Goal: Task Accomplishment & Management: Manage account settings

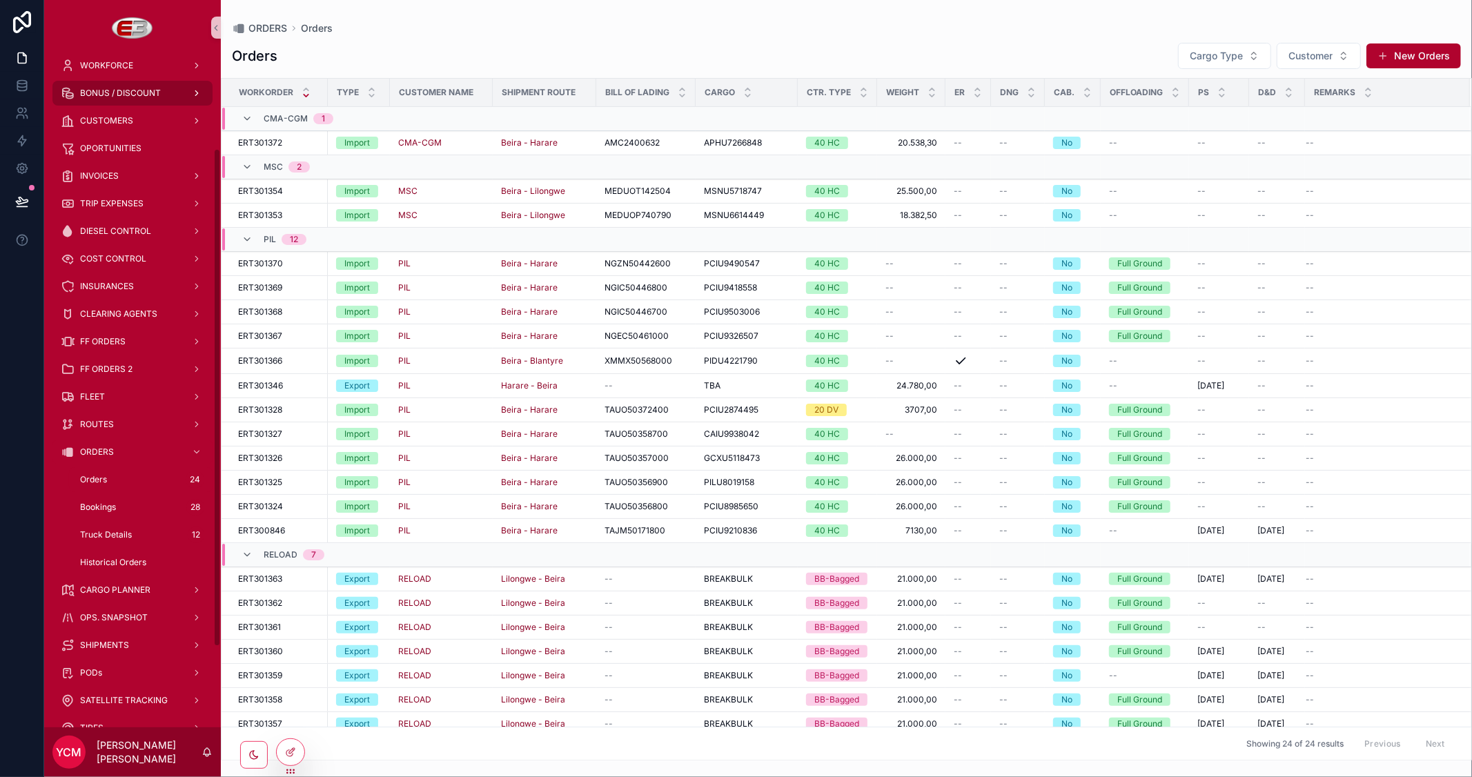
scroll to position [5, 0]
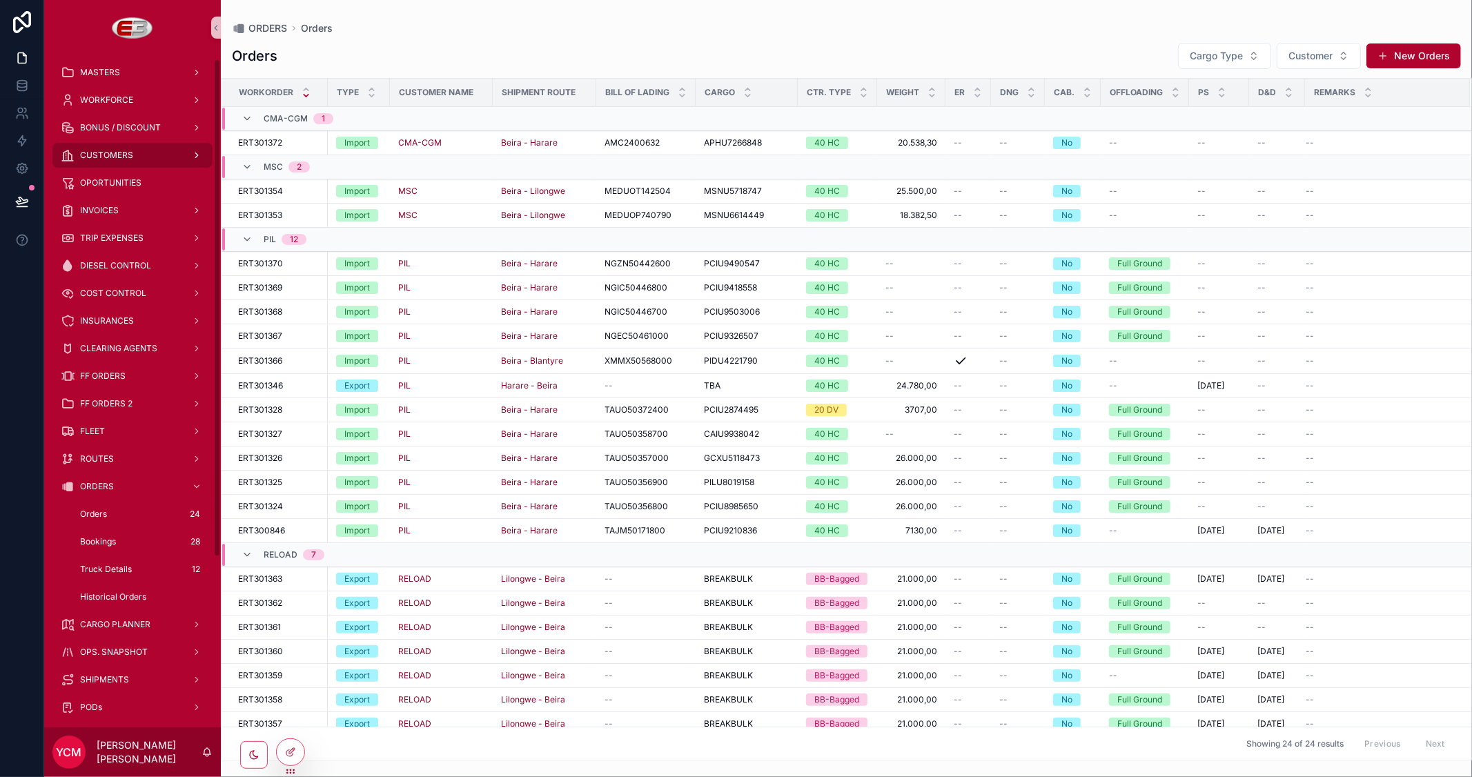
click at [118, 146] on div "CUSTOMERS" at bounding box center [133, 155] width 144 height 22
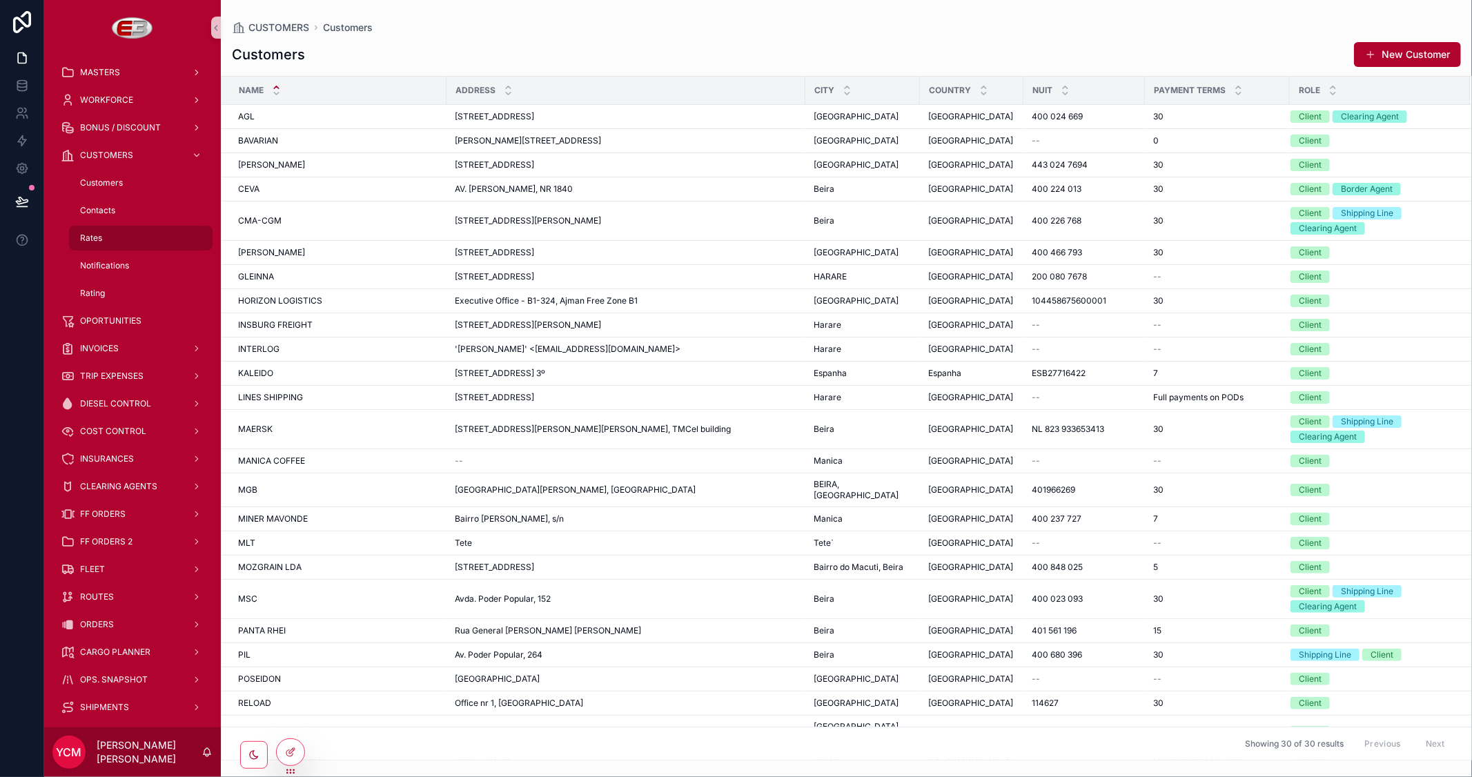
click at [97, 242] on span "Rates" at bounding box center [91, 238] width 22 height 11
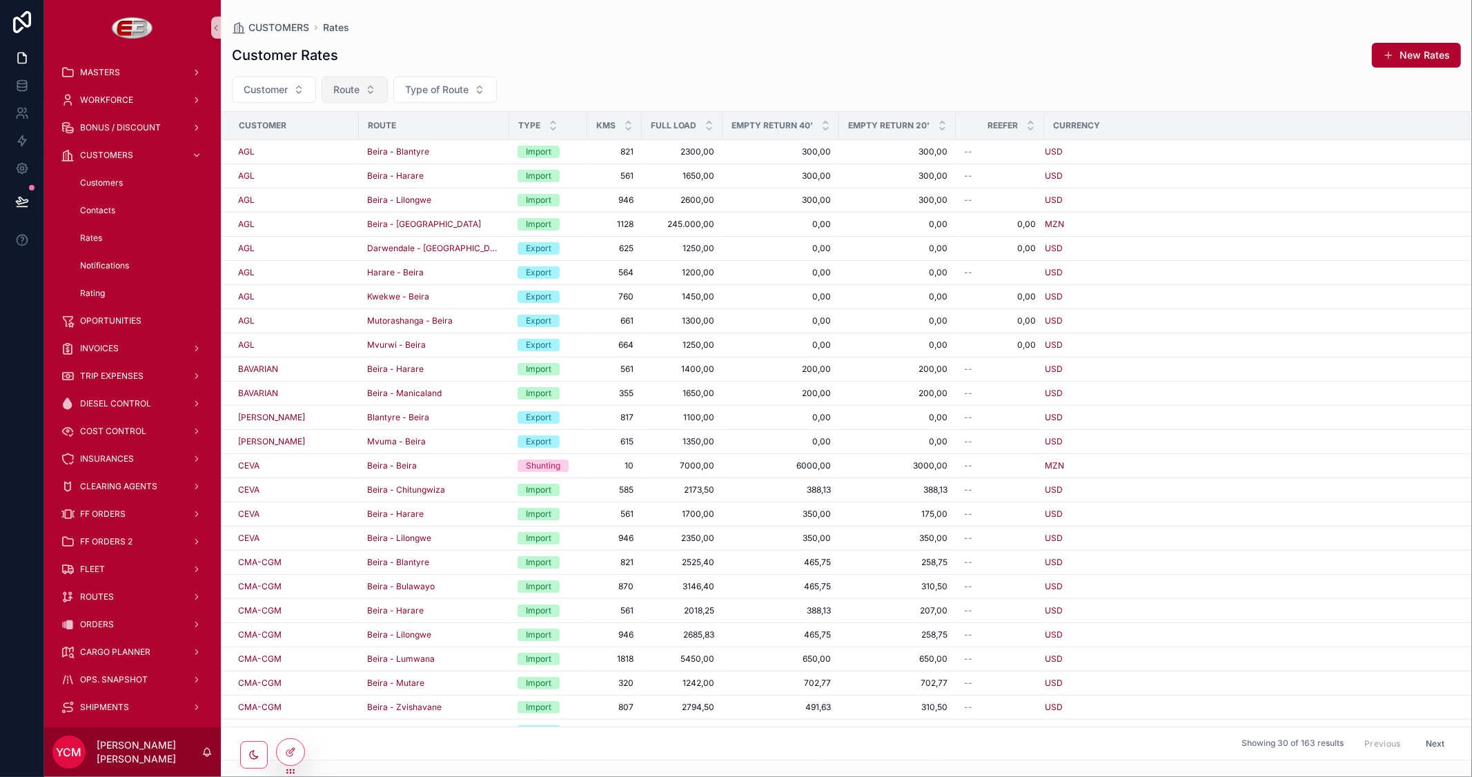
click at [376, 94] on button "Route" at bounding box center [355, 90] width 66 height 26
type input "****"
click at [304, 145] on span "Beira - Tete" at bounding box center [305, 146] width 52 height 14
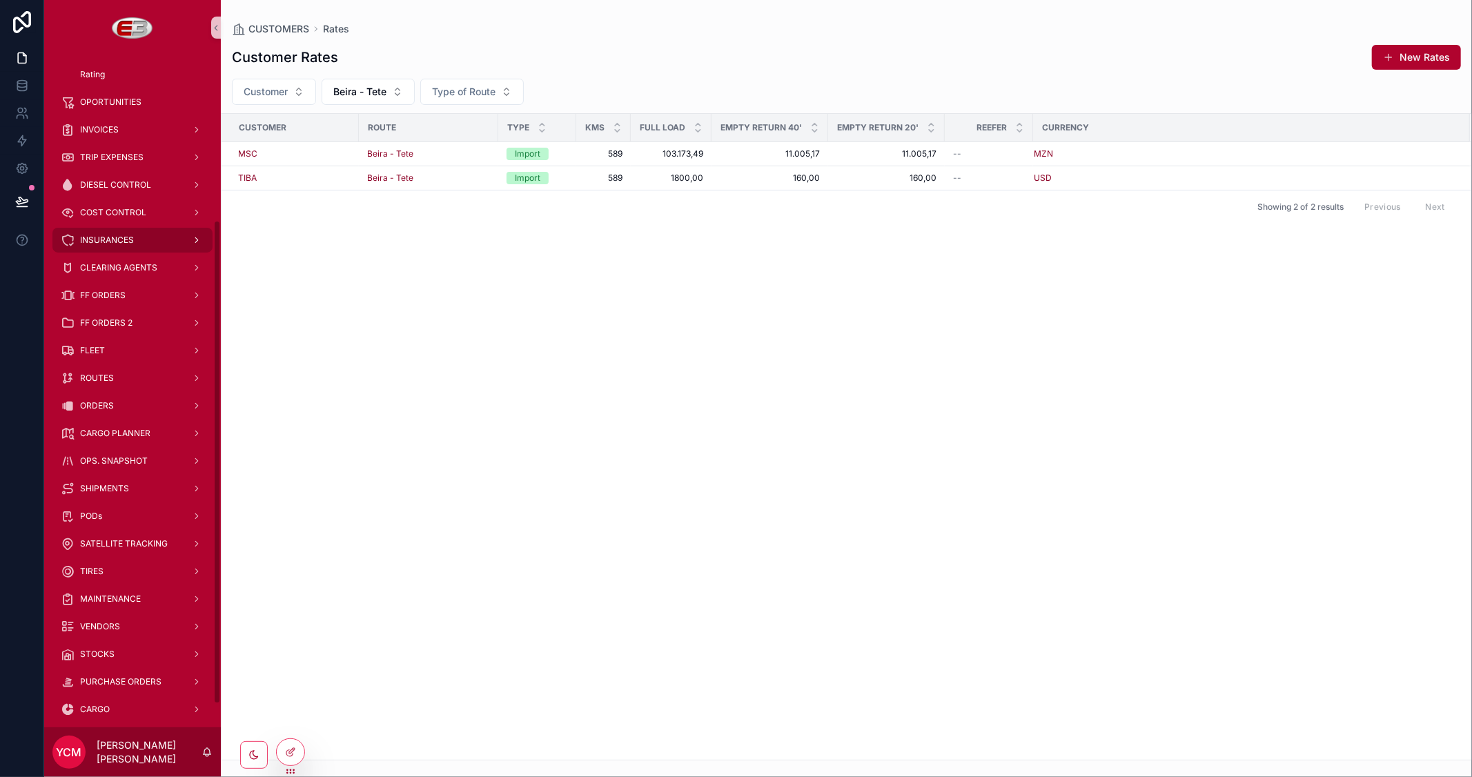
scroll to position [235, 0]
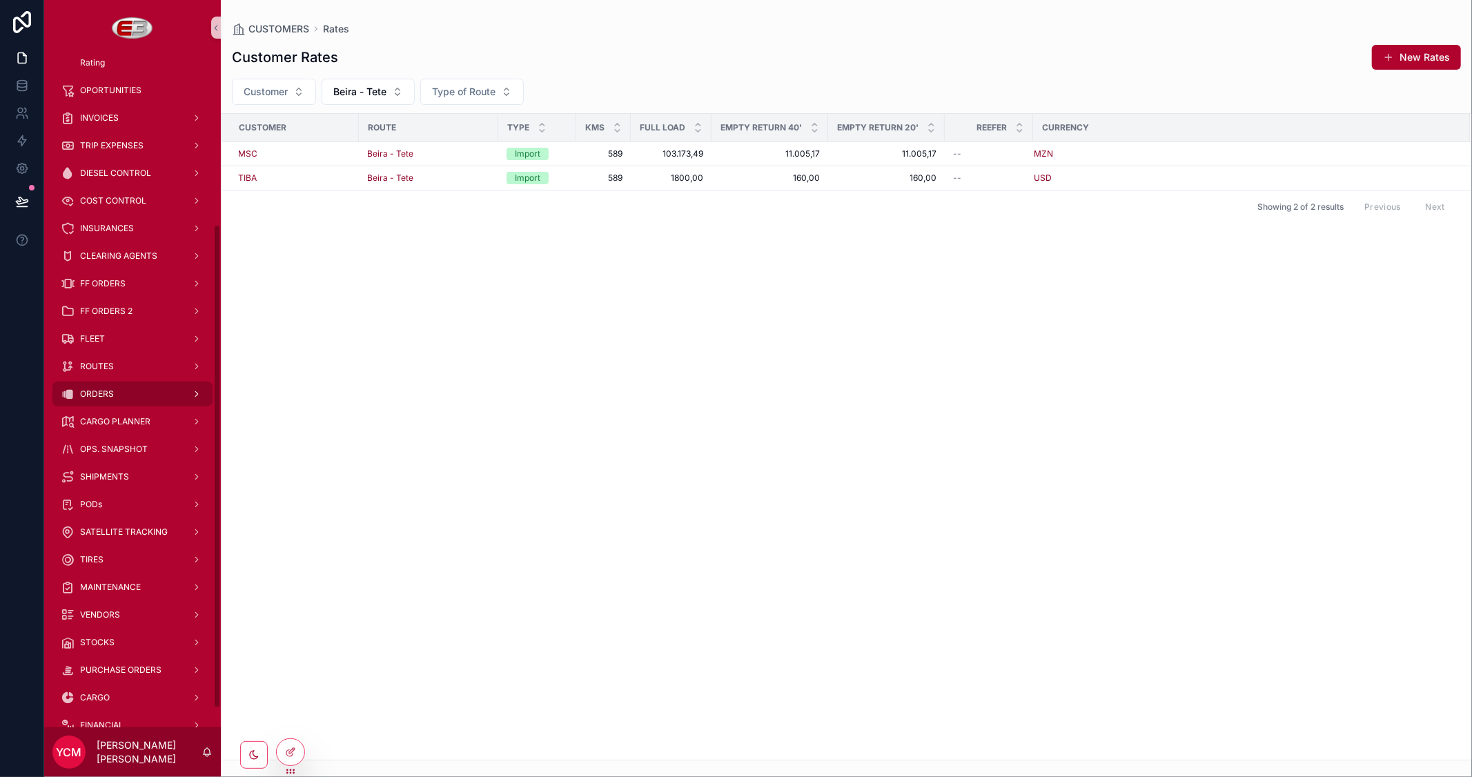
click at [112, 387] on div "ORDERS" at bounding box center [133, 394] width 144 height 22
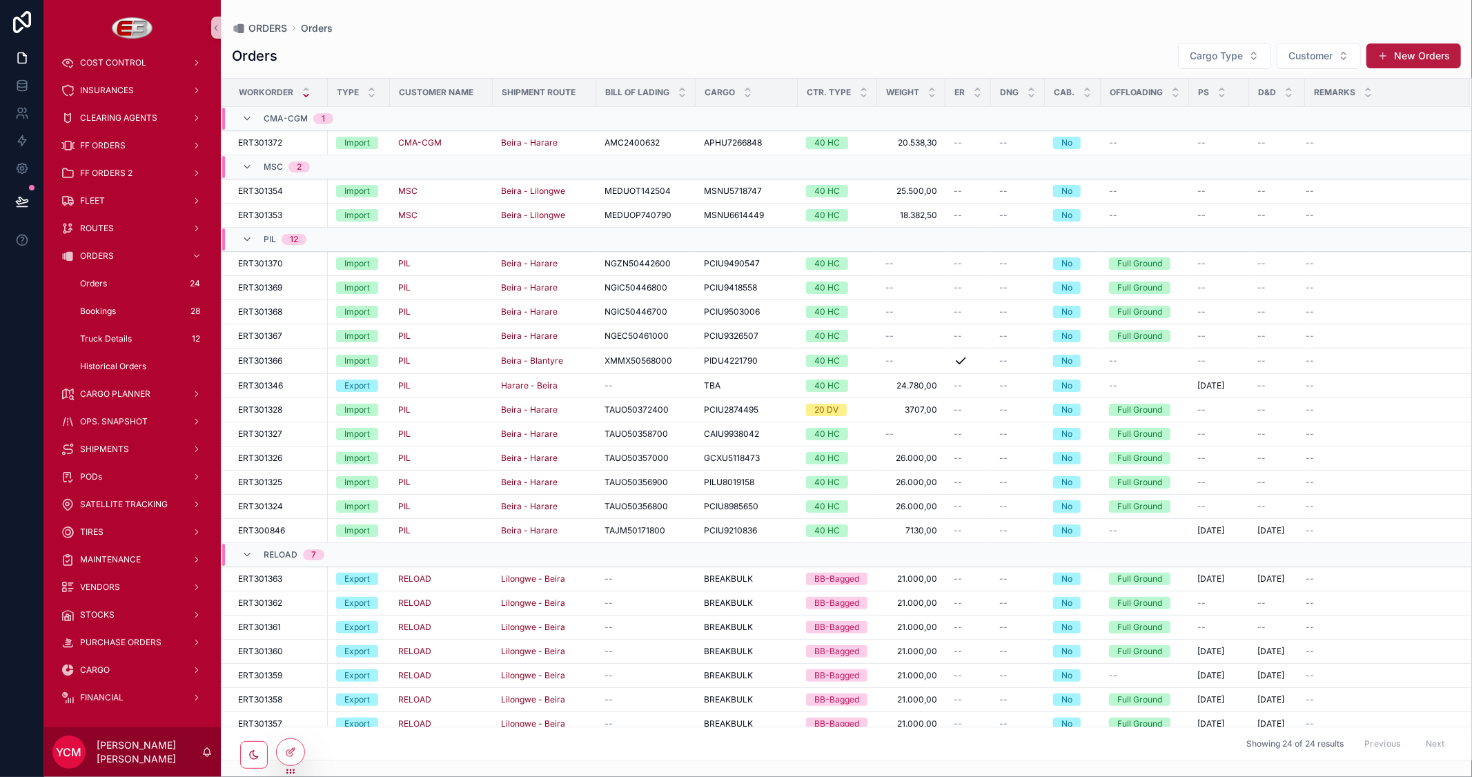
click at [1404, 58] on button "New Orders" at bounding box center [1413, 55] width 95 height 25
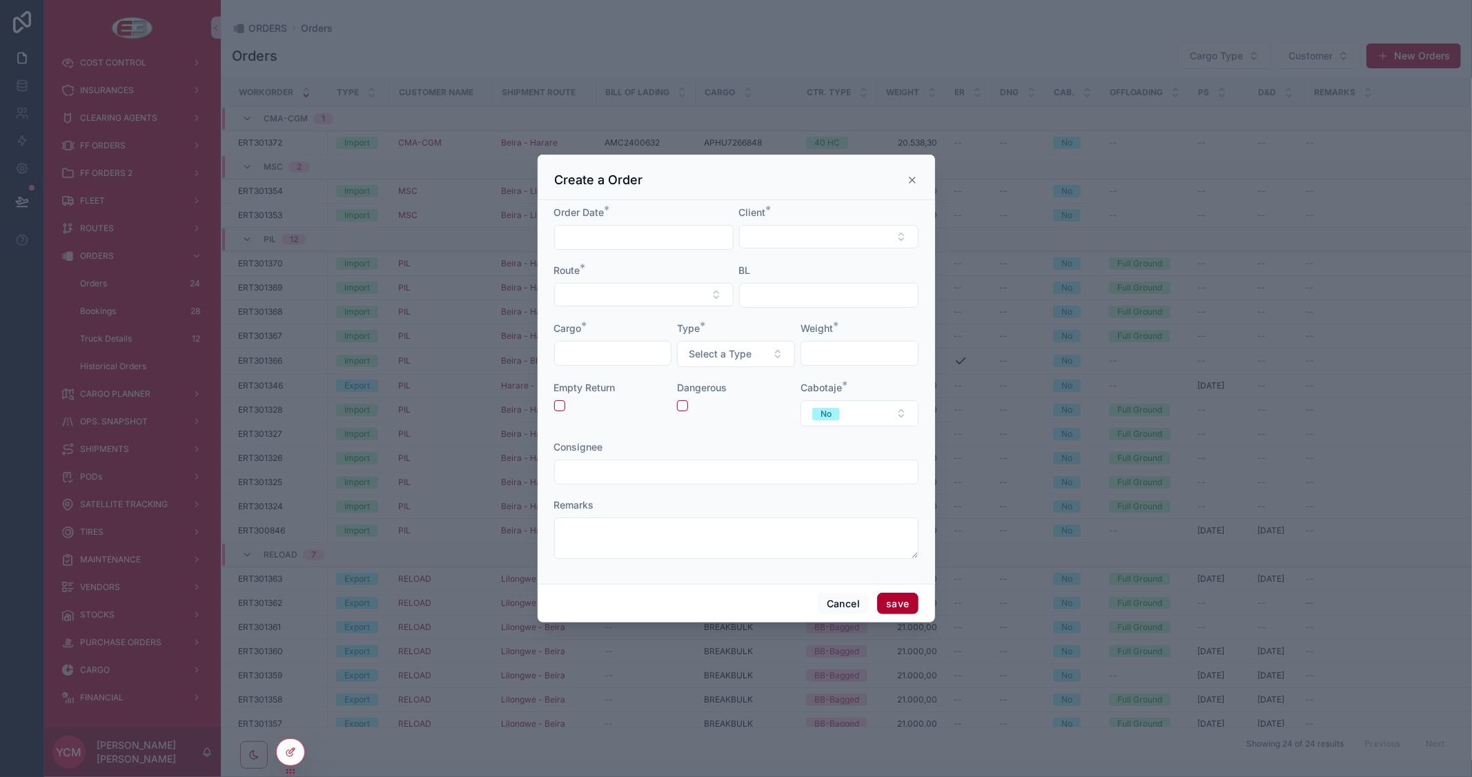
click at [618, 242] on input "scrollable content" at bounding box center [644, 237] width 178 height 19
click at [564, 375] on button "8" at bounding box center [568, 382] width 25 height 25
type input "********"
click at [794, 226] on button "Select Button" at bounding box center [828, 236] width 179 height 23
type input "**"
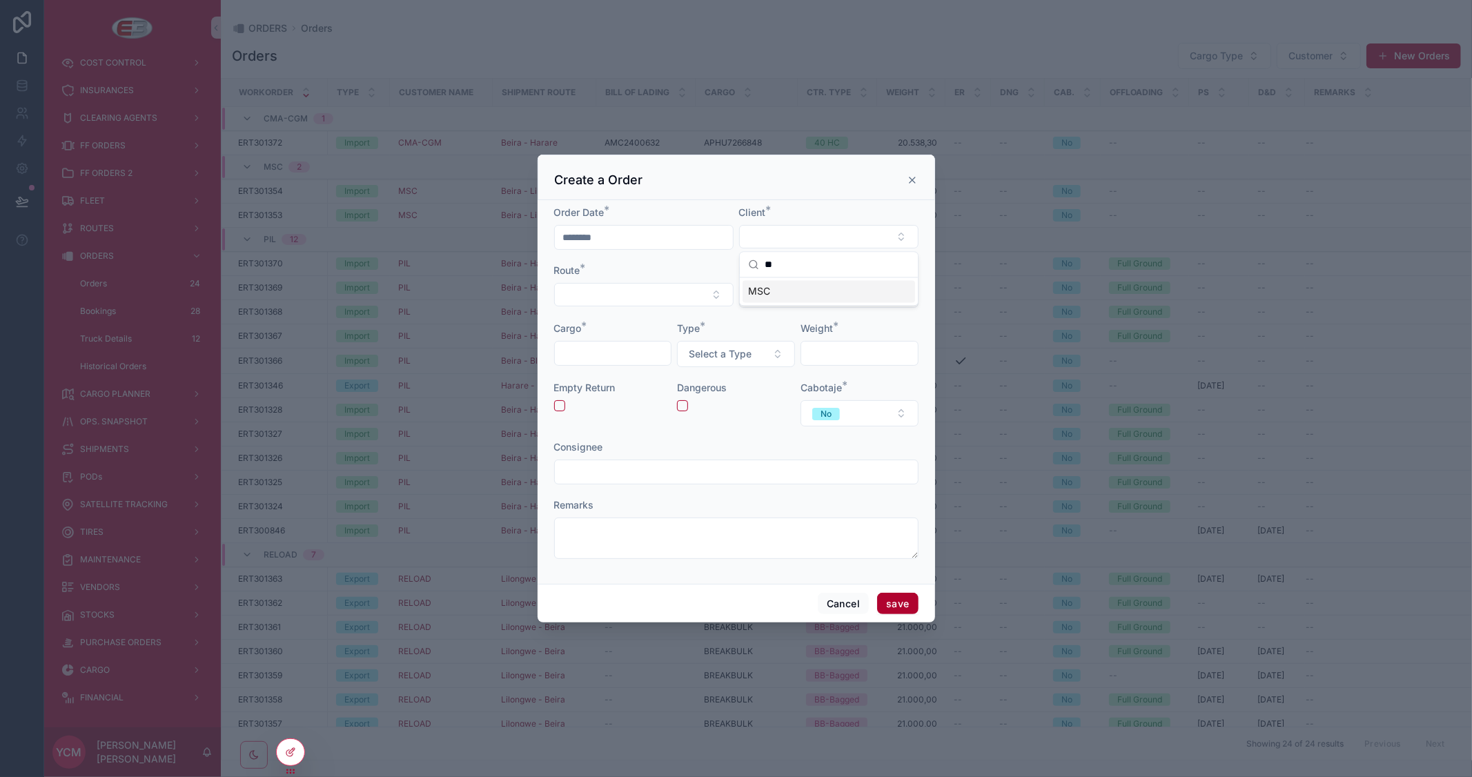
click at [781, 294] on div "MSC" at bounding box center [828, 291] width 172 height 22
click at [660, 294] on button "Select Button" at bounding box center [643, 295] width 179 height 23
type input "****"
click at [592, 346] on span "Beira - Tete" at bounding box center [588, 350] width 52 height 14
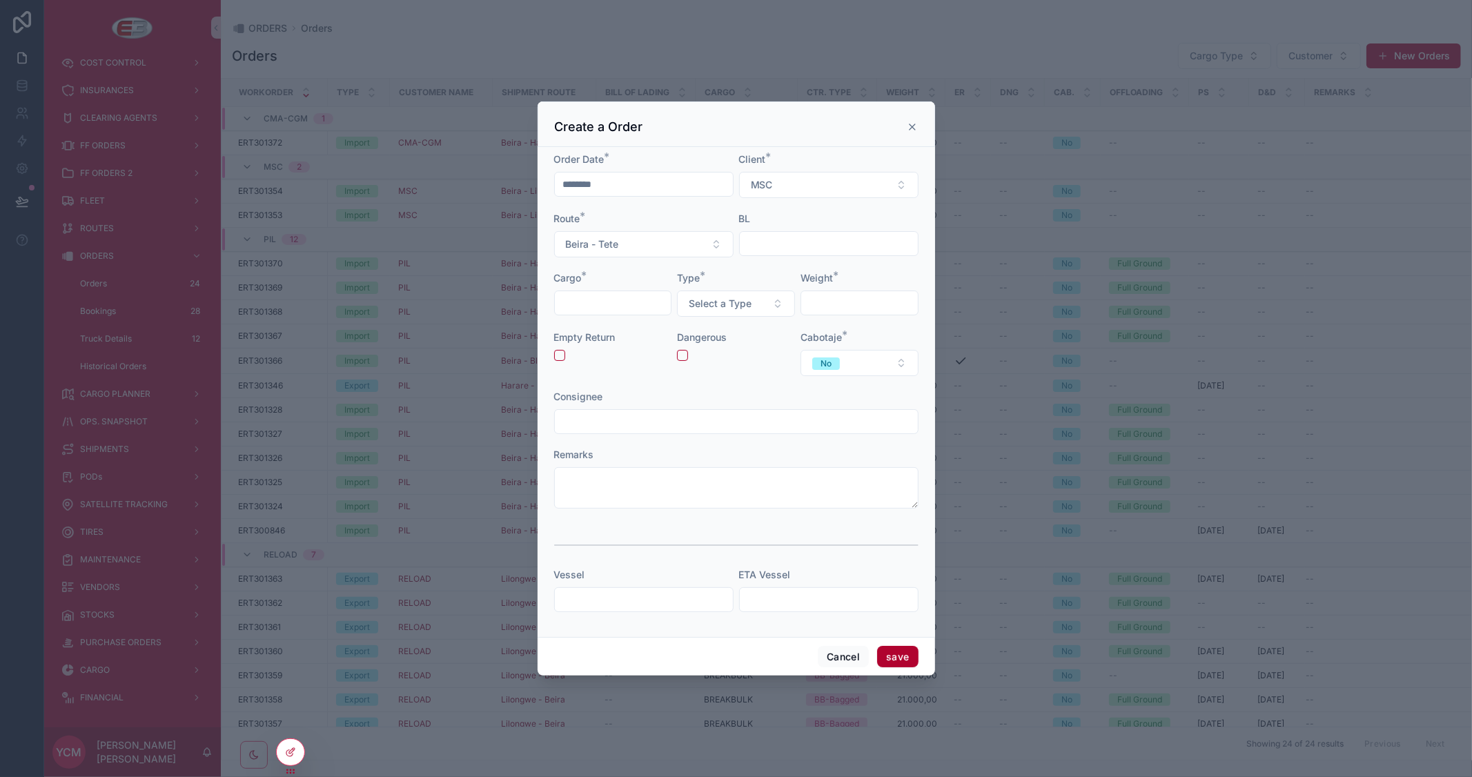
click at [603, 318] on form "Order Date * ******** Client * MSC Route * Beira - Tete BL Cargo * Type * Selec…" at bounding box center [736, 388] width 364 height 473
click at [608, 308] on input "scrollable content" at bounding box center [613, 302] width 117 height 19
type input "******"
click at [724, 308] on span "Select a Type" at bounding box center [720, 304] width 63 height 14
click at [691, 400] on span "20 DV" at bounding box center [678, 400] width 41 height 12
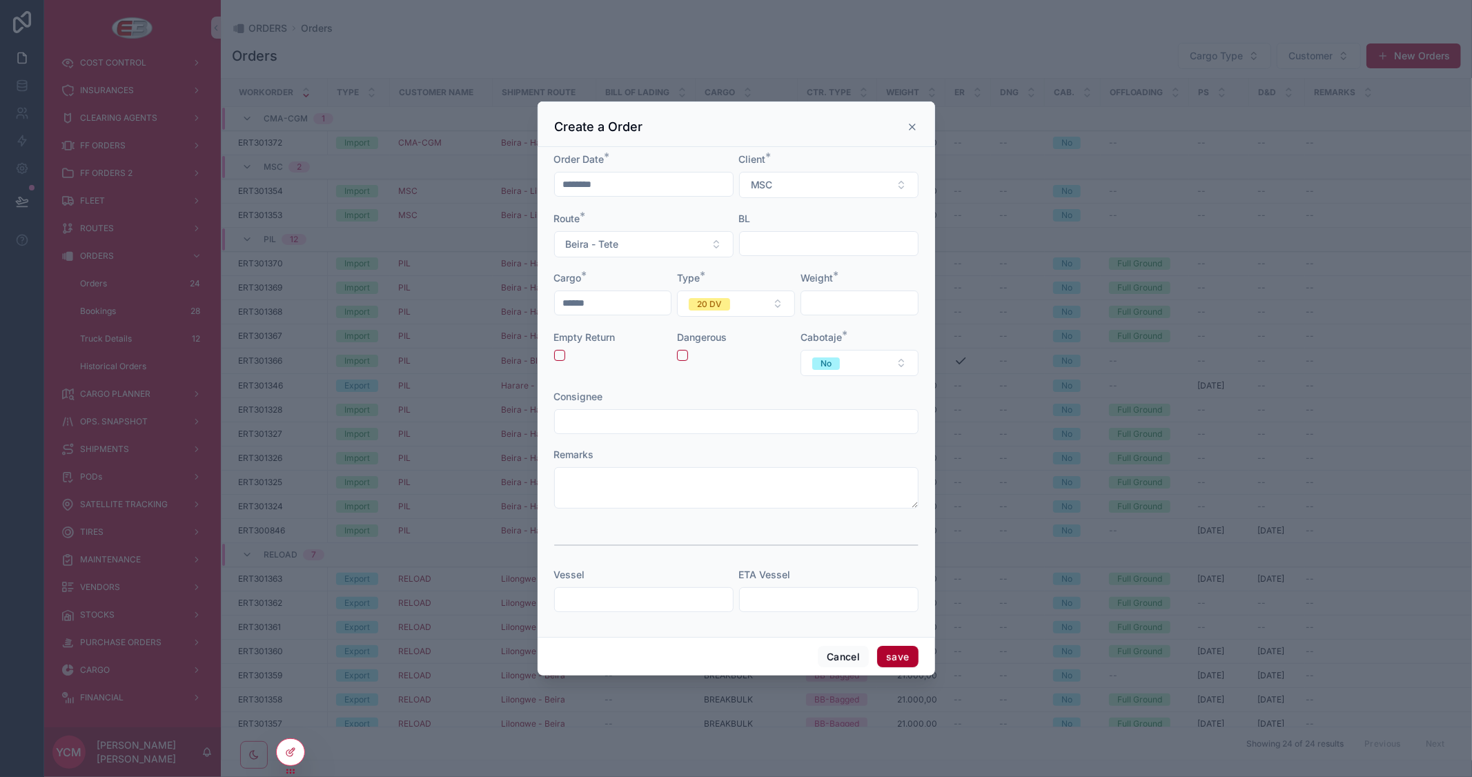
click at [847, 306] on input "scrollable content" at bounding box center [859, 302] width 117 height 19
type input "********"
click at [555, 355] on button "scrollable content" at bounding box center [559, 355] width 11 height 11
click at [900, 653] on button "save" at bounding box center [897, 657] width 41 height 22
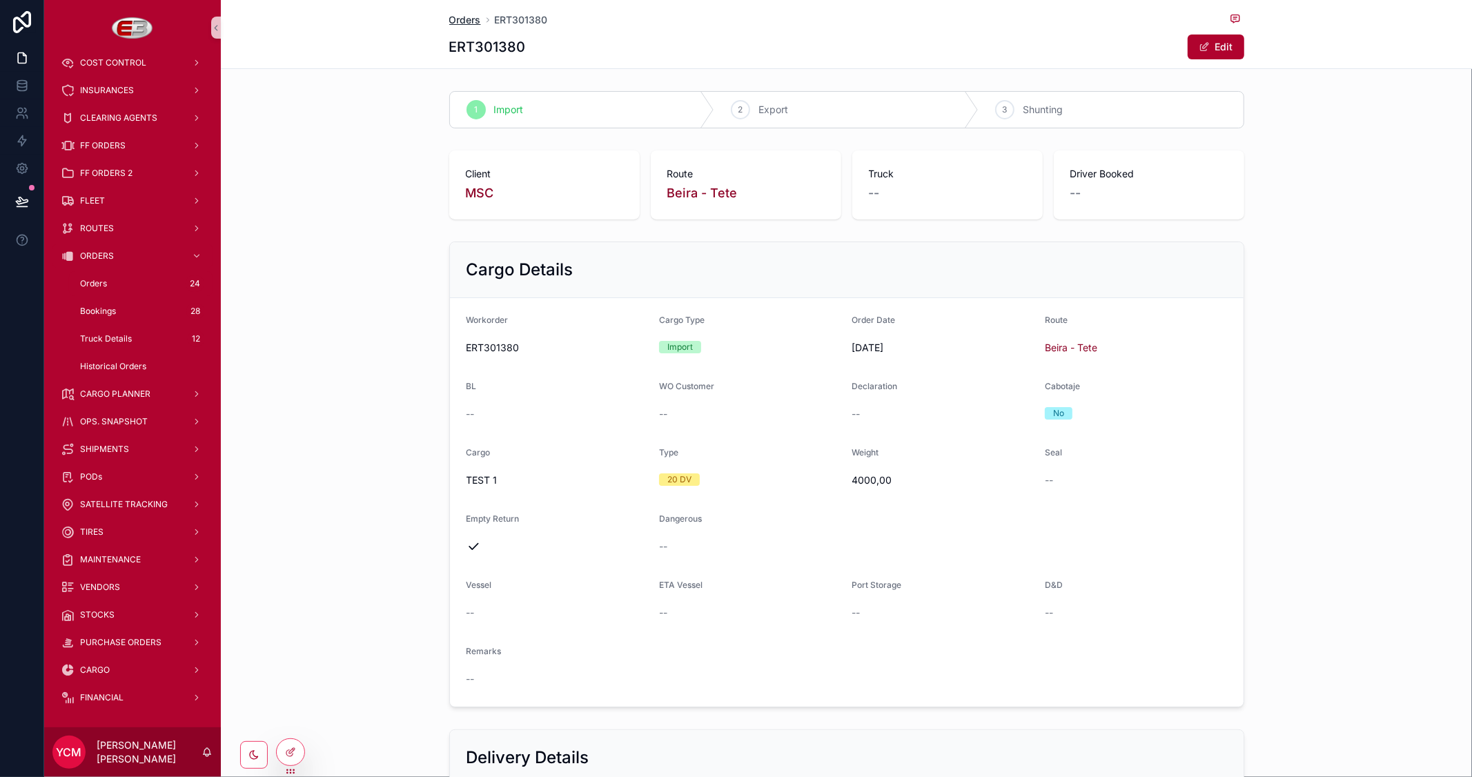
click at [452, 21] on span "Orders" at bounding box center [465, 20] width 32 height 14
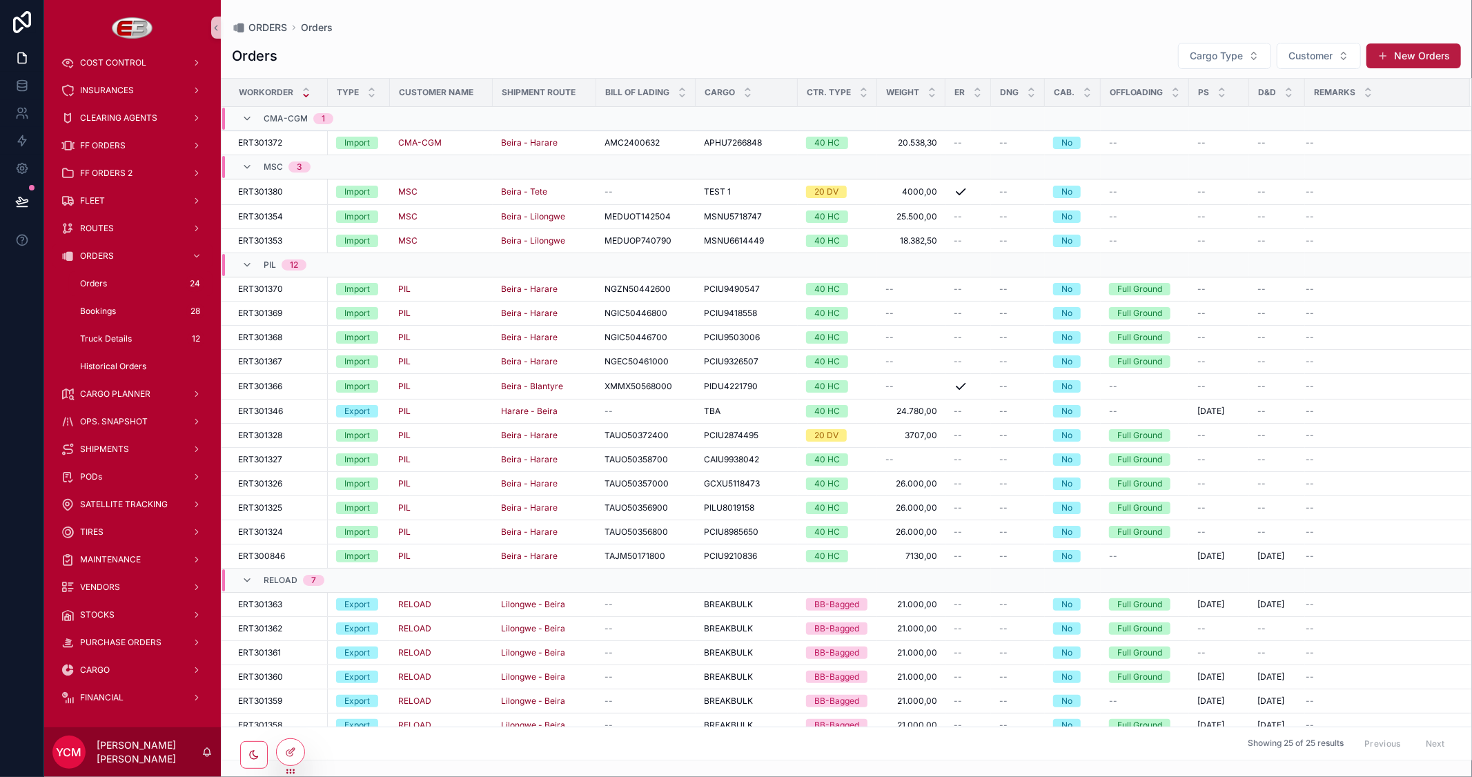
click at [1413, 52] on button "New Orders" at bounding box center [1413, 55] width 95 height 25
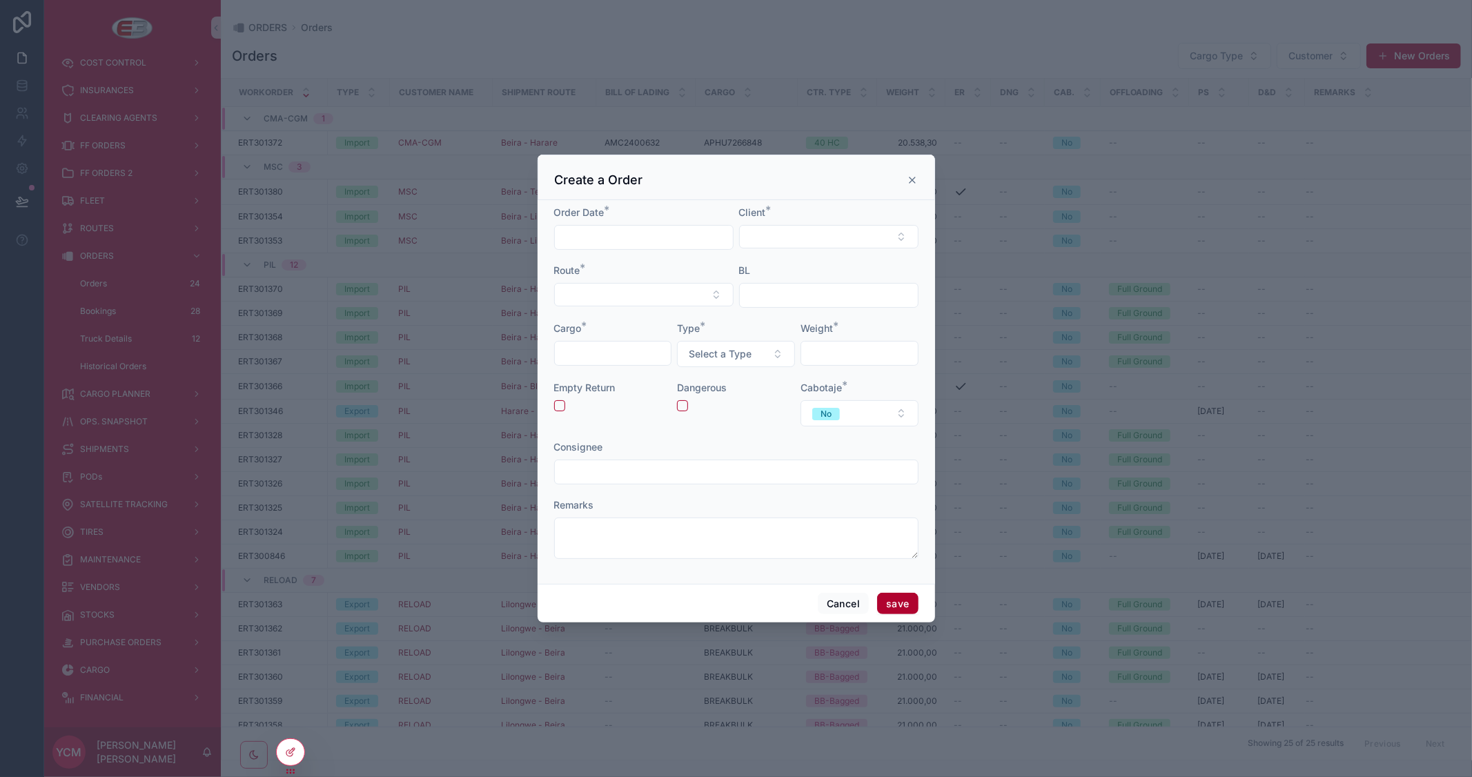
click at [662, 237] on input "scrollable content" at bounding box center [644, 237] width 178 height 19
click at [573, 384] on button "8" at bounding box center [568, 382] width 25 height 25
type input "********"
click at [769, 243] on button "Select Button" at bounding box center [828, 236] width 179 height 23
type input "**"
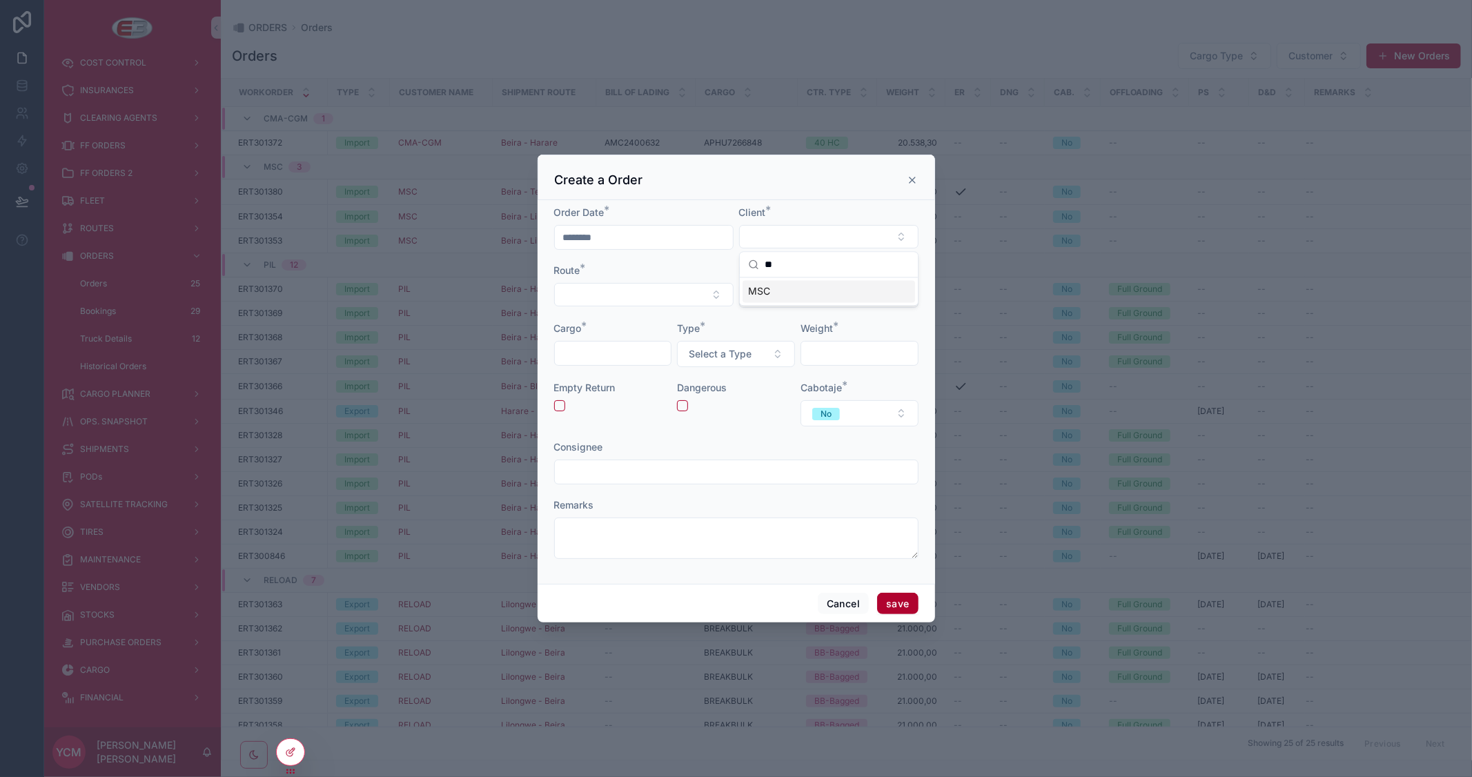
click at [761, 293] on span "MSC" at bounding box center [759, 291] width 22 height 14
click at [684, 297] on button "Select Button" at bounding box center [643, 295] width 179 height 23
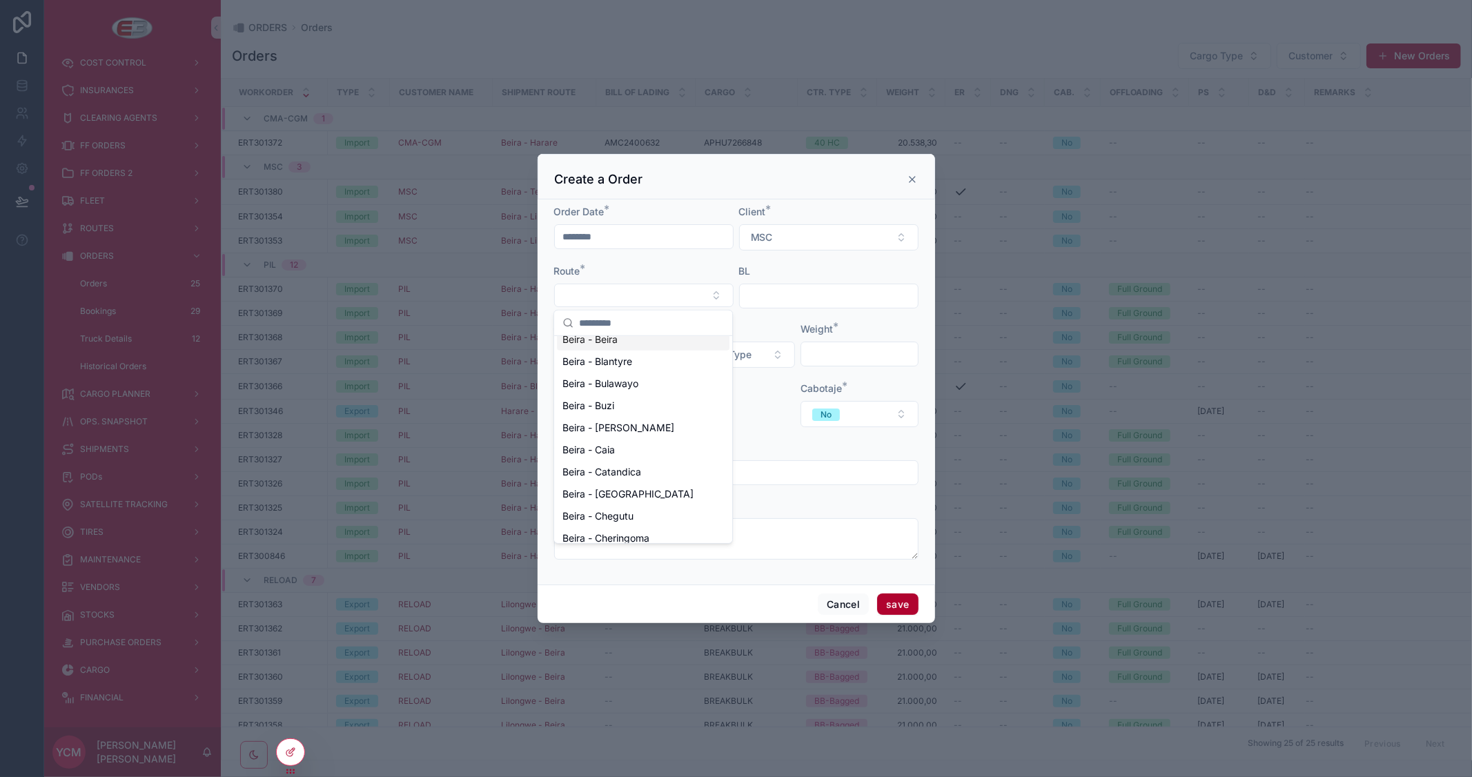
scroll to position [230, 0]
click at [633, 292] on button "Select Button" at bounding box center [643, 295] width 179 height 23
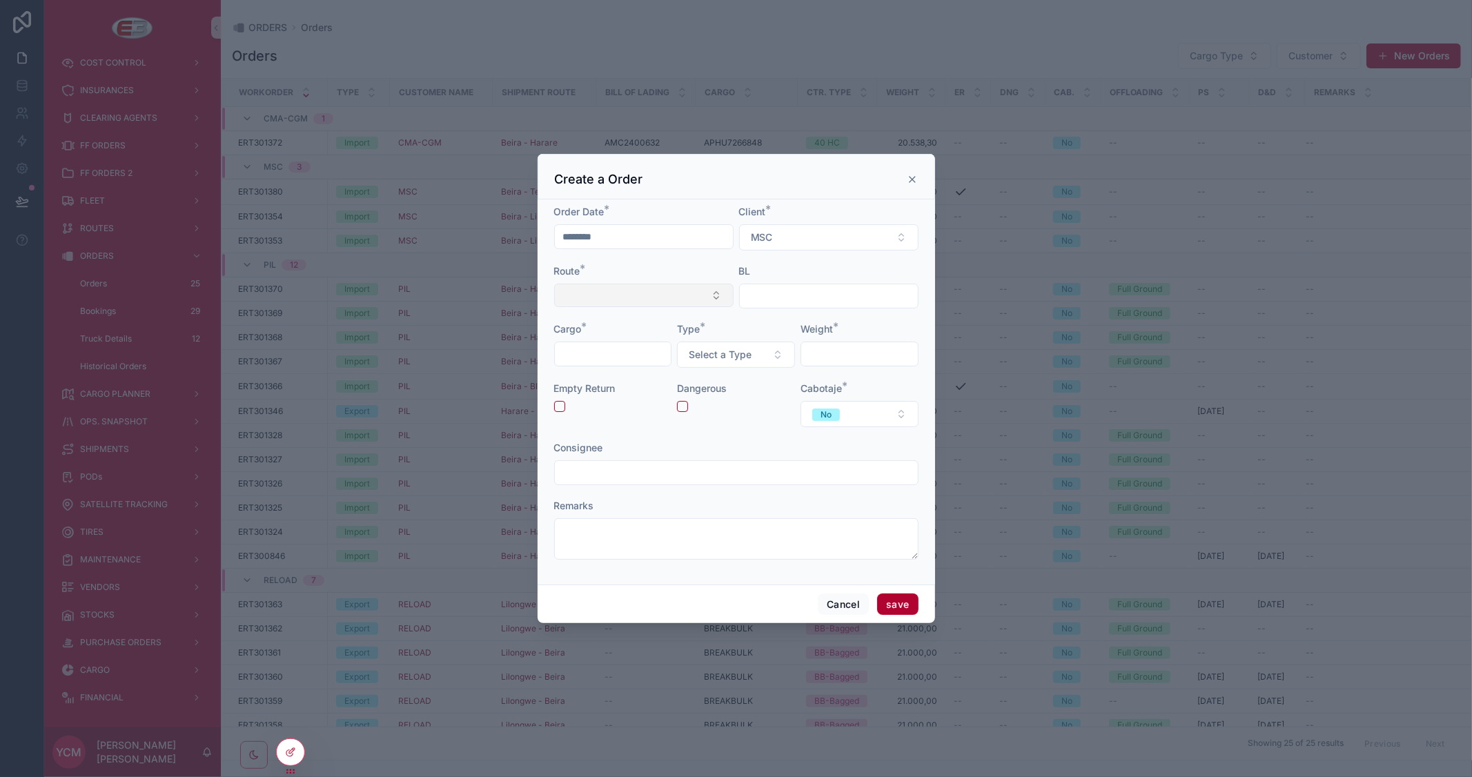
click at [633, 292] on button "Select Button" at bounding box center [643, 295] width 179 height 23
type input "****"
click at [601, 348] on span "Beira - Tete" at bounding box center [588, 350] width 52 height 14
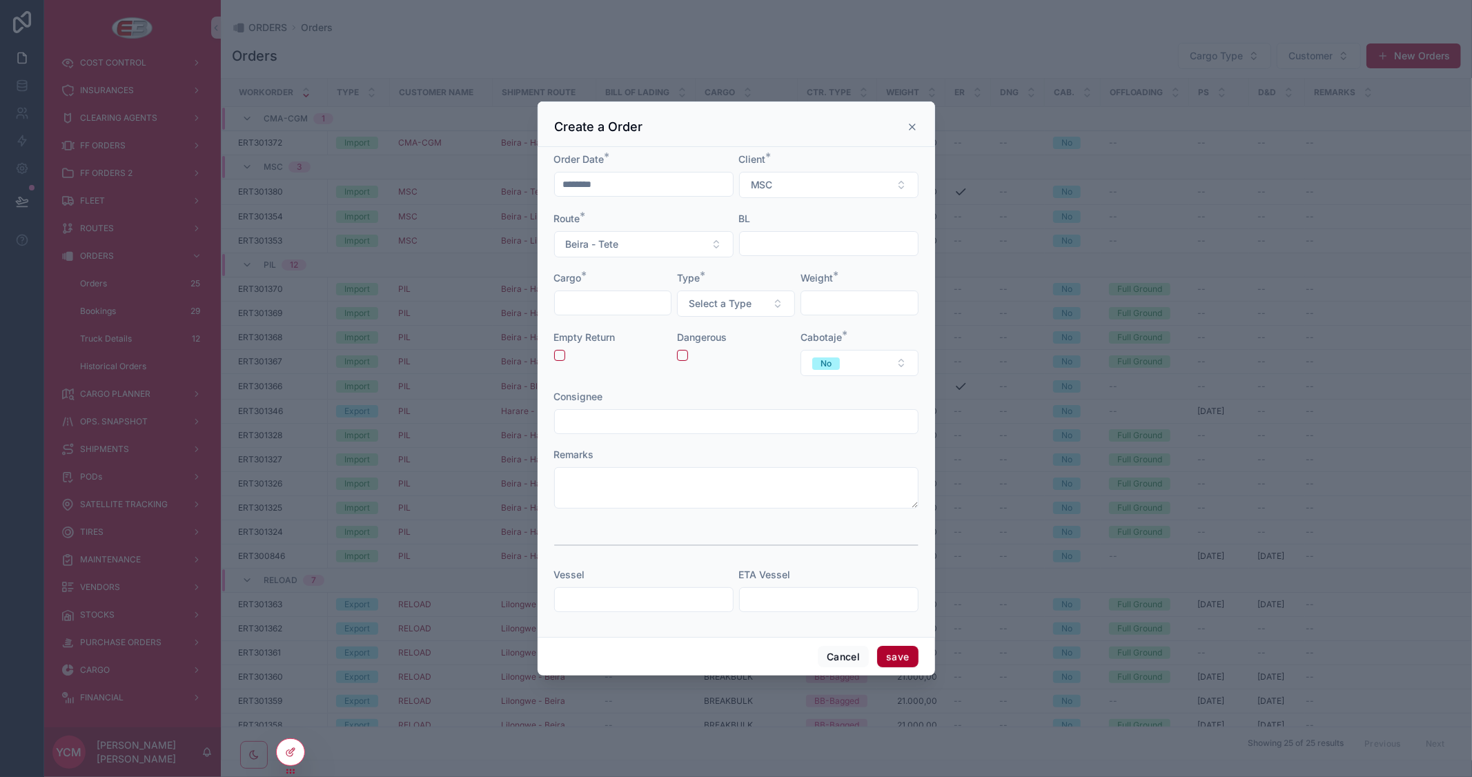
click at [662, 292] on div "scrollable content" at bounding box center [613, 302] width 118 height 25
click at [655, 295] on input "scrollable content" at bounding box center [613, 302] width 117 height 19
type input "******"
click at [755, 309] on button "Select a Type" at bounding box center [736, 303] width 118 height 26
click at [693, 397] on span "20 DV" at bounding box center [678, 400] width 41 height 12
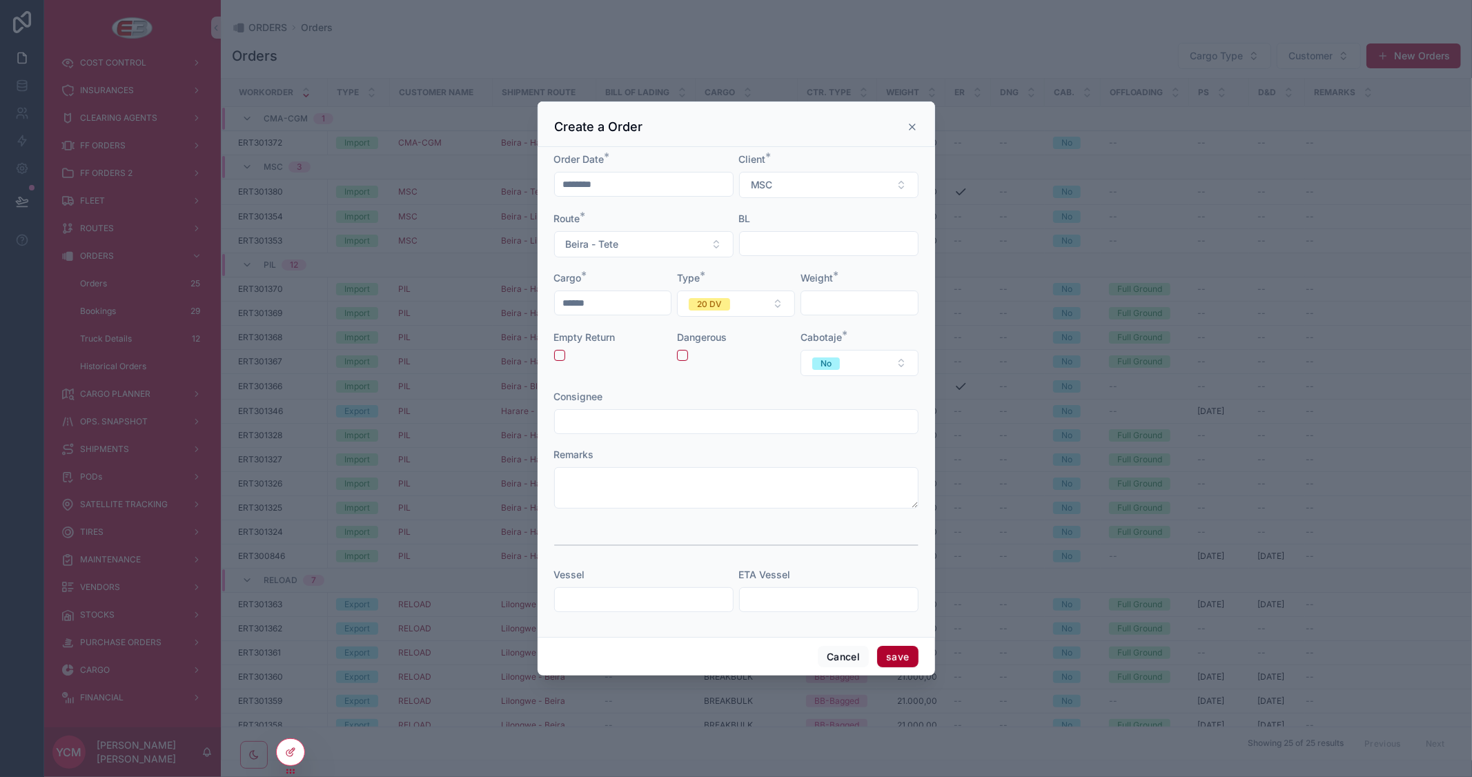
click at [818, 302] on input "scrollable content" at bounding box center [859, 302] width 117 height 19
type input "********"
click at [560, 353] on button "scrollable content" at bounding box center [559, 355] width 11 height 11
click at [902, 656] on button "save" at bounding box center [897, 657] width 41 height 22
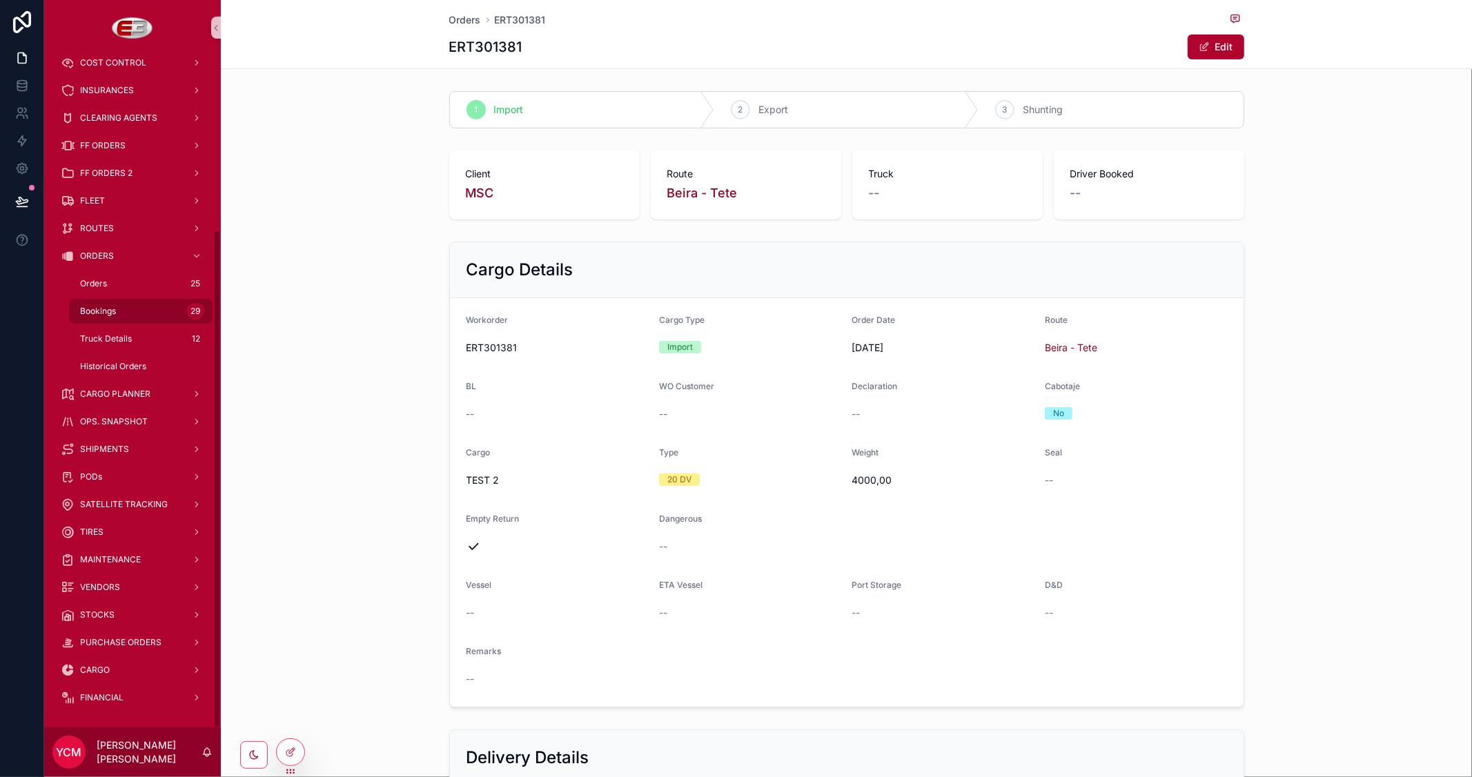
click at [109, 319] on div "Bookings 29" at bounding box center [140, 311] width 127 height 22
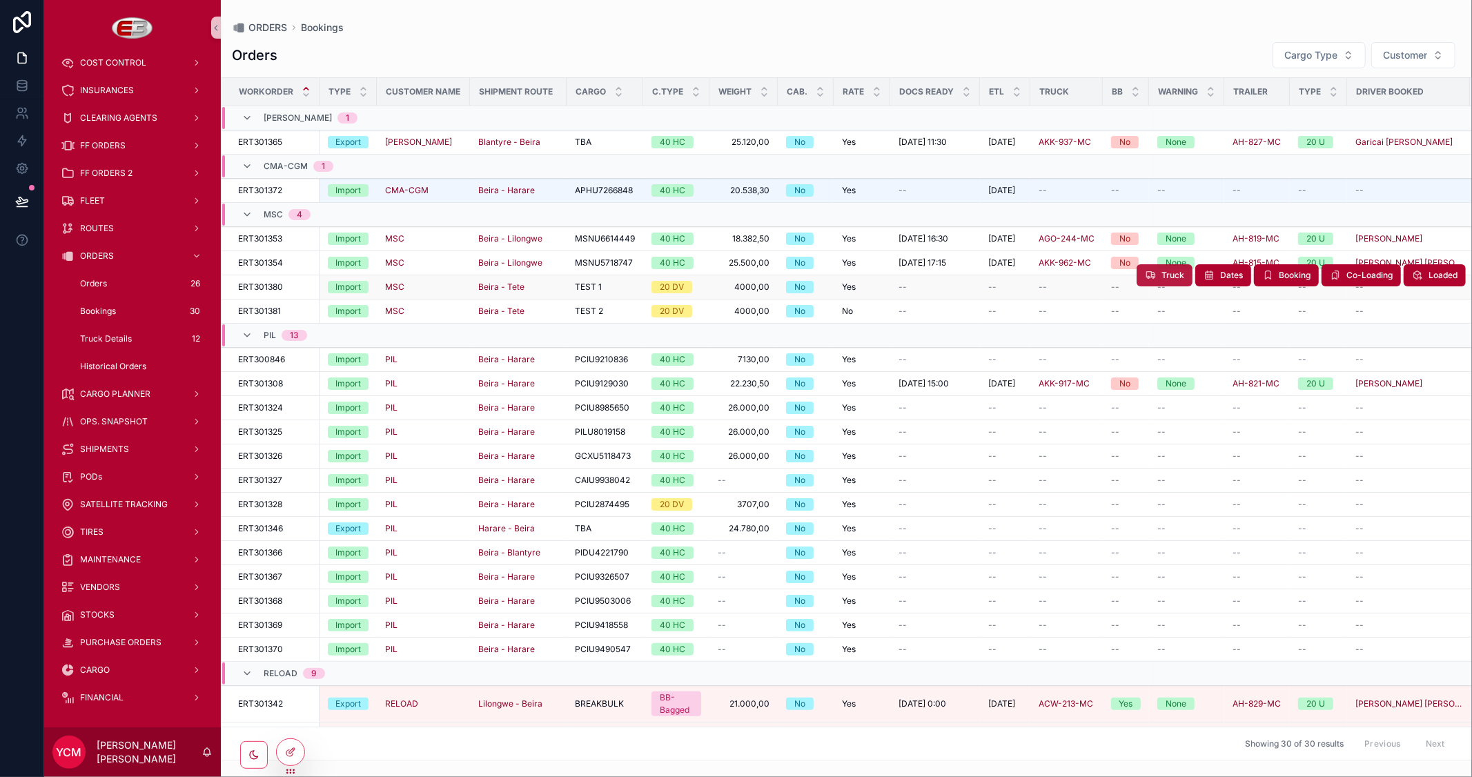
click at [1169, 271] on span "Truck" at bounding box center [1172, 275] width 23 height 11
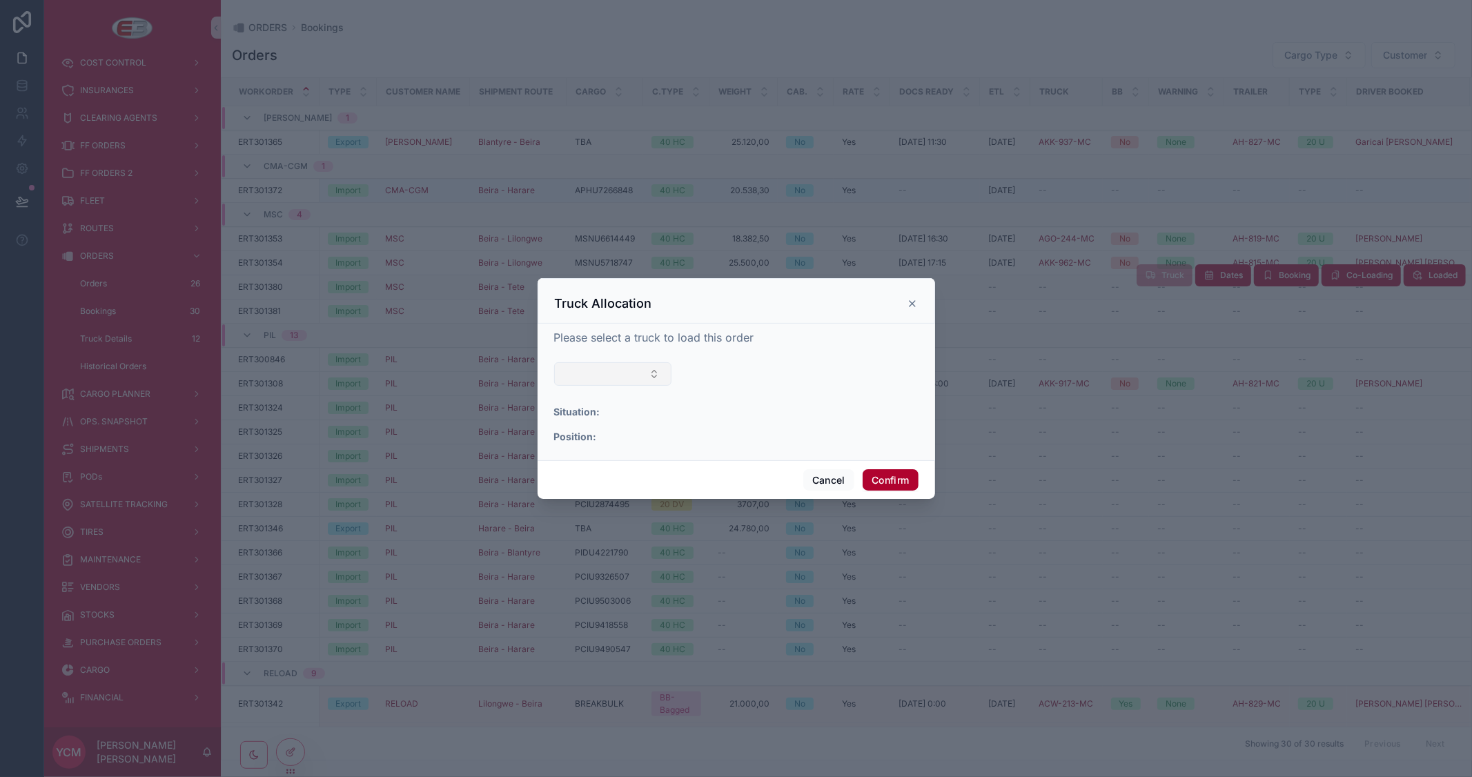
click at [644, 377] on button "Select Button" at bounding box center [613, 373] width 118 height 23
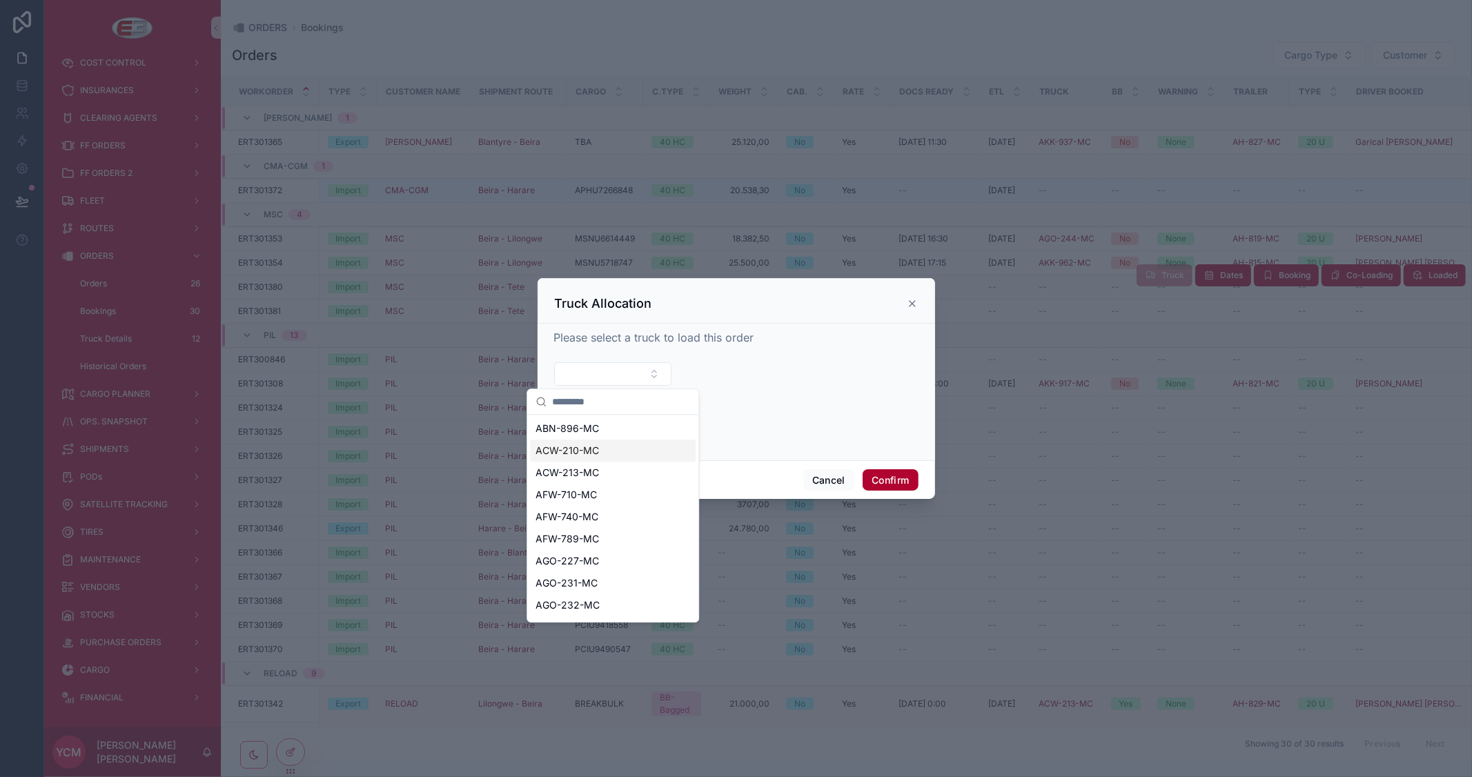
click at [589, 450] on span "ACW-210-MC" at bounding box center [566, 451] width 63 height 14
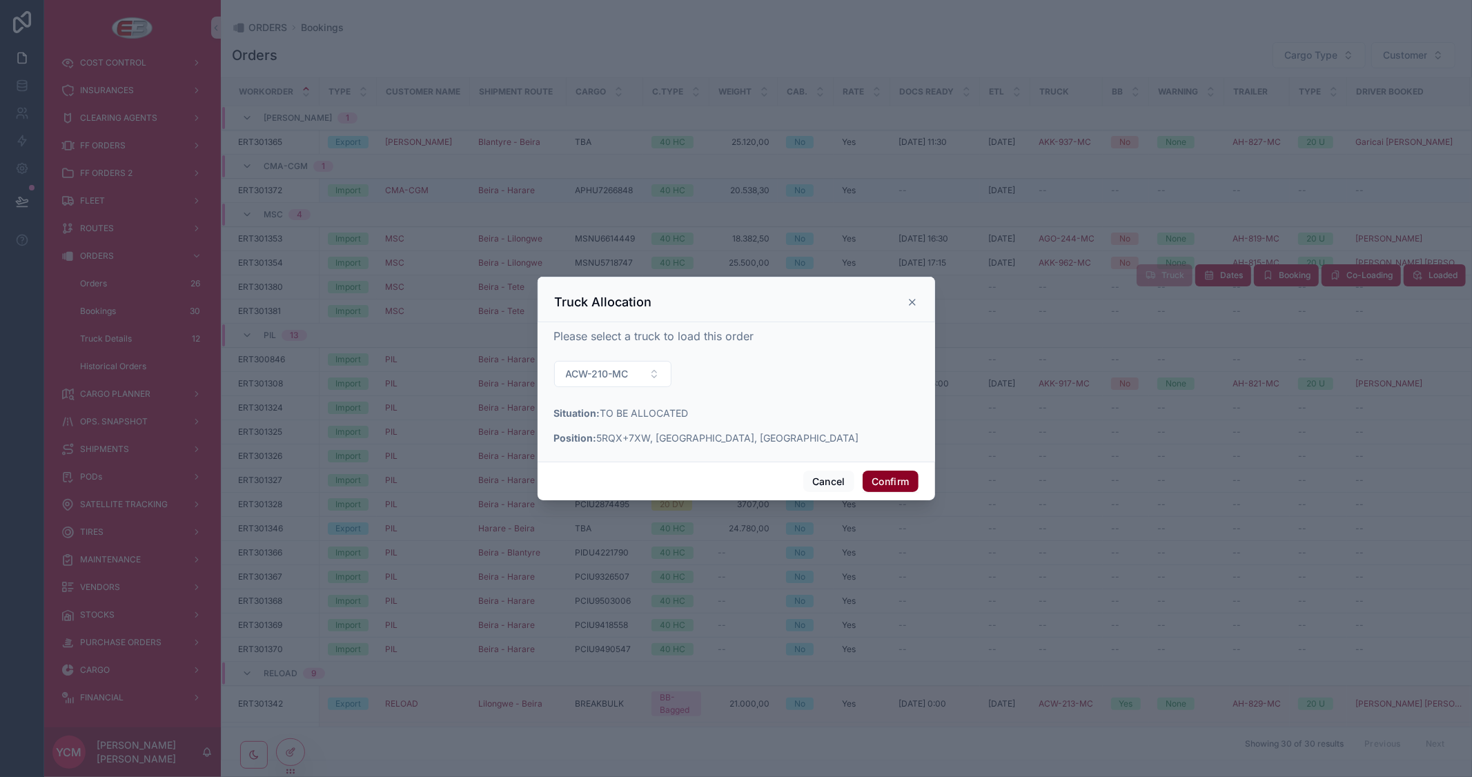
click at [907, 478] on button "Confirm" at bounding box center [889, 482] width 55 height 22
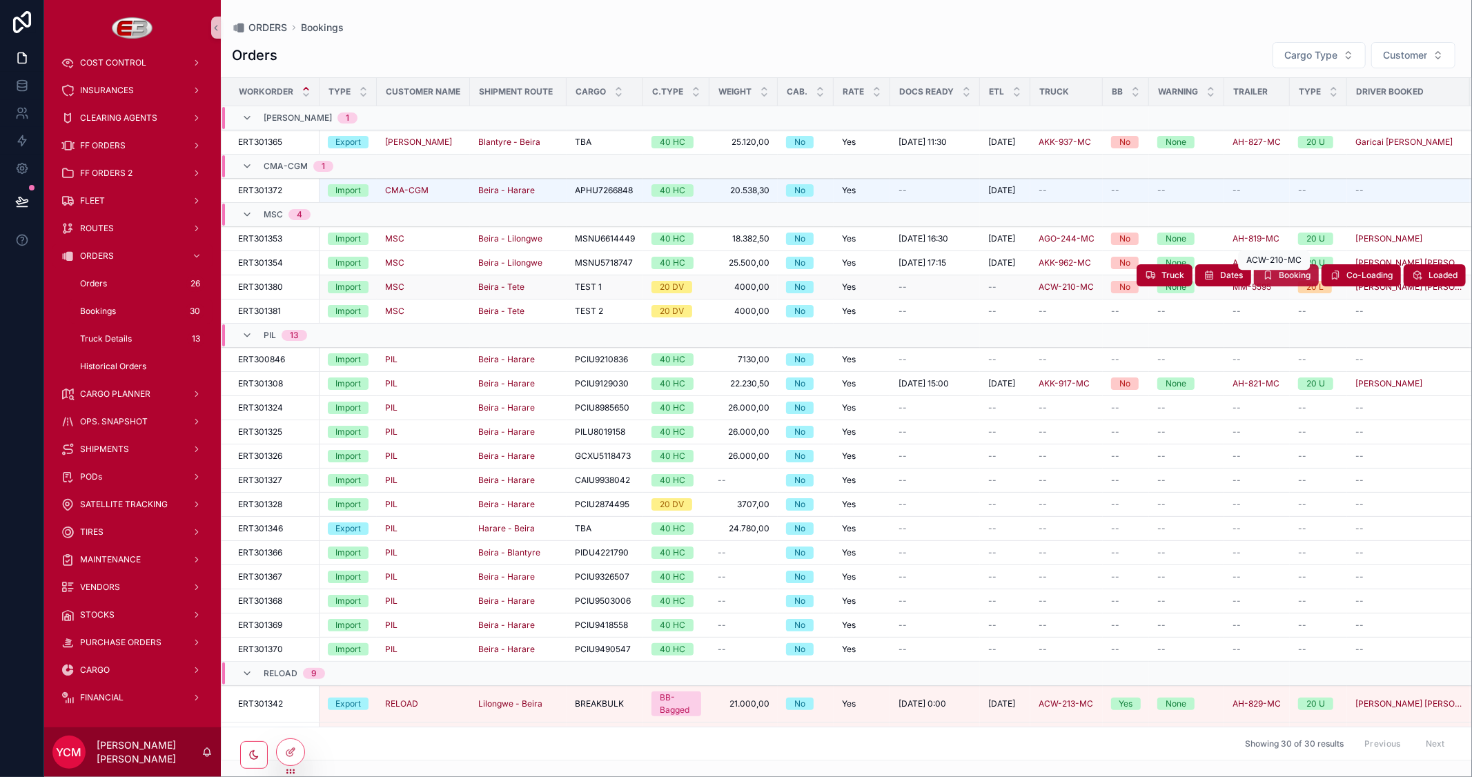
click at [1278, 274] on span "Booking" at bounding box center [1294, 275] width 32 height 11
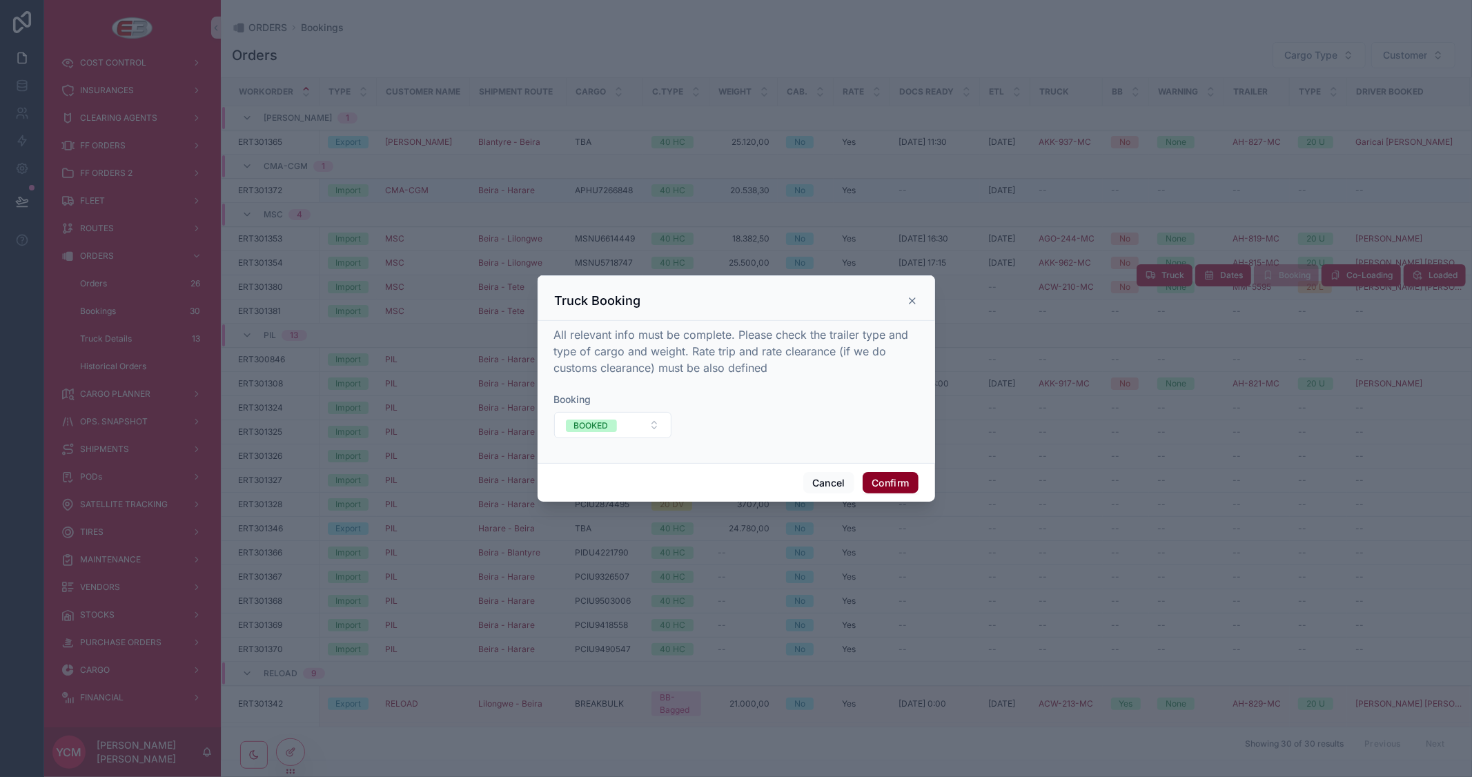
click at [889, 484] on button "Confirm" at bounding box center [889, 483] width 55 height 22
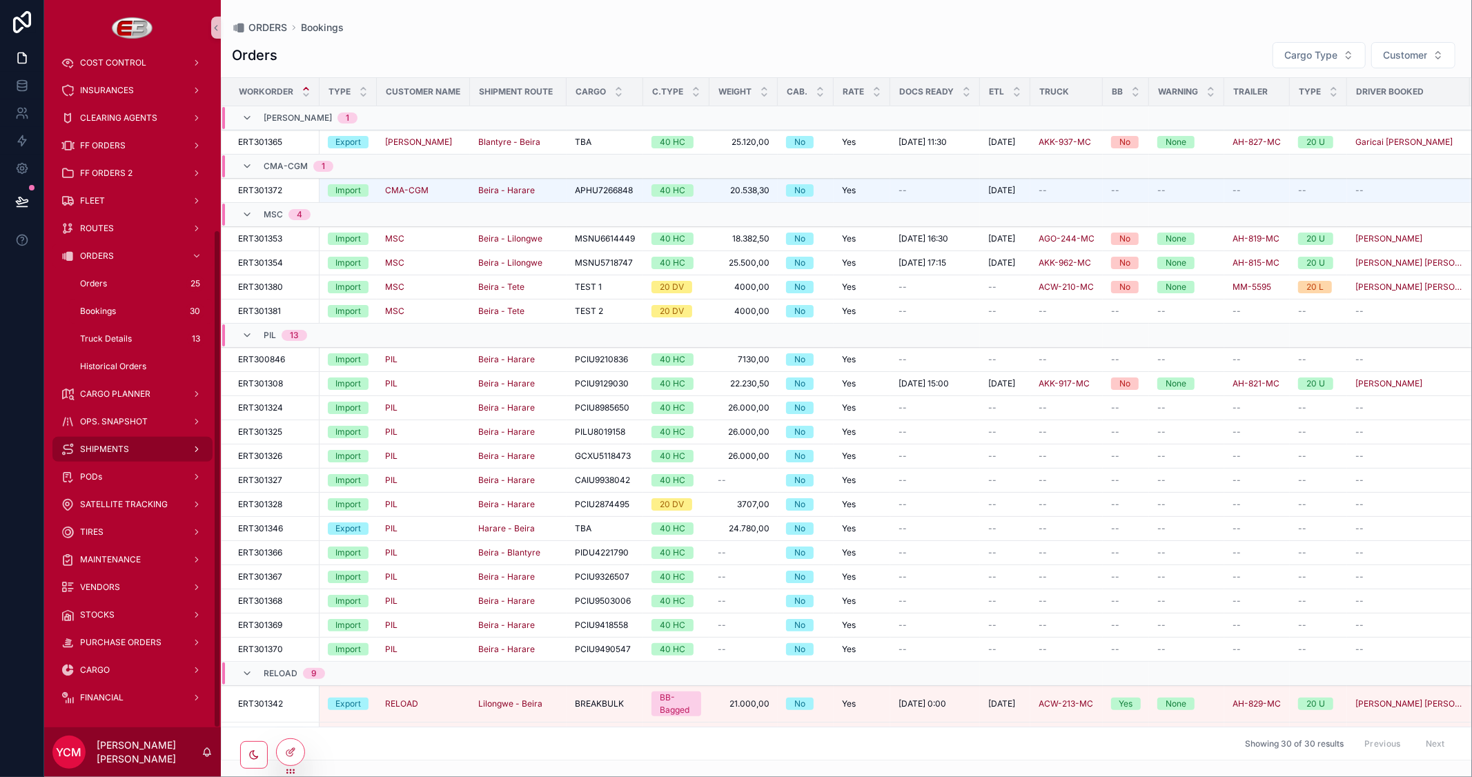
click at [116, 450] on span "SHIPMENTS" at bounding box center [104, 449] width 49 height 11
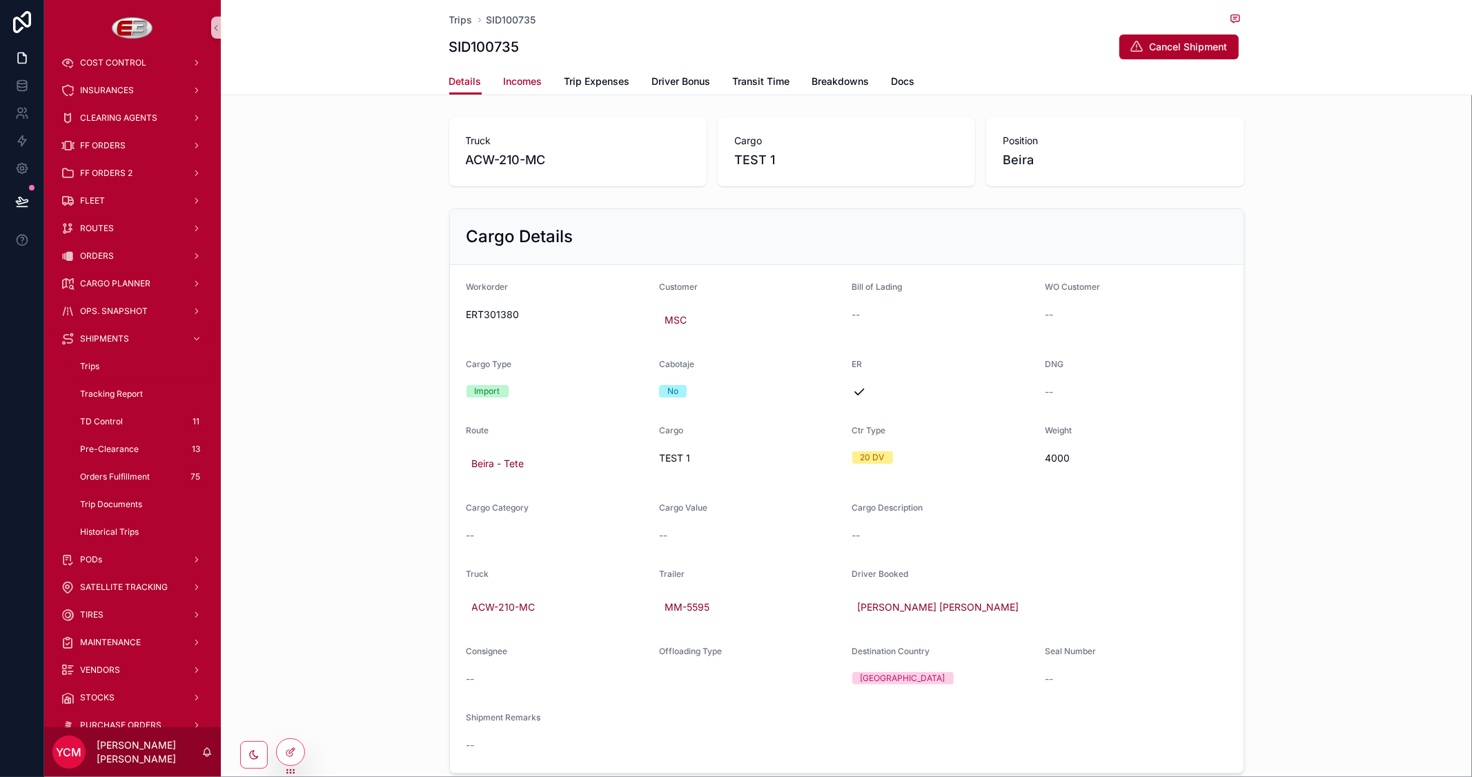
click at [518, 80] on span "Incomes" at bounding box center [523, 82] width 39 height 14
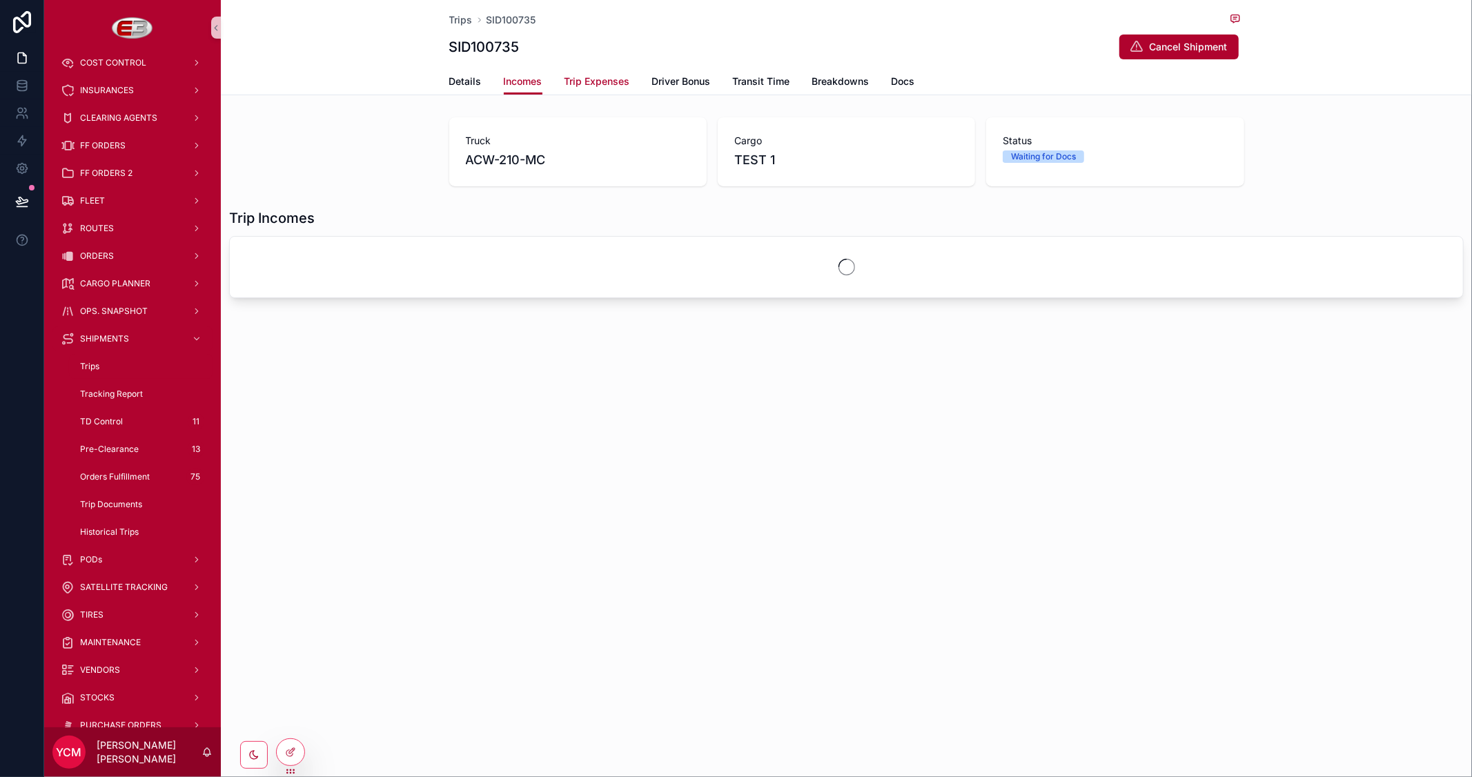
click at [622, 78] on span "Trip Expenses" at bounding box center [597, 82] width 66 height 14
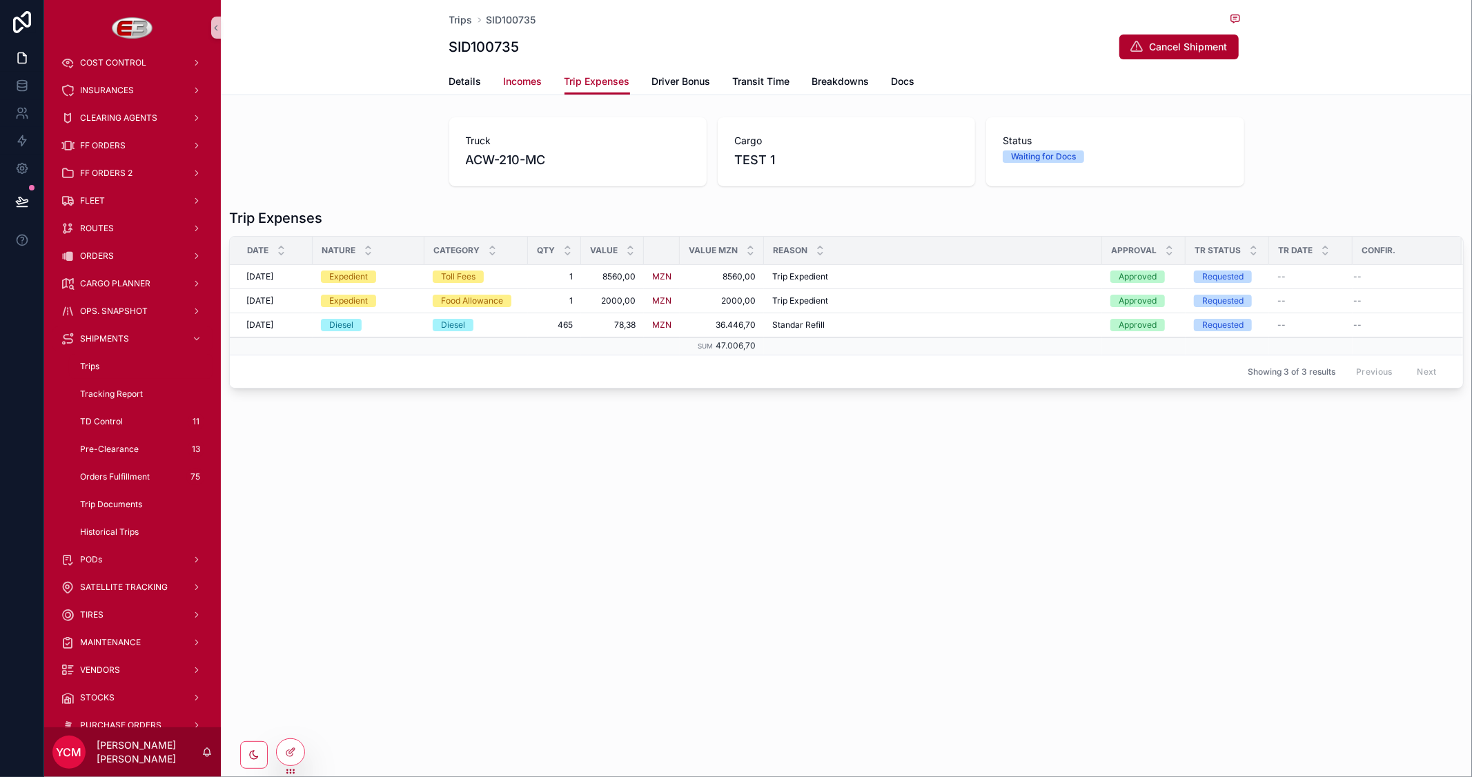
click at [526, 79] on span "Incomes" at bounding box center [523, 82] width 39 height 14
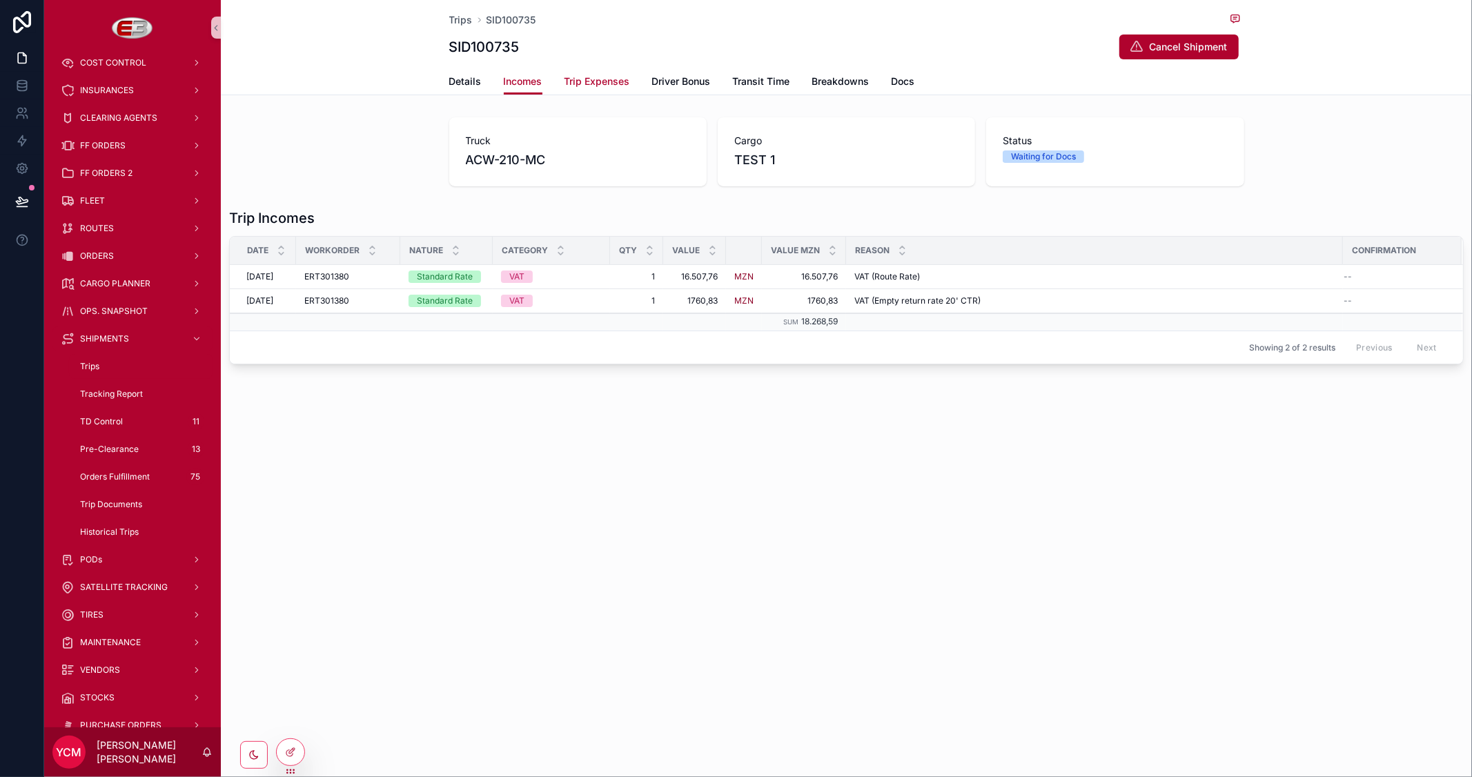
click at [598, 77] on span "Trip Expenses" at bounding box center [597, 82] width 66 height 14
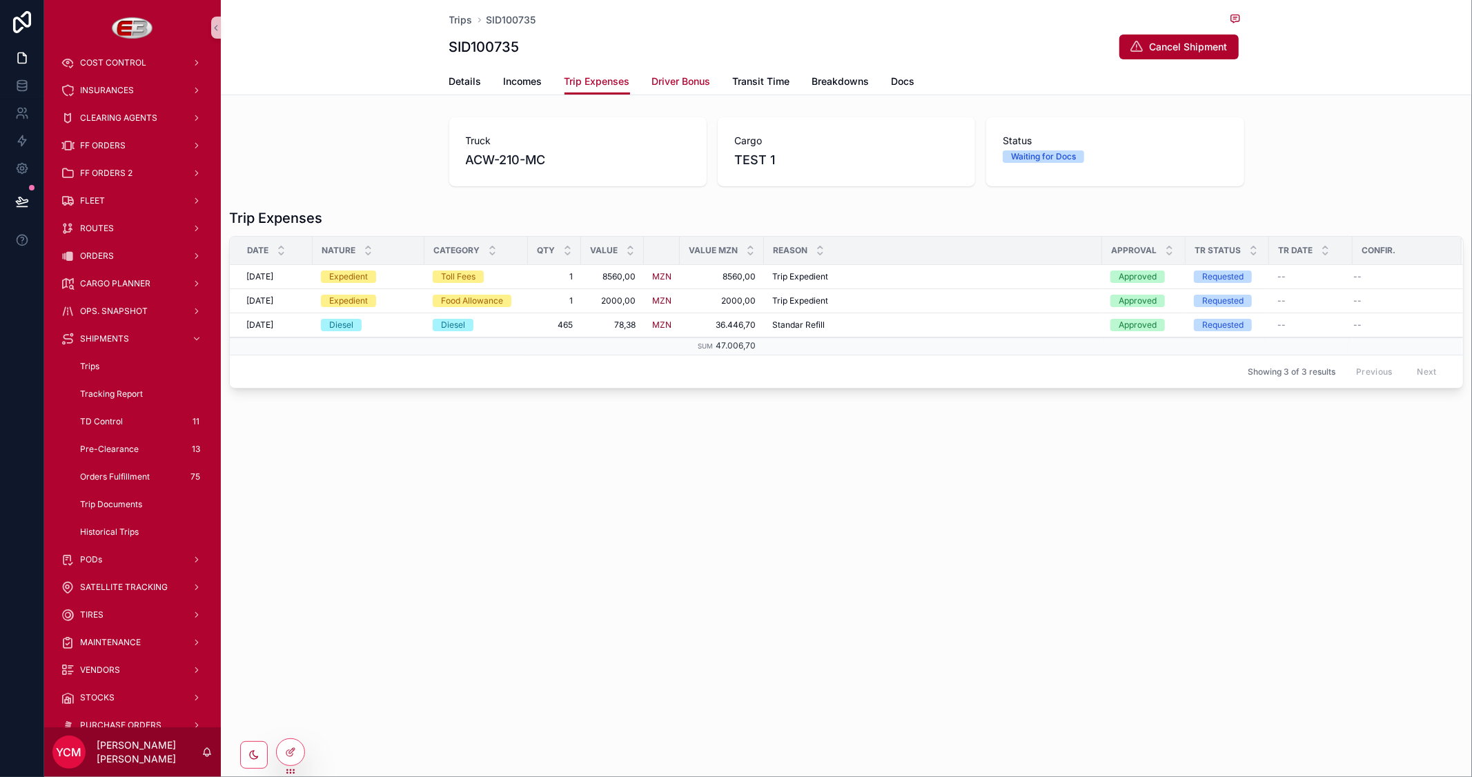
click at [664, 77] on span "Driver Bonus" at bounding box center [681, 82] width 59 height 14
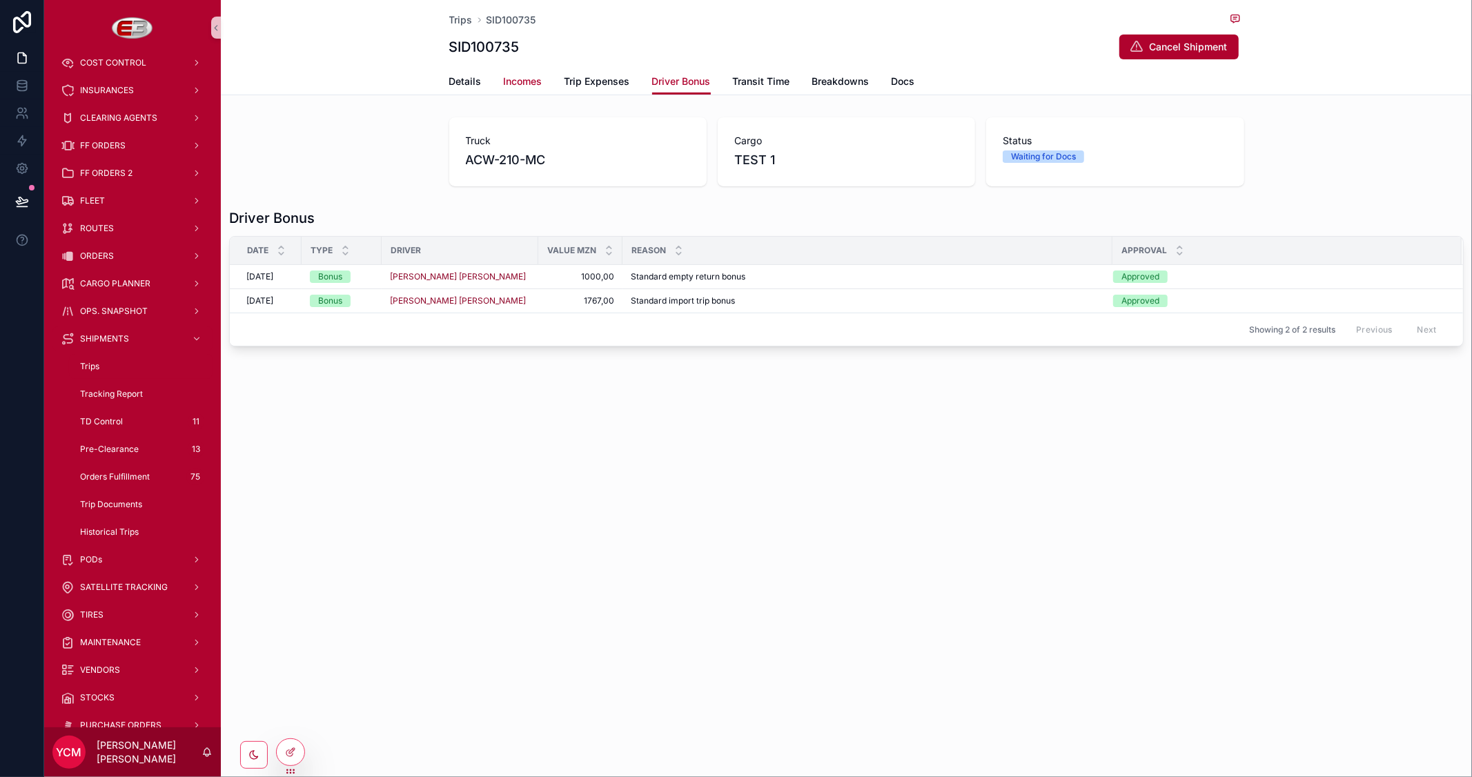
click at [533, 75] on span "Incomes" at bounding box center [523, 82] width 39 height 14
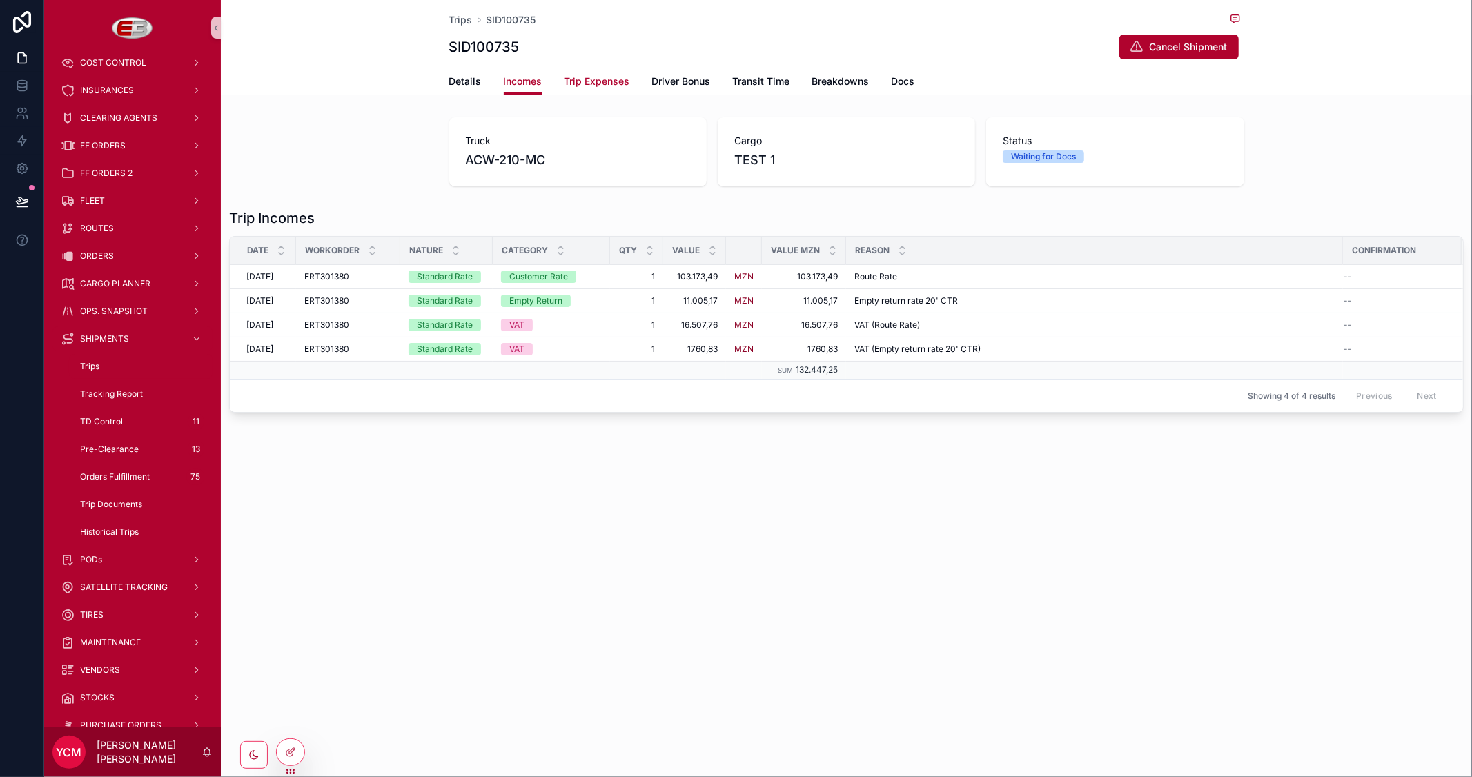
click at [595, 81] on span "Trip Expenses" at bounding box center [597, 82] width 66 height 14
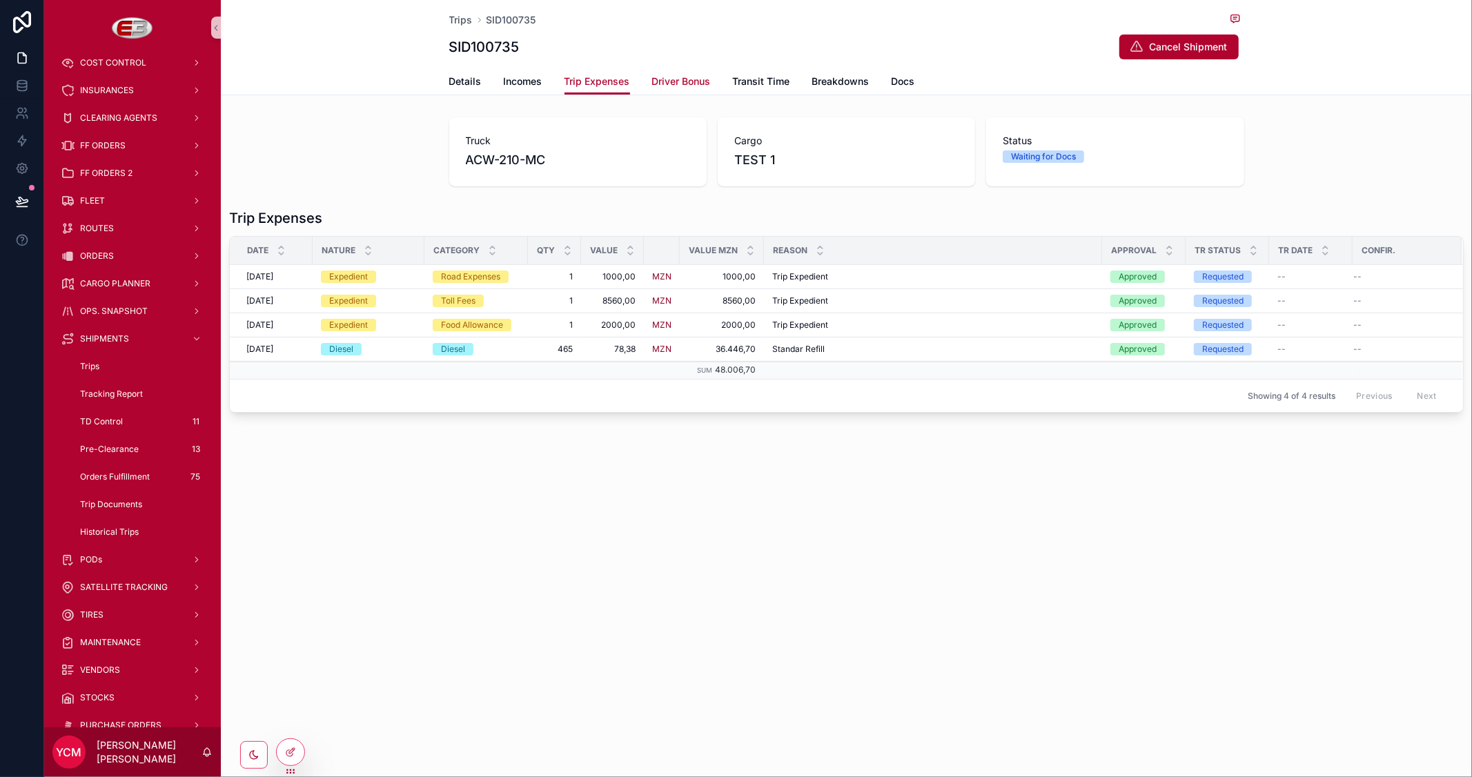
click at [684, 81] on span "Driver Bonus" at bounding box center [681, 82] width 59 height 14
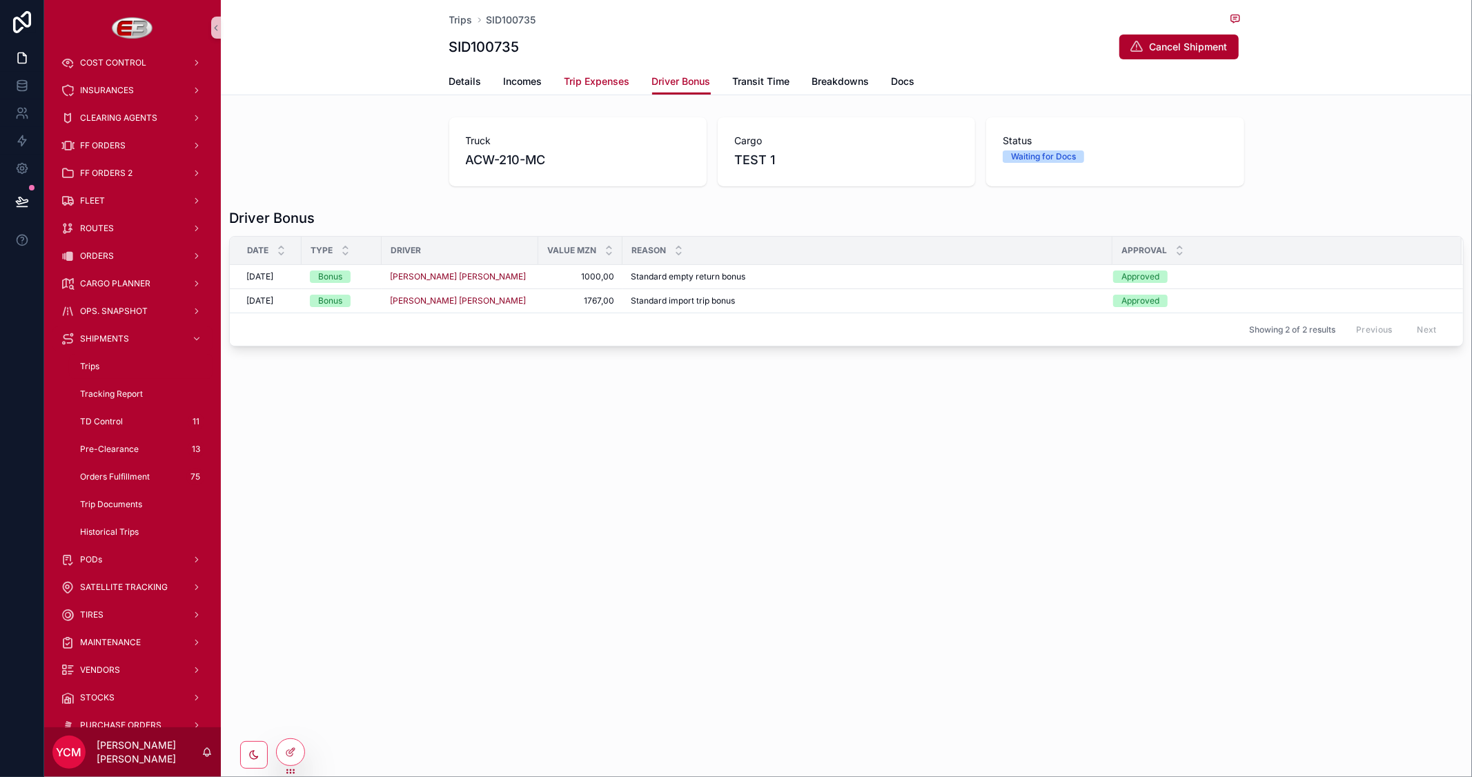
click at [601, 85] on span "Trip Expenses" at bounding box center [597, 82] width 66 height 14
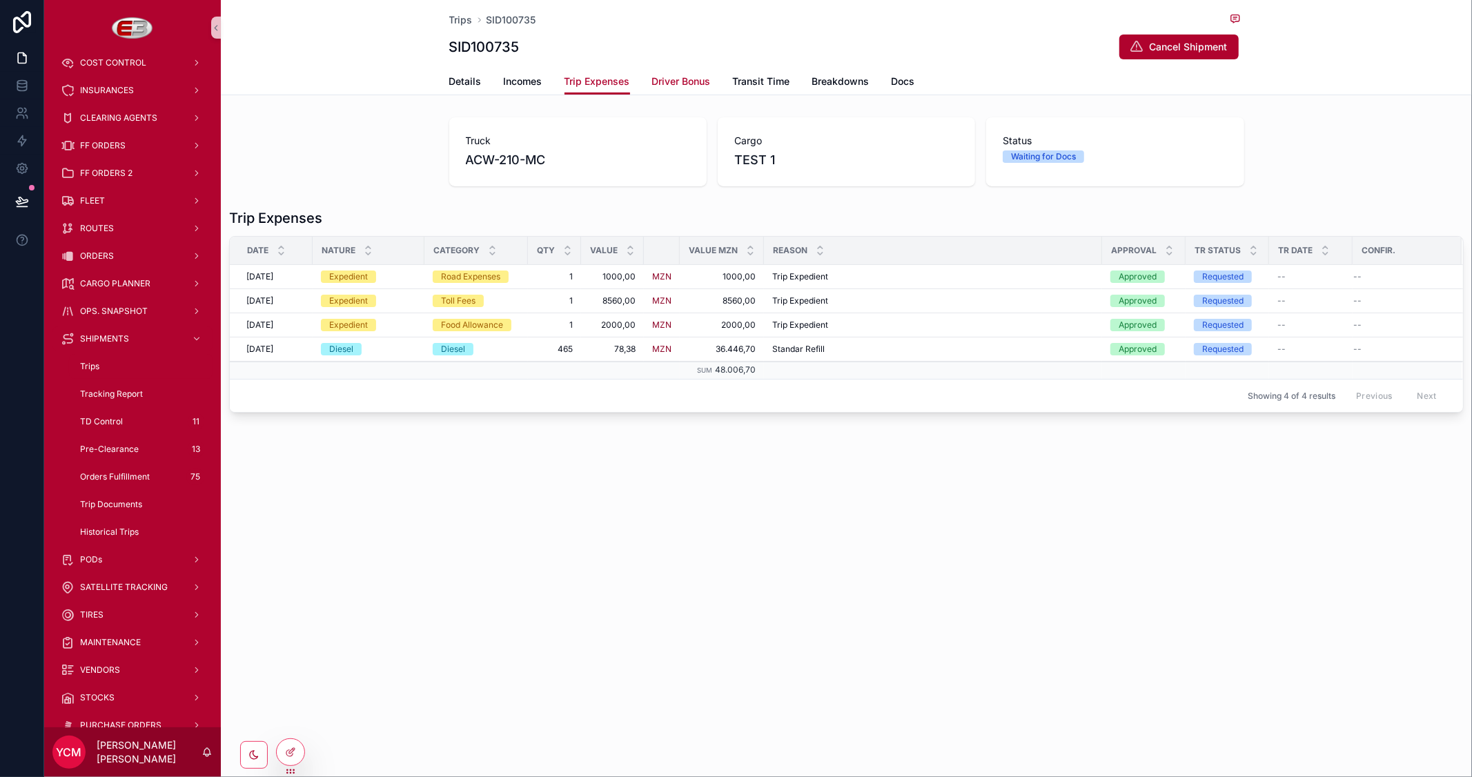
click at [689, 80] on span "Driver Bonus" at bounding box center [681, 82] width 59 height 14
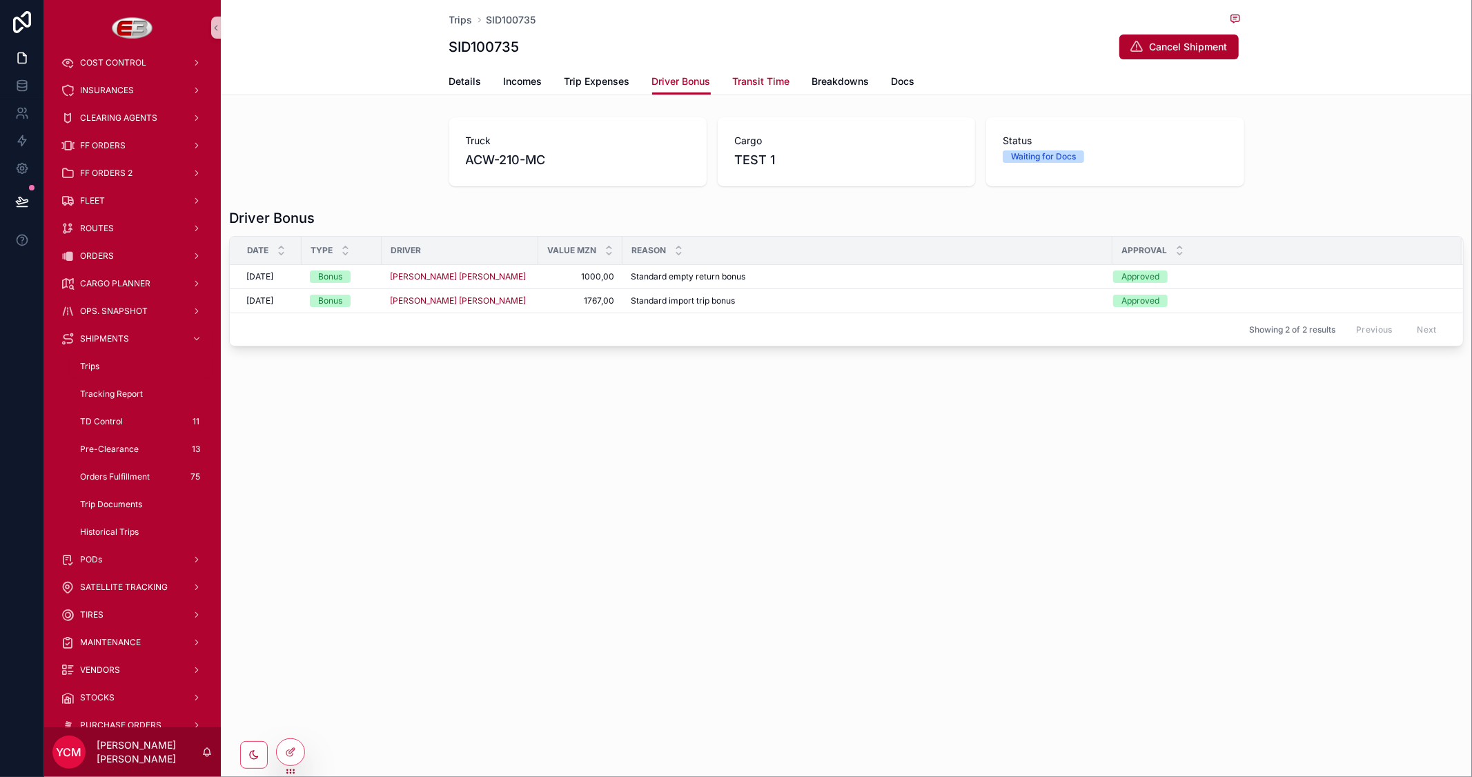
click at [760, 72] on link "Transit Time" at bounding box center [761, 83] width 57 height 28
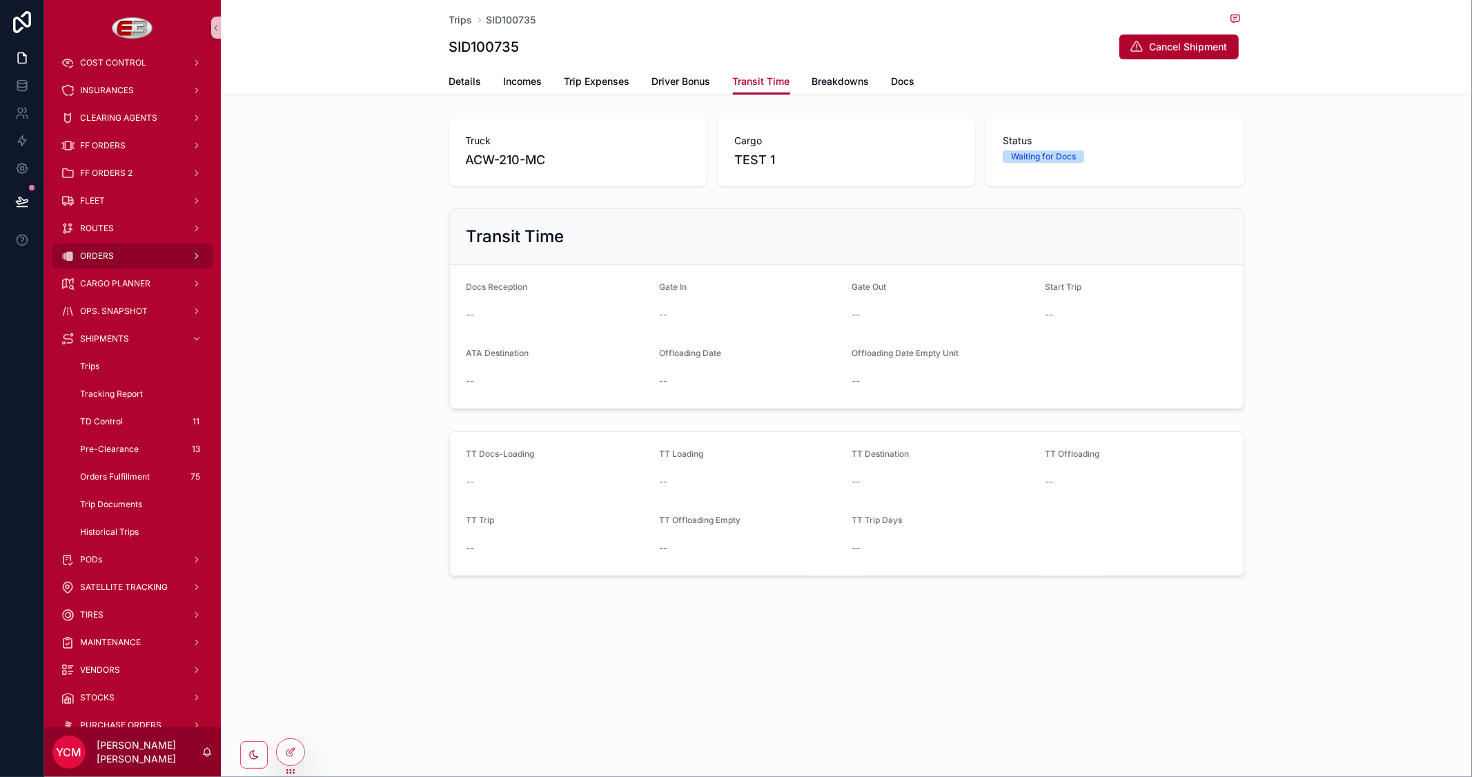
click at [102, 256] on span "ORDERS" at bounding box center [97, 255] width 34 height 11
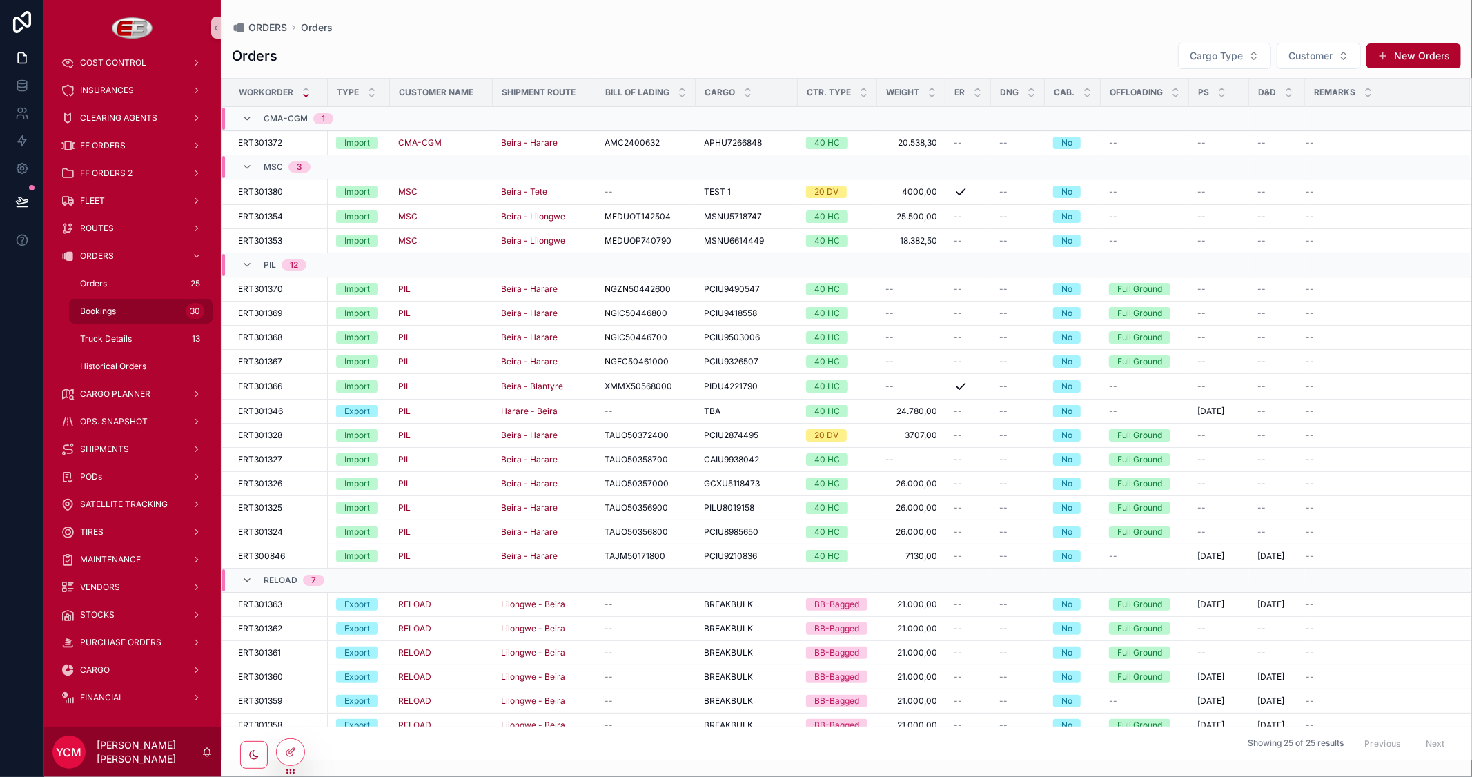
click at [106, 309] on span "Bookings" at bounding box center [98, 311] width 36 height 11
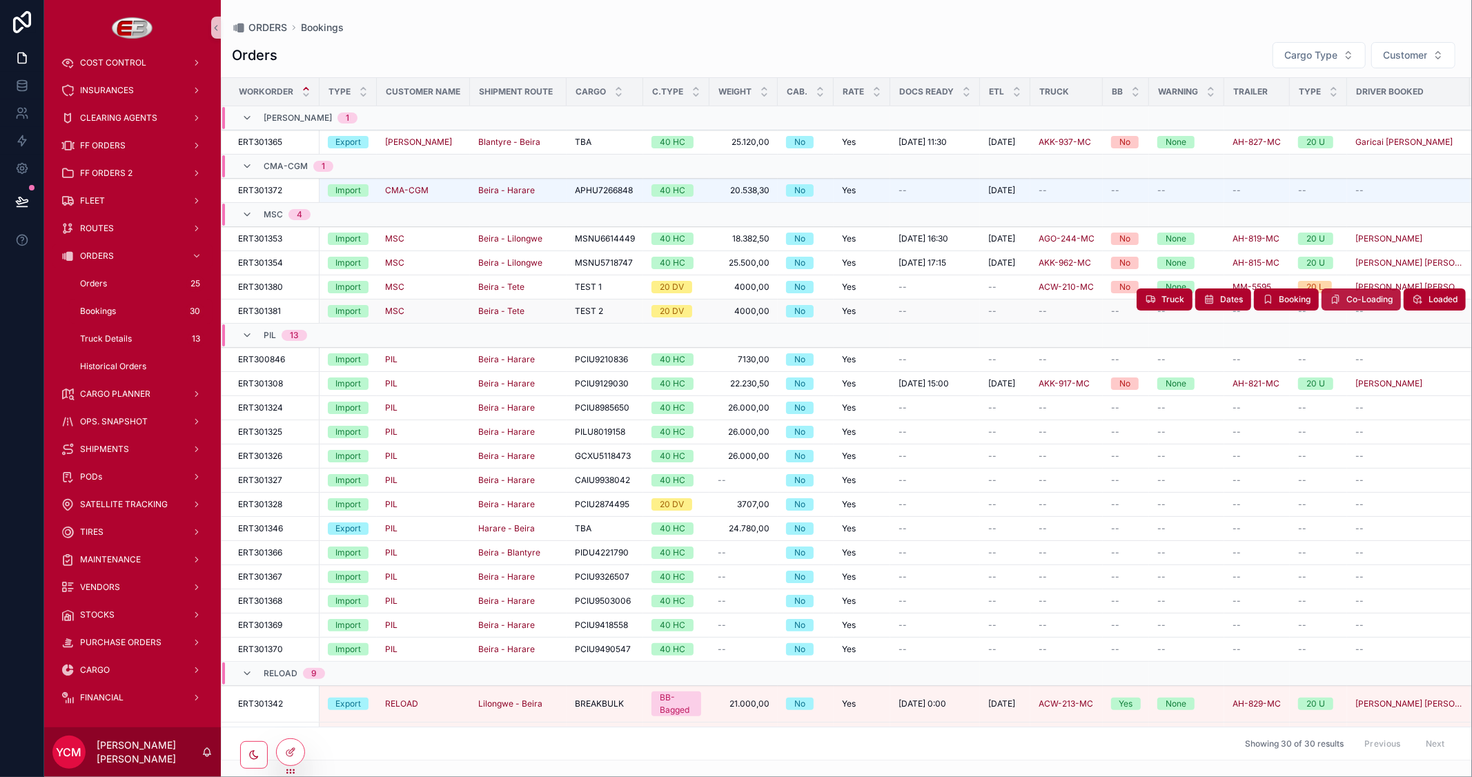
click at [1365, 299] on span "Co-Loading" at bounding box center [1369, 299] width 46 height 11
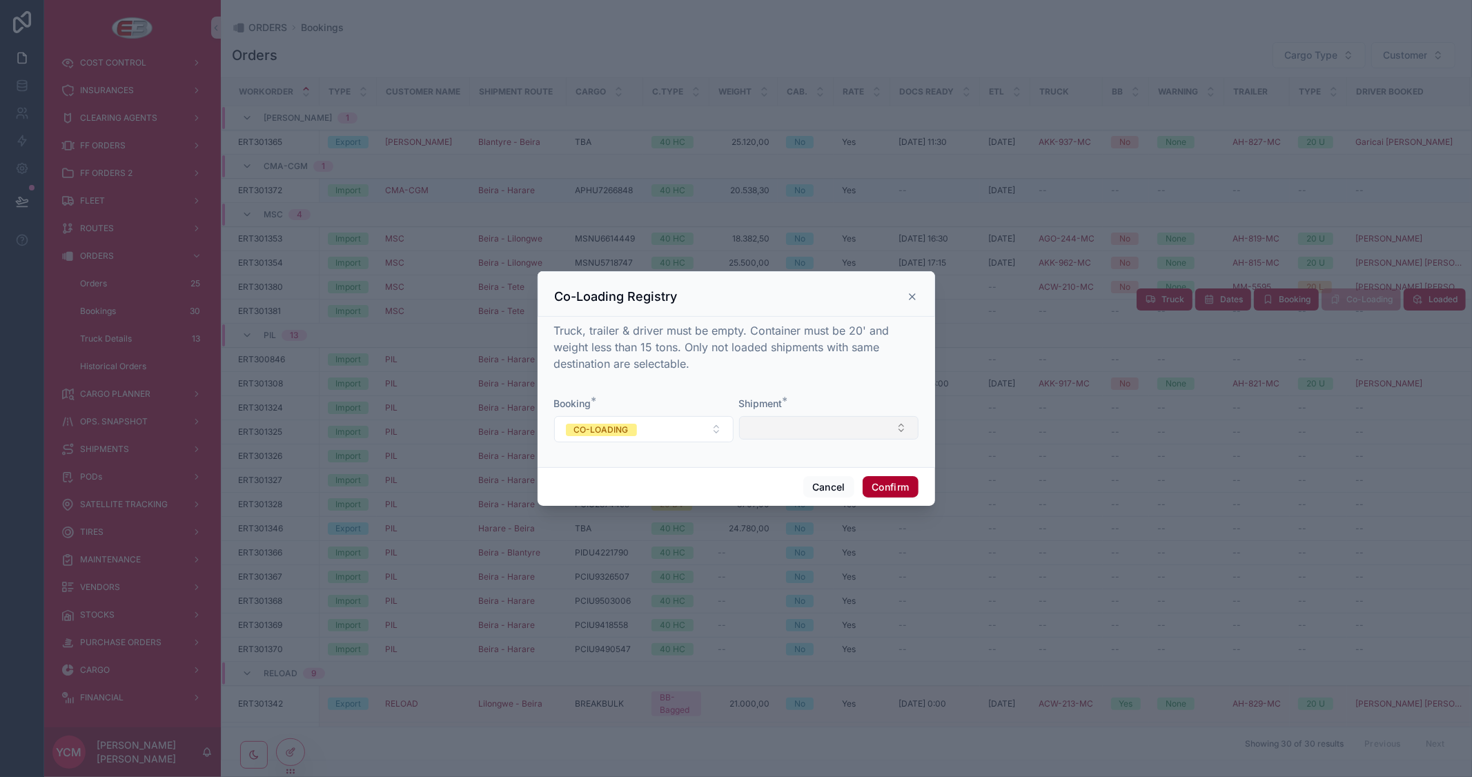
click at [801, 426] on button "Select Button" at bounding box center [828, 427] width 179 height 23
click at [791, 502] on span "SID100735" at bounding box center [773, 504] width 50 height 14
click at [865, 366] on p "Truck, trailer & driver must be empty. Container must be 20' and weight less th…" at bounding box center [736, 347] width 364 height 50
click at [886, 485] on button "Confirm" at bounding box center [889, 488] width 55 height 22
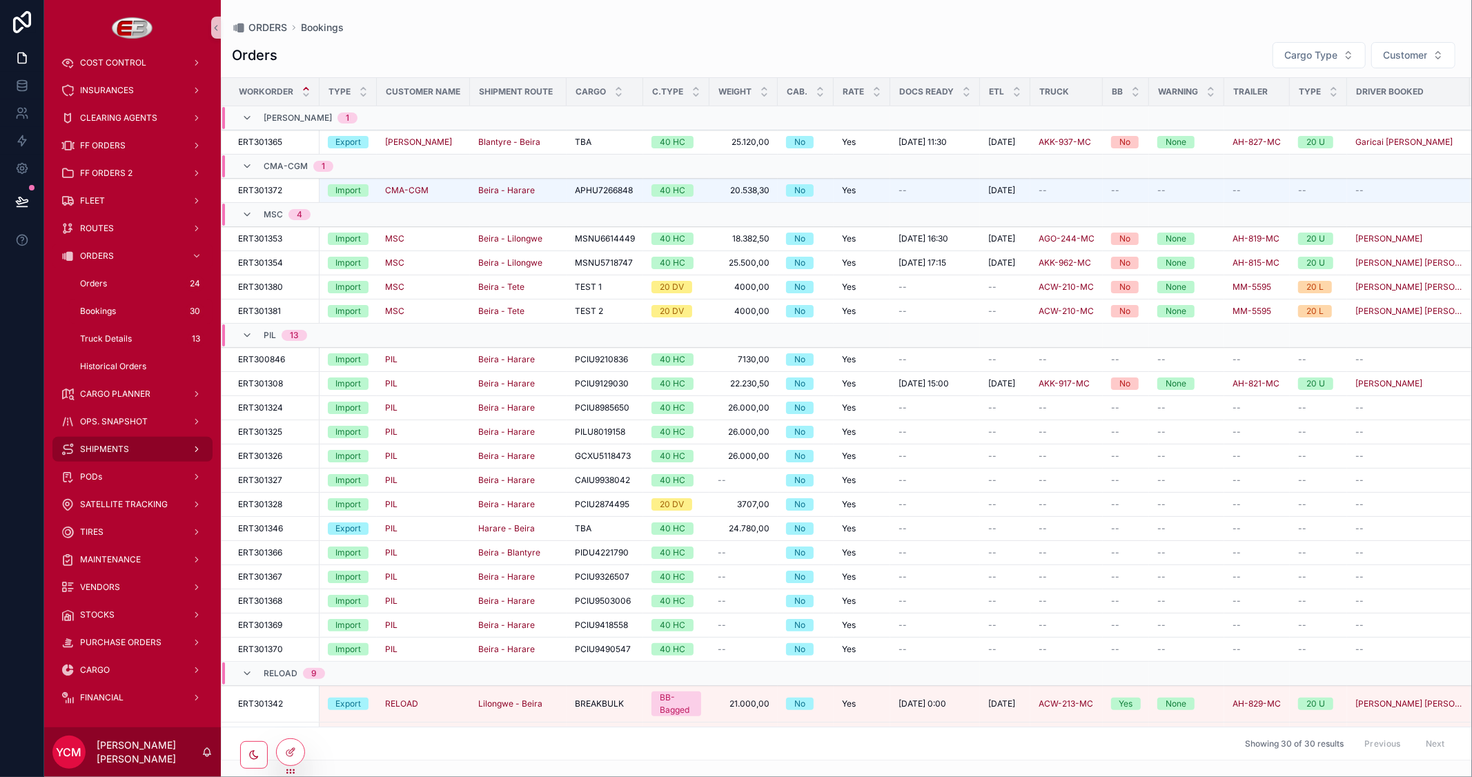
click at [108, 445] on span "SHIPMENTS" at bounding box center [104, 449] width 49 height 11
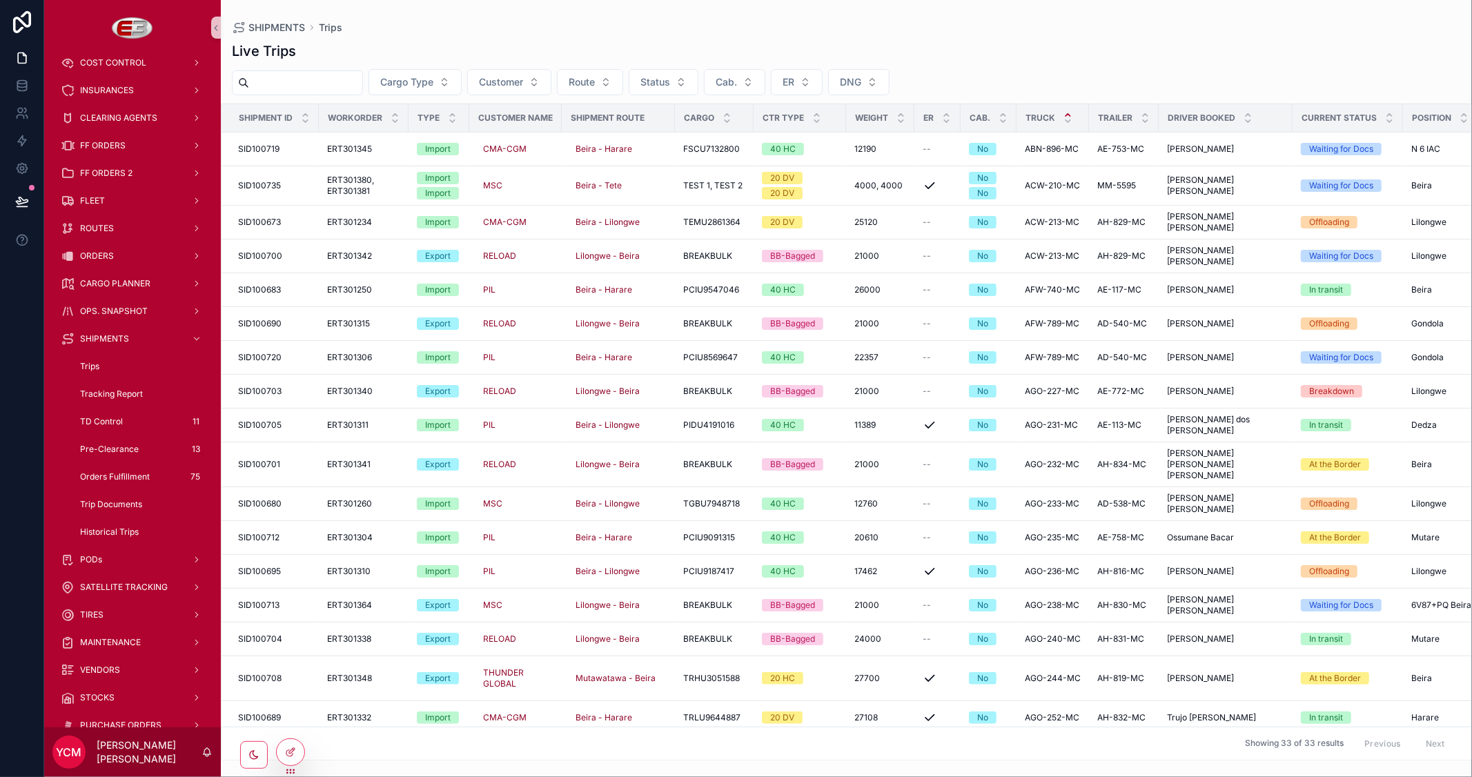
click at [328, 187] on span "ERT301380, ERT301381" at bounding box center [363, 186] width 73 height 22
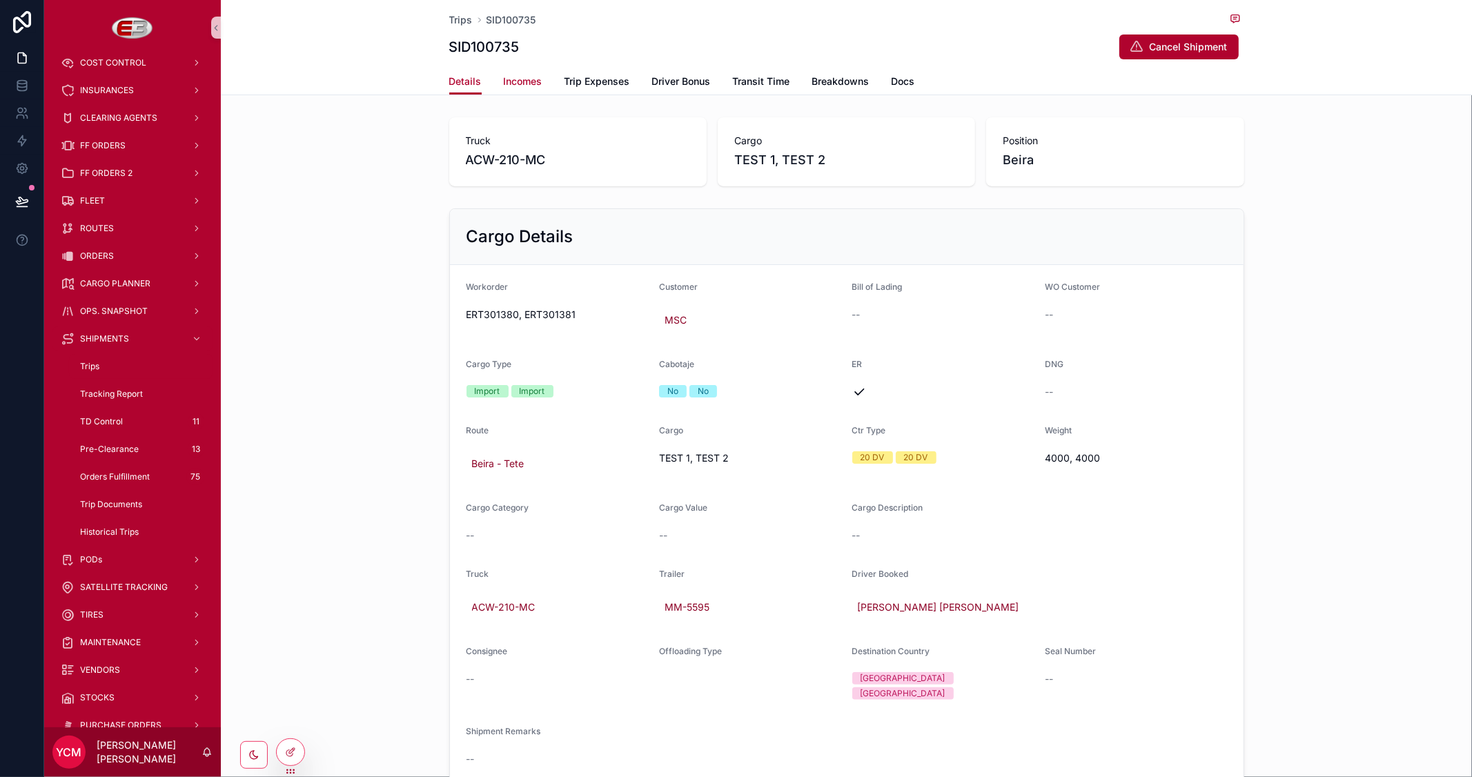
click at [508, 79] on span "Incomes" at bounding box center [523, 82] width 39 height 14
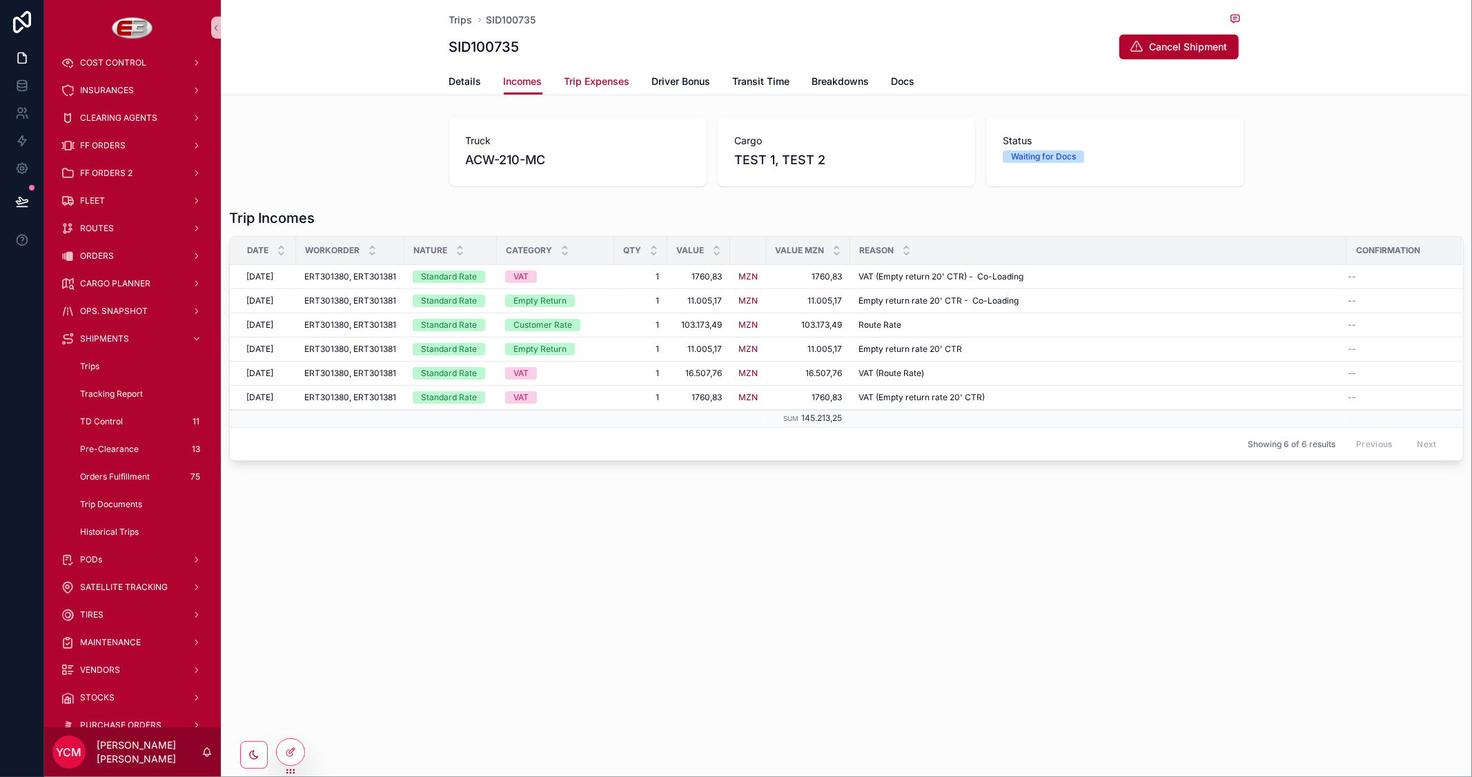
click at [580, 83] on span "Trip Expenses" at bounding box center [597, 82] width 66 height 14
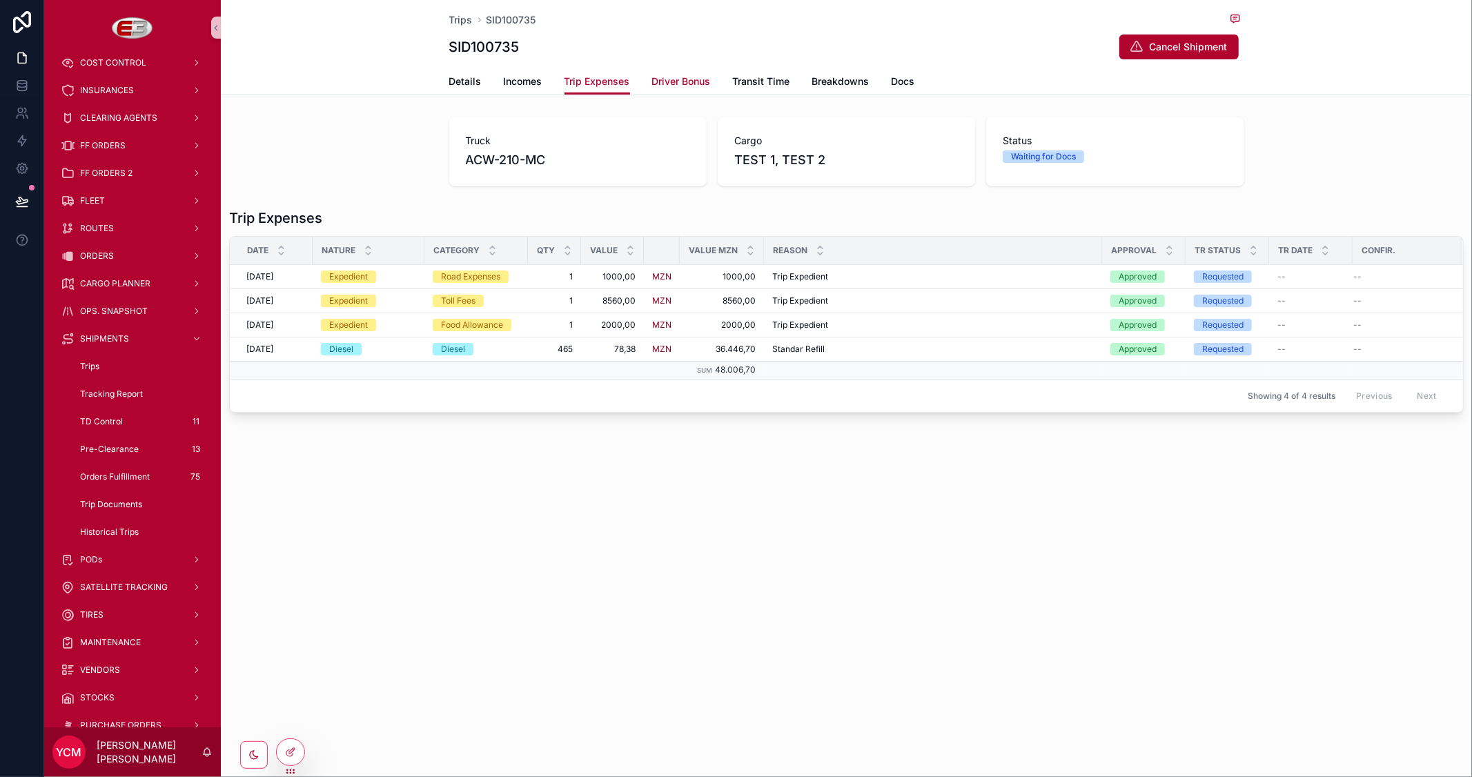
click at [686, 76] on span "Driver Bonus" at bounding box center [681, 82] width 59 height 14
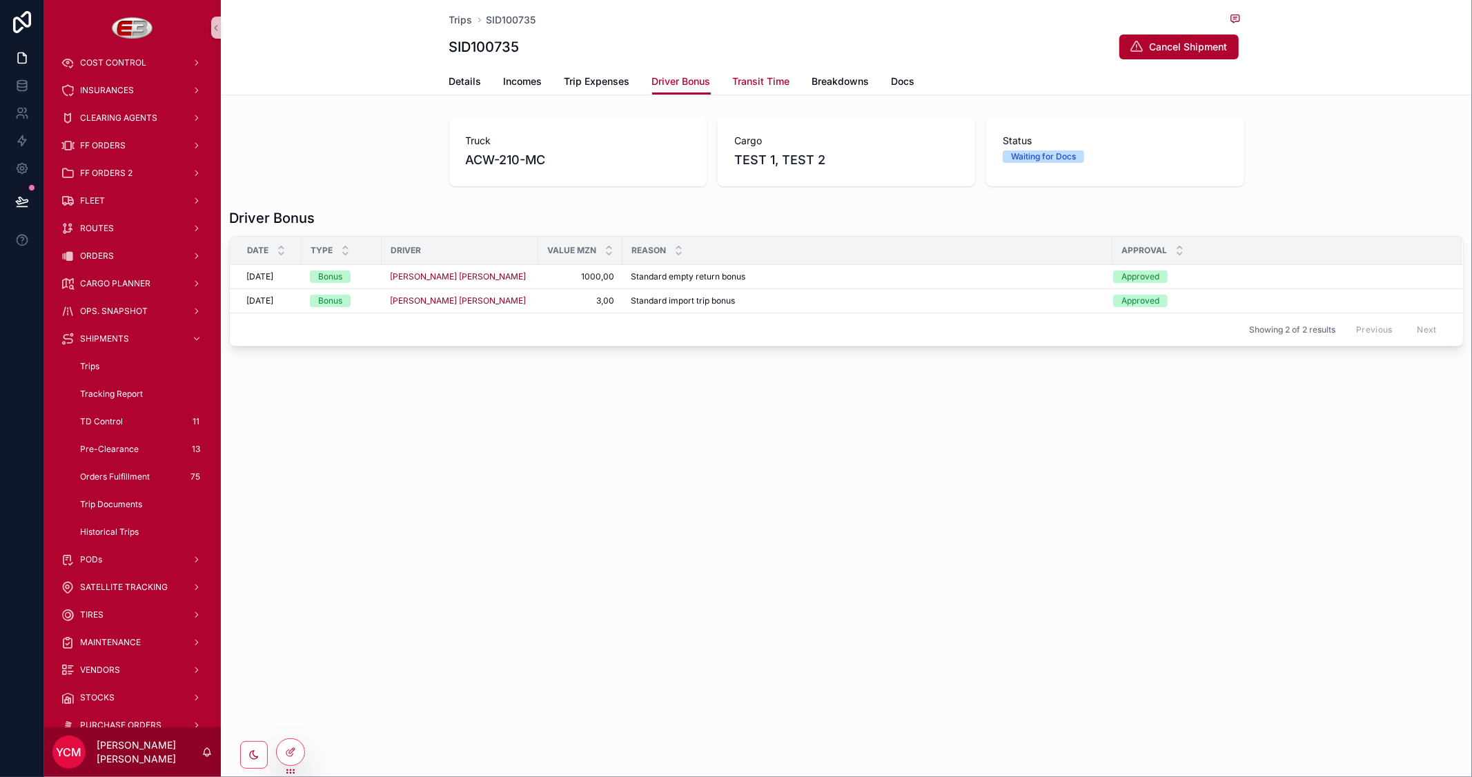
click at [755, 77] on span "Transit Time" at bounding box center [761, 82] width 57 height 14
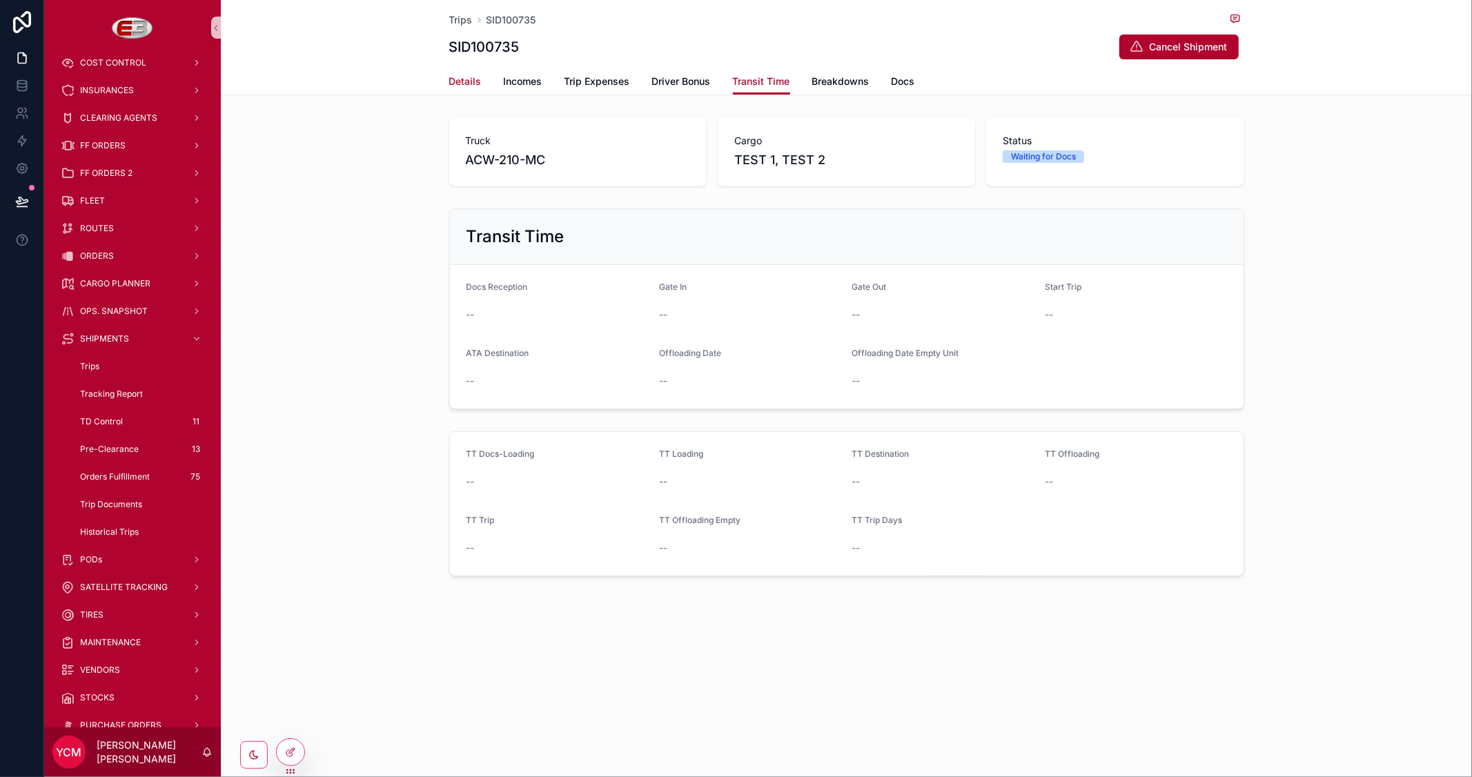
click at [463, 77] on span "Details" at bounding box center [465, 82] width 32 height 14
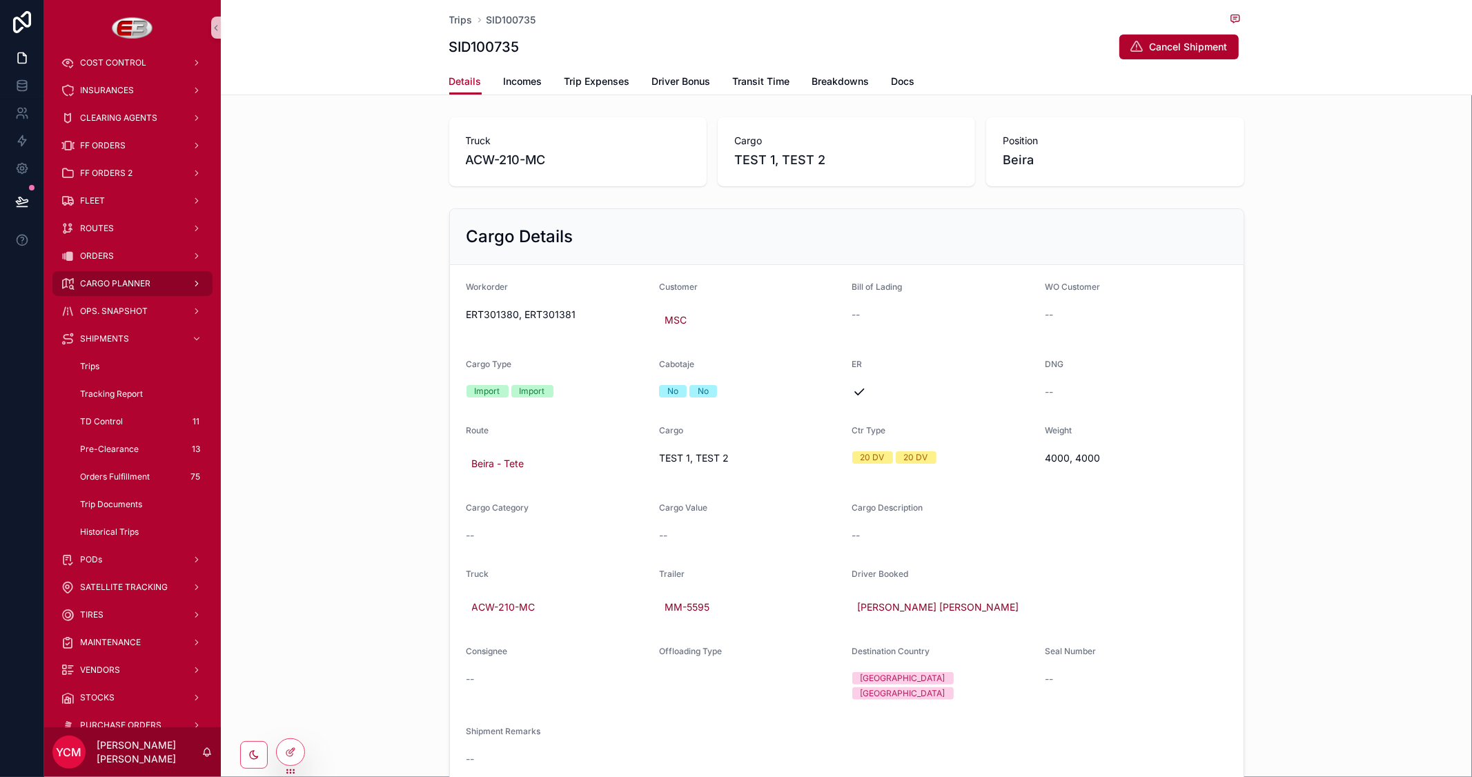
click at [125, 284] on span "CARGO PLANNER" at bounding box center [115, 283] width 70 height 11
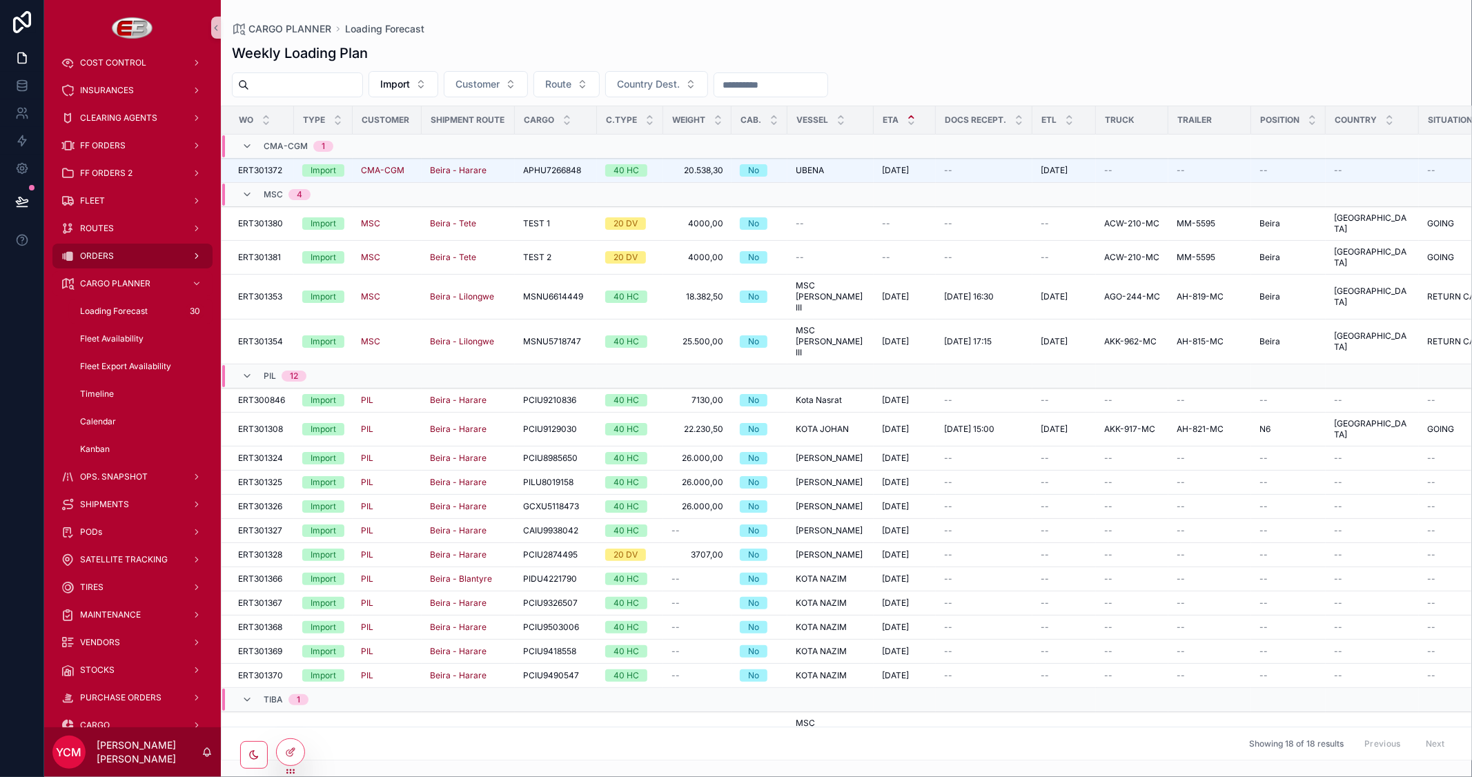
click at [108, 253] on span "ORDERS" at bounding box center [97, 255] width 34 height 11
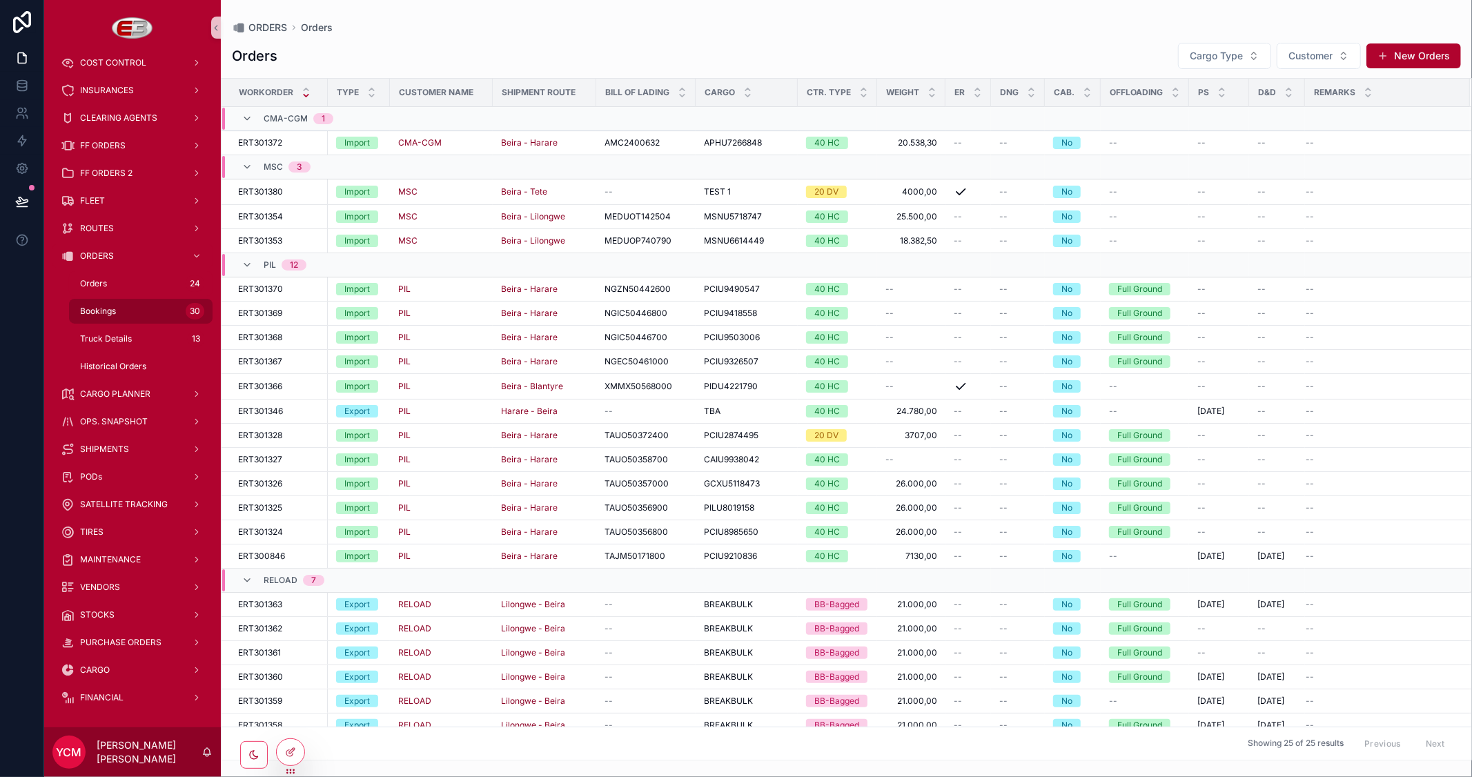
click at [109, 308] on span "Bookings" at bounding box center [98, 311] width 36 height 11
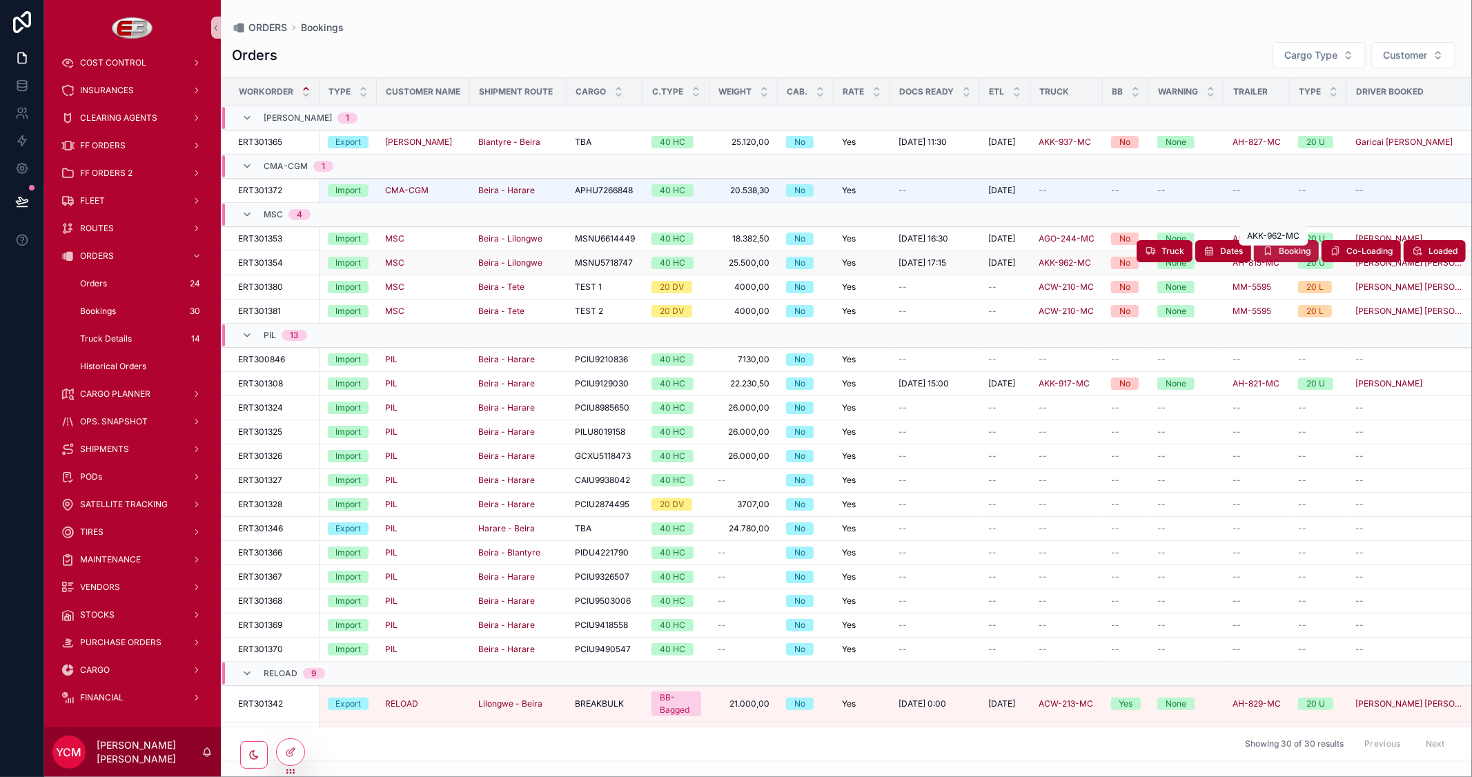
click at [1278, 253] on span "Booking" at bounding box center [1294, 251] width 32 height 11
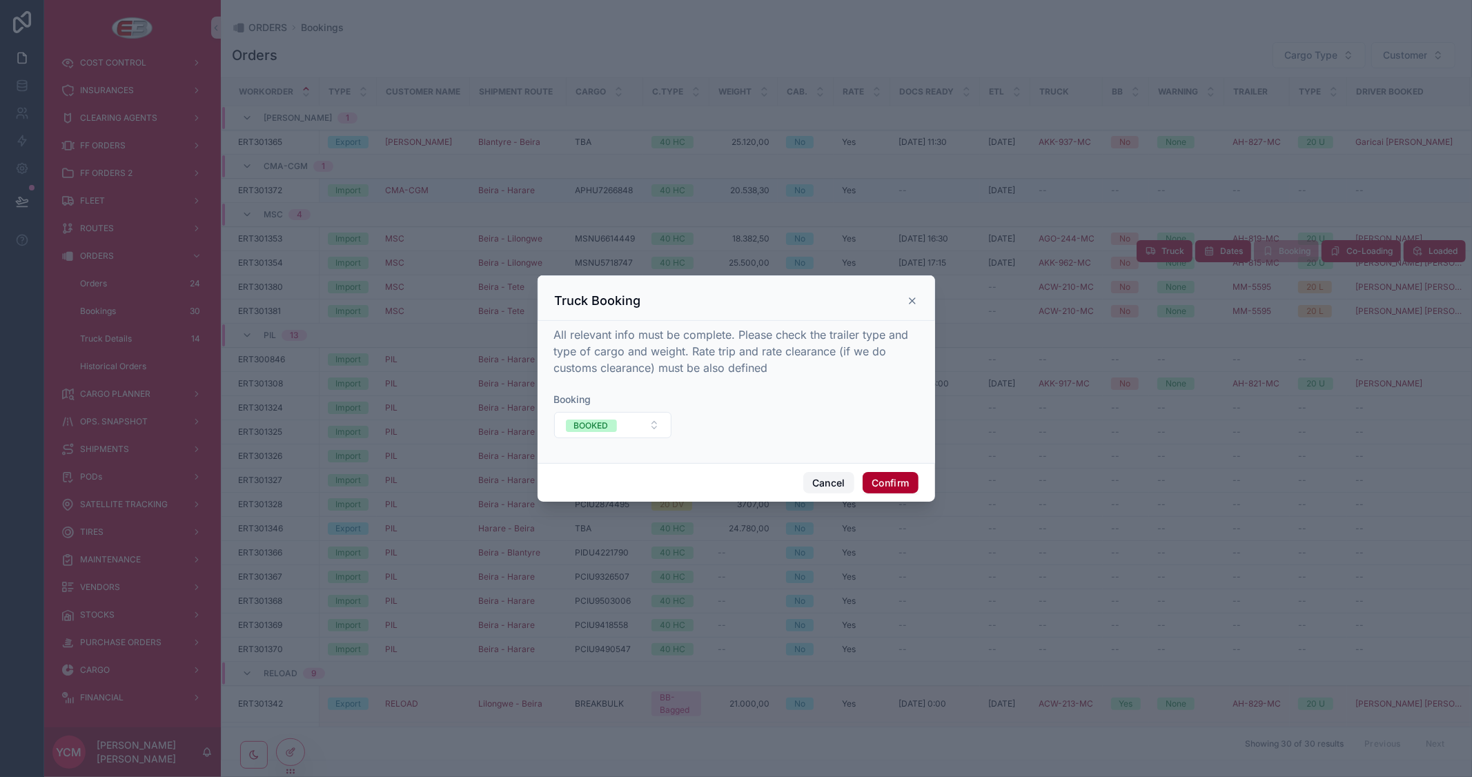
click at [827, 484] on button "Cancel" at bounding box center [828, 483] width 51 height 22
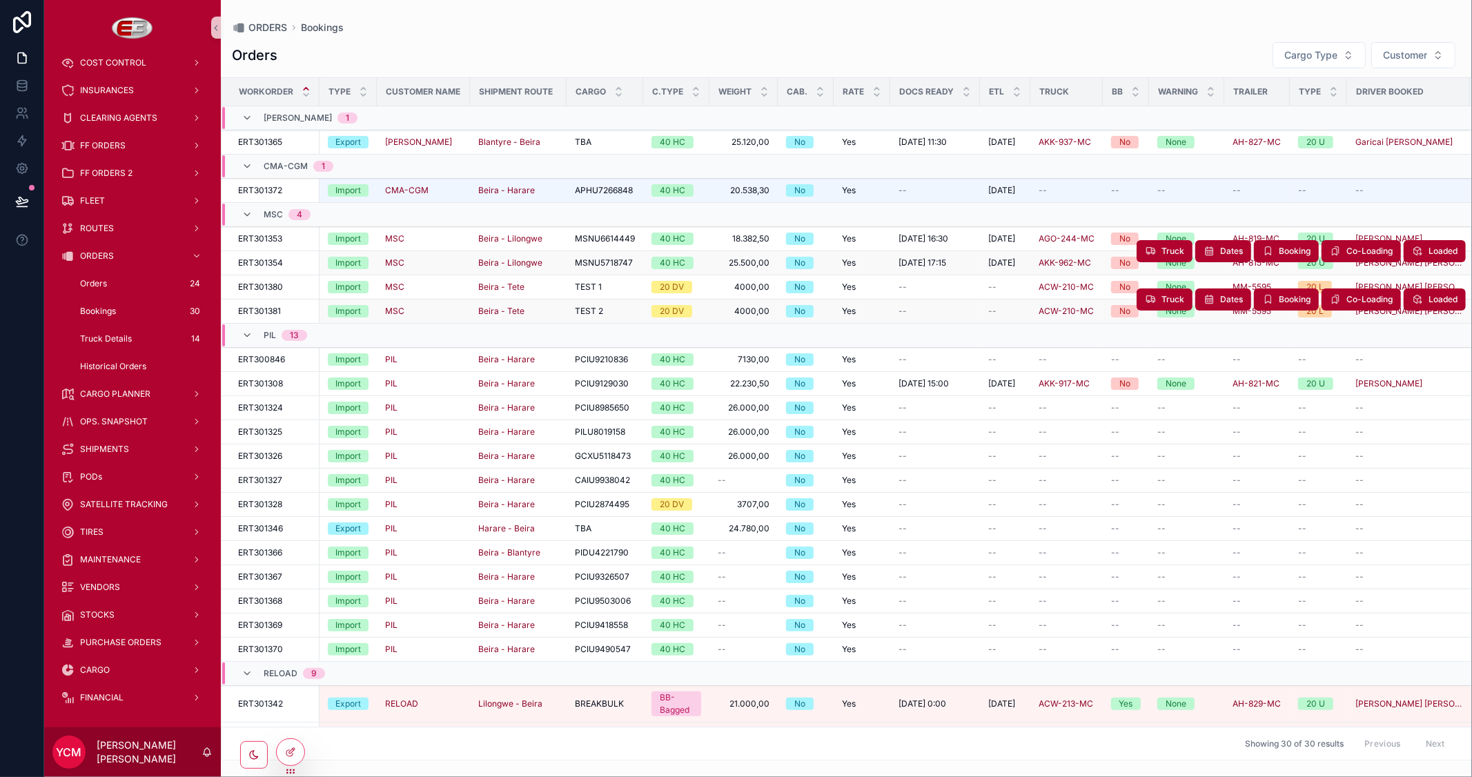
click at [992, 309] on span "--" at bounding box center [992, 311] width 8 height 11
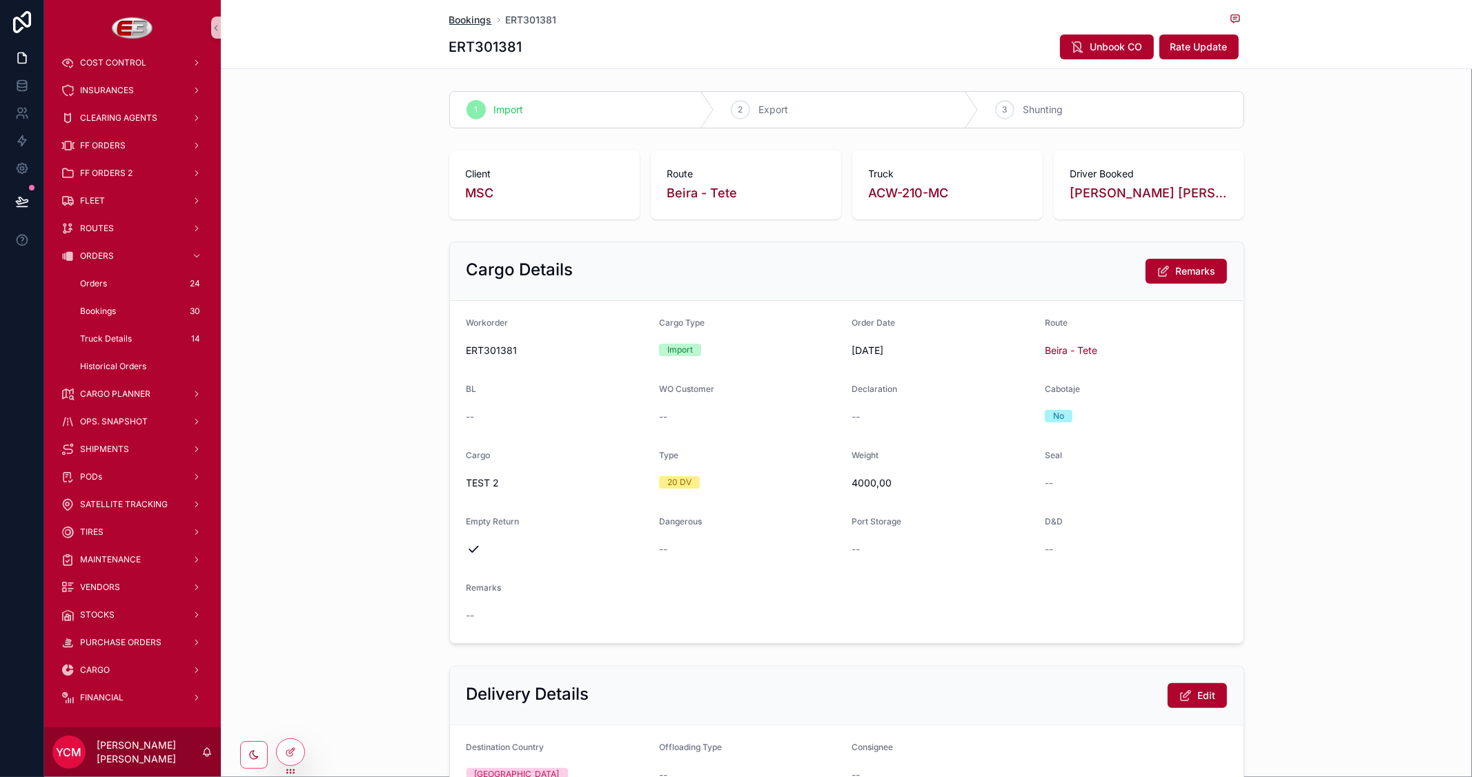
click at [449, 21] on span "Bookings" at bounding box center [470, 20] width 43 height 14
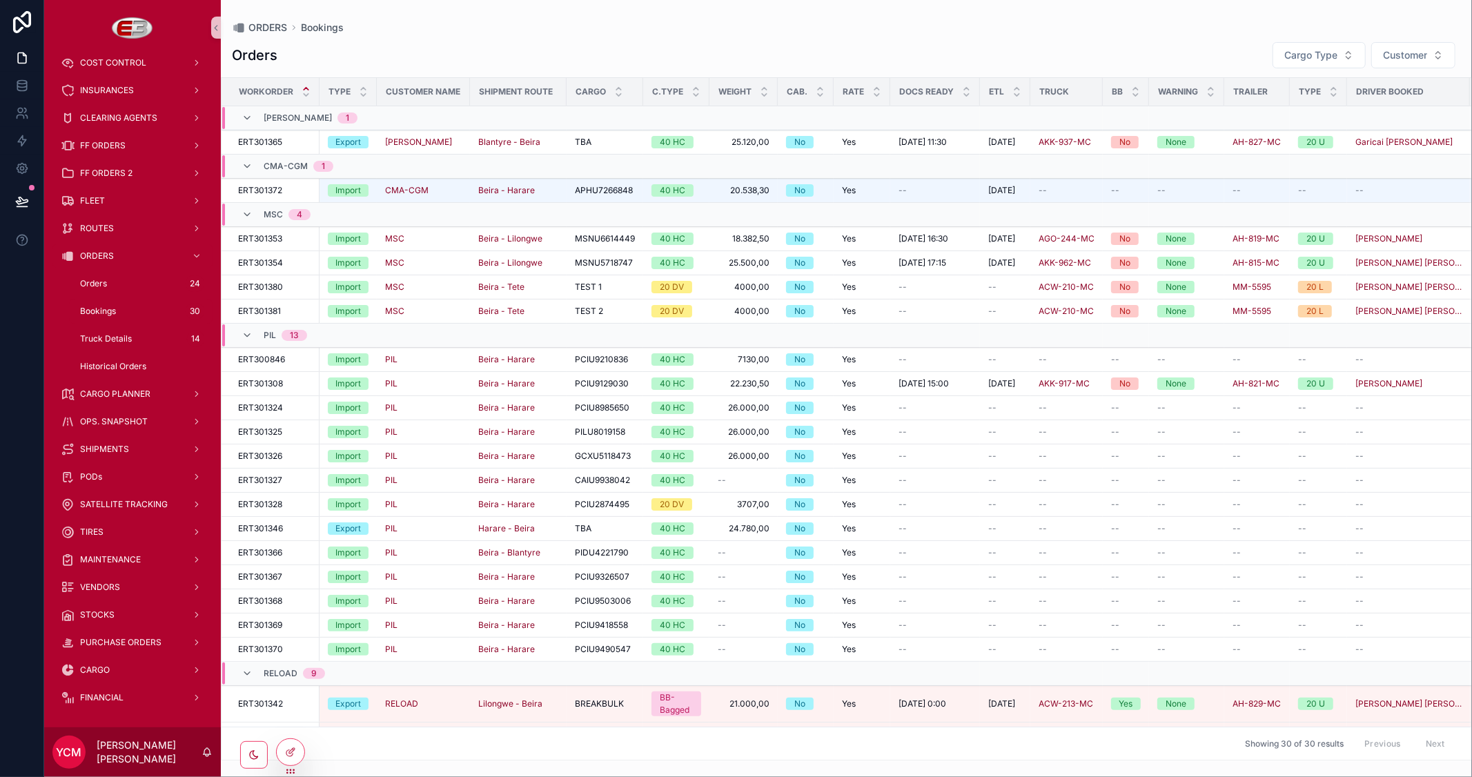
scroll to position [0, 277]
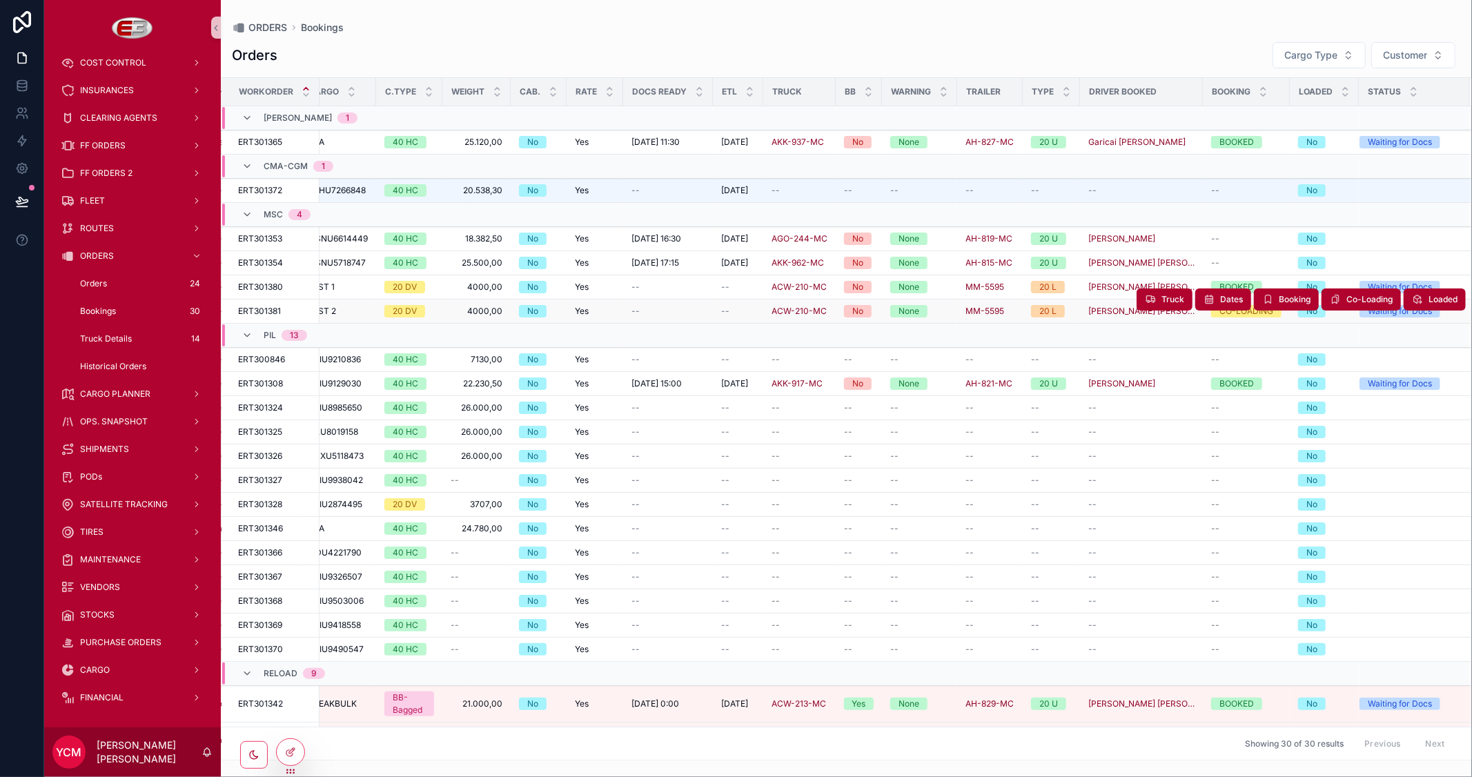
click at [724, 311] on div "--" at bounding box center [738, 311] width 34 height 11
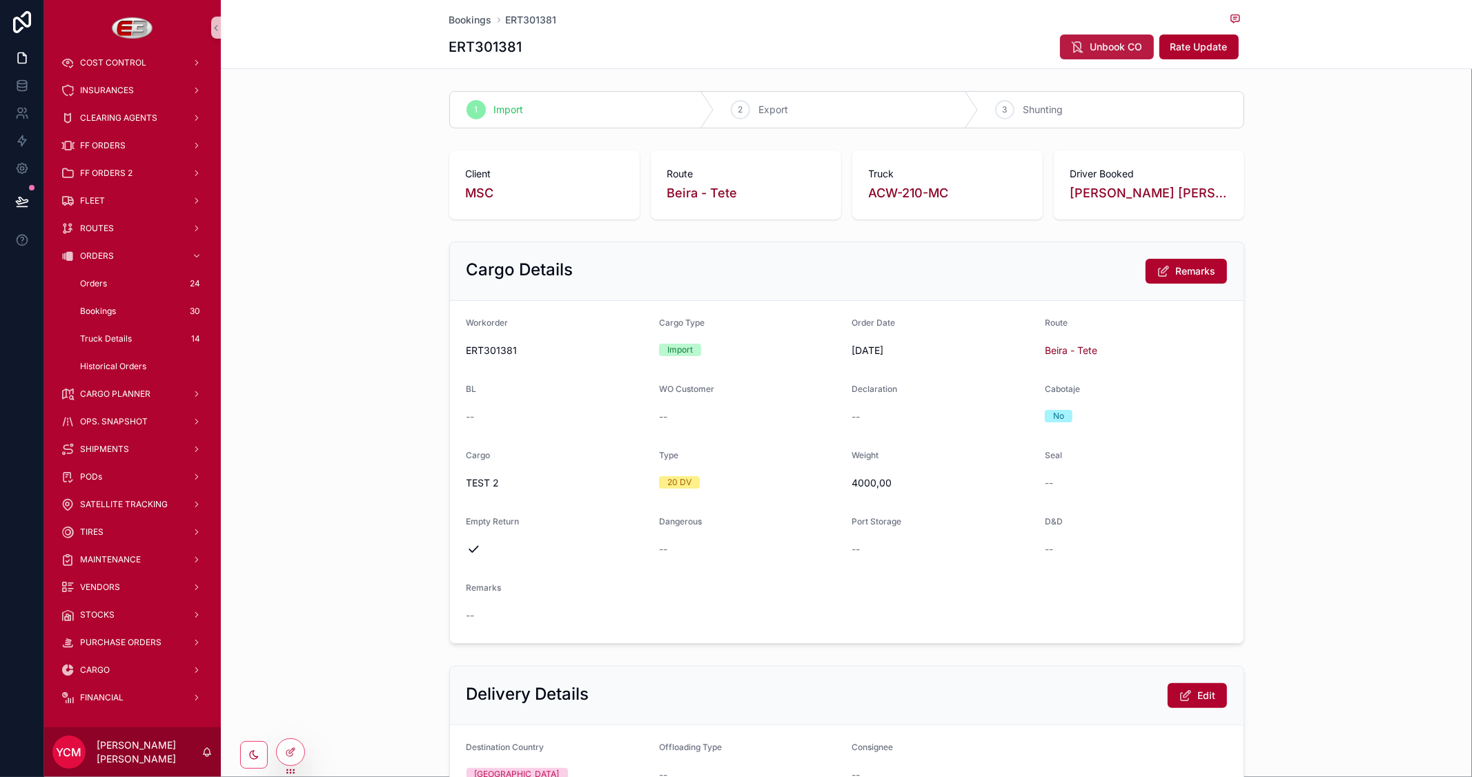
click at [1109, 40] on span "Unbook CO" at bounding box center [1116, 47] width 52 height 14
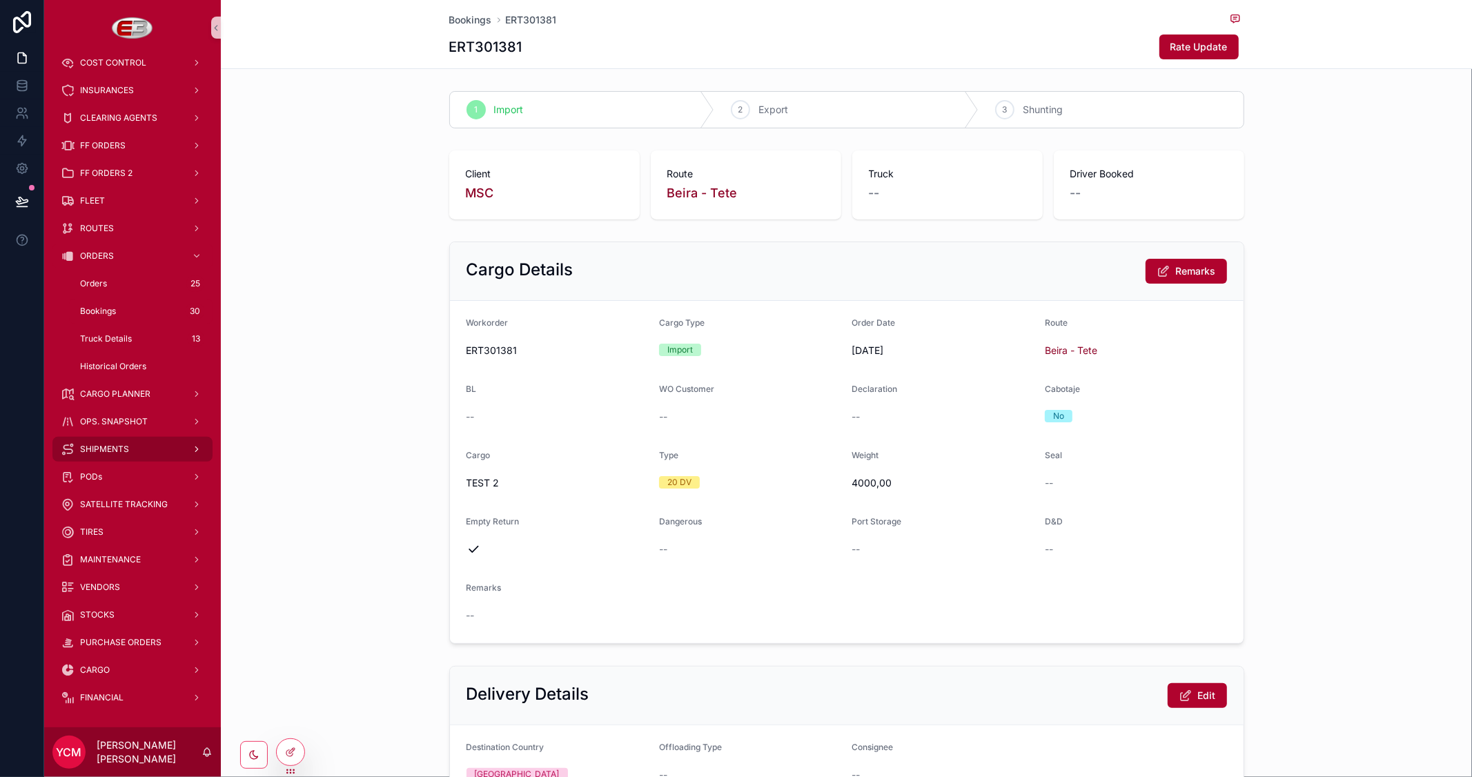
click at [117, 449] on span "SHIPMENTS" at bounding box center [104, 449] width 49 height 11
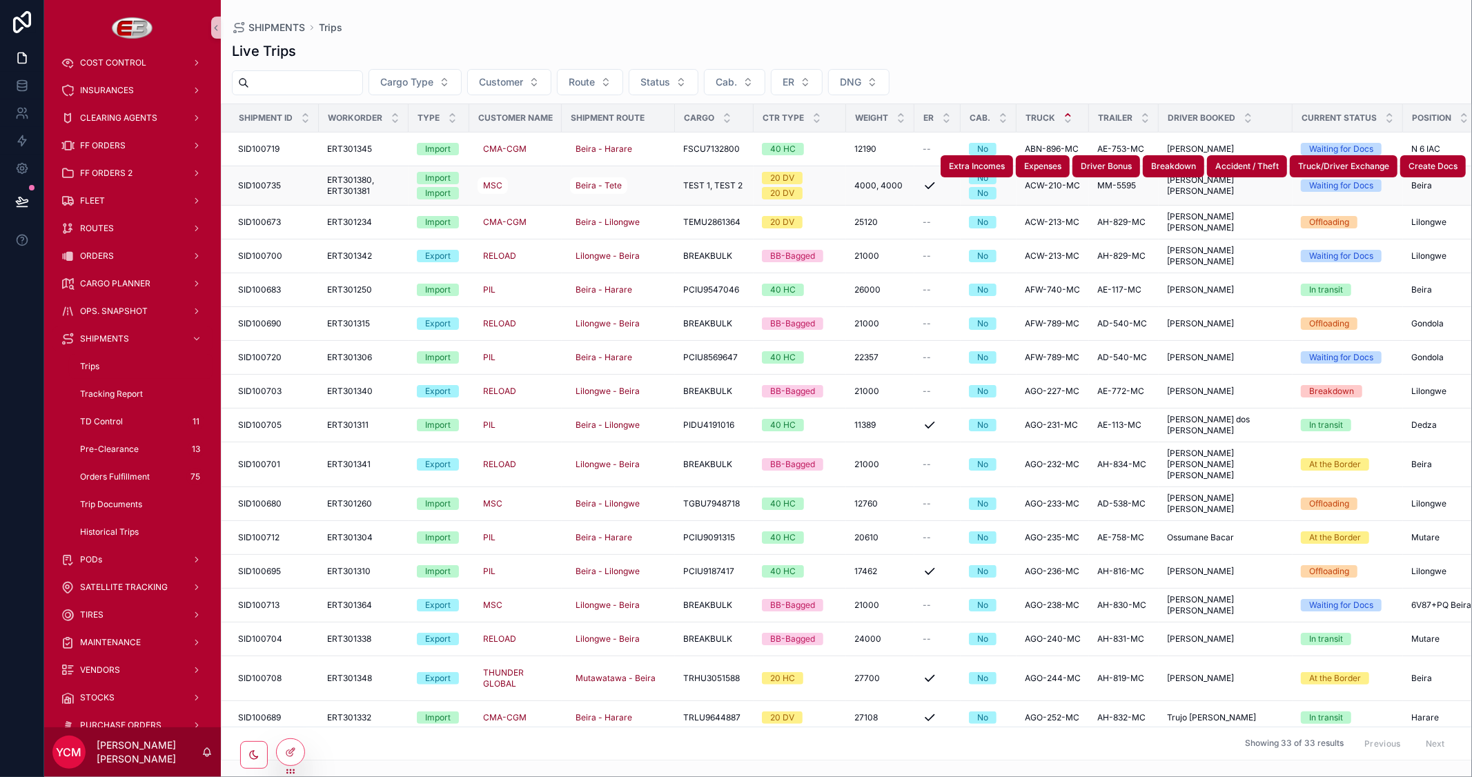
click at [347, 184] on span "ERT301380, ERT301381" at bounding box center [363, 186] width 73 height 22
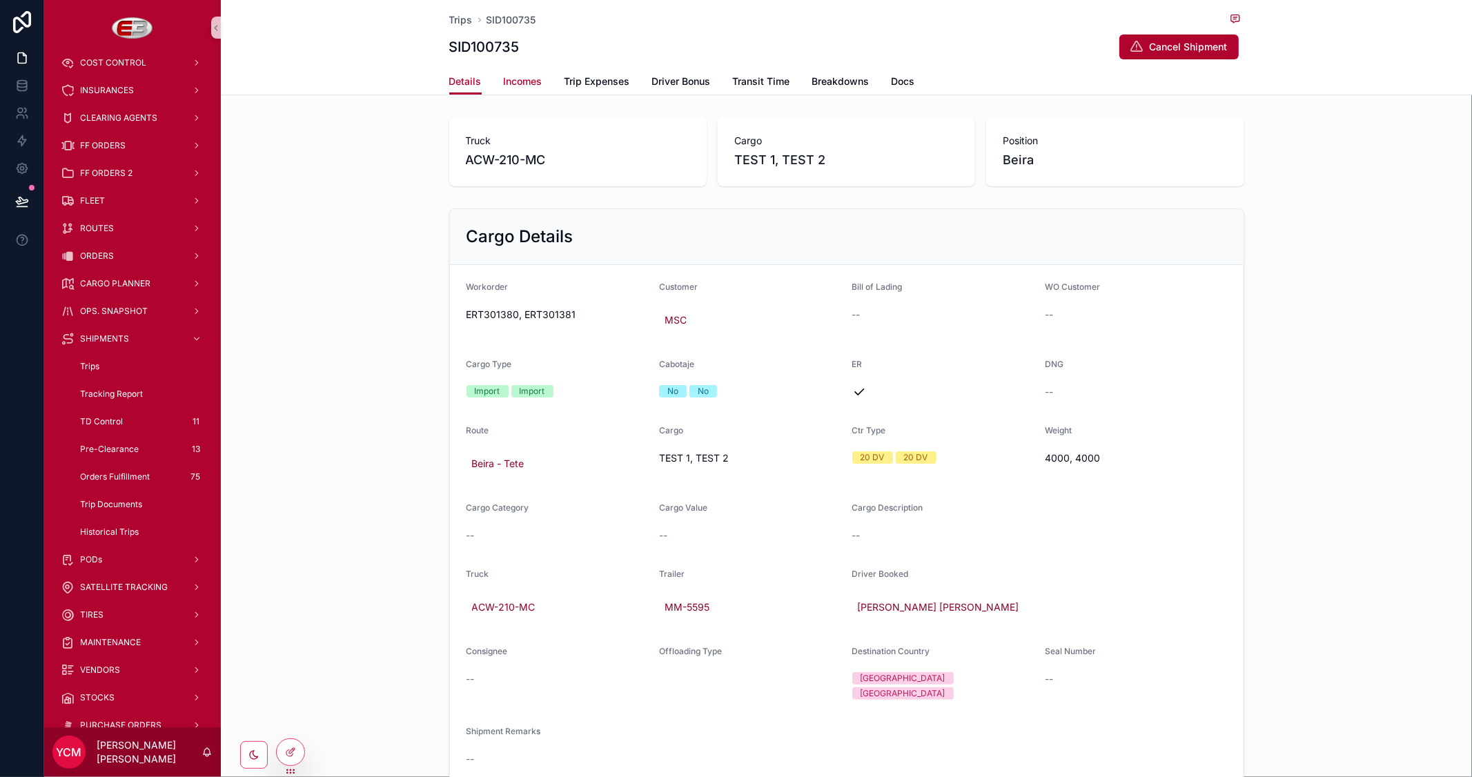
click at [514, 85] on span "Incomes" at bounding box center [523, 82] width 39 height 14
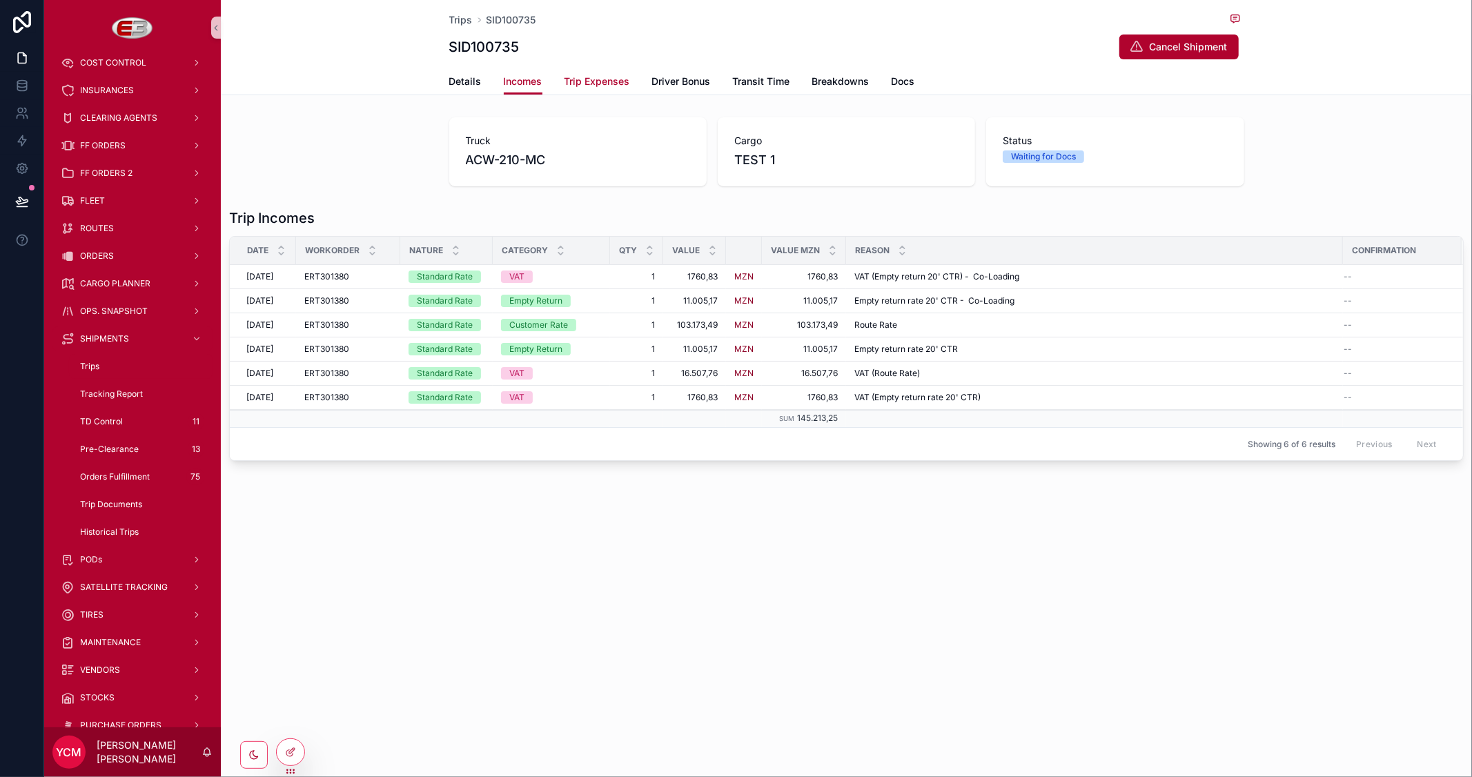
click at [580, 77] on span "Trip Expenses" at bounding box center [597, 82] width 66 height 14
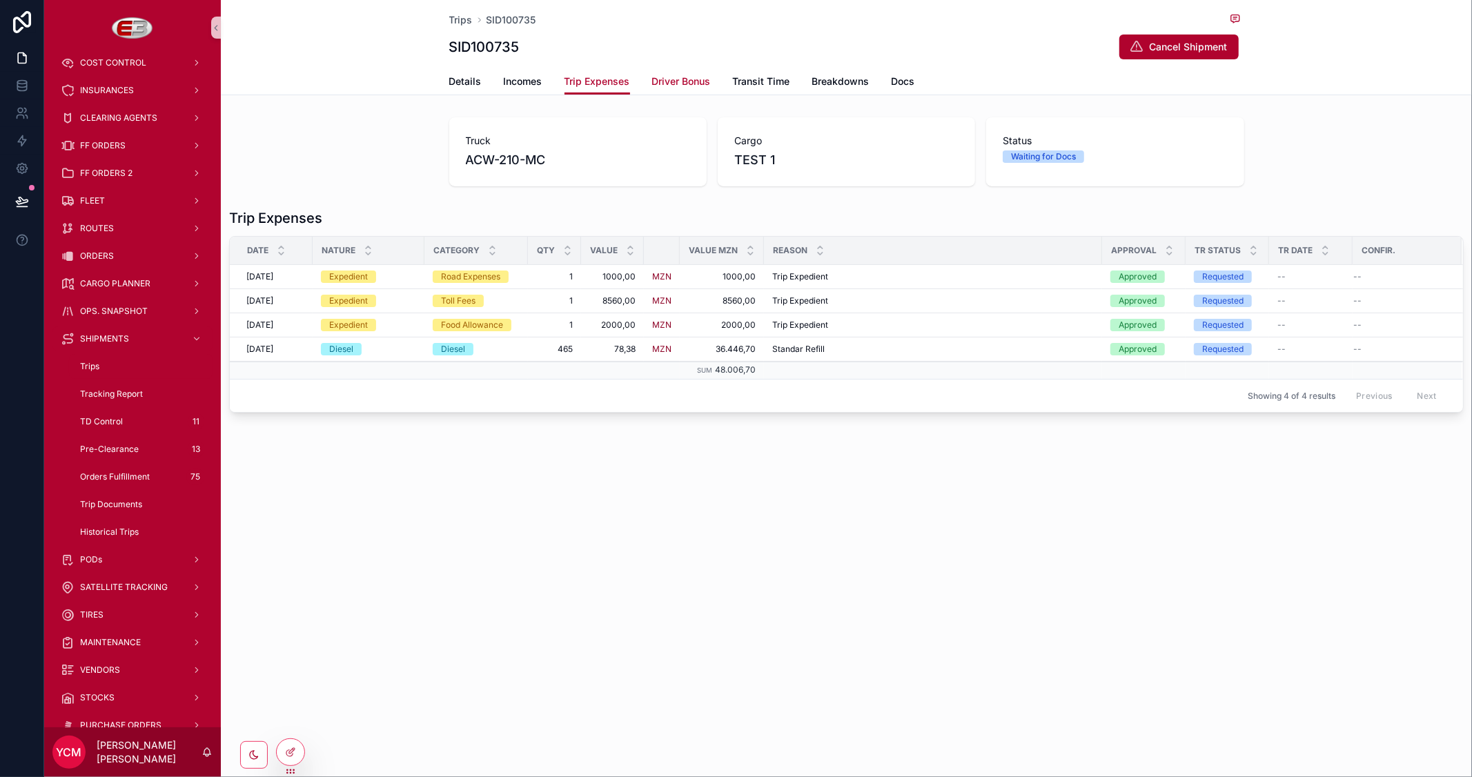
click at [701, 80] on span "Driver Bonus" at bounding box center [681, 82] width 59 height 14
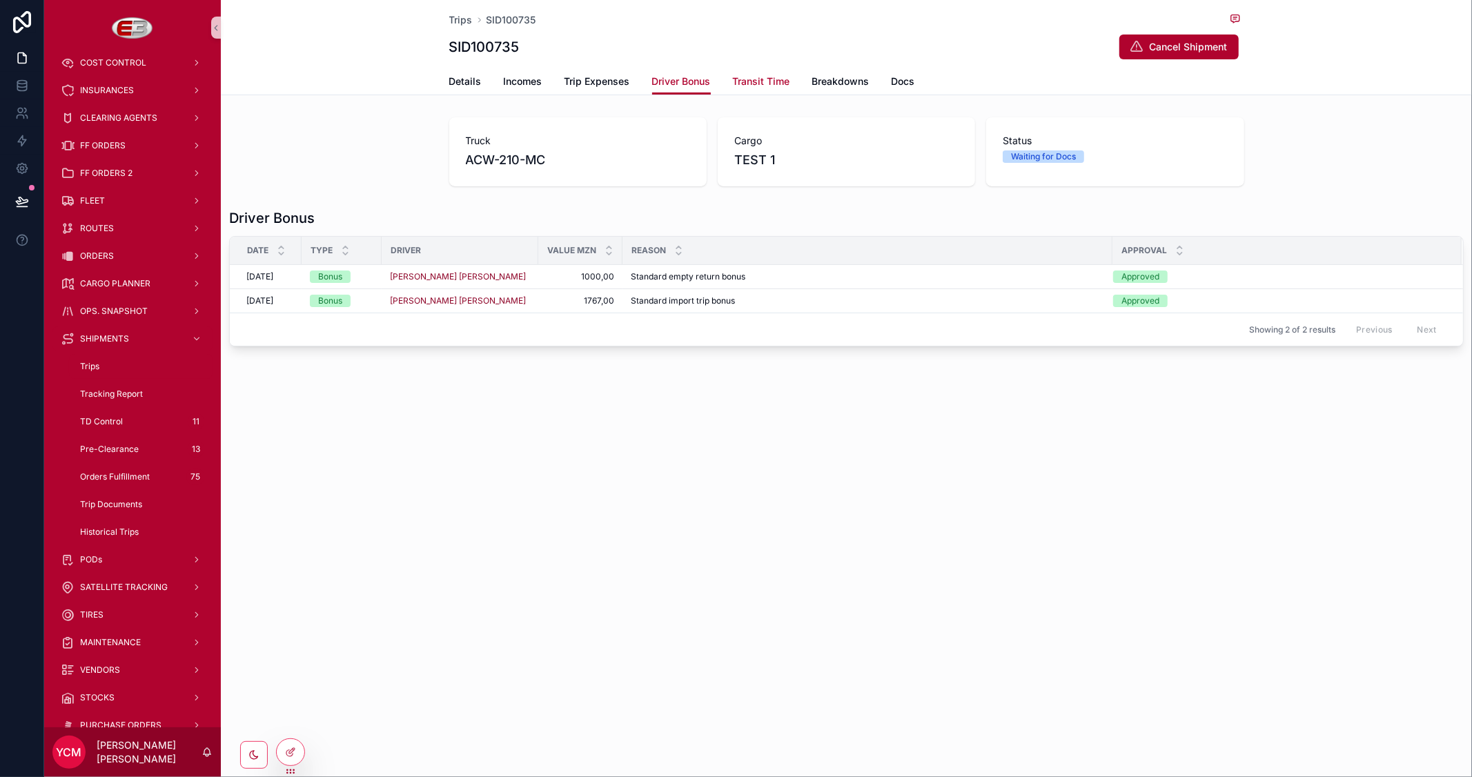
click at [771, 79] on span "Transit Time" at bounding box center [761, 82] width 57 height 14
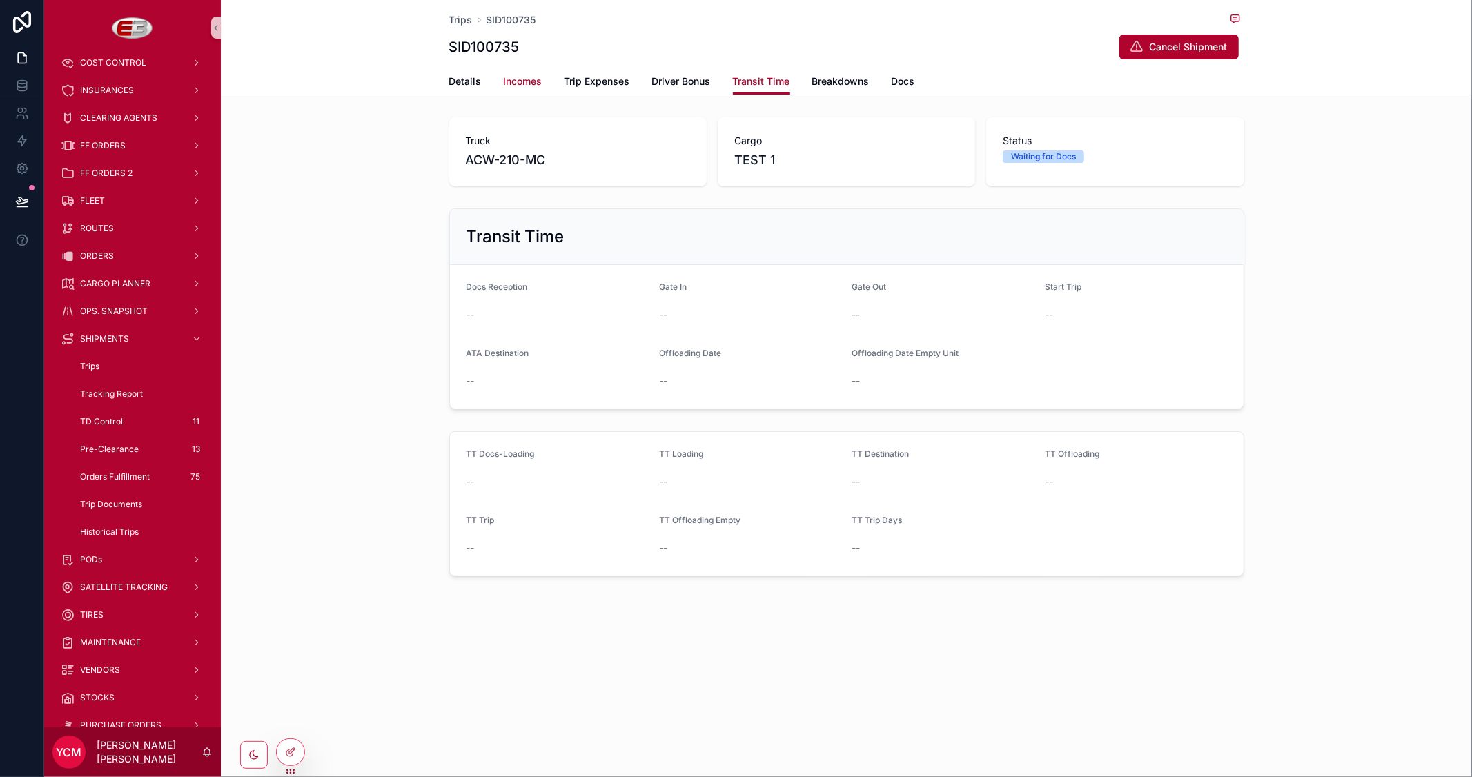
click at [508, 81] on span "Incomes" at bounding box center [523, 82] width 39 height 14
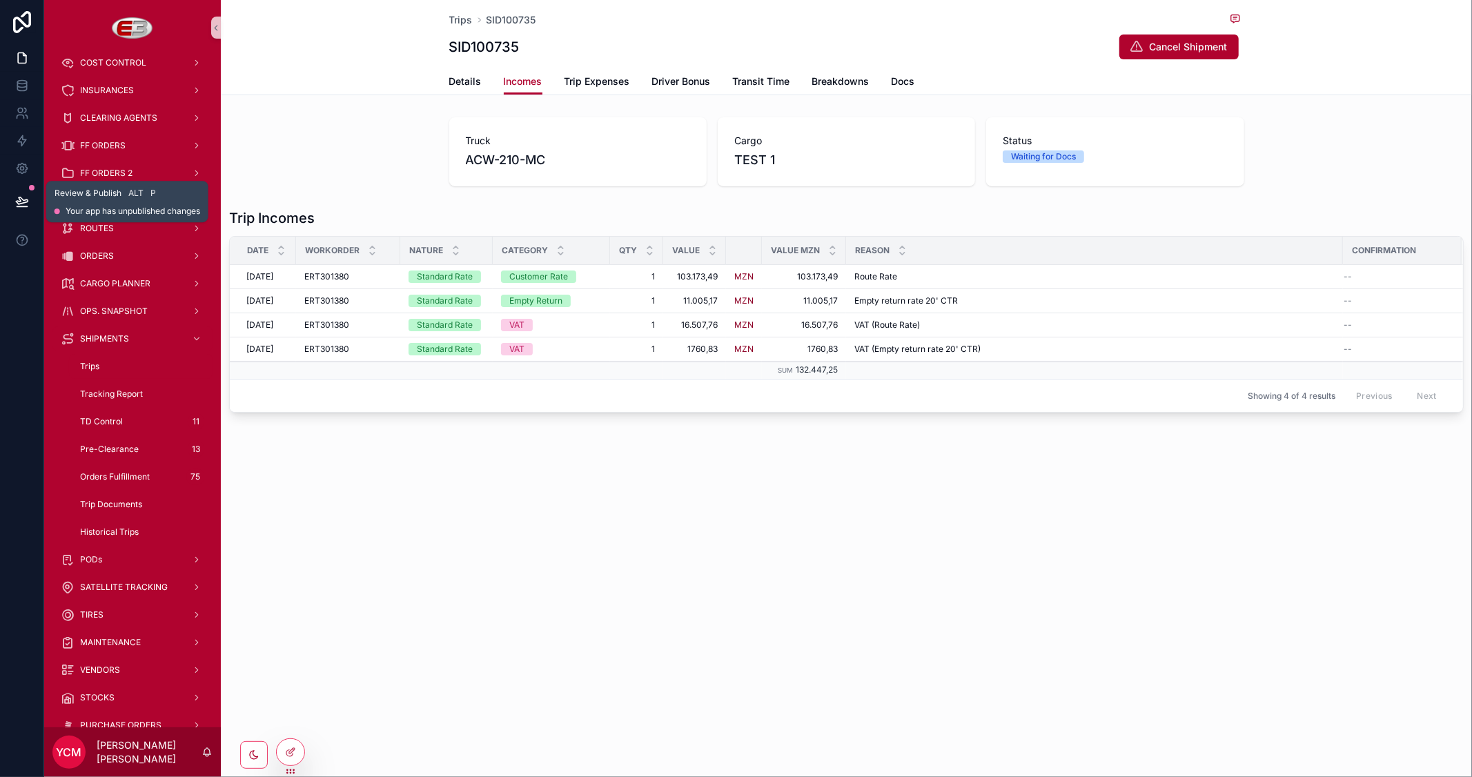
click at [12, 201] on button at bounding box center [22, 201] width 30 height 39
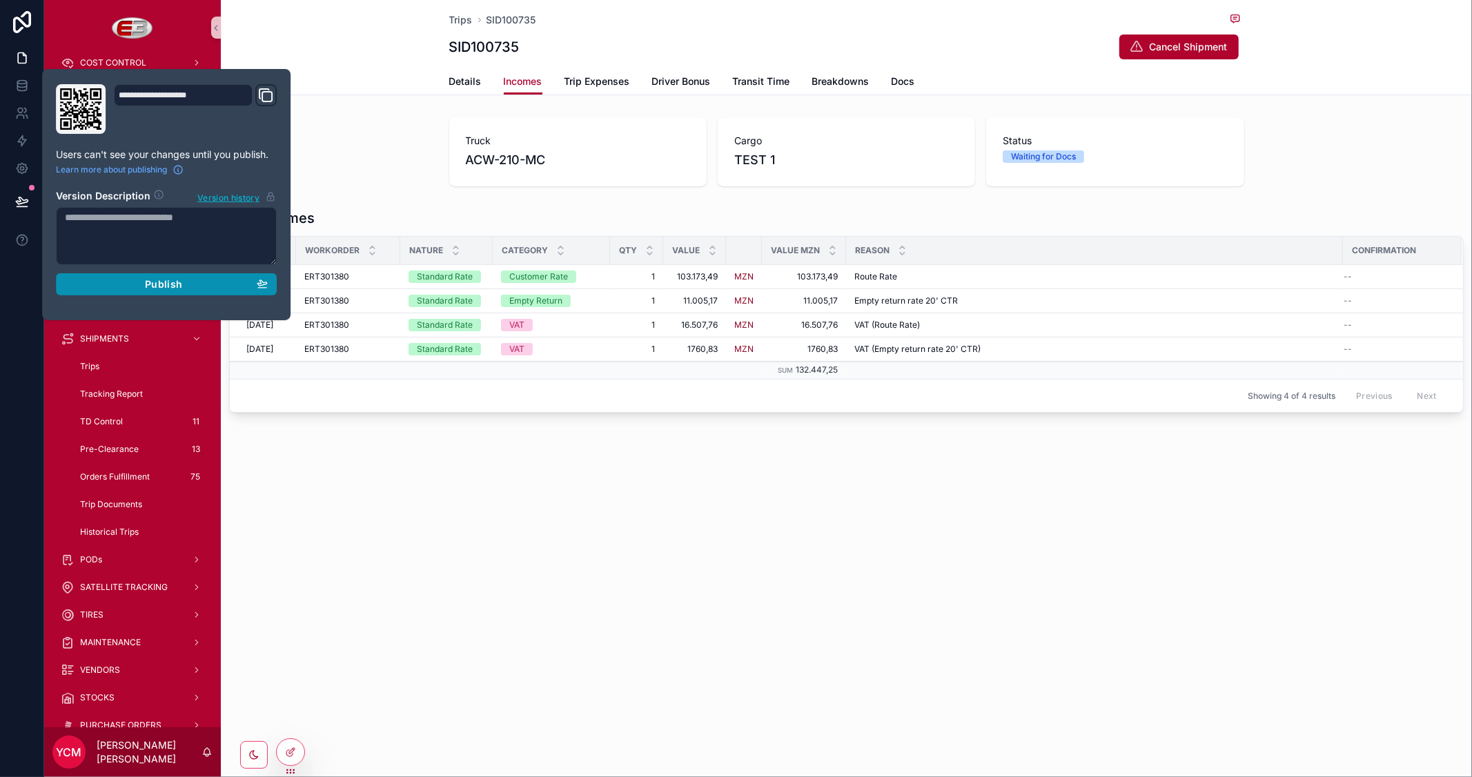
click at [179, 284] on span "Publish" at bounding box center [163, 284] width 37 height 12
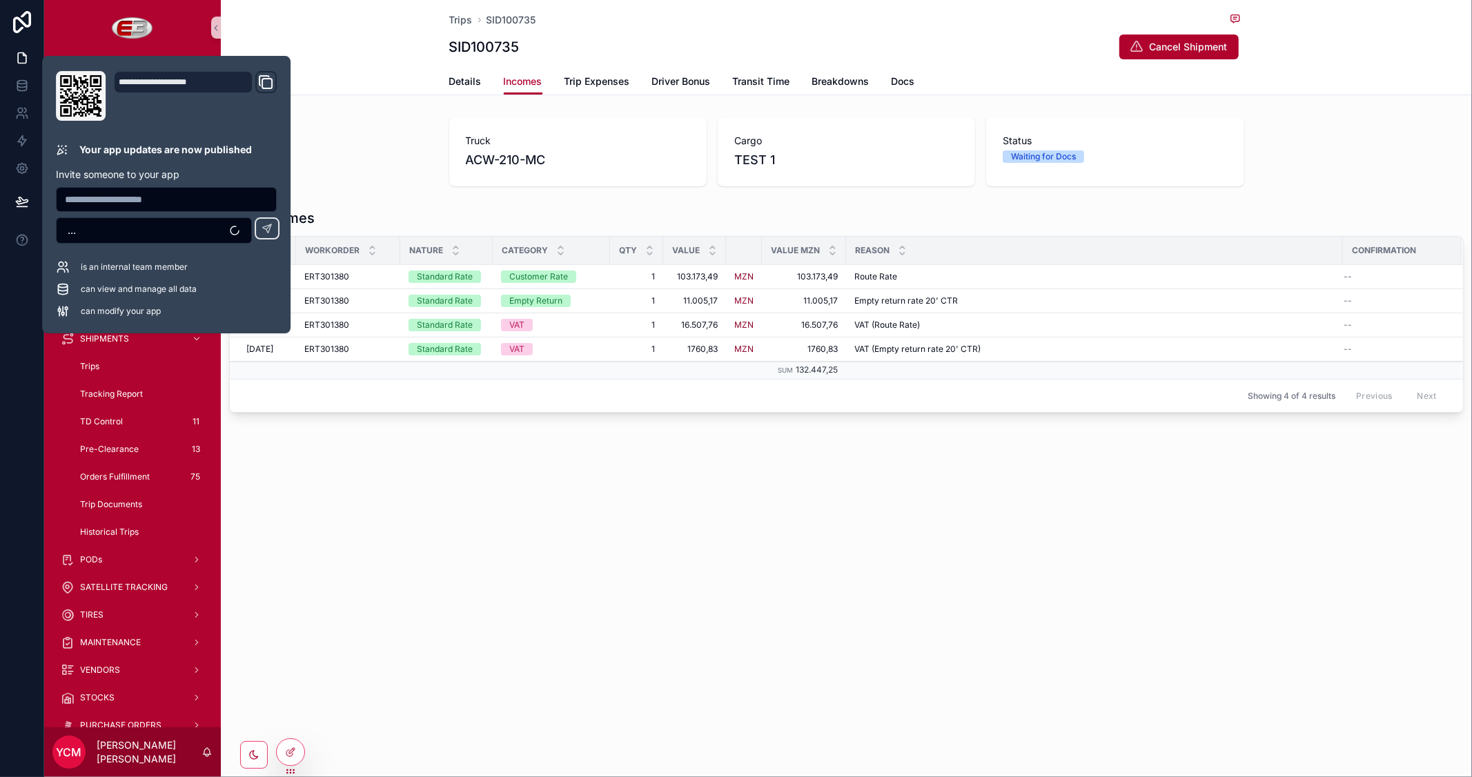
click at [684, 528] on div "Trips SID100735 SID100735 Cancel Shipment Incomes Details Incomes Trip Expenses…" at bounding box center [846, 388] width 1251 height 777
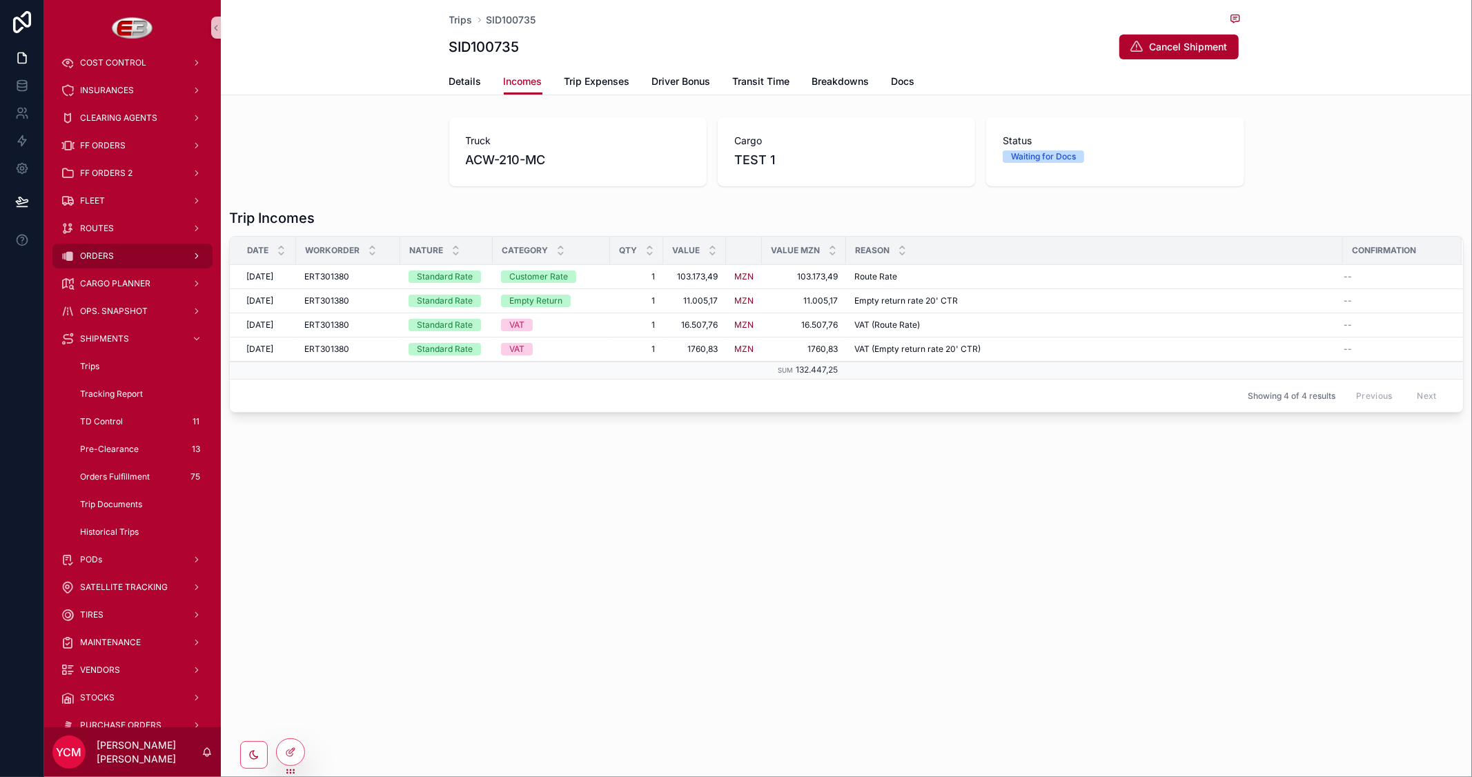
click at [99, 257] on span "ORDERS" at bounding box center [97, 255] width 34 height 11
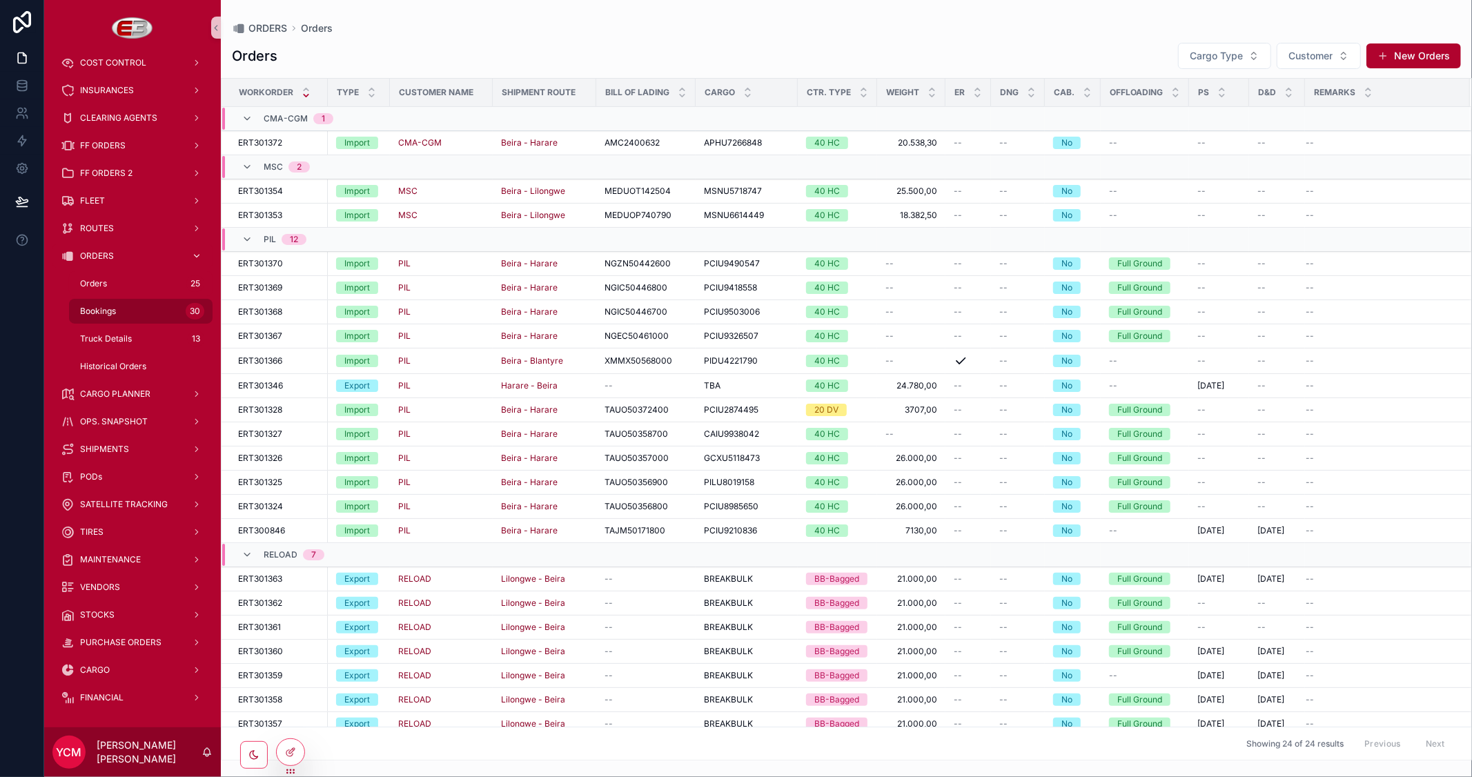
click at [118, 307] on div "Bookings 30" at bounding box center [140, 311] width 127 height 22
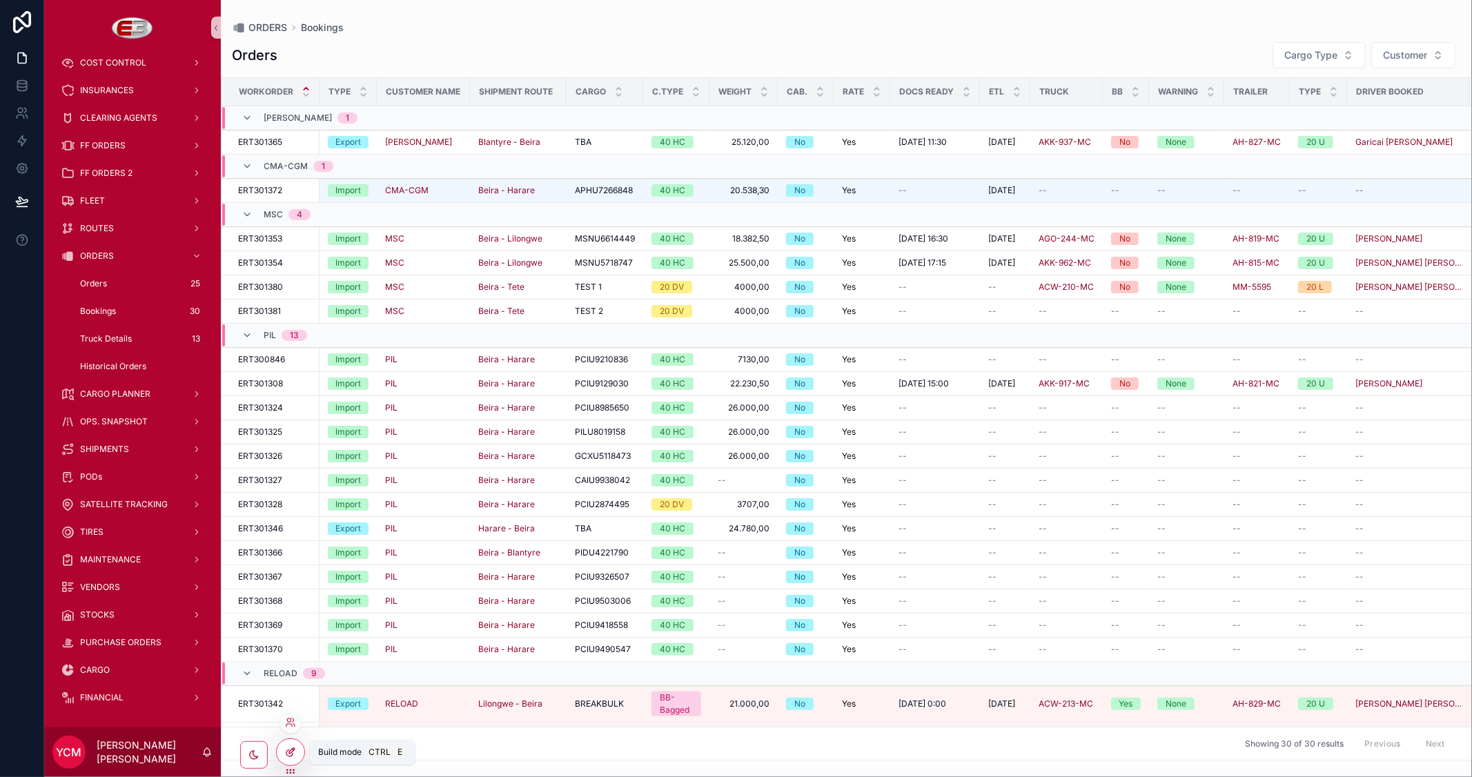
click at [285, 749] on icon at bounding box center [290, 752] width 11 height 11
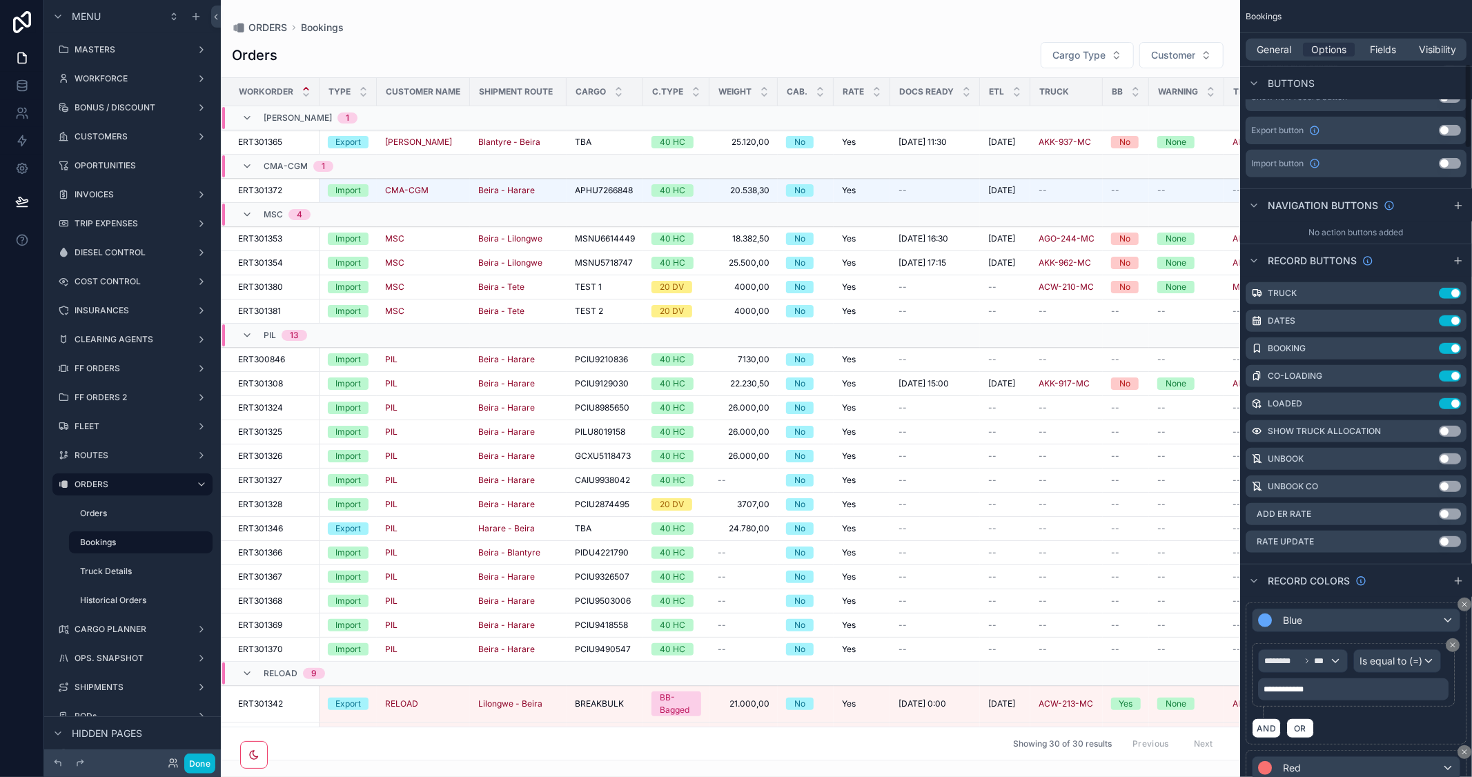
scroll to position [690, 0]
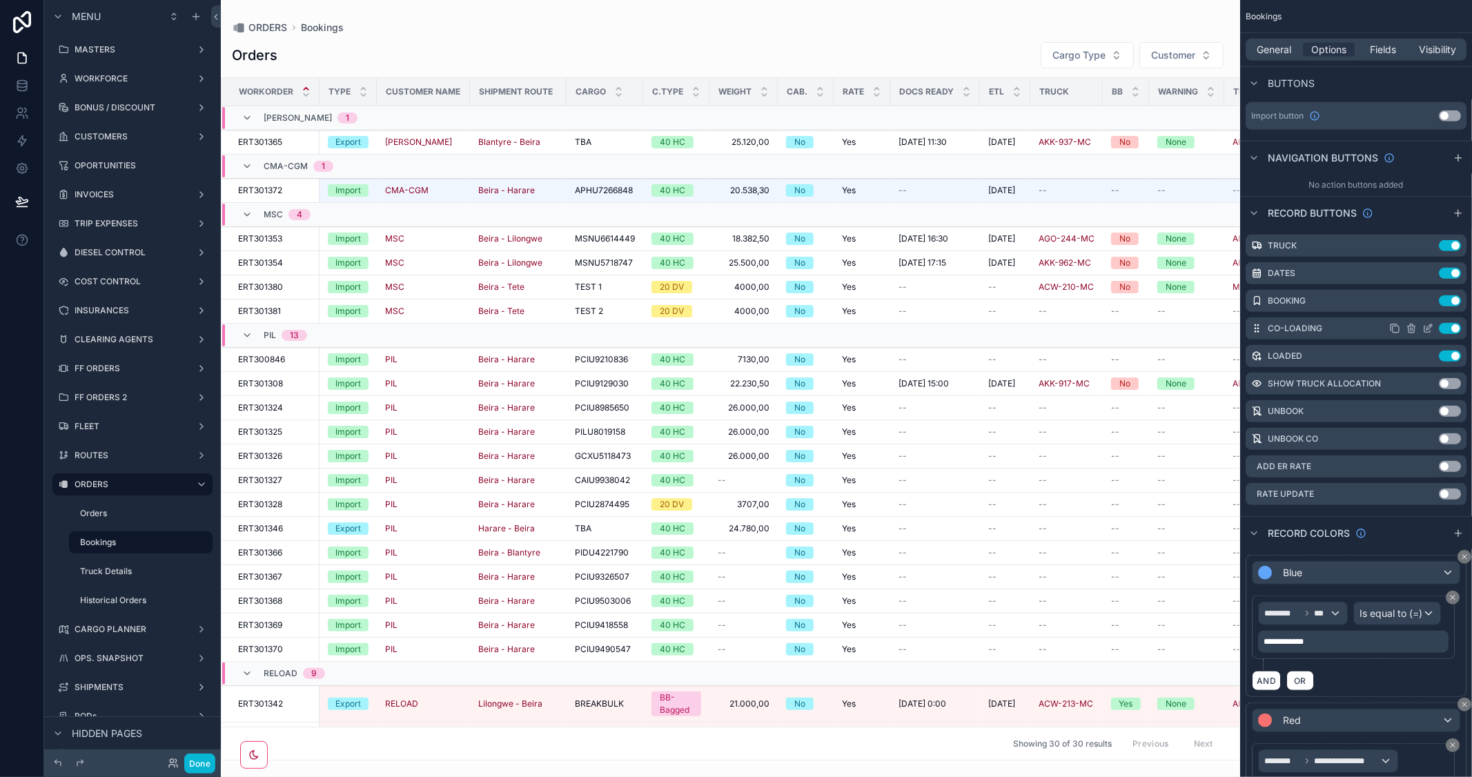
click at [1429, 327] on icon "scrollable content" at bounding box center [1427, 328] width 11 height 11
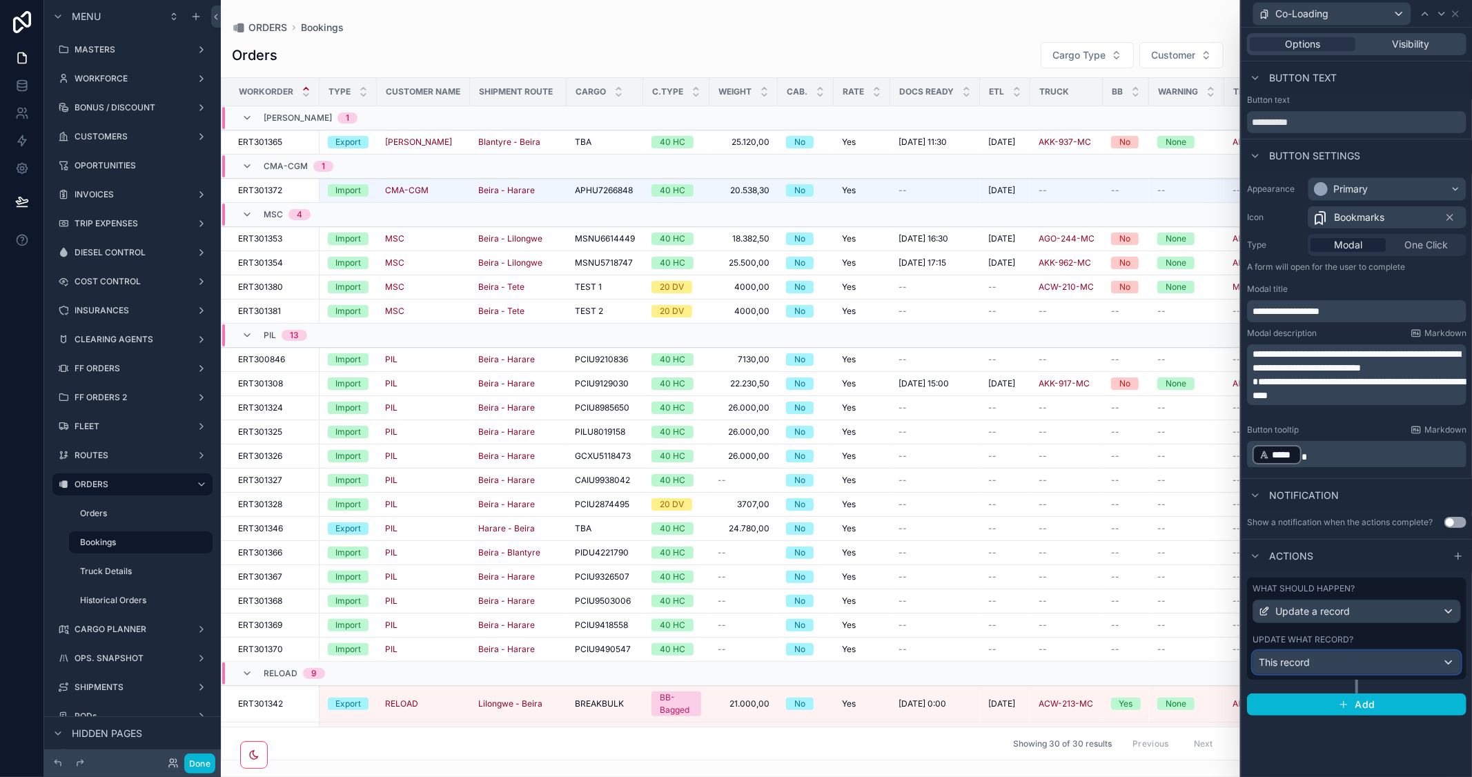
click at [1405, 665] on div "This record" at bounding box center [1356, 662] width 207 height 22
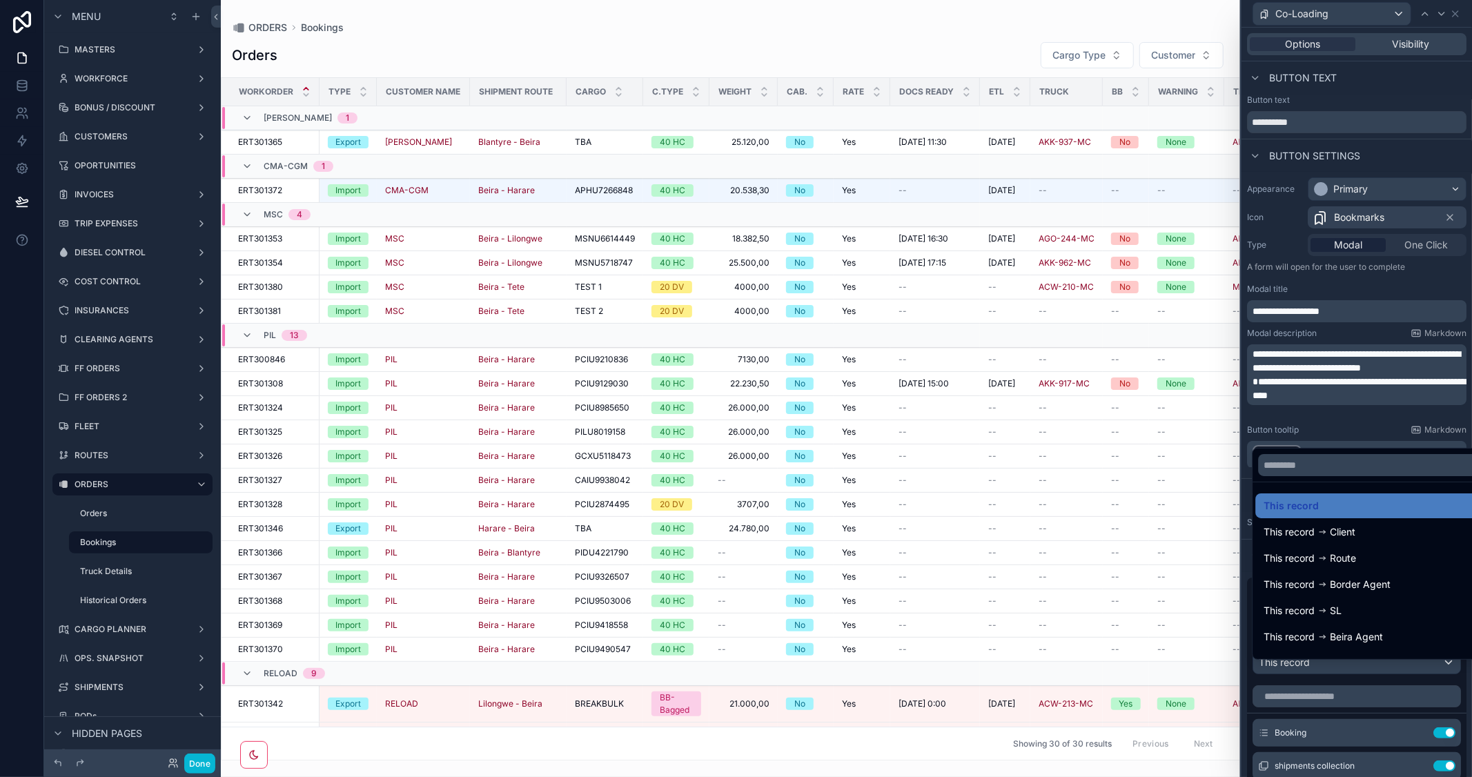
click at [1385, 279] on div at bounding box center [1356, 388] width 230 height 777
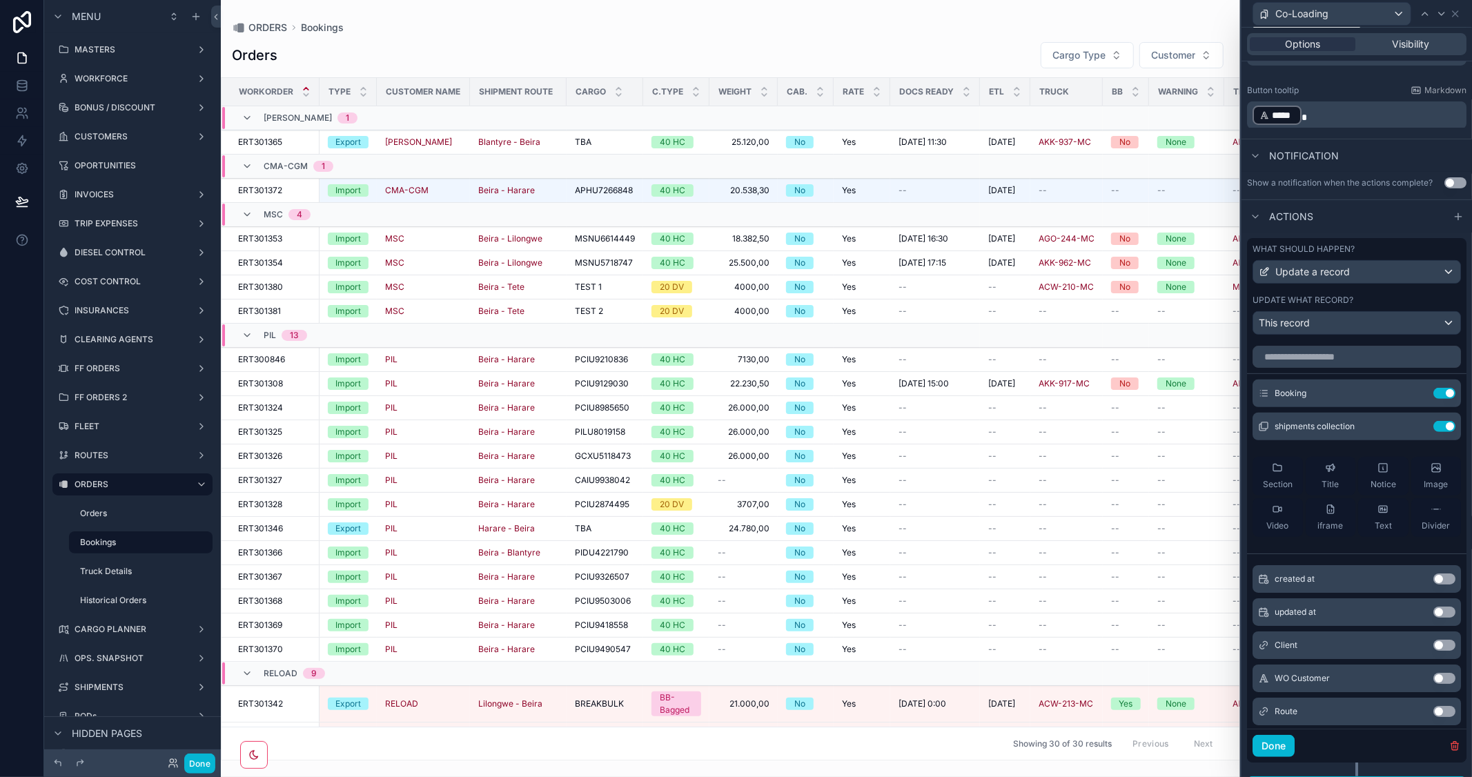
scroll to position [377, 0]
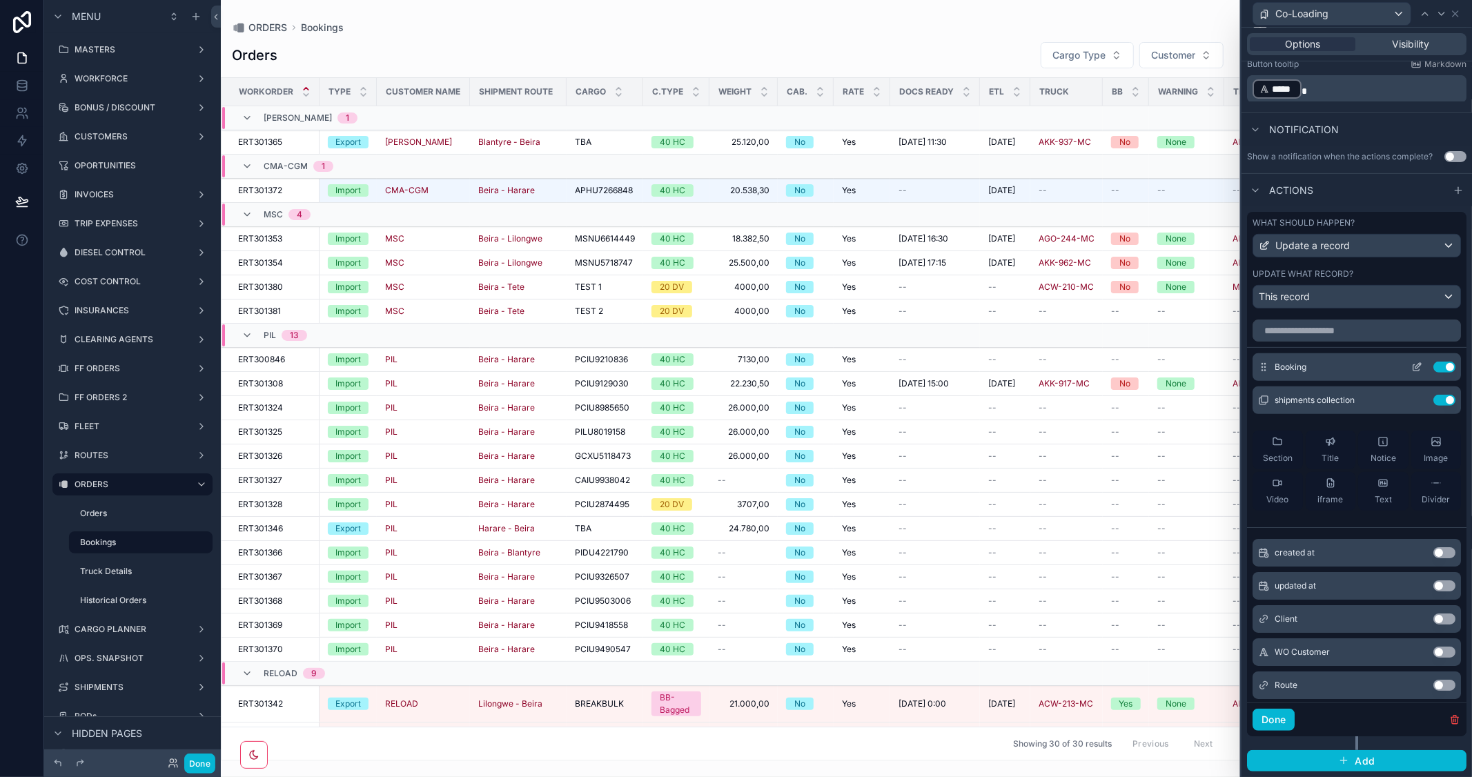
click at [1411, 363] on icon at bounding box center [1416, 367] width 11 height 11
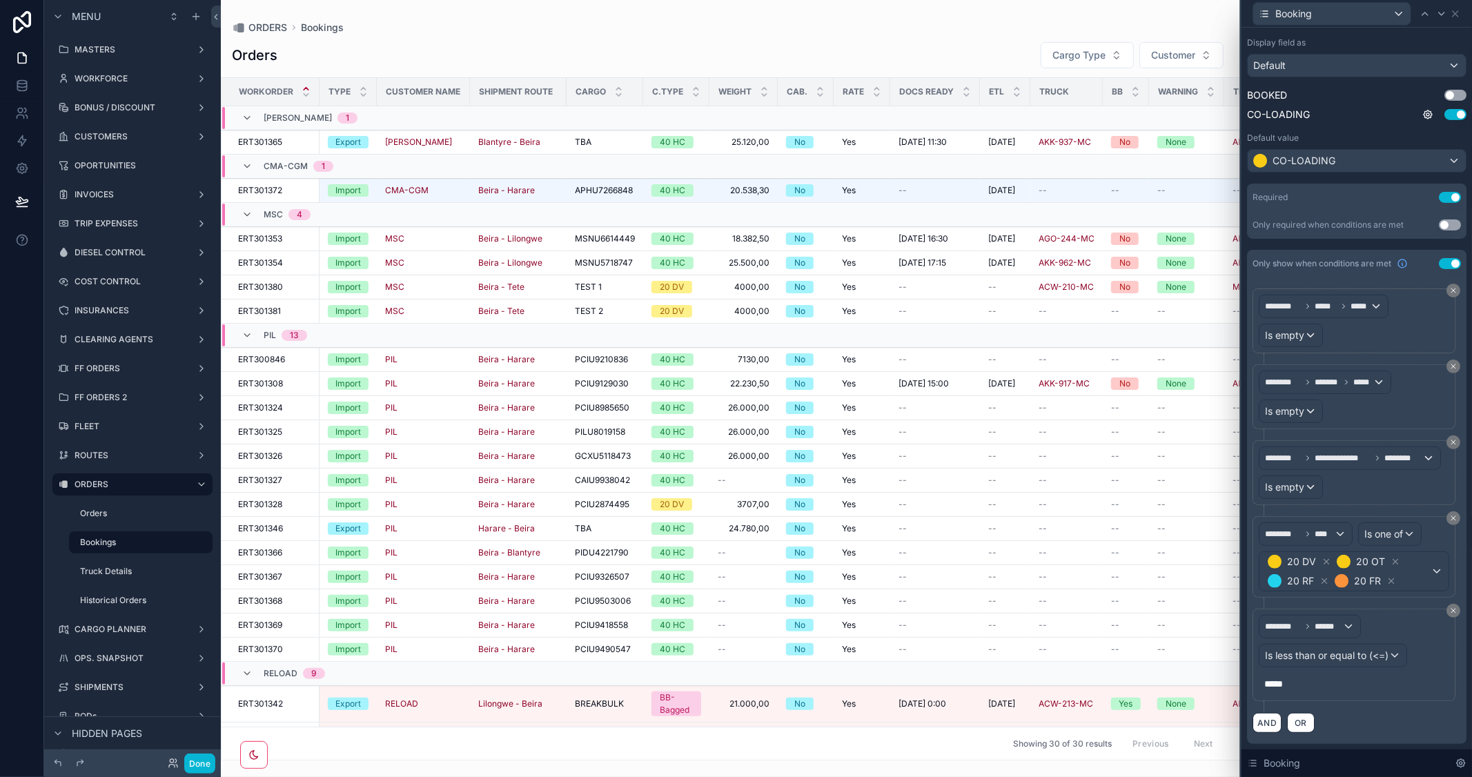
scroll to position [219, 0]
click at [1456, 12] on icon at bounding box center [1455, 13] width 11 height 11
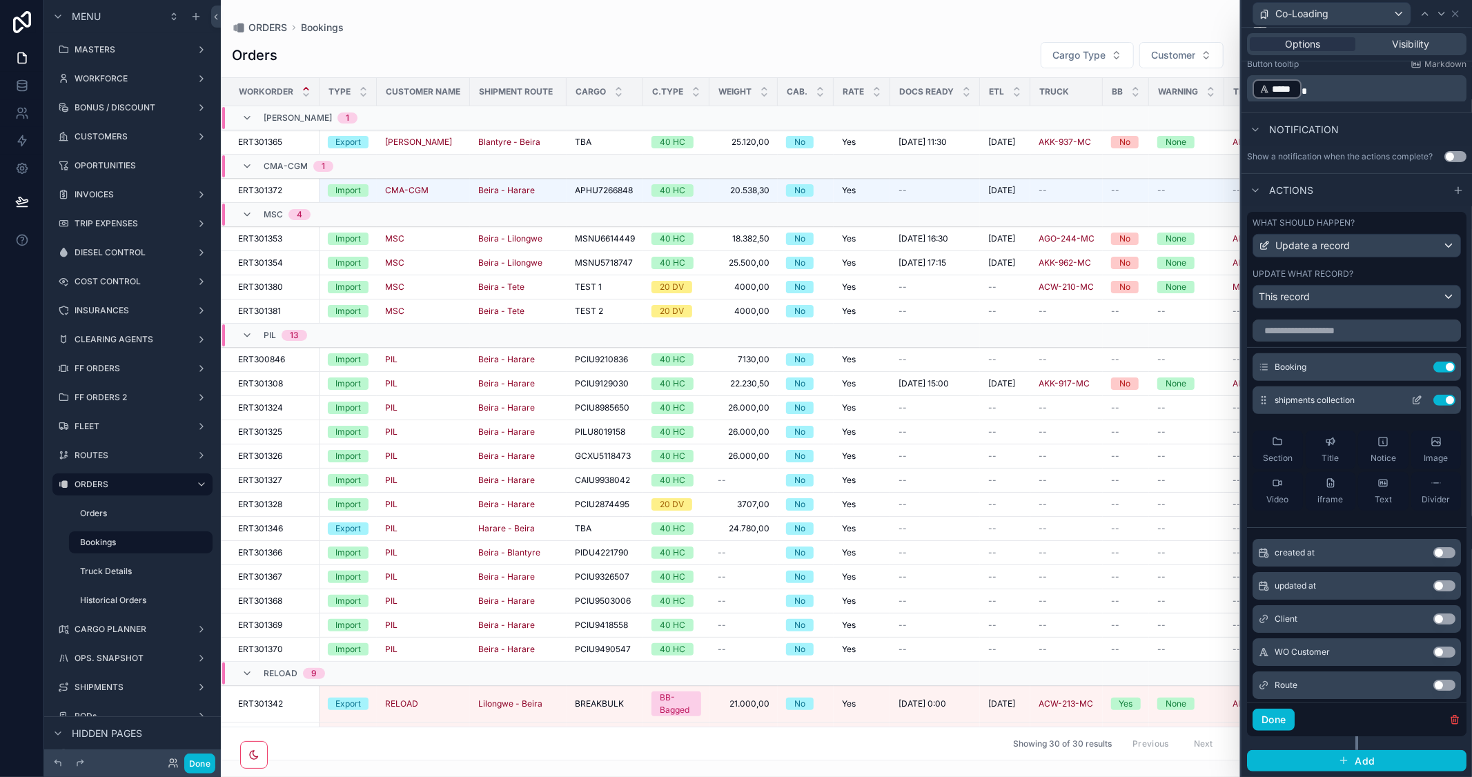
click at [1411, 397] on icon at bounding box center [1416, 400] width 11 height 11
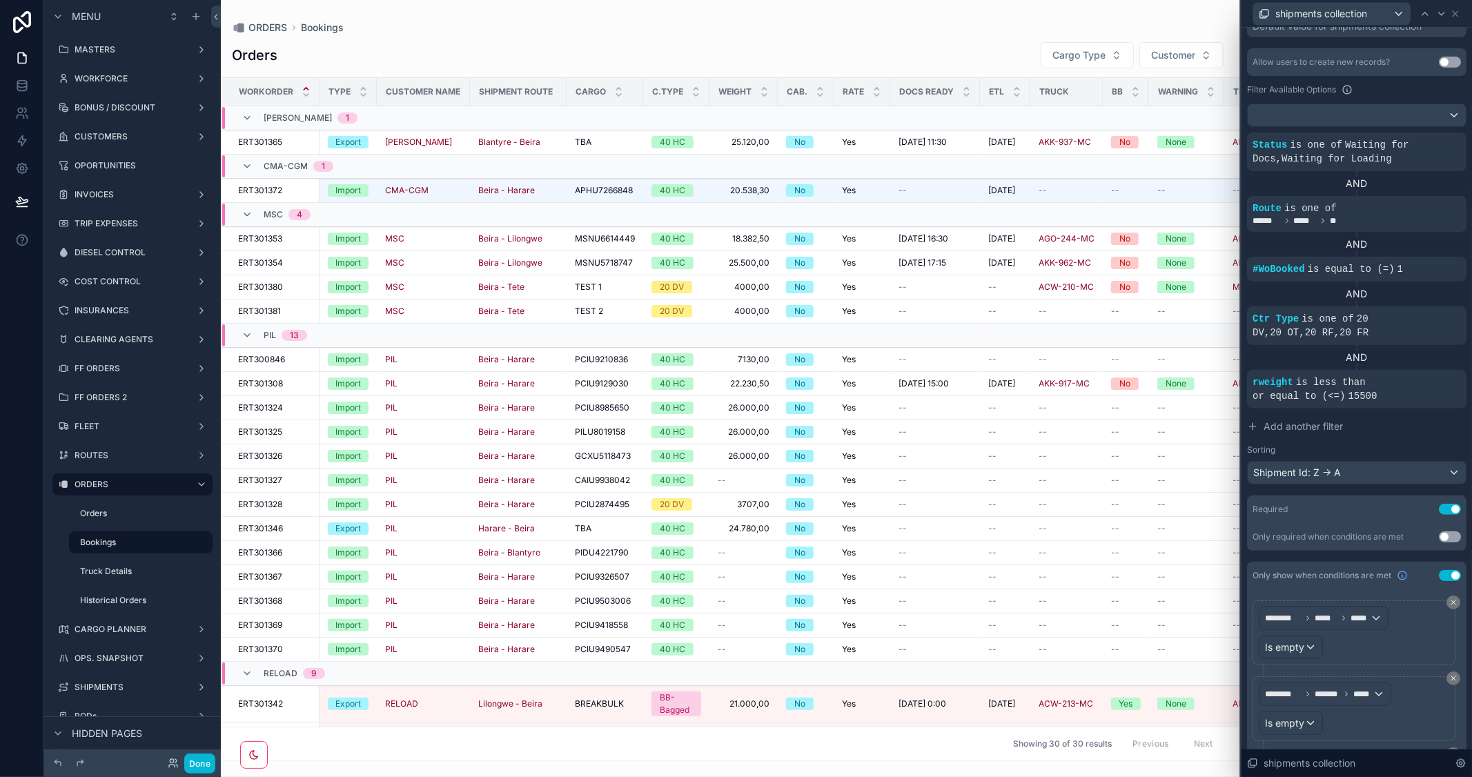
scroll to position [230, 0]
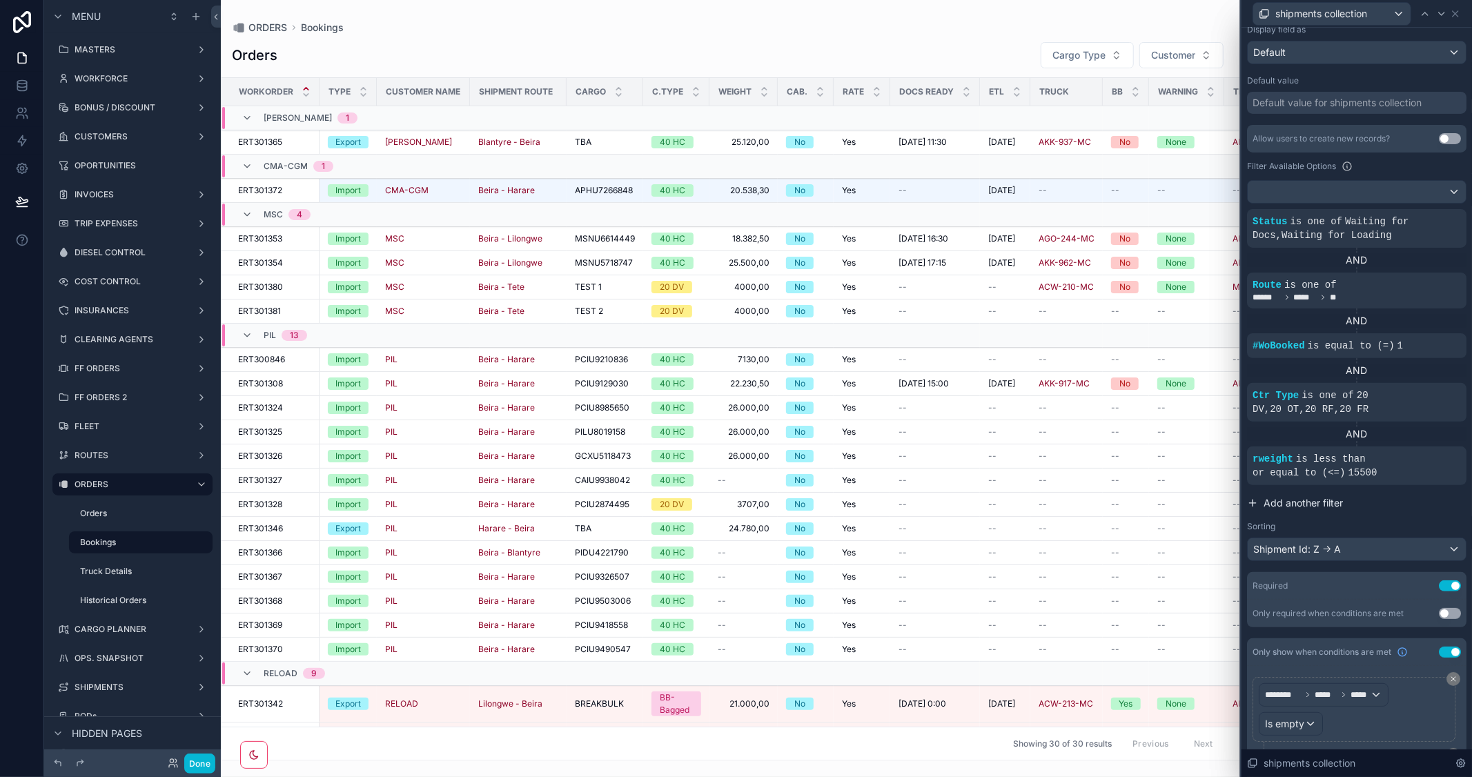
click at [1298, 502] on span "Add another filter" at bounding box center [1302, 503] width 79 height 14
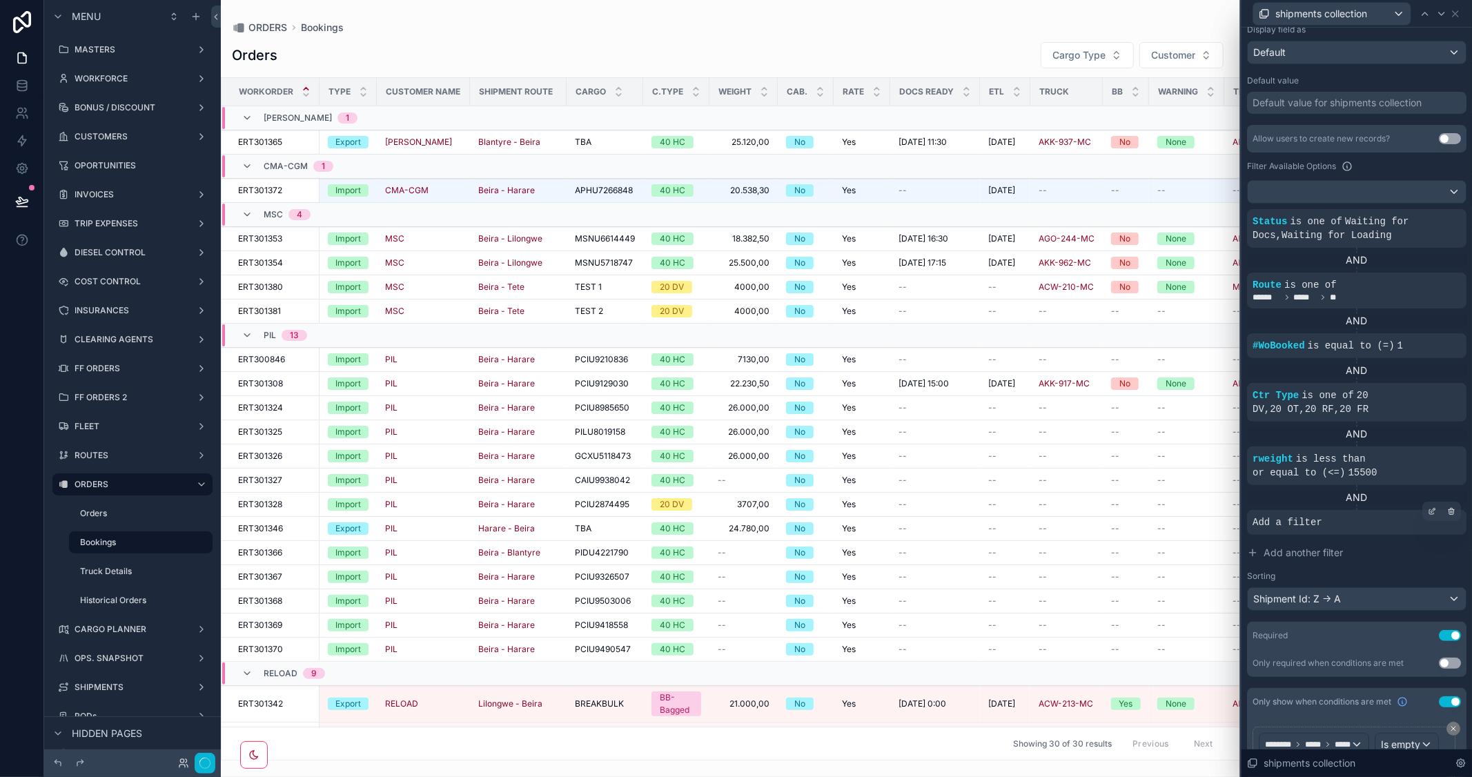
click at [1328, 522] on div "Add a filter" at bounding box center [1356, 522] width 219 height 25
click at [1425, 511] on div at bounding box center [1431, 511] width 19 height 19
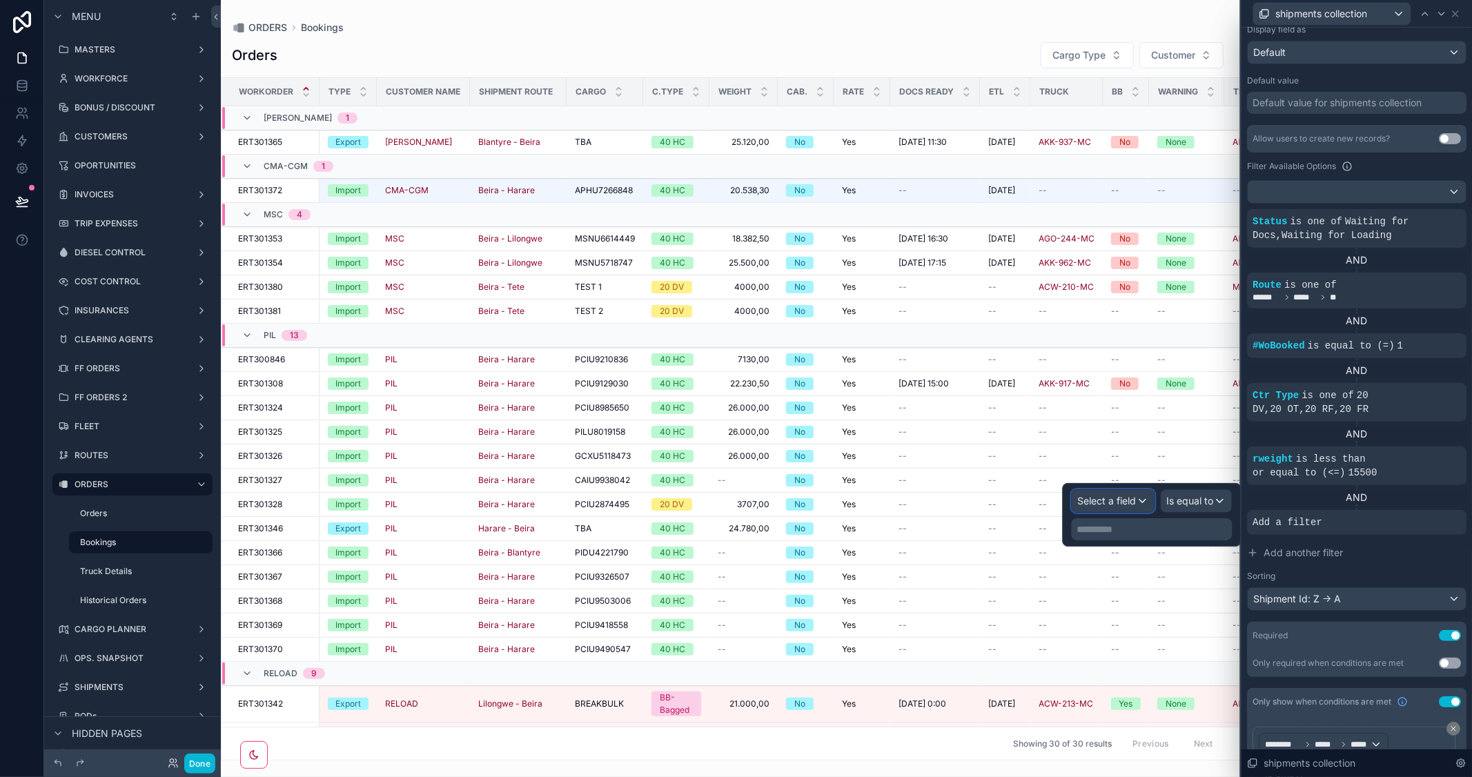
click at [1096, 505] on span "Select a field" at bounding box center [1107, 501] width 59 height 12
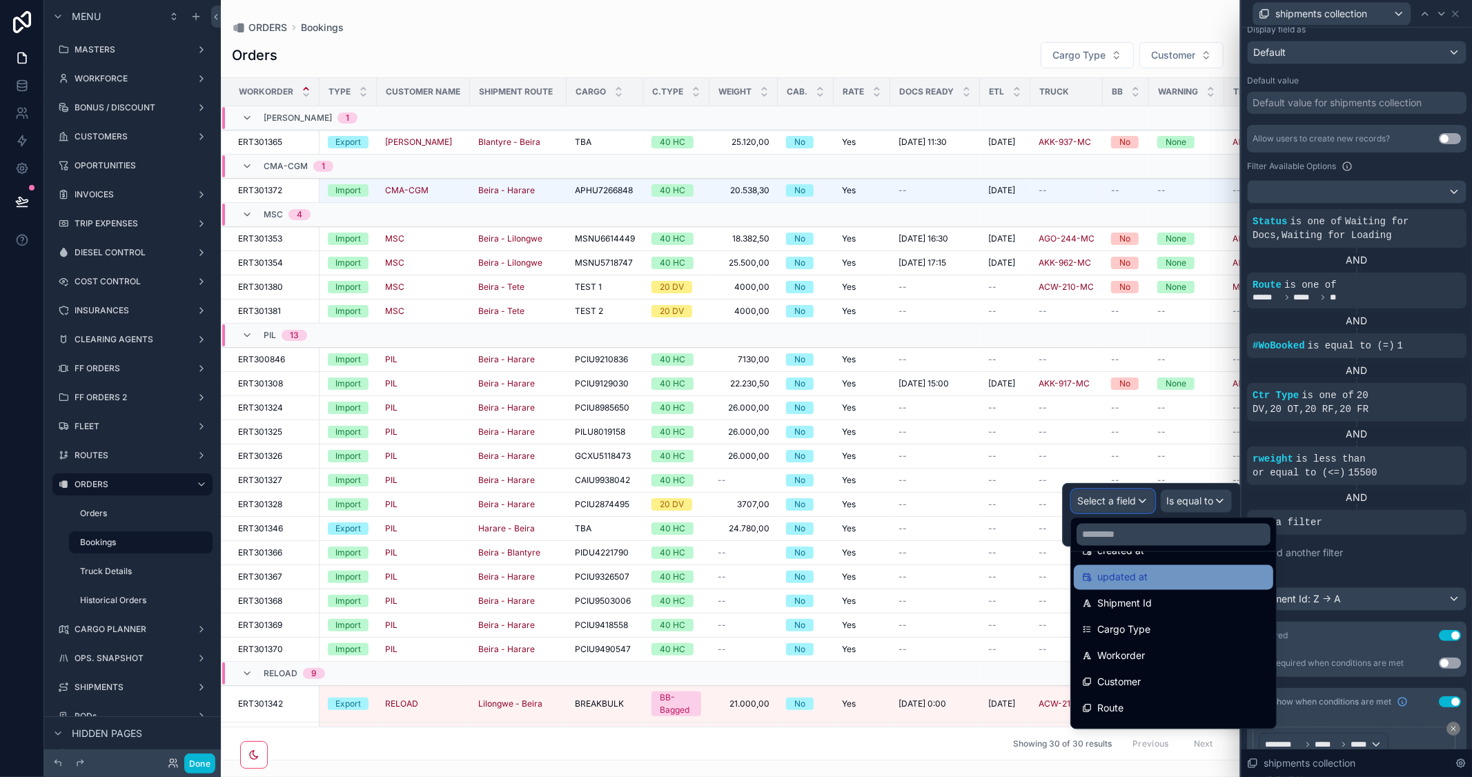
scroll to position [153, 0]
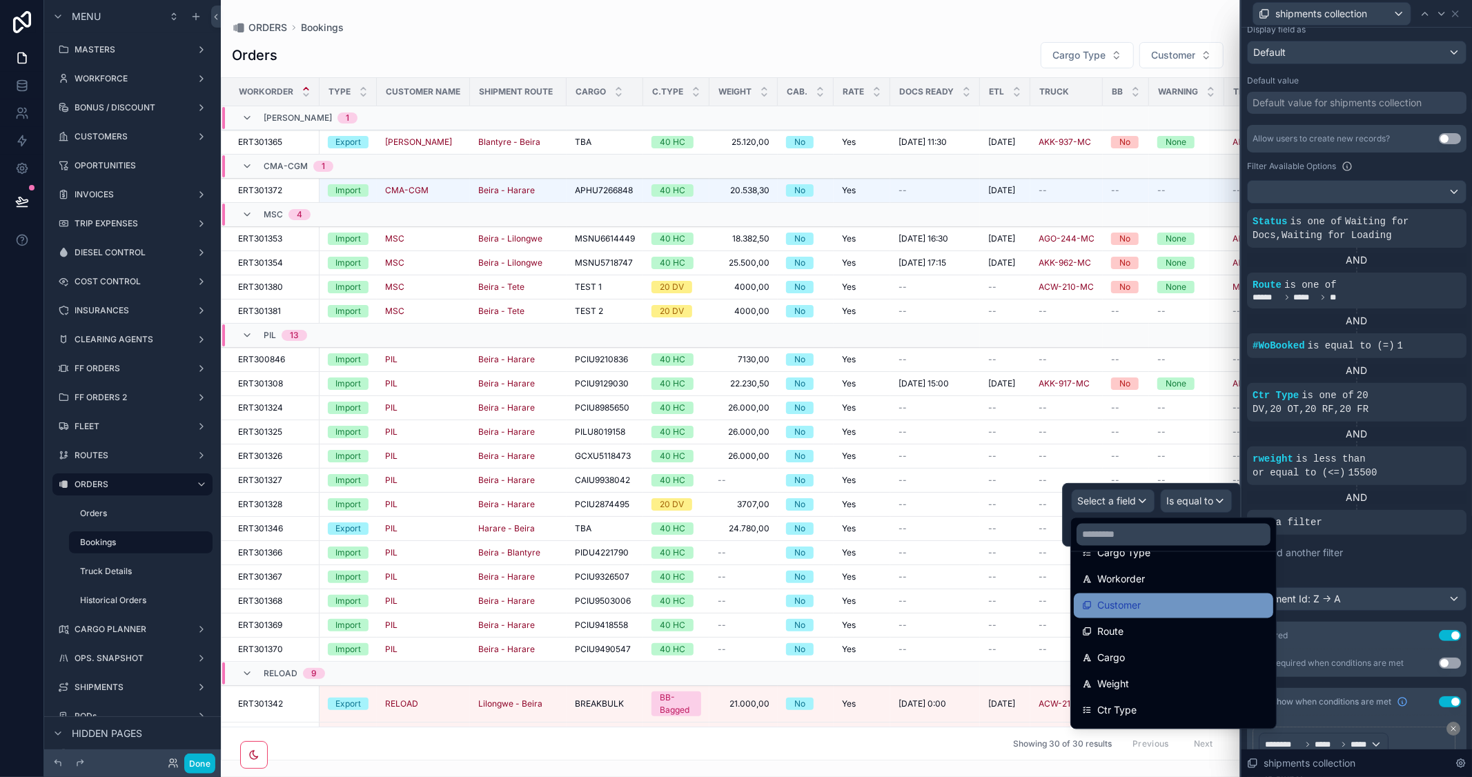
click at [1166, 597] on div "Customer" at bounding box center [1173, 605] width 183 height 17
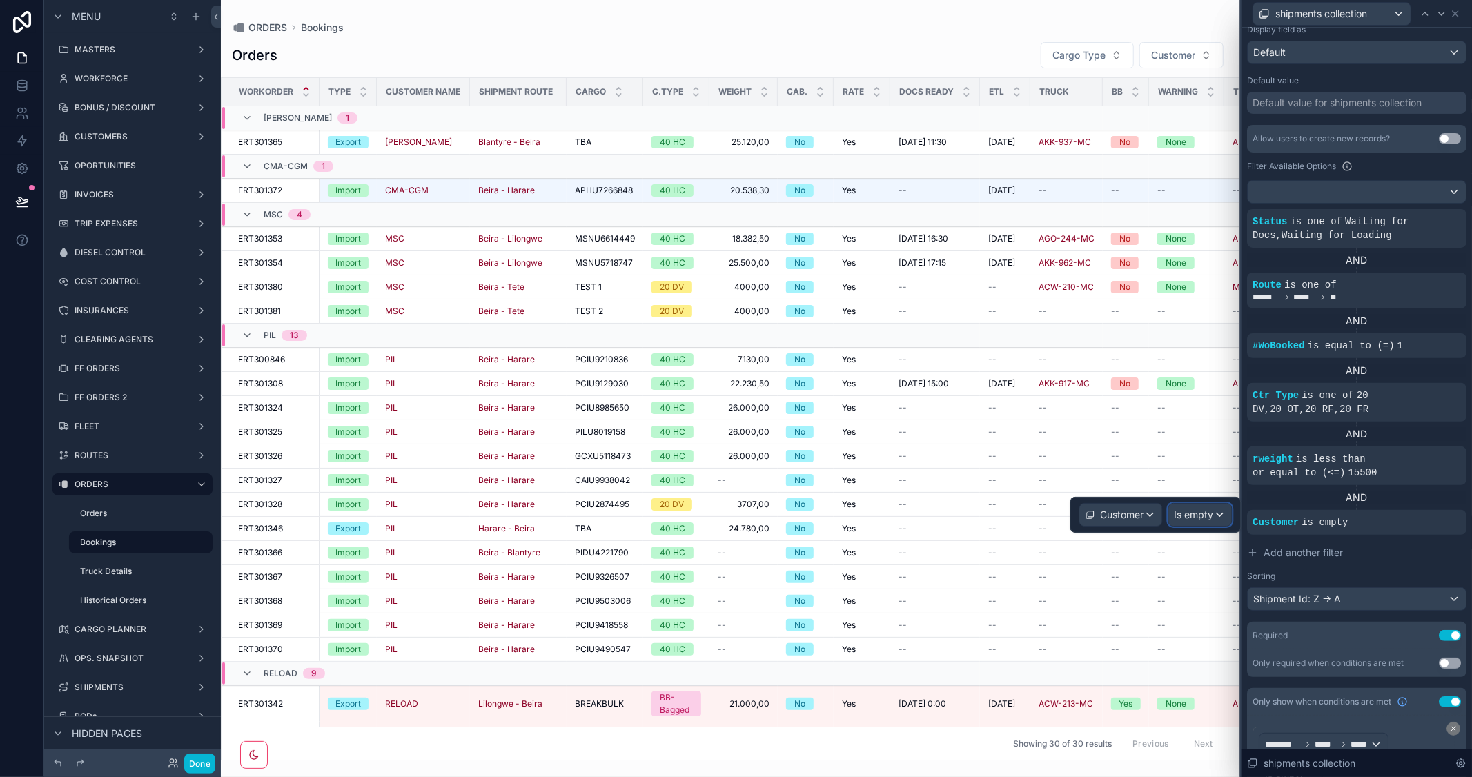
click at [1198, 508] on span "Is empty" at bounding box center [1193, 515] width 39 height 14
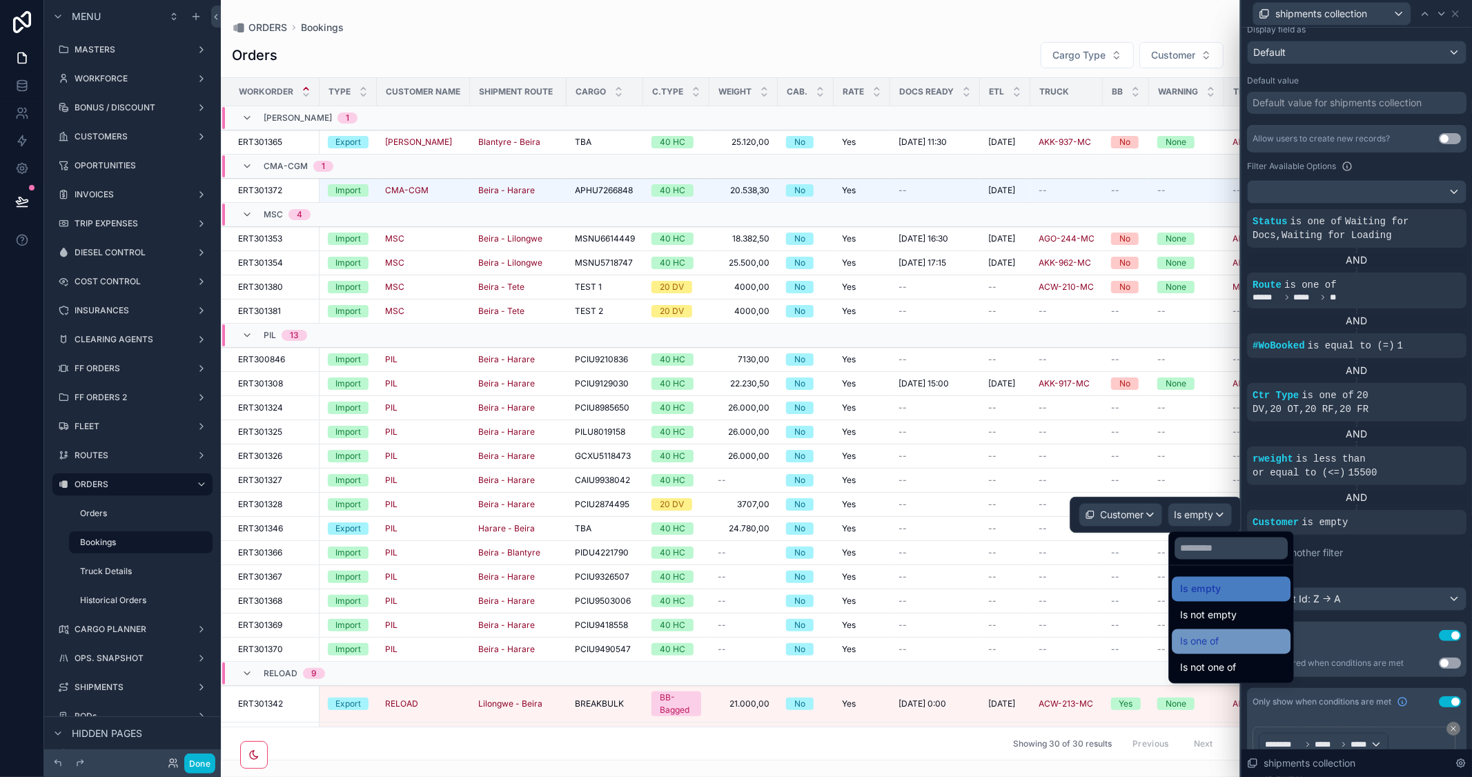
click at [1218, 635] on span "Is one of" at bounding box center [1199, 641] width 39 height 17
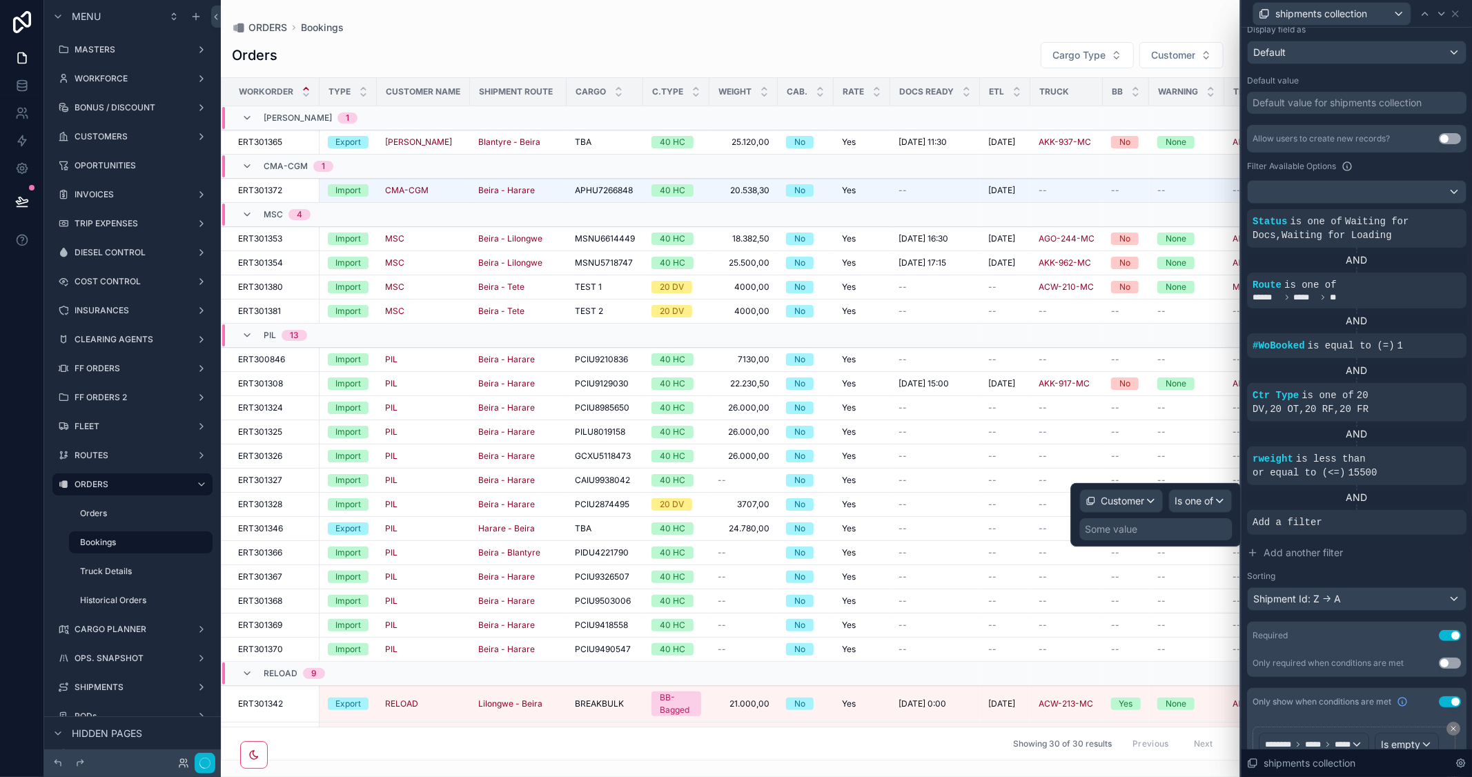
click at [1146, 540] on div "Some value" at bounding box center [1156, 529] width 152 height 22
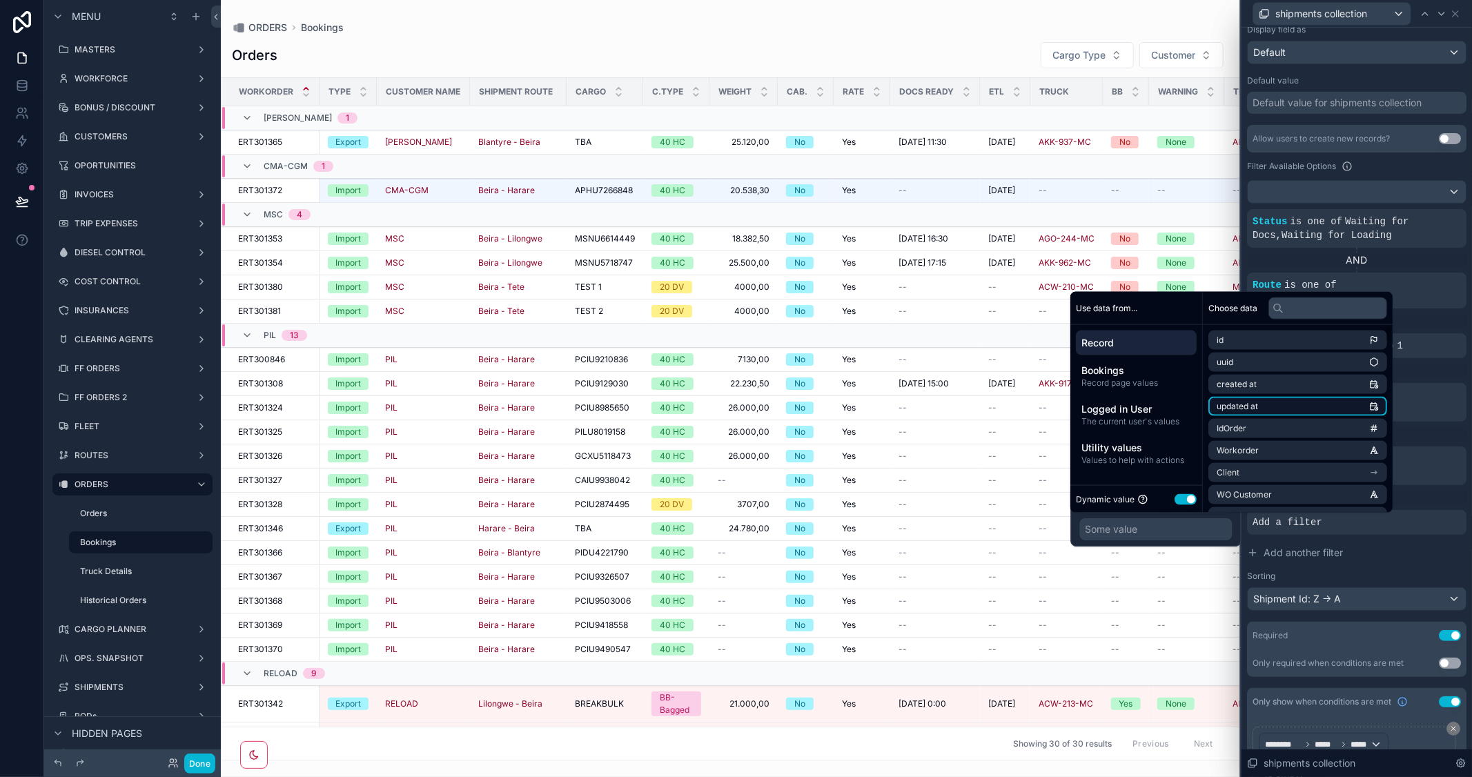
scroll to position [77, 0]
click at [1307, 390] on li "Client" at bounding box center [1297, 395] width 179 height 19
click at [1287, 359] on li "id" at bounding box center [1297, 364] width 179 height 19
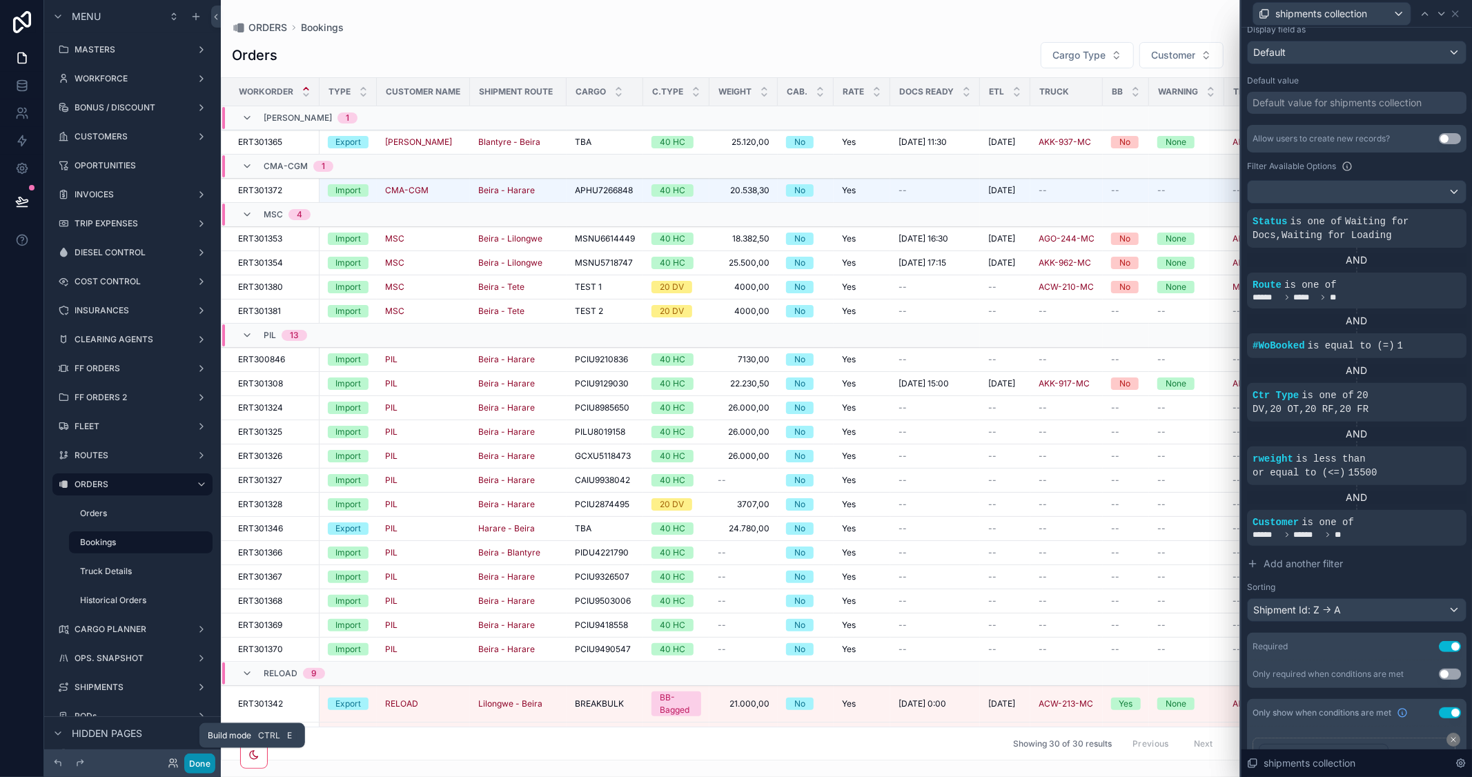
click at [189, 760] on button "Done" at bounding box center [199, 763] width 31 height 20
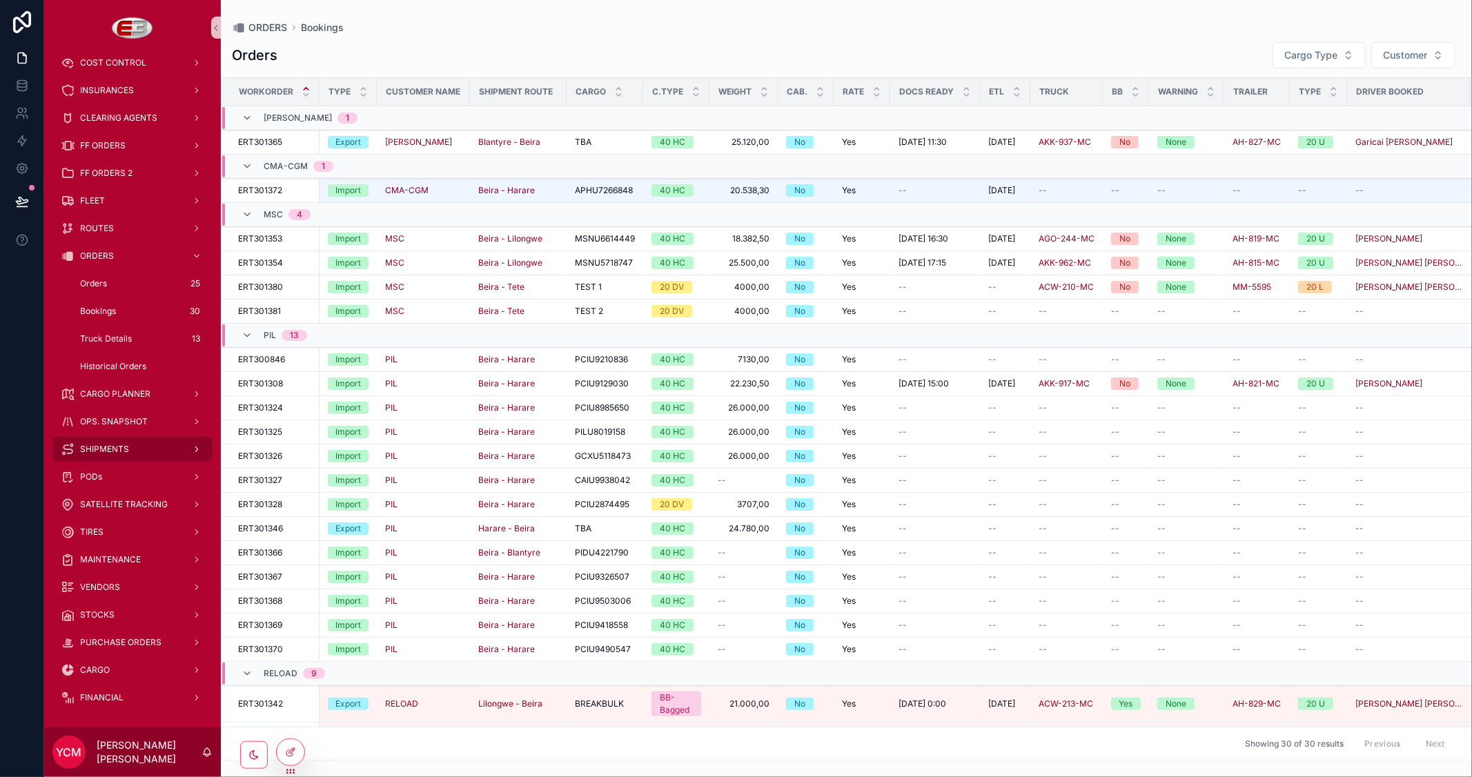
click at [118, 449] on span "SHIPMENTS" at bounding box center [104, 449] width 49 height 11
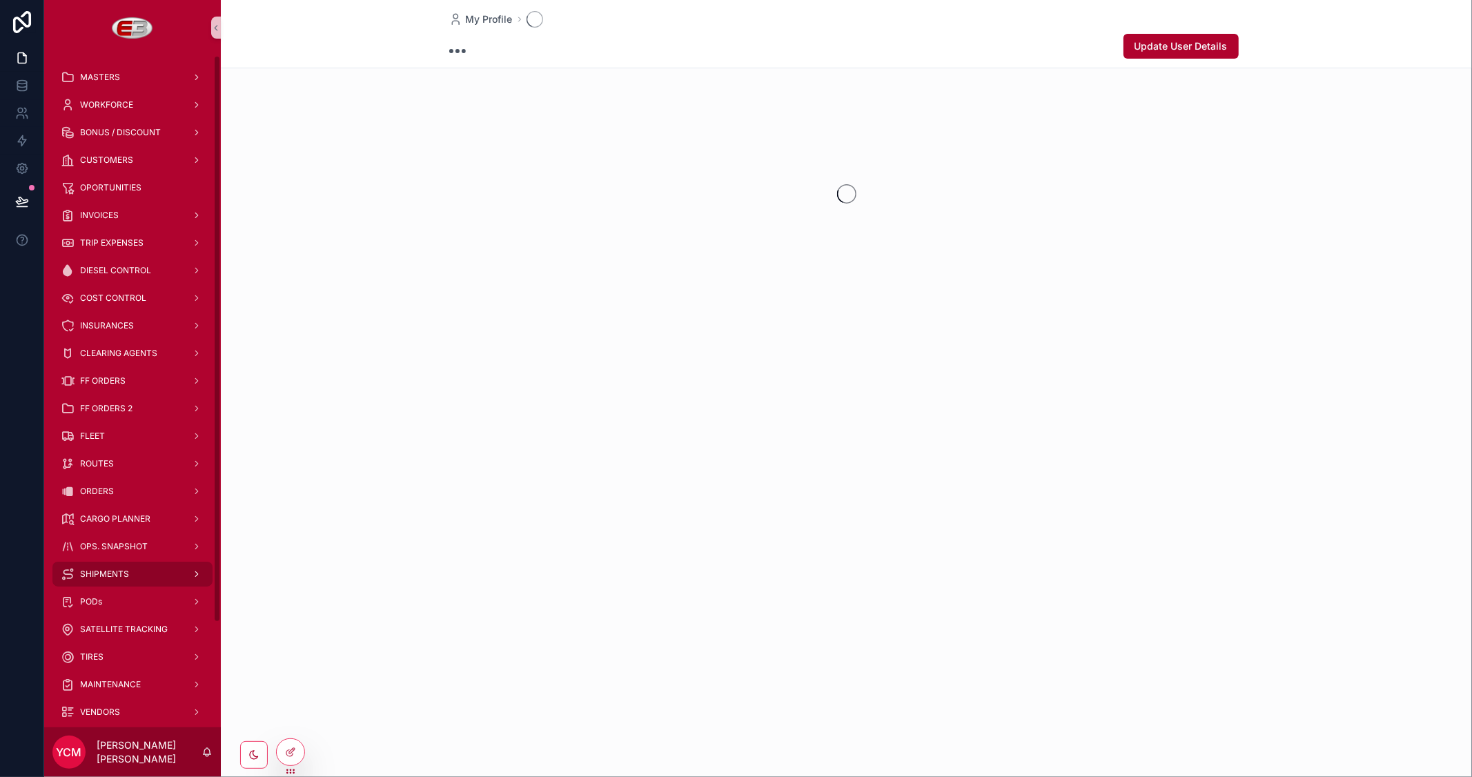
click at [111, 570] on span "SHIPMENTS" at bounding box center [104, 574] width 49 height 11
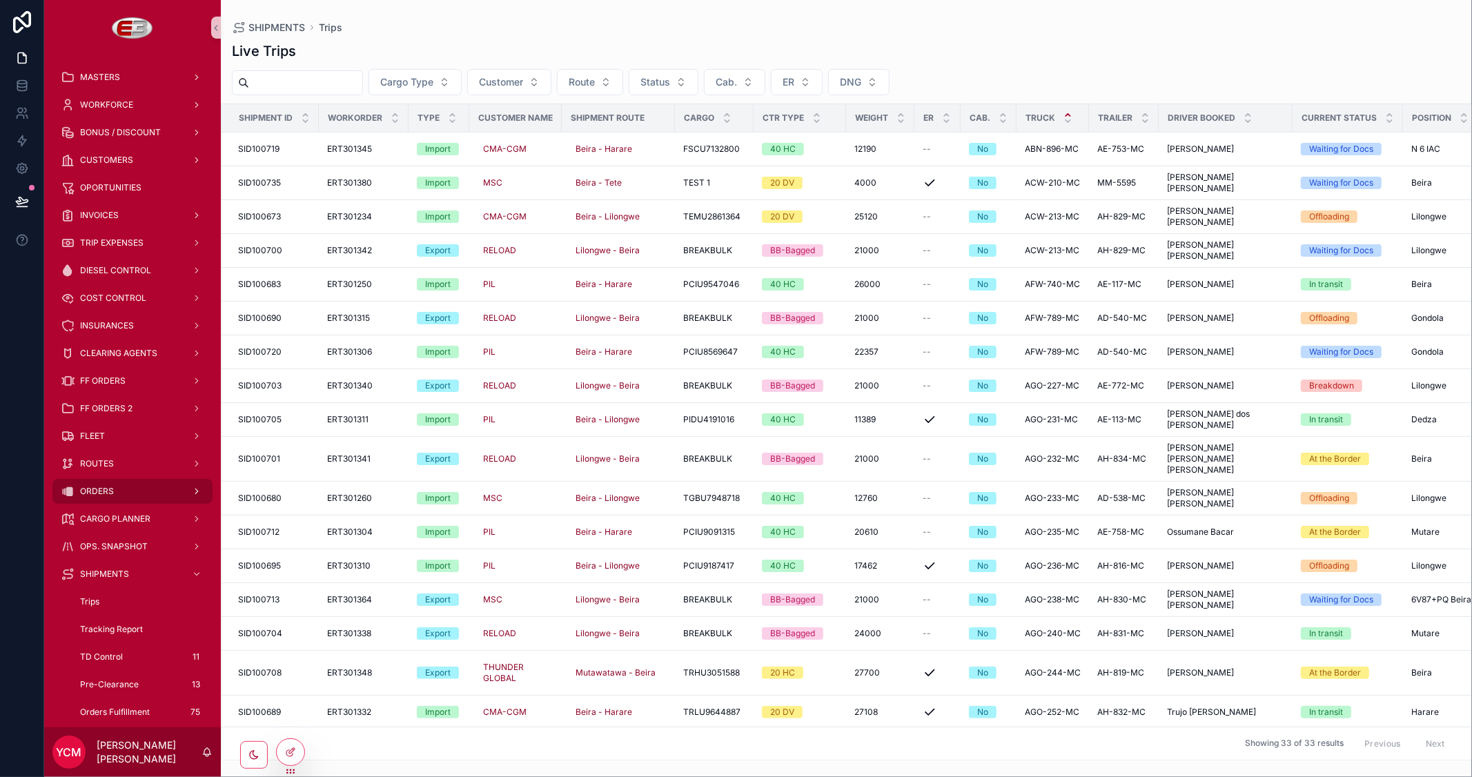
click at [119, 488] on div "ORDERS" at bounding box center [133, 491] width 144 height 22
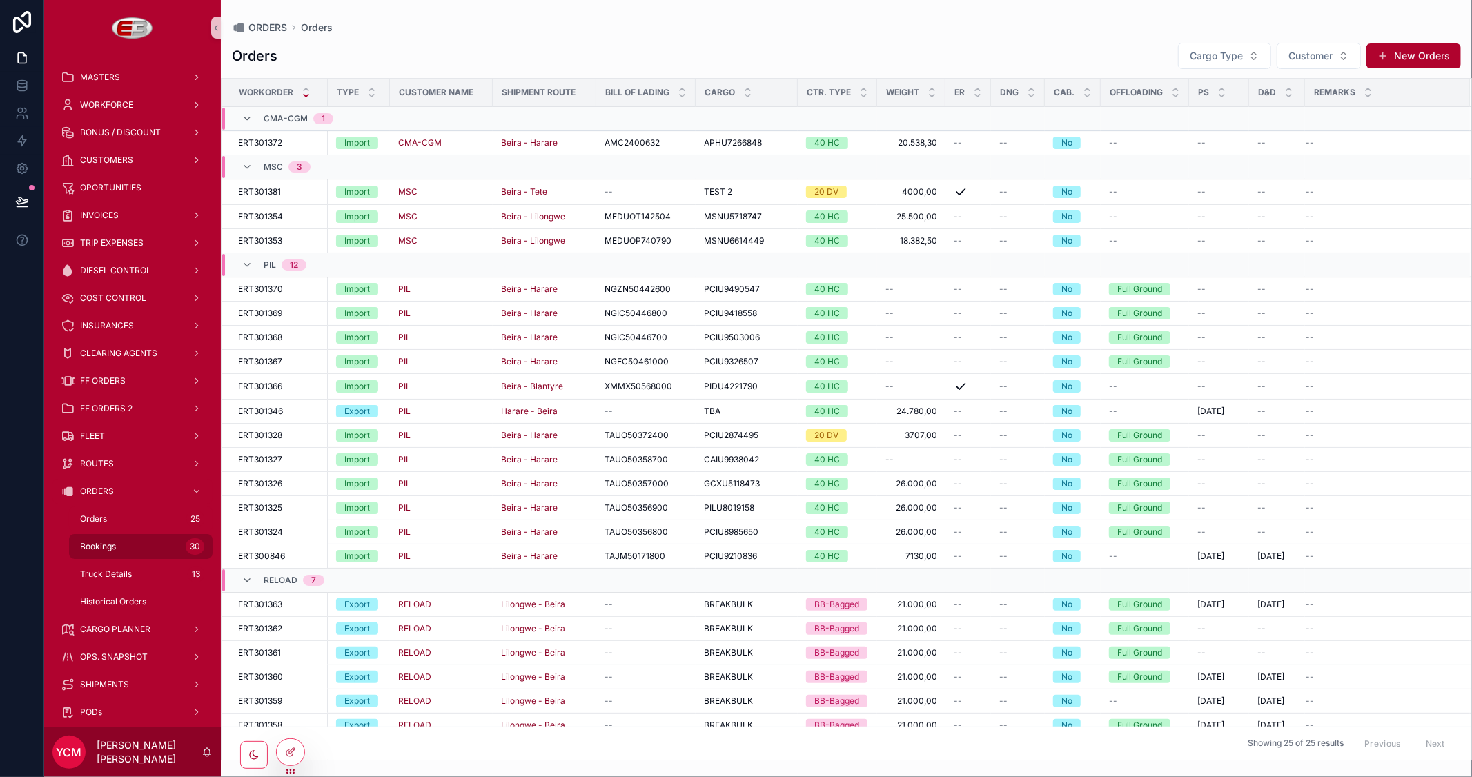
click at [114, 542] on span "Bookings" at bounding box center [98, 546] width 36 height 11
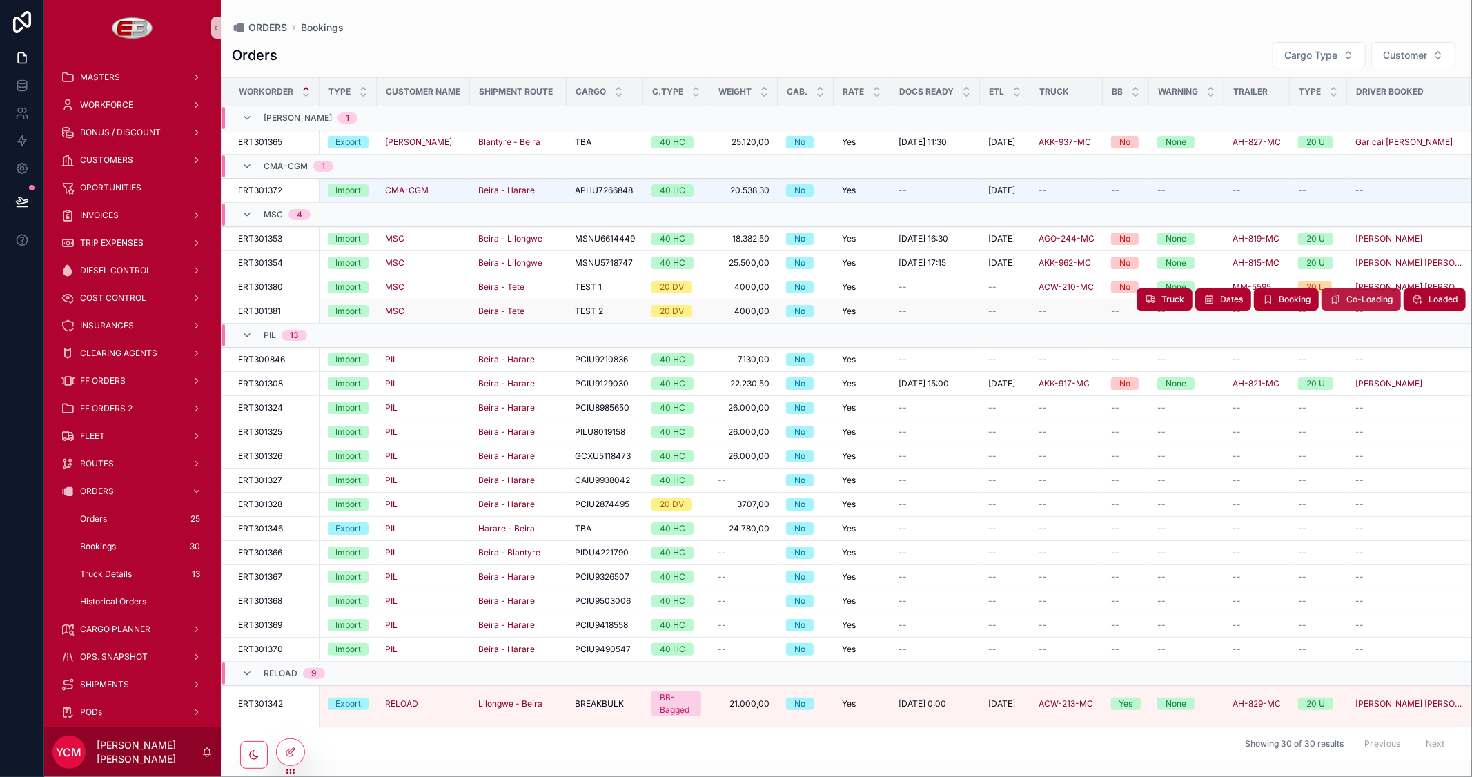
click at [1350, 305] on span "Co-Loading" at bounding box center [1369, 299] width 46 height 11
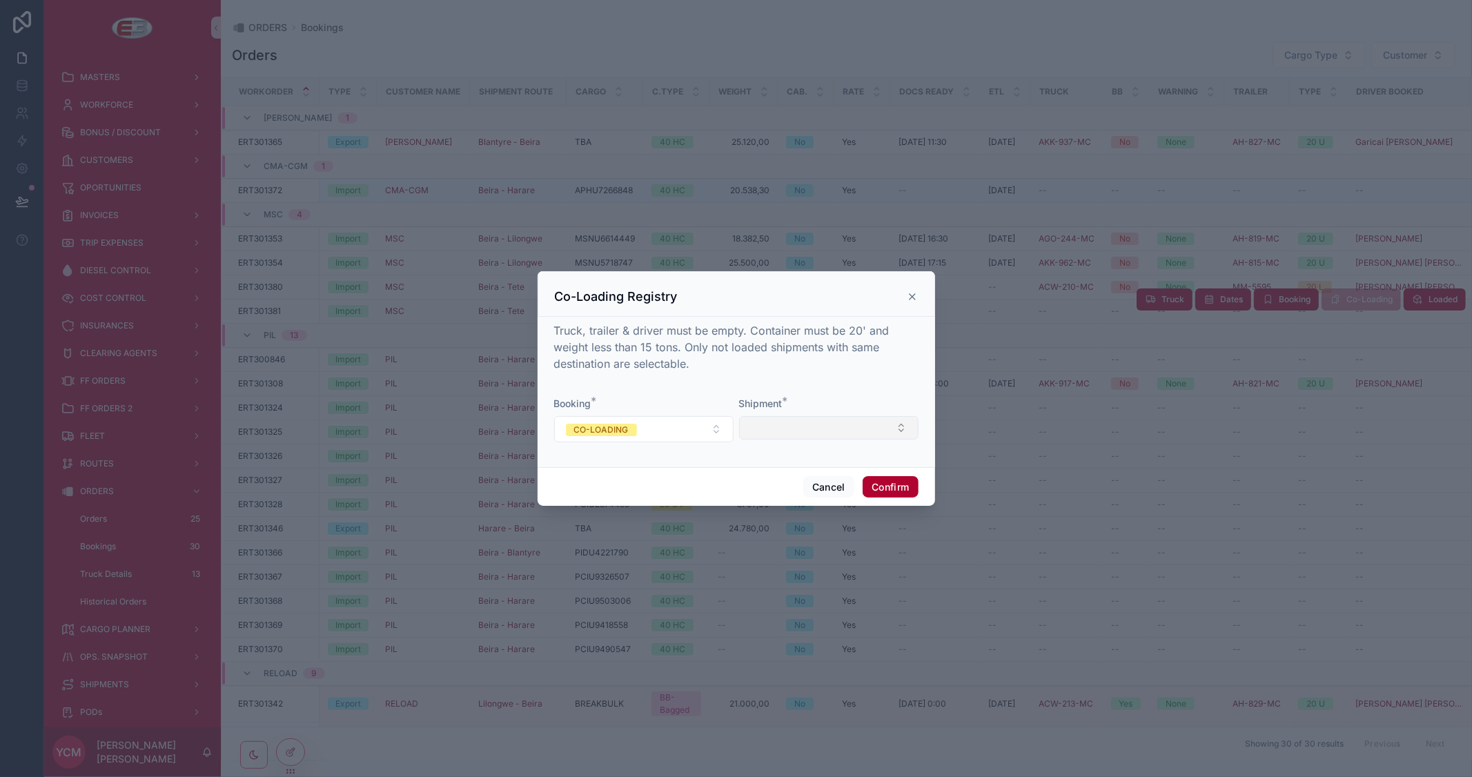
click at [859, 424] on button "Select Button" at bounding box center [828, 427] width 179 height 23
click at [911, 304] on div "Co-Loading Registry" at bounding box center [736, 296] width 363 height 17
click at [911, 295] on icon at bounding box center [912, 296] width 11 height 11
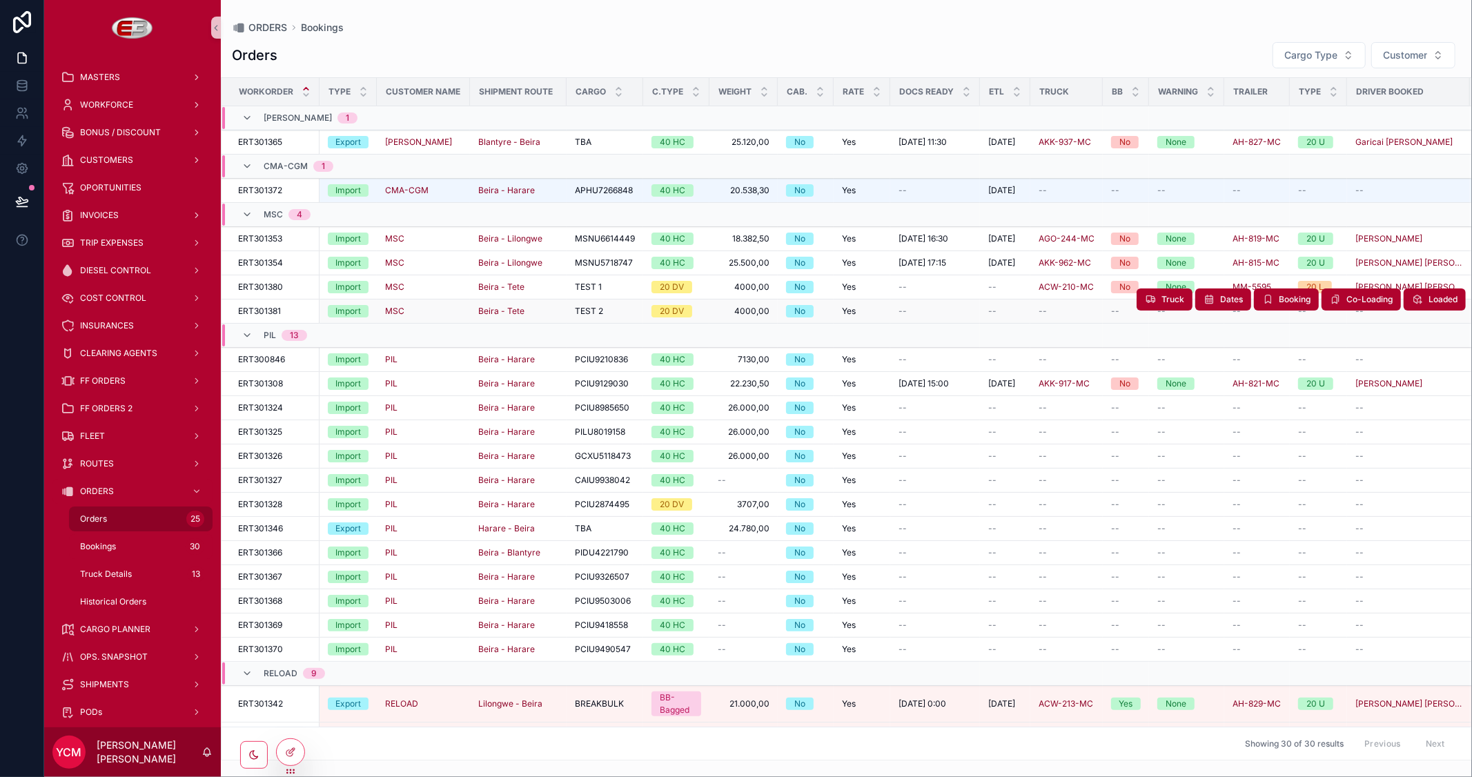
click at [106, 520] on span "Orders" at bounding box center [93, 518] width 27 height 11
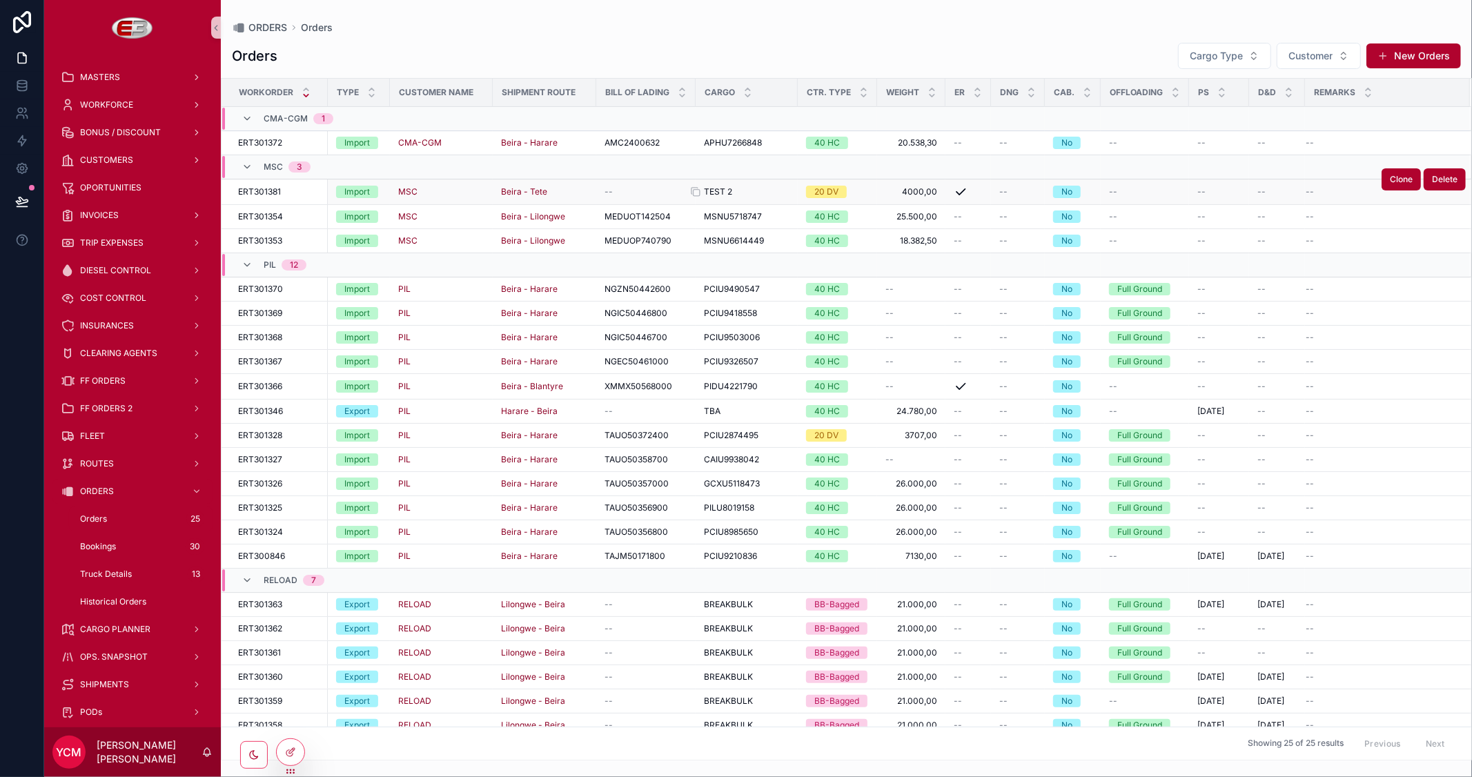
click at [749, 191] on div "TEST 2 TEST 2" at bounding box center [747, 191] width 86 height 11
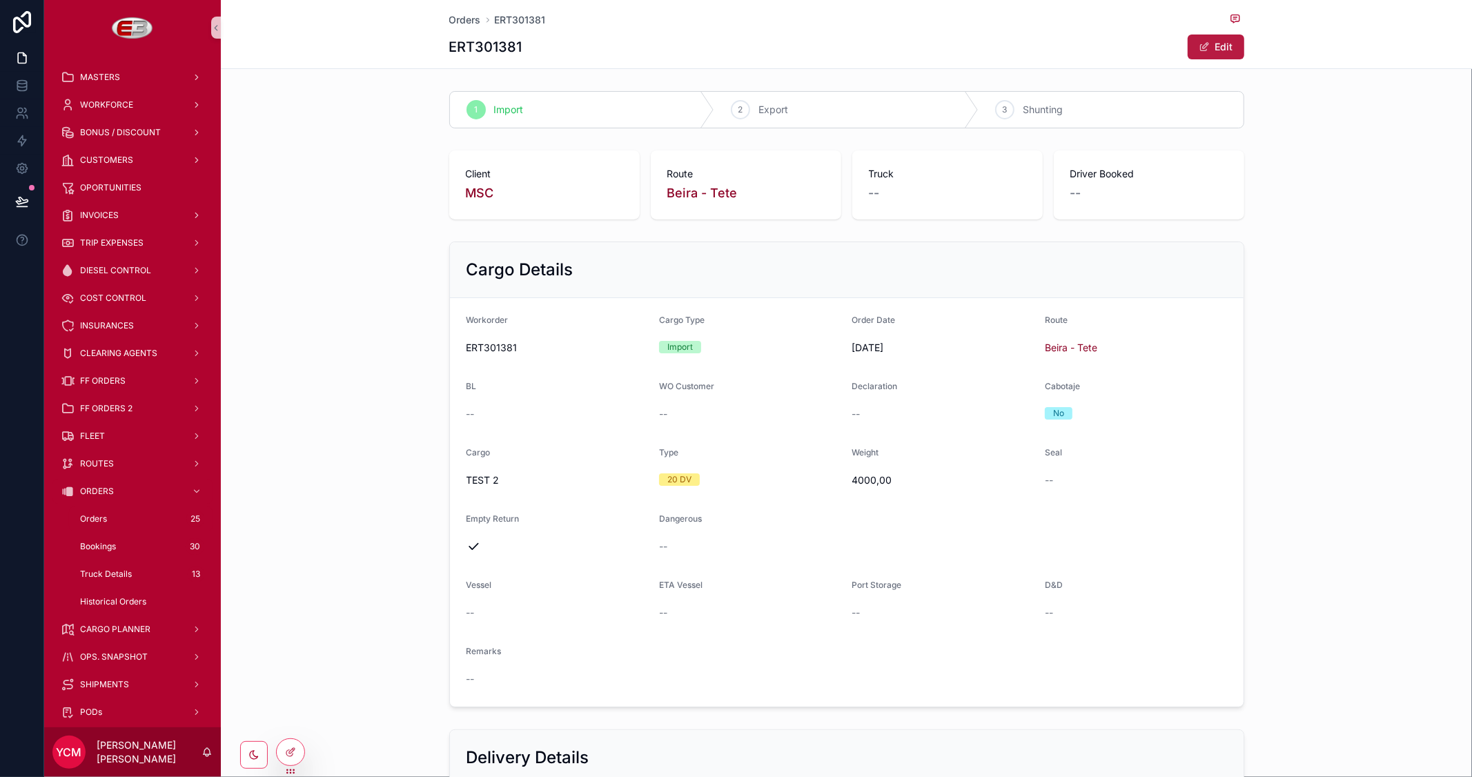
click at [1210, 46] on button "Edit" at bounding box center [1215, 46] width 57 height 25
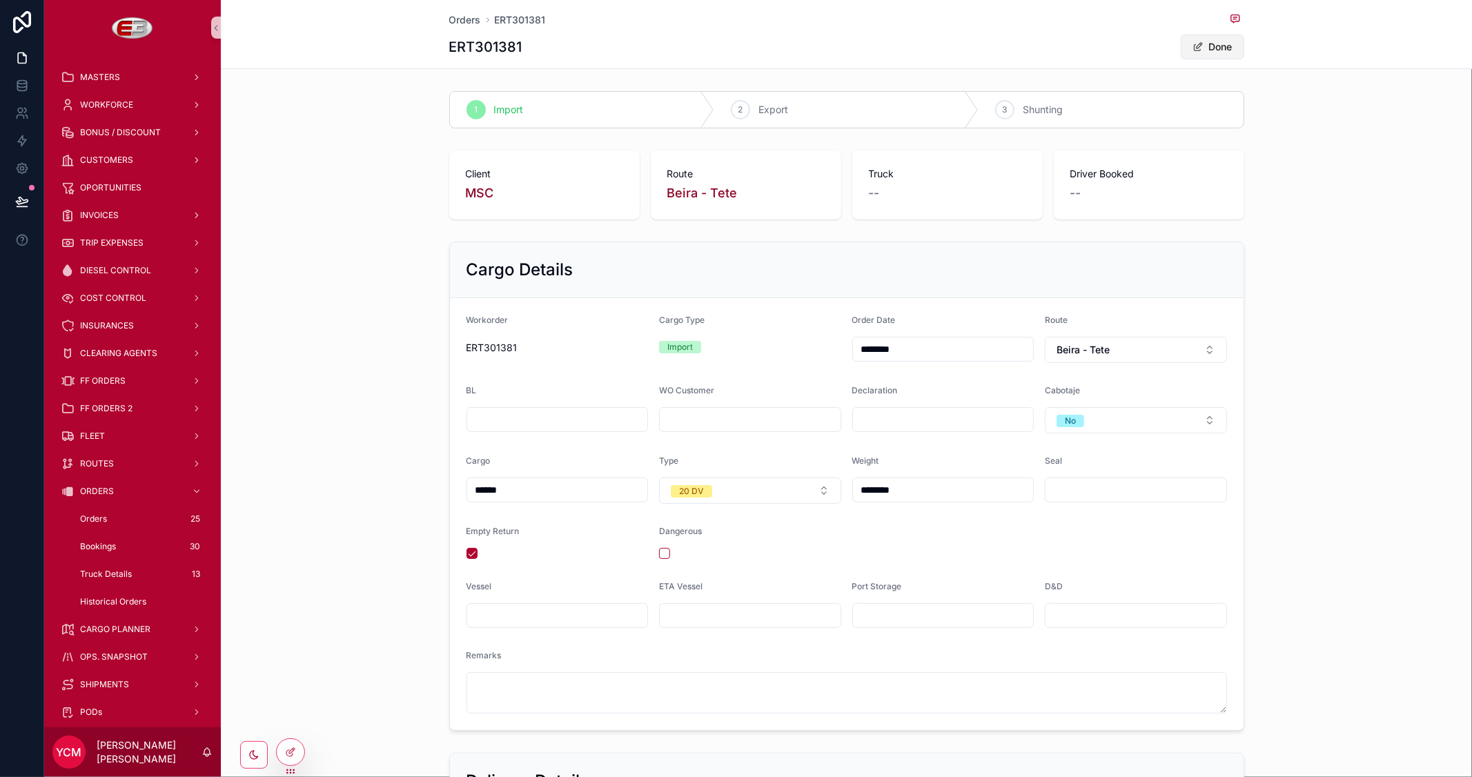
click at [1214, 49] on button "Done" at bounding box center [1212, 46] width 63 height 25
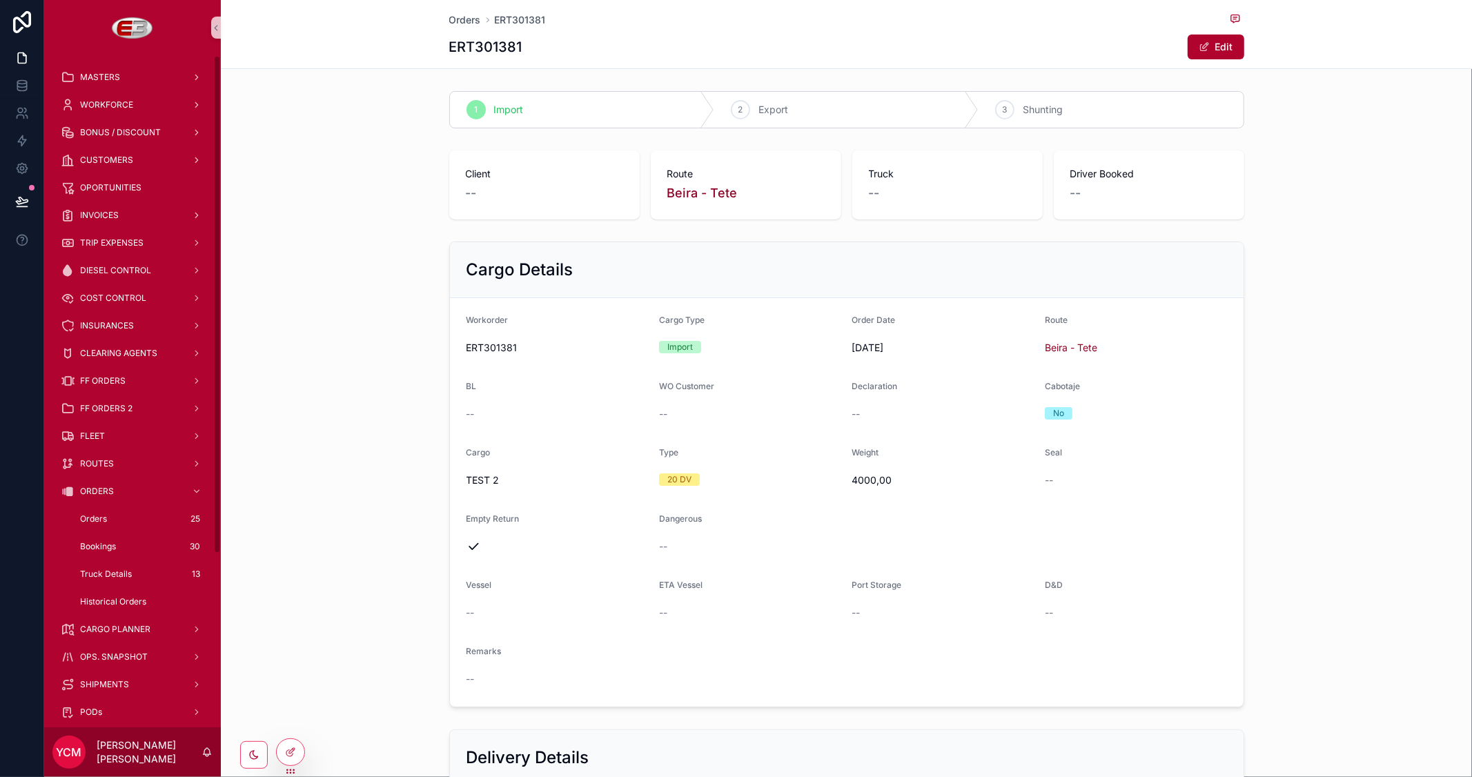
click at [103, 518] on span "Orders" at bounding box center [93, 518] width 27 height 11
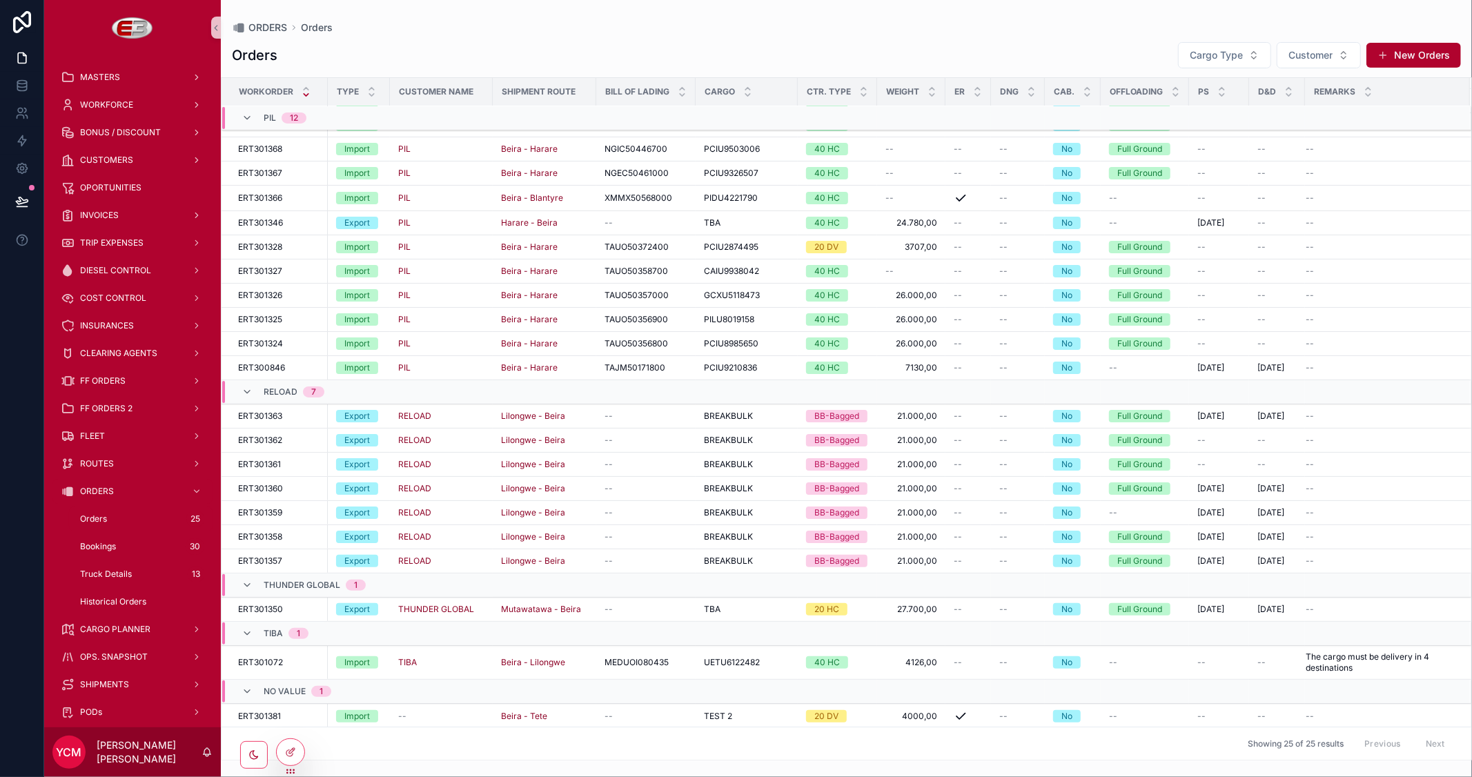
scroll to position [164, 0]
click at [615, 715] on div "--" at bounding box center [645, 714] width 83 height 11
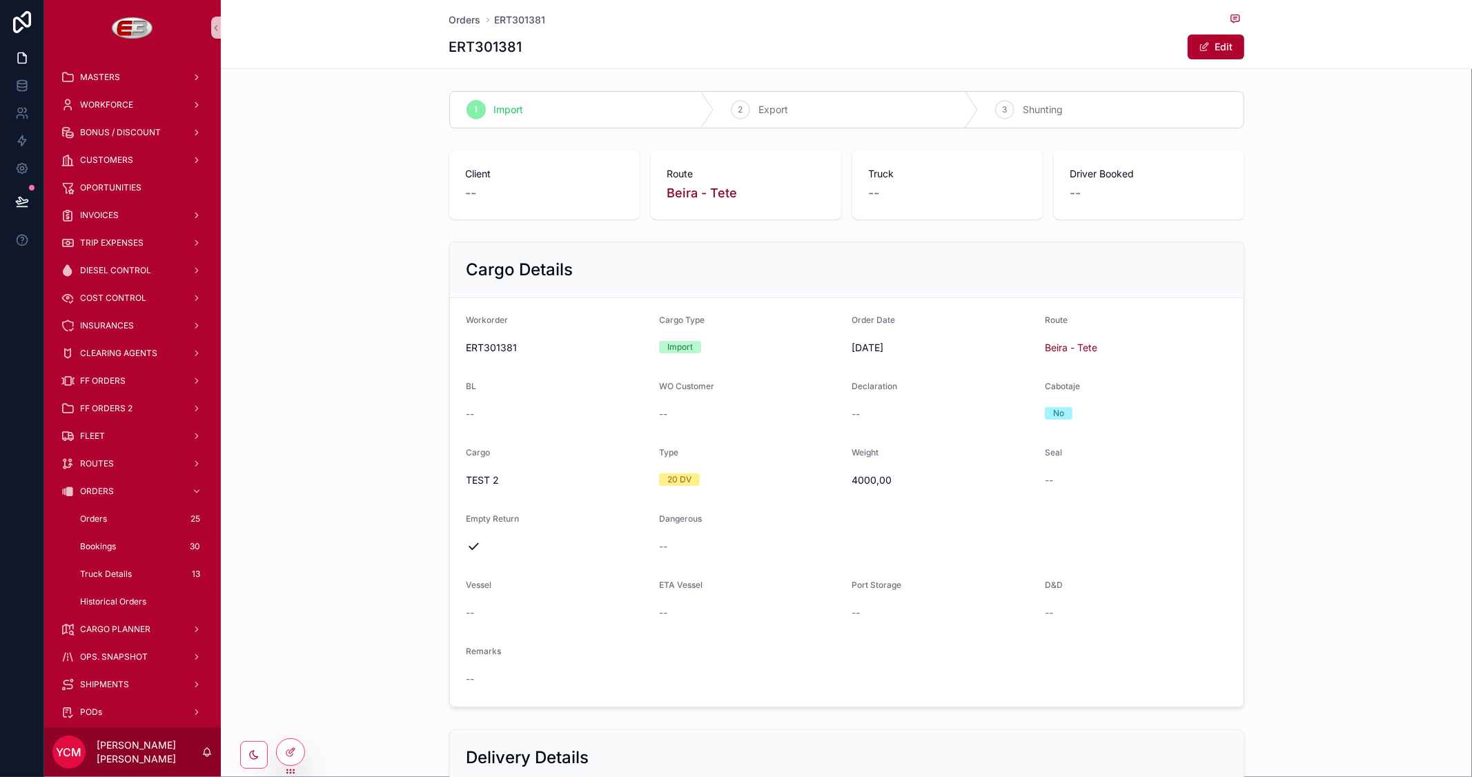
click at [459, 30] on div "Orders ERT301381 ERT301381 Edit" at bounding box center [846, 34] width 795 height 68
click at [460, 19] on span "Orders" at bounding box center [465, 20] width 32 height 14
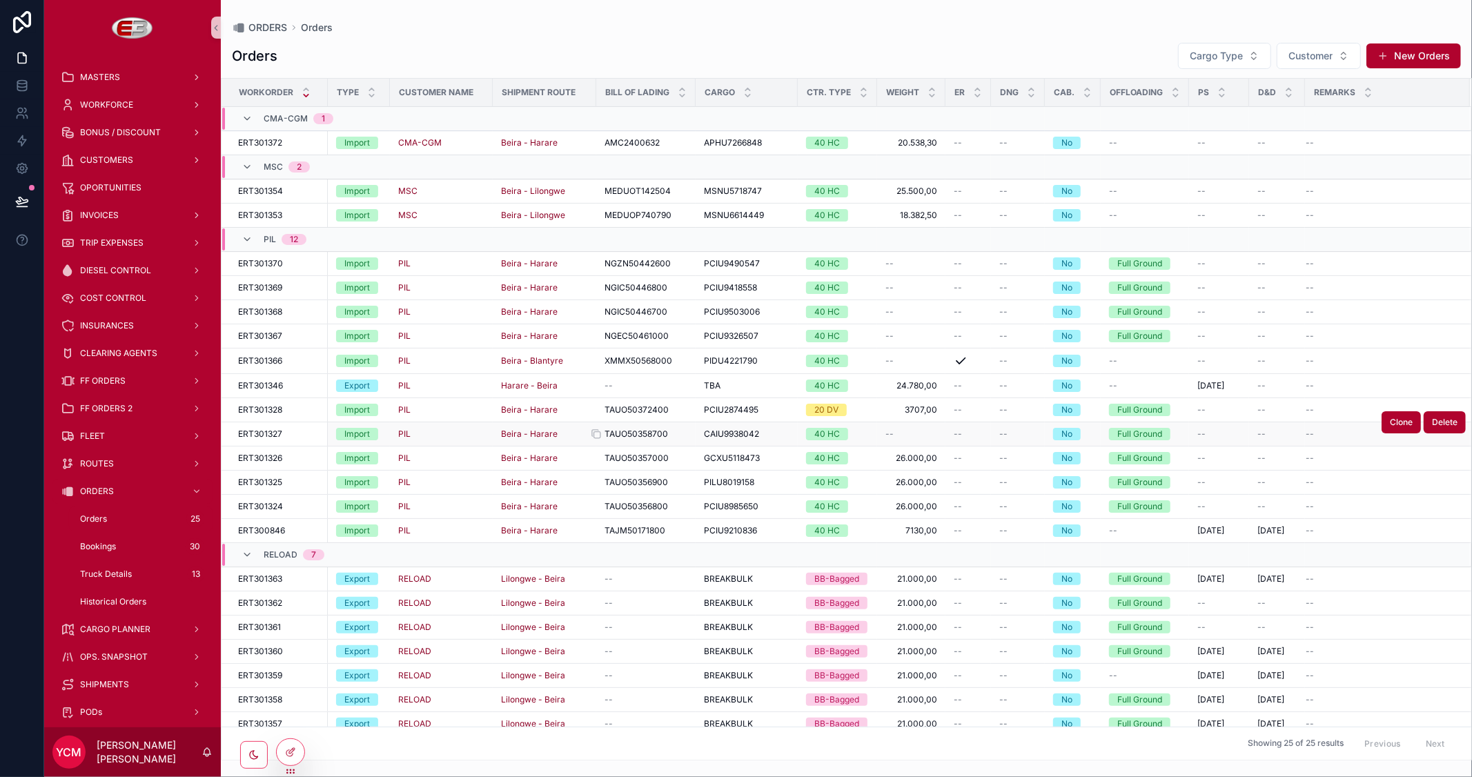
scroll to position [140, 0]
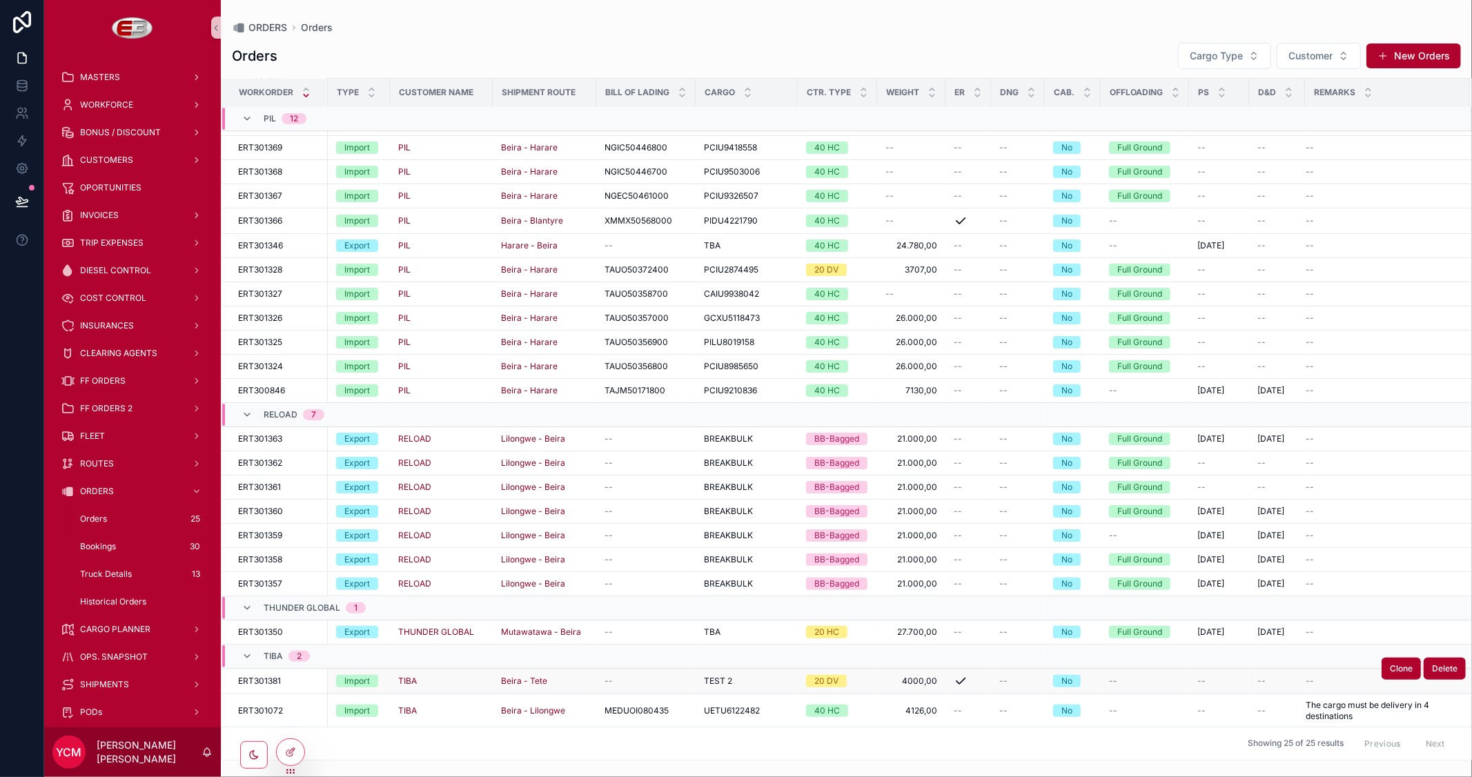
click at [615, 683] on div "--" at bounding box center [645, 680] width 83 height 11
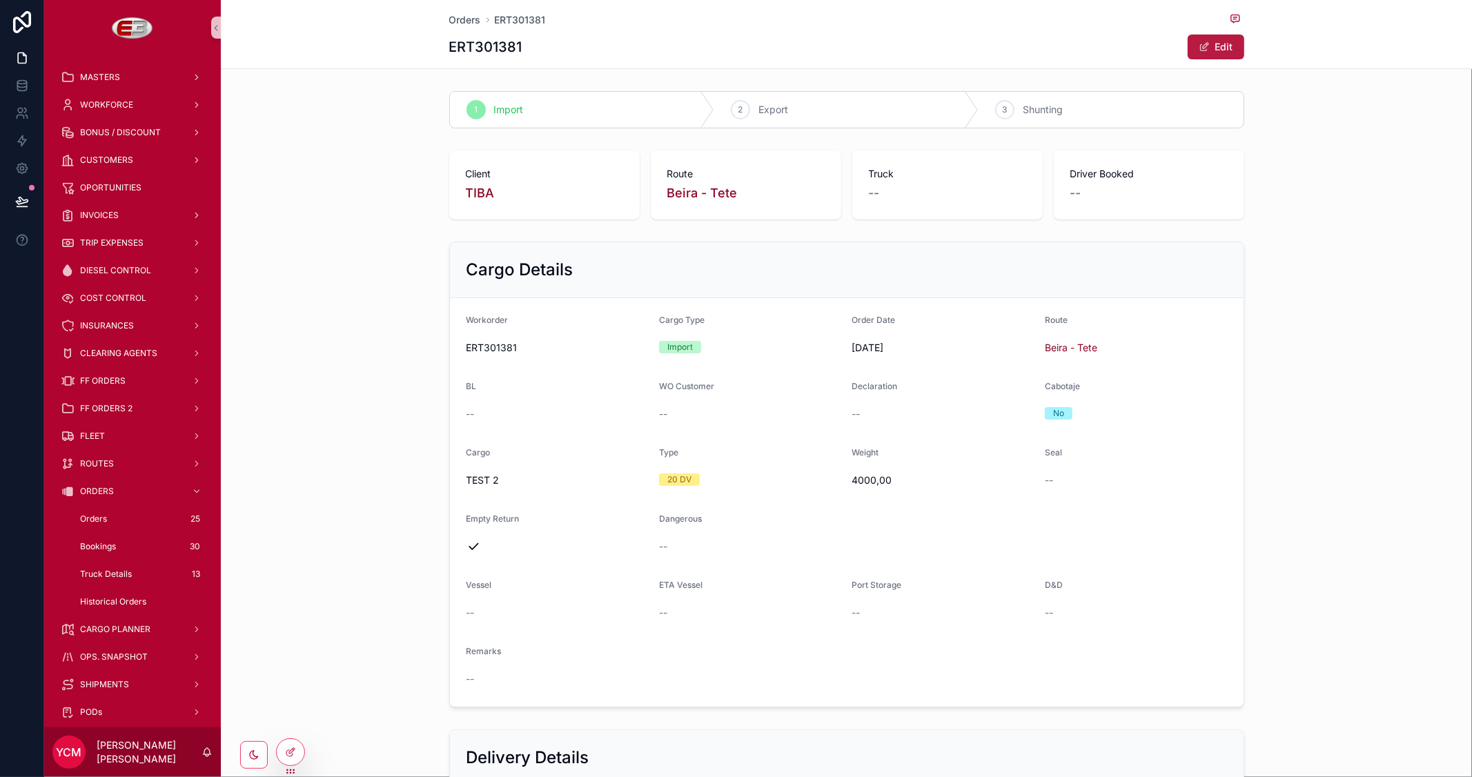
click at [1225, 44] on button "Edit" at bounding box center [1215, 46] width 57 height 25
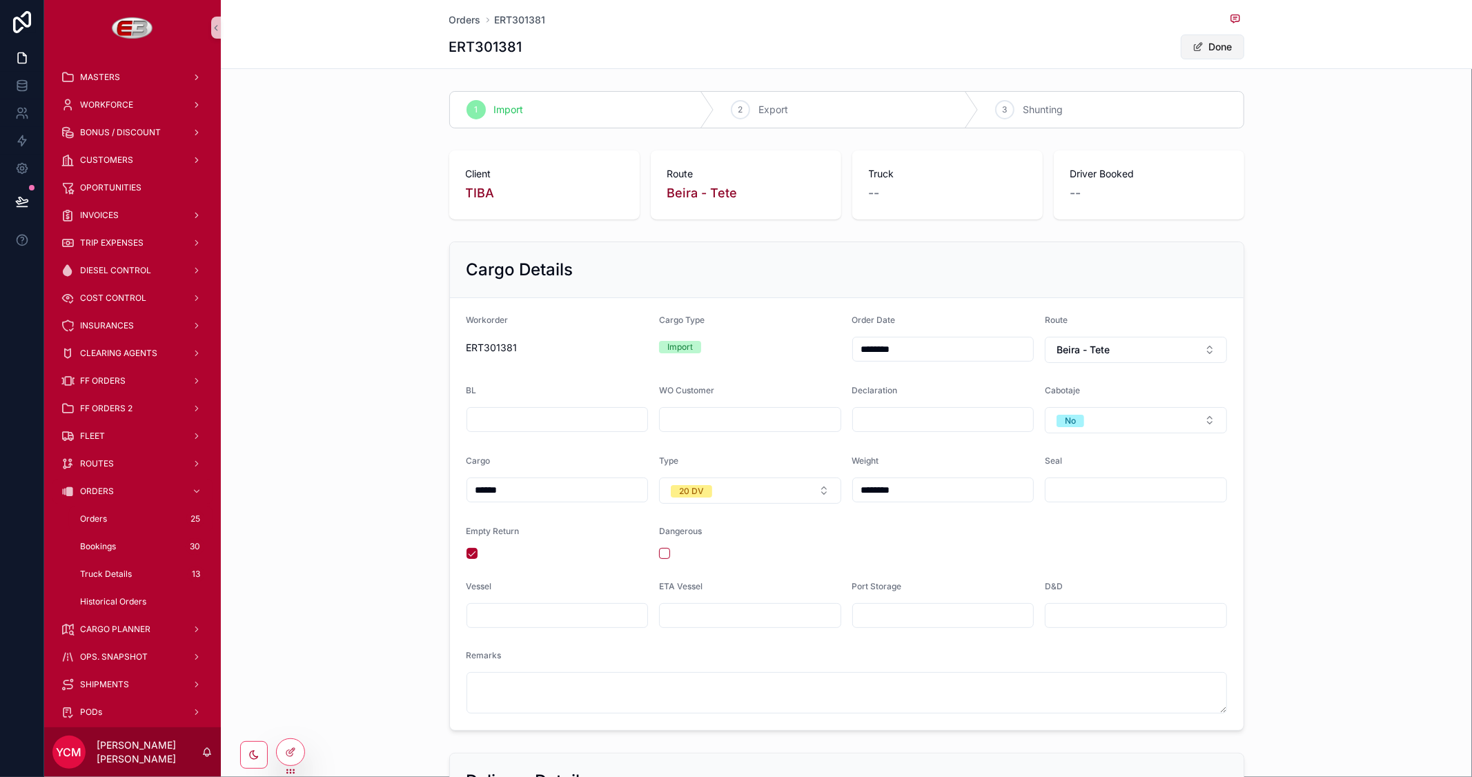
click at [1212, 47] on button "Done" at bounding box center [1212, 46] width 63 height 25
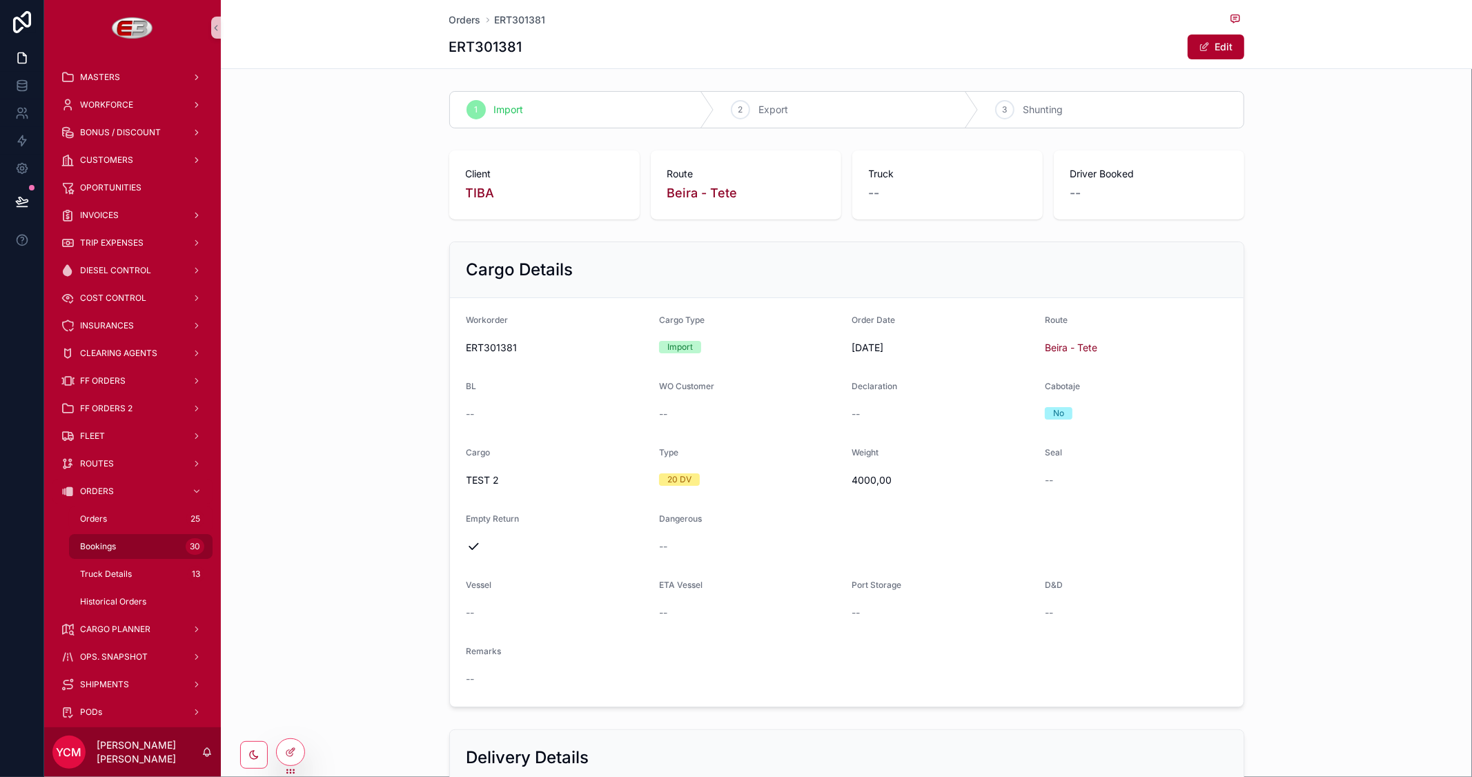
click at [88, 542] on span "Bookings" at bounding box center [98, 546] width 36 height 11
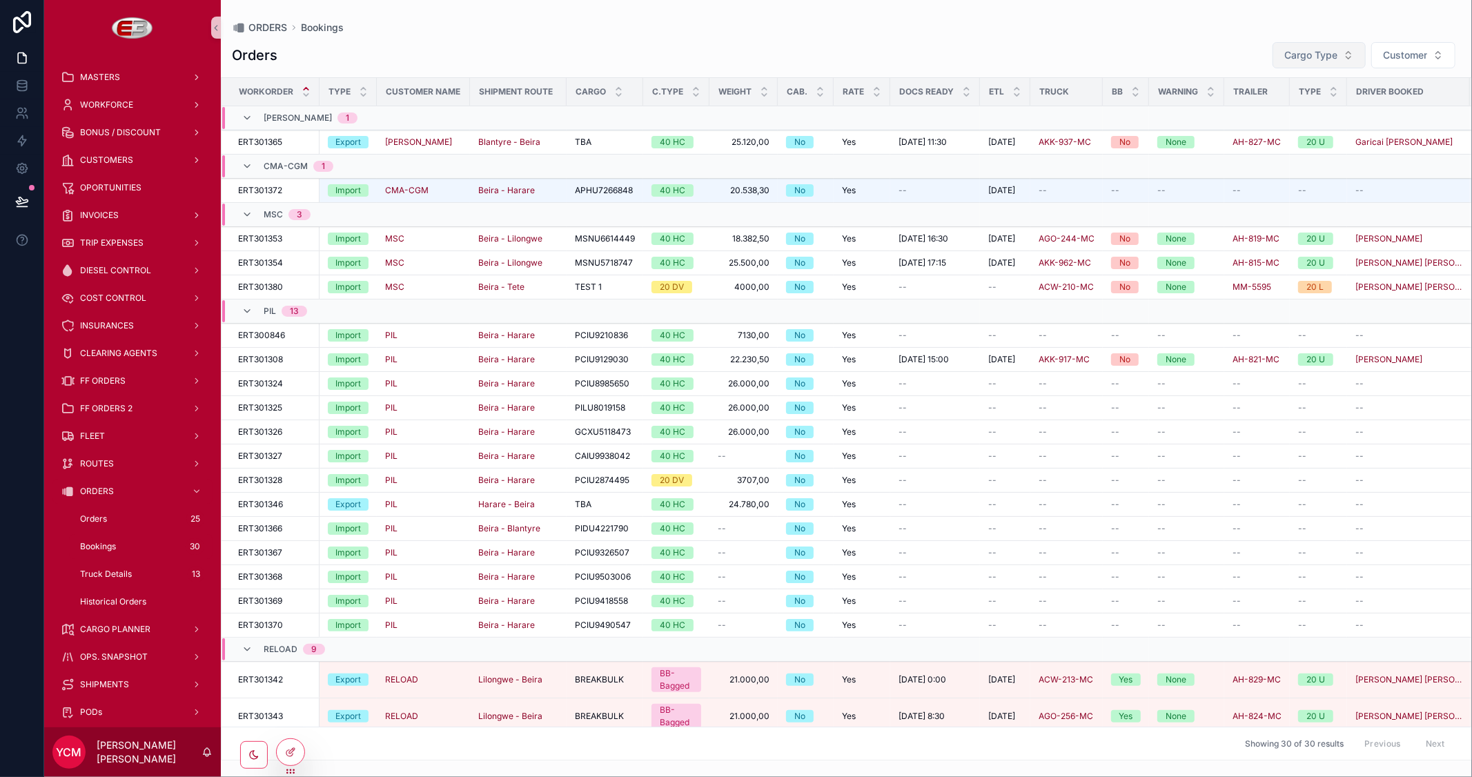
click at [1330, 60] on span "Cargo Type" at bounding box center [1310, 55] width 53 height 14
click at [1256, 108] on div "Import" at bounding box center [1317, 111] width 166 height 22
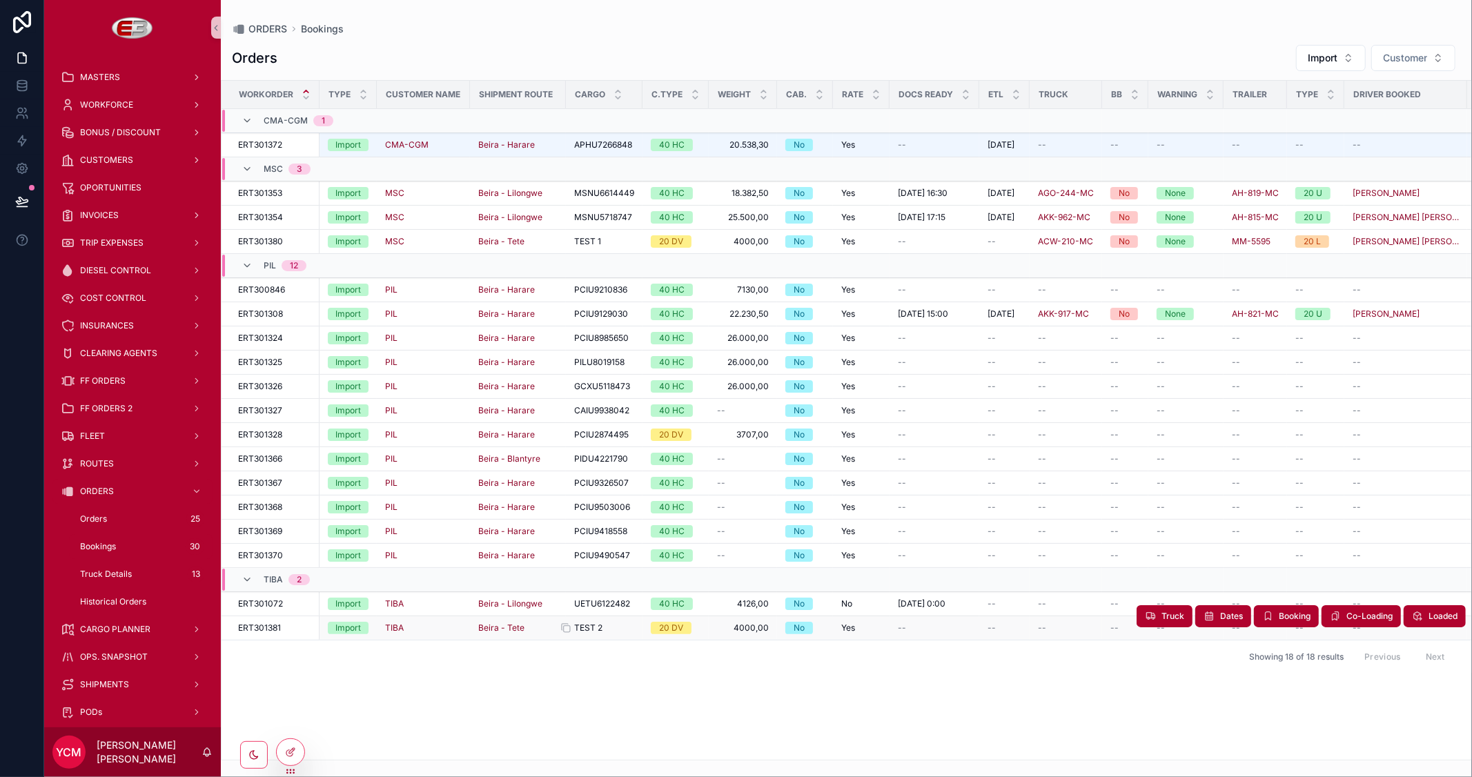
click at [602, 631] on div "TEST 2 TEST 2" at bounding box center [604, 627] width 60 height 11
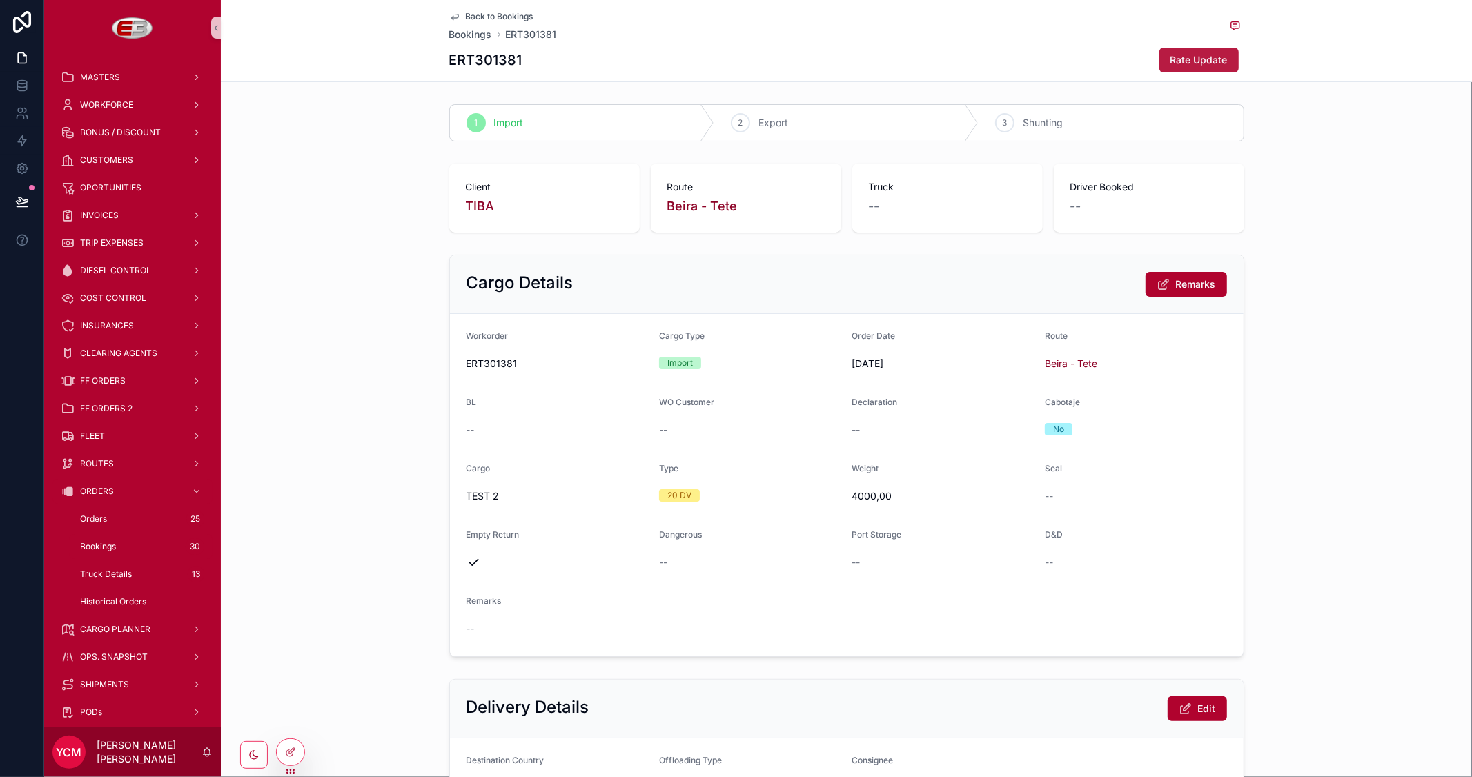
click at [1194, 60] on span "Rate Update" at bounding box center [1198, 60] width 57 height 14
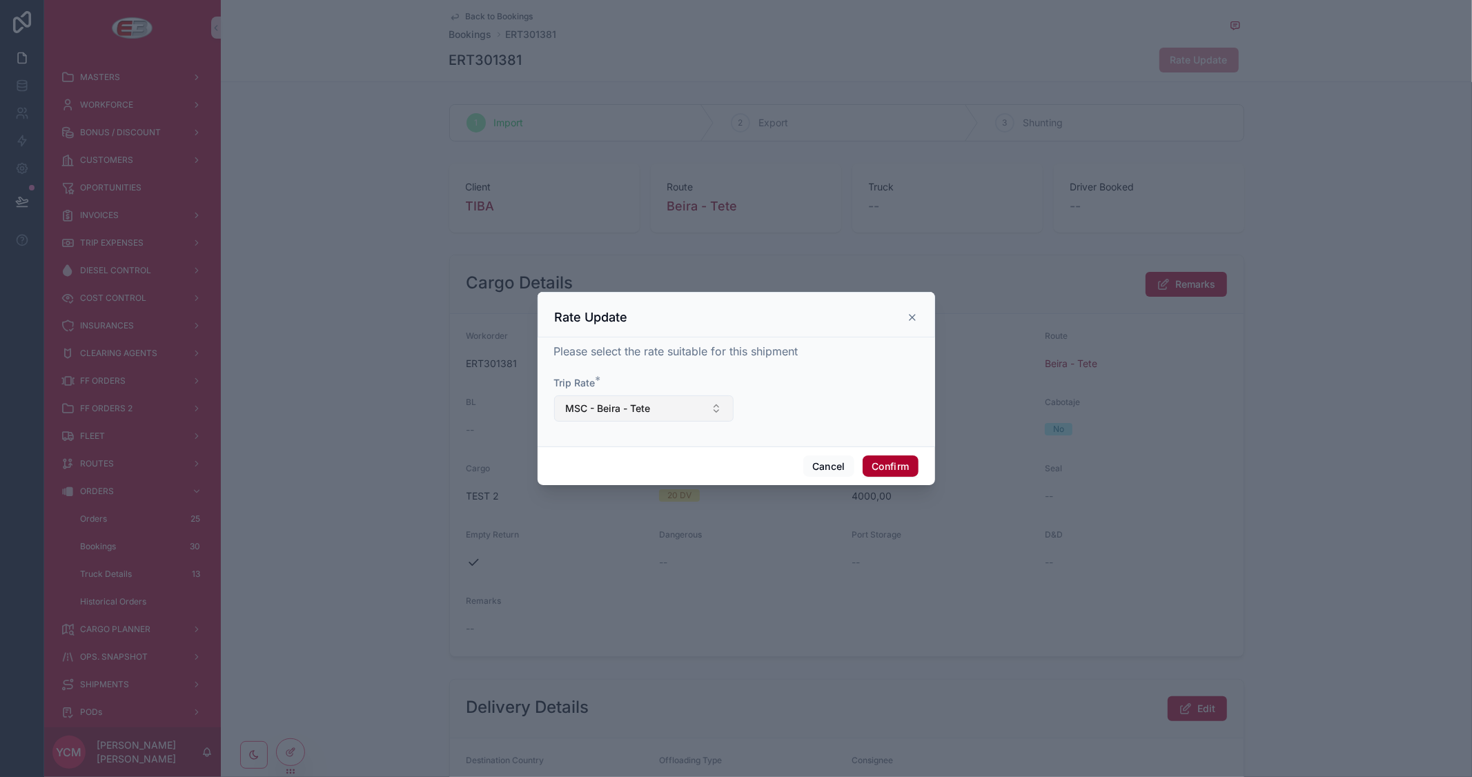
click at [688, 412] on button "MSC - Beira - Tete" at bounding box center [643, 408] width 179 height 26
click at [644, 487] on span "TIBA - Beira - Tete" at bounding box center [604, 487] width 84 height 14
click at [886, 466] on button "Confirm" at bounding box center [889, 466] width 55 height 22
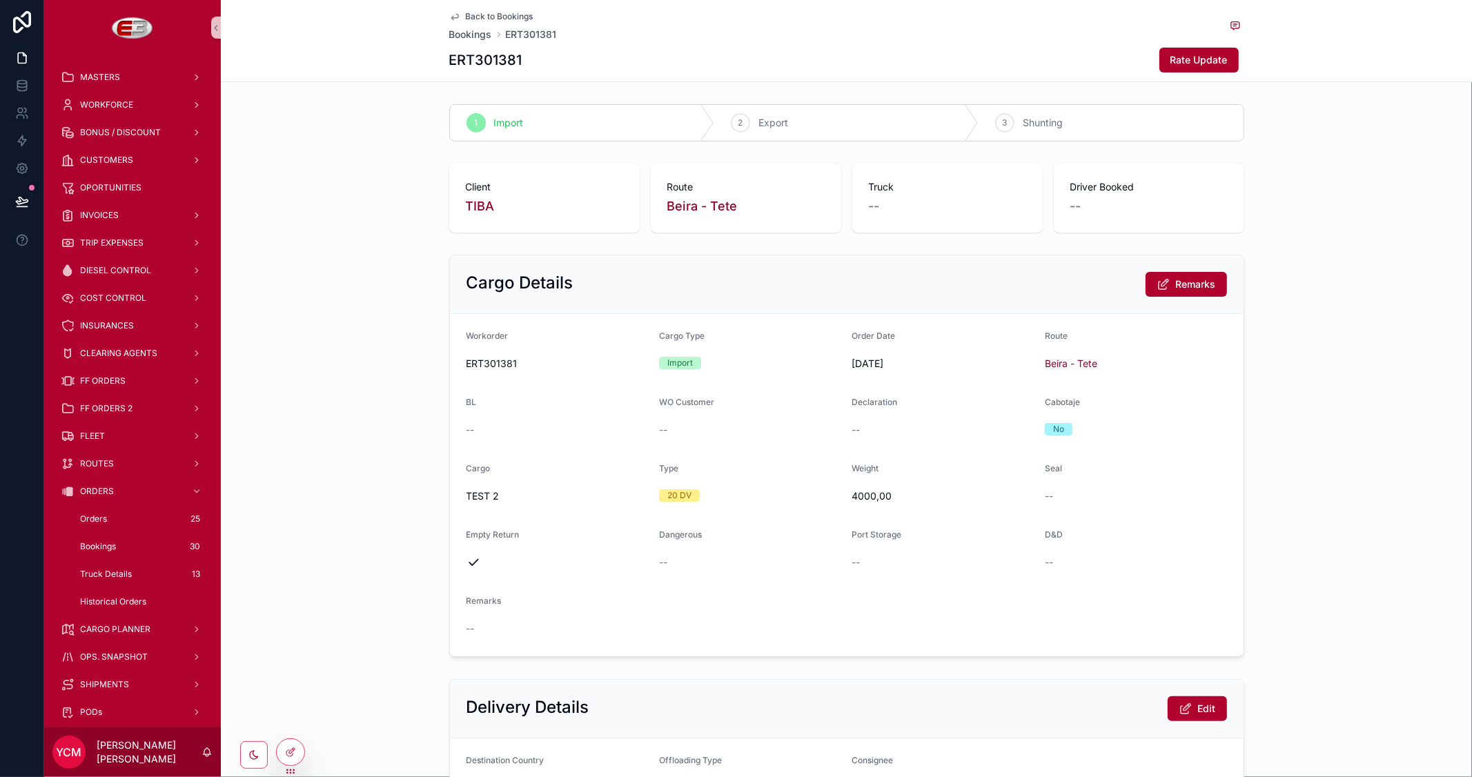
click at [481, 17] on span "Back to Bookings" at bounding box center [500, 16] width 68 height 11
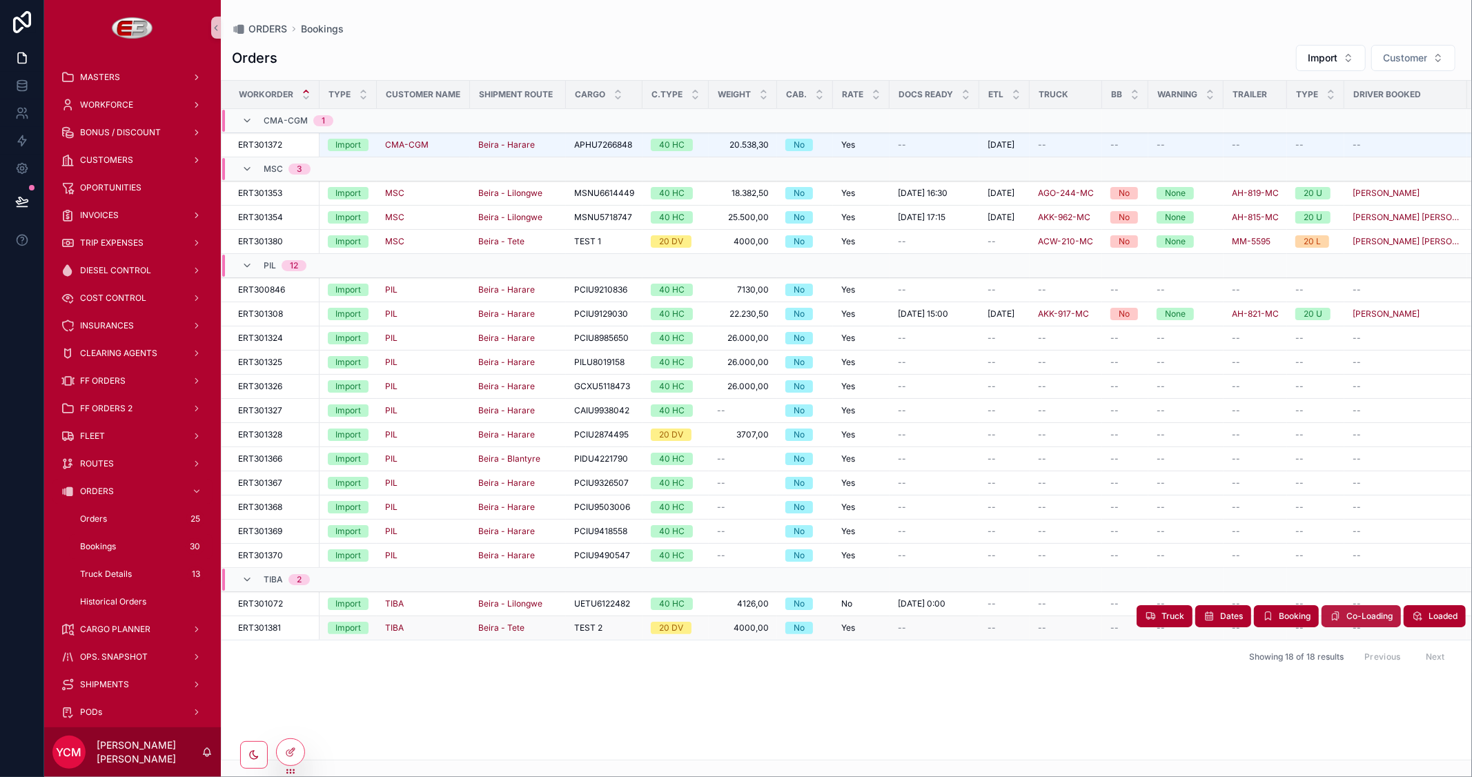
click at [1364, 614] on span "Co-Loading" at bounding box center [1369, 616] width 46 height 11
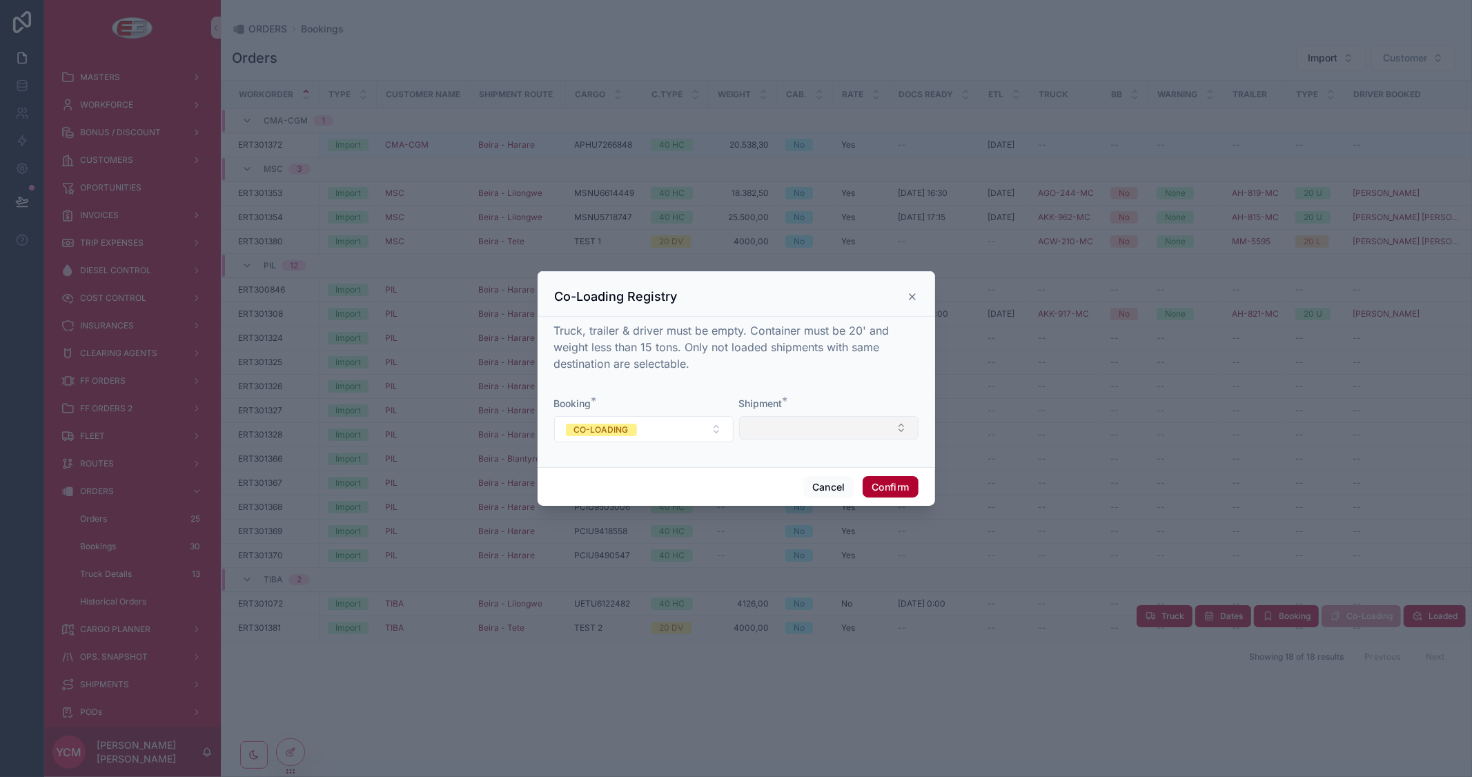
click at [778, 429] on button "Select Button" at bounding box center [828, 427] width 179 height 23
click at [802, 691] on div at bounding box center [736, 388] width 1472 height 777
click at [838, 485] on button "Cancel" at bounding box center [828, 487] width 51 height 22
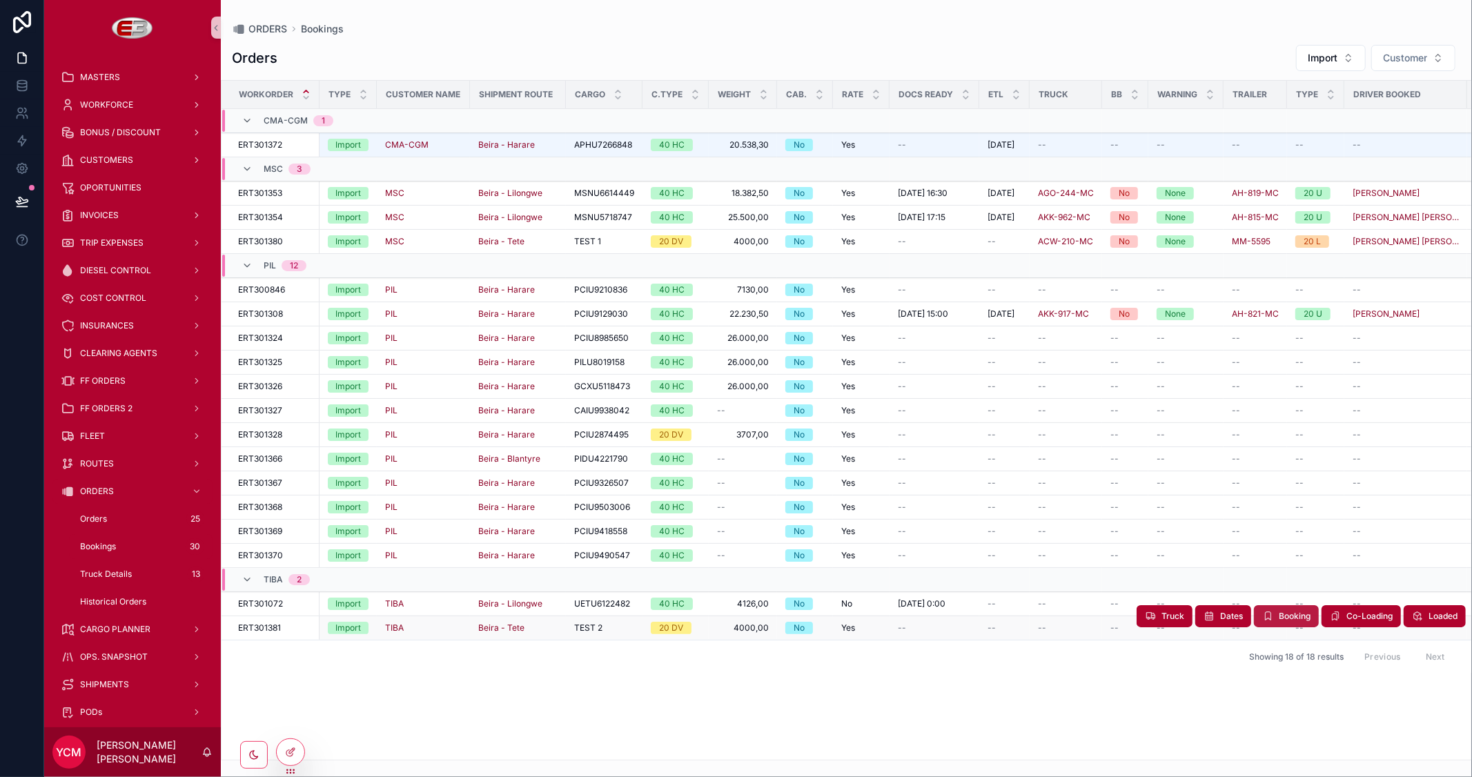
click at [1292, 618] on span "Booking" at bounding box center [1294, 616] width 32 height 11
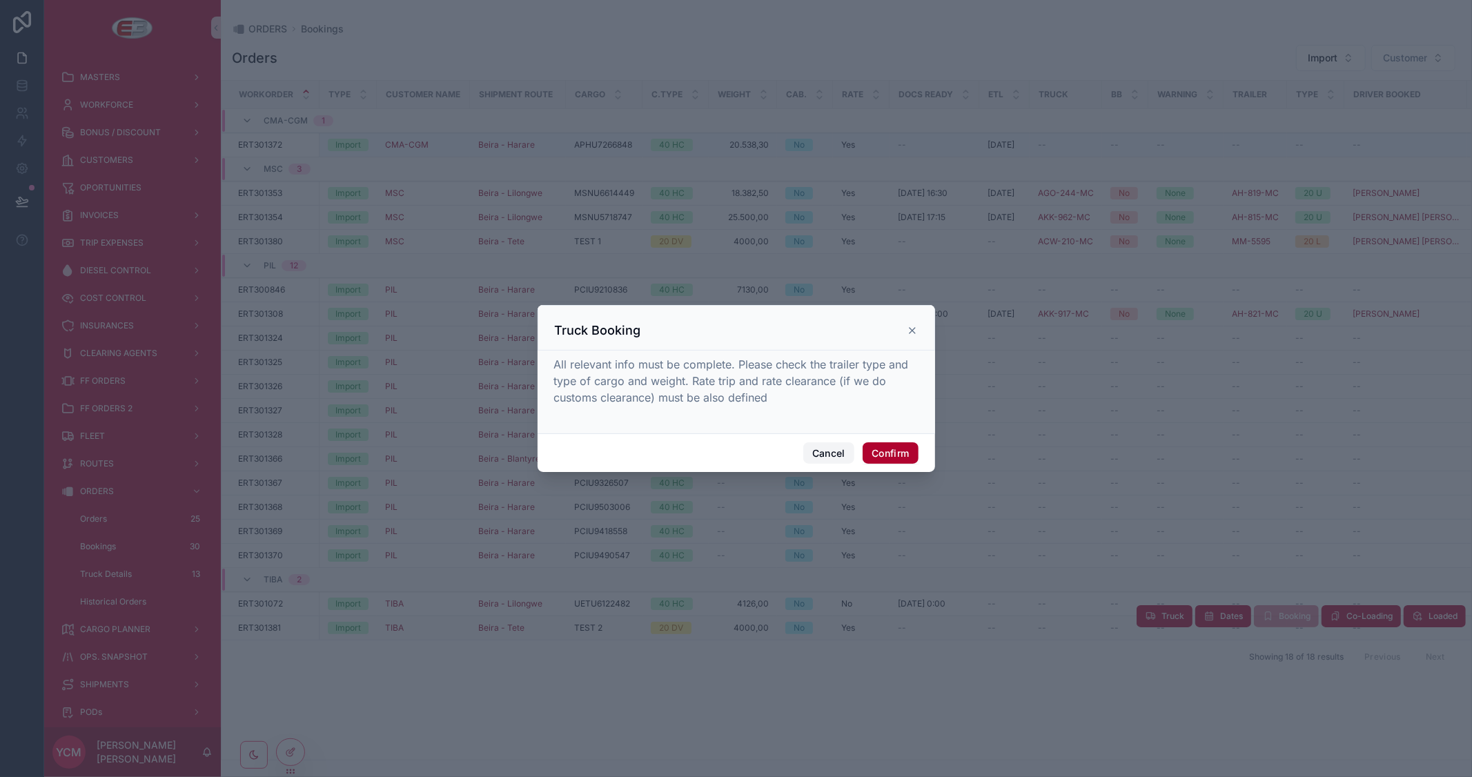
click at [830, 459] on button "Cancel" at bounding box center [828, 453] width 51 height 22
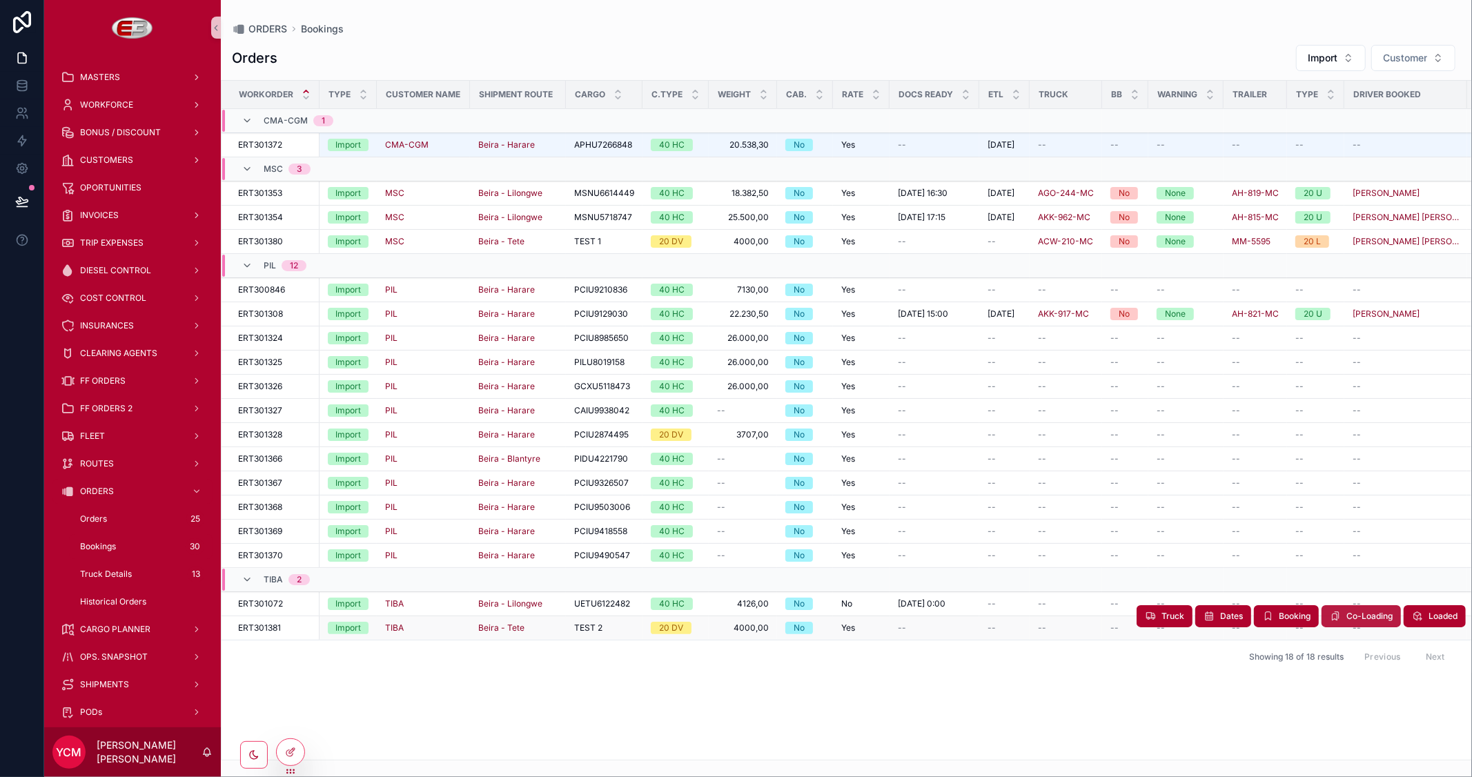
click at [1343, 621] on button "Co-Loading" at bounding box center [1360, 616] width 79 height 22
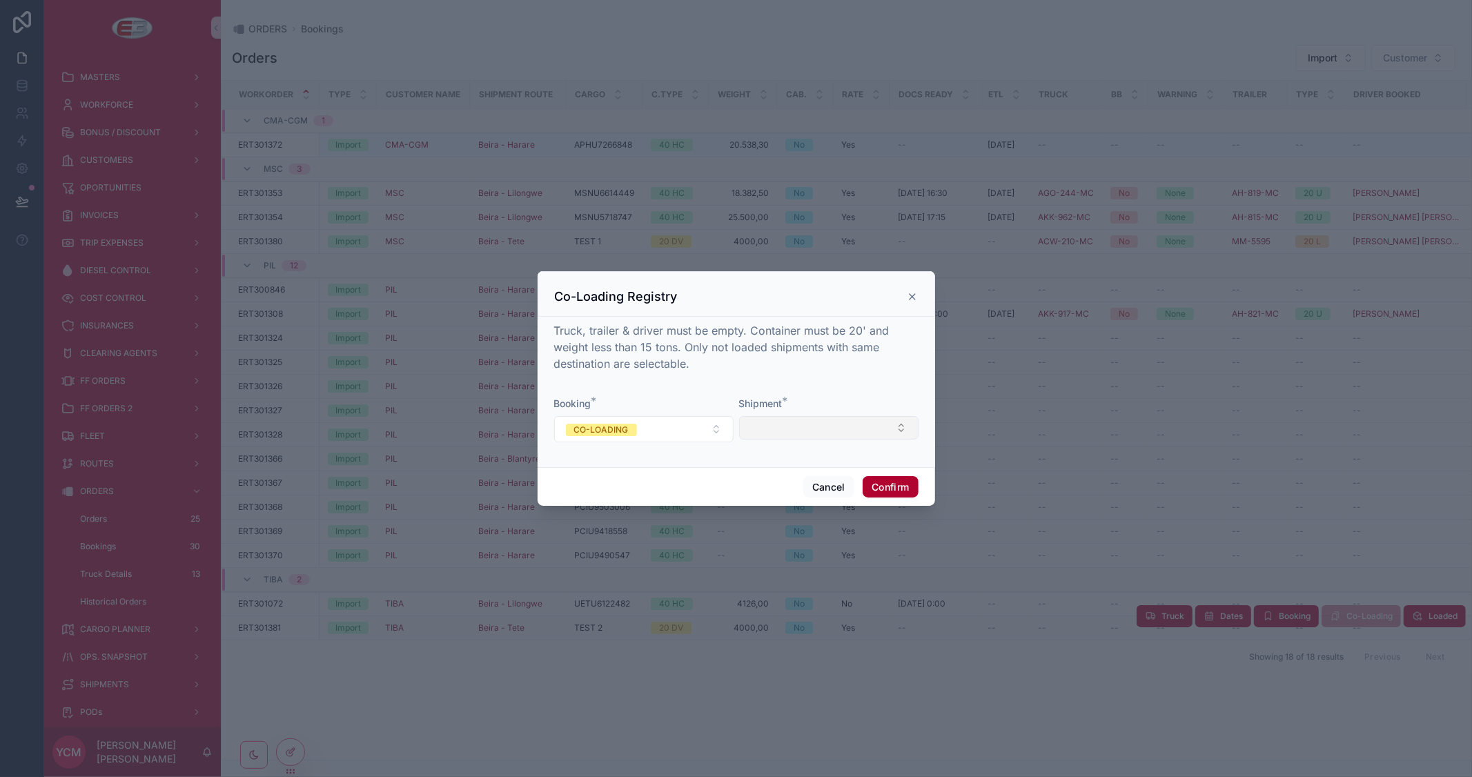
click at [807, 433] on button "Select Button" at bounding box center [828, 427] width 179 height 23
click at [844, 651] on div at bounding box center [736, 388] width 1472 height 777
click at [913, 298] on icon at bounding box center [912, 297] width 6 height 6
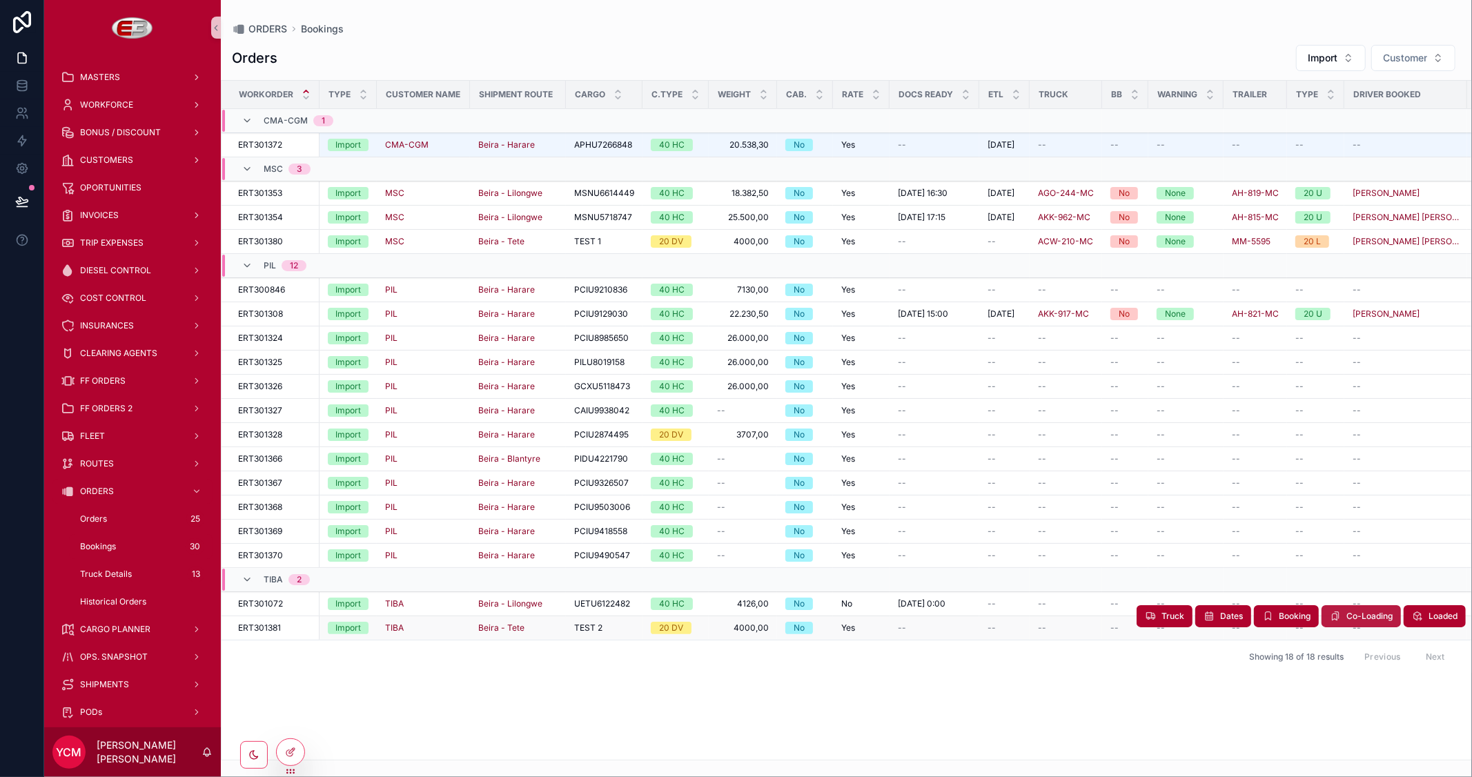
click at [1380, 618] on span "Co-Loading" at bounding box center [1369, 616] width 46 height 11
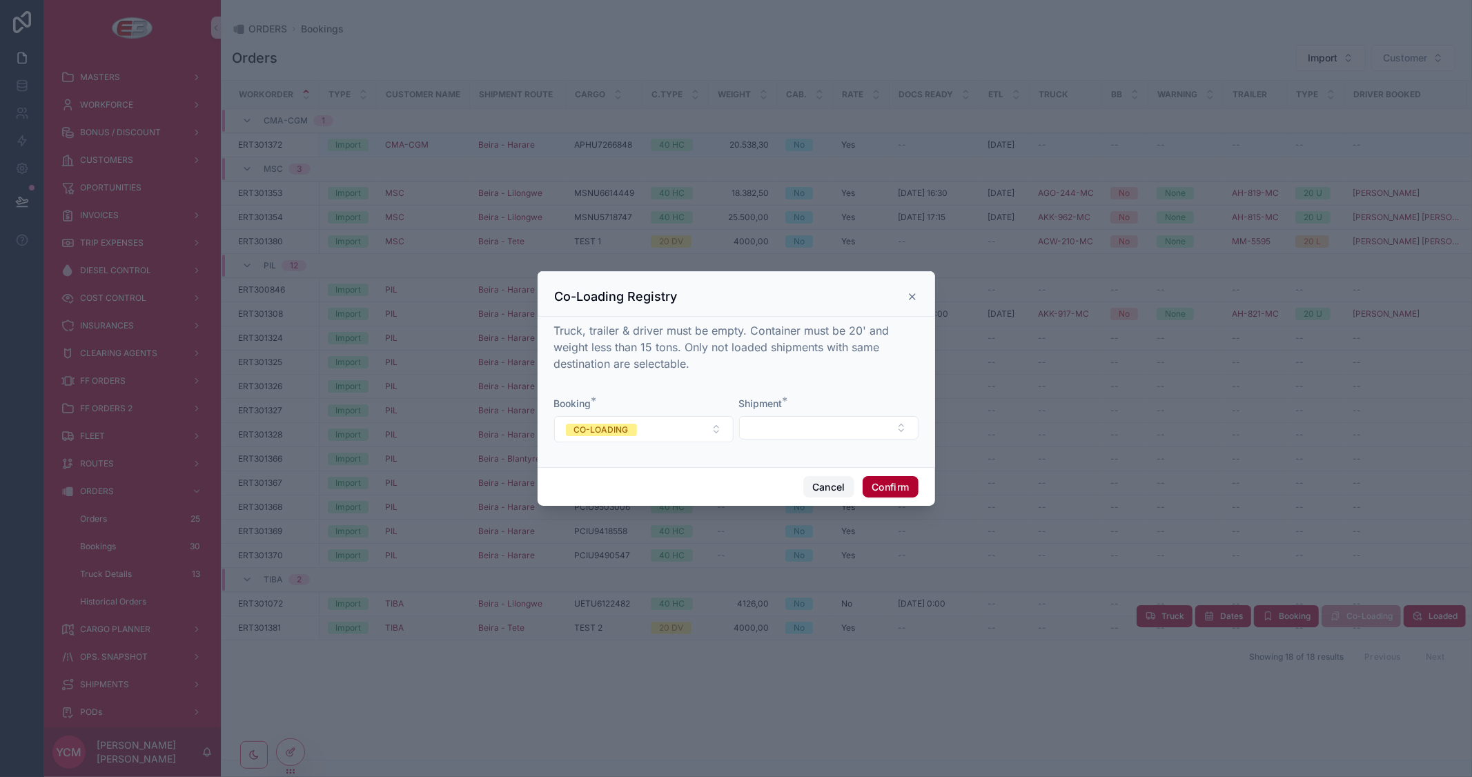
click at [830, 485] on button "Cancel" at bounding box center [828, 487] width 51 height 22
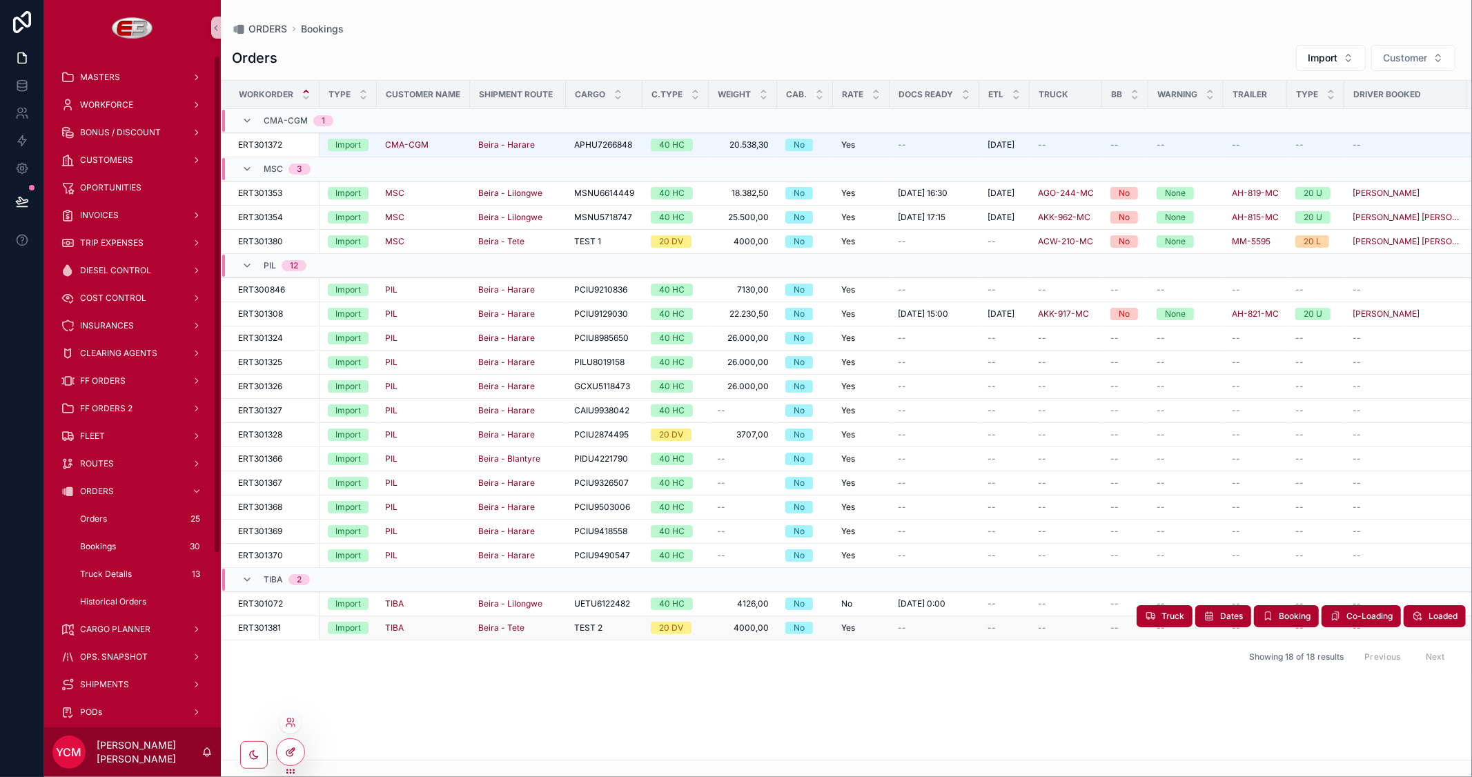
click at [295, 750] on icon at bounding box center [290, 752] width 11 height 11
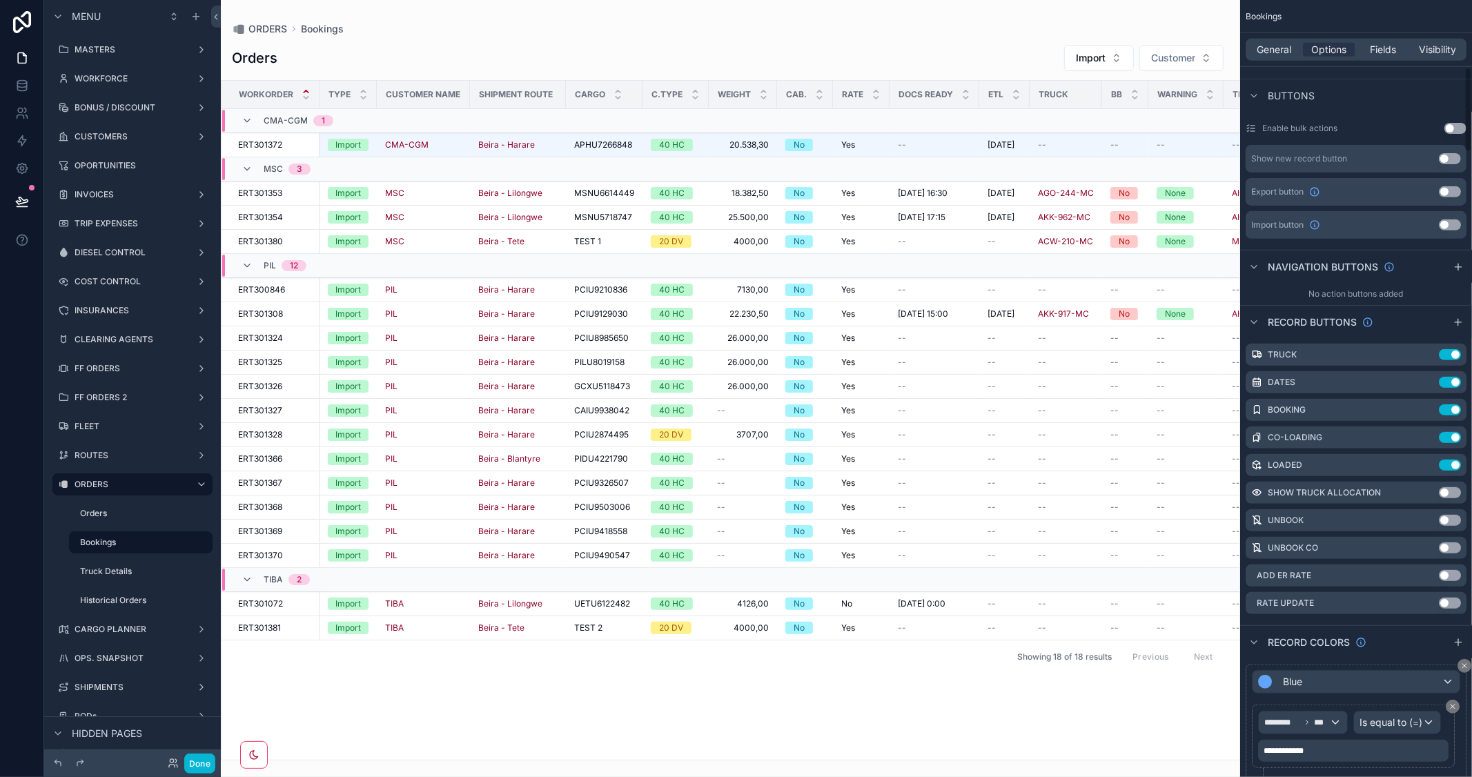
scroll to position [613, 0]
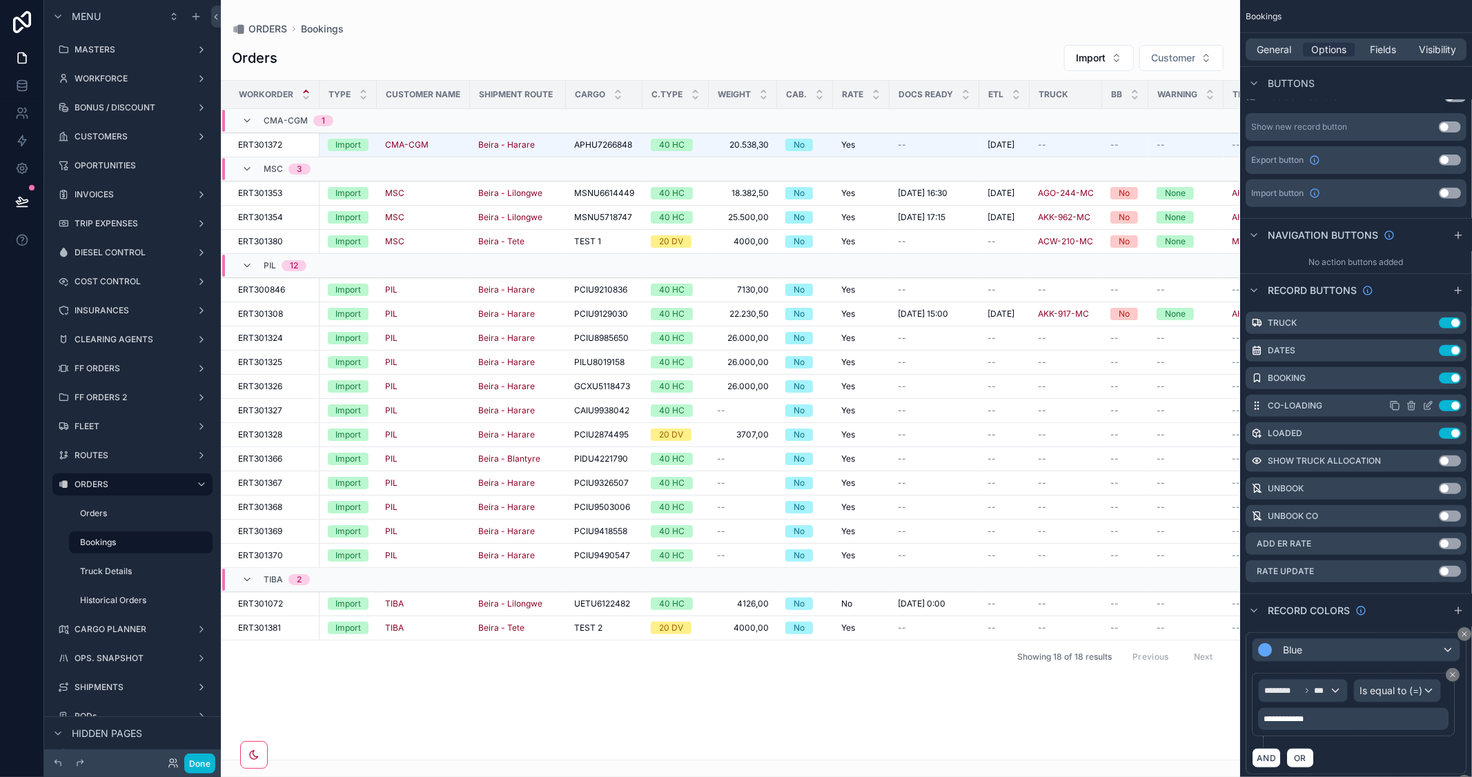
click at [1425, 404] on icon "scrollable content" at bounding box center [1427, 405] width 11 height 11
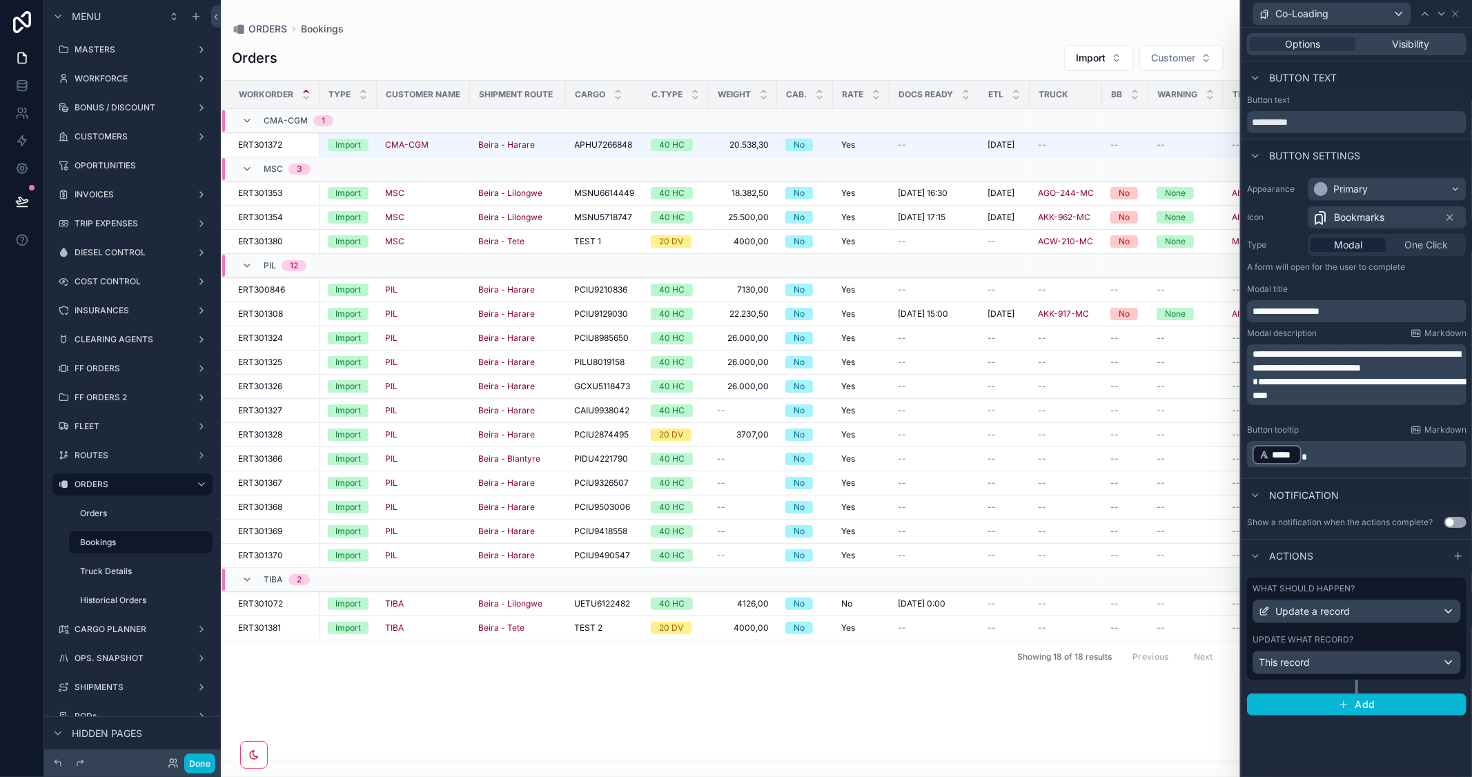
click at [1292, 360] on p "**********" at bounding box center [1357, 361] width 211 height 28
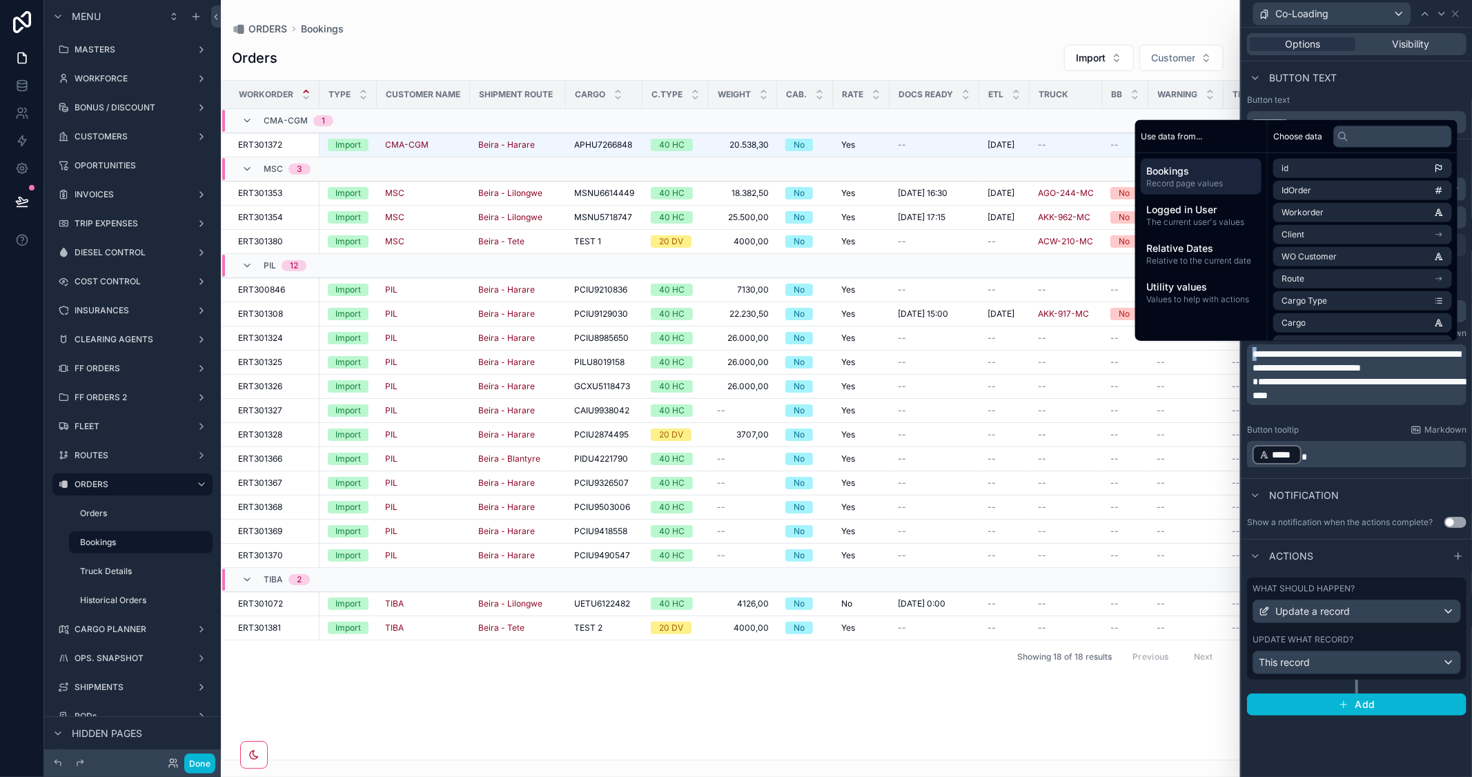
click at [1253, 353] on span "**********" at bounding box center [1356, 360] width 208 height 23
click at [1264, 357] on span "**********" at bounding box center [1356, 360] width 208 height 23
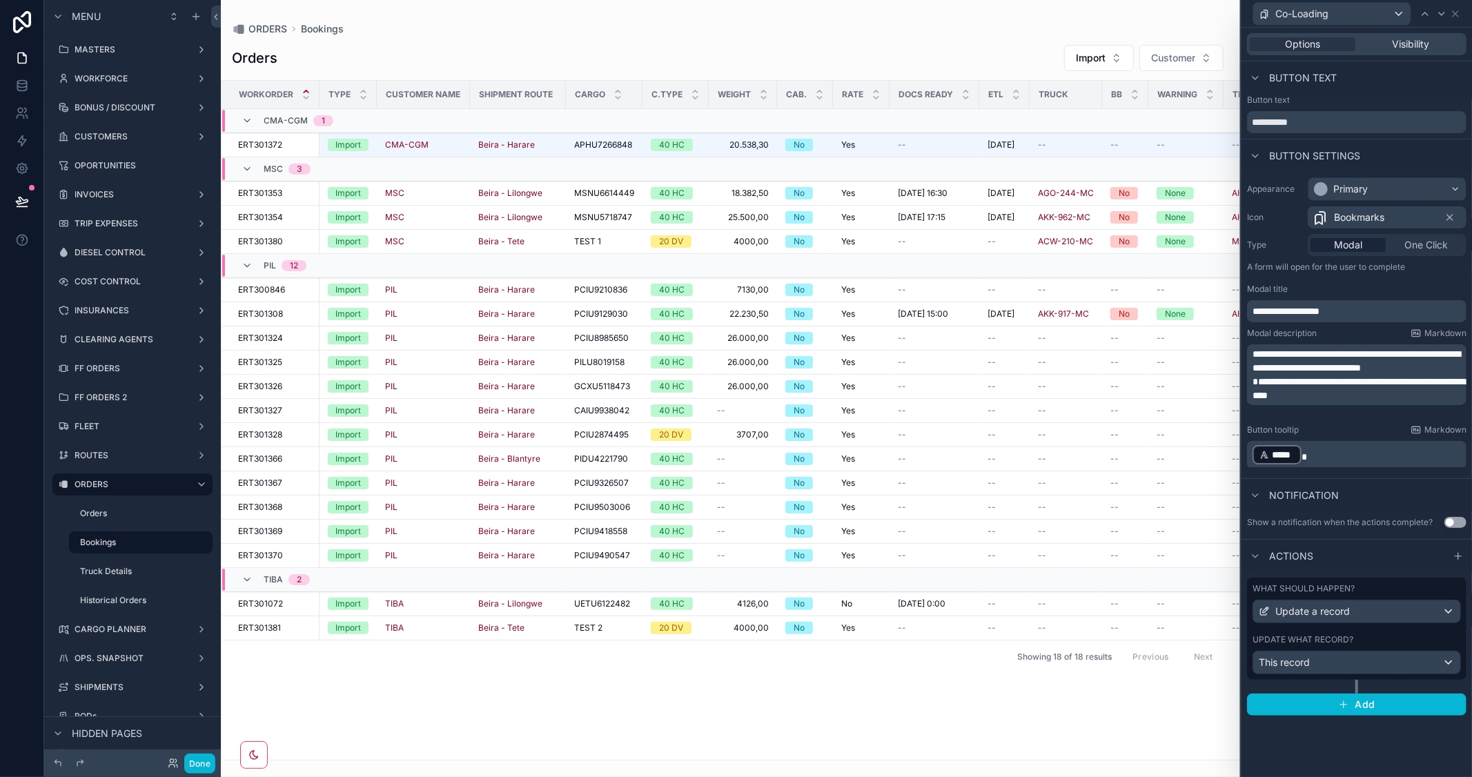
click at [1252, 395] on span "**********" at bounding box center [1358, 388] width 213 height 23
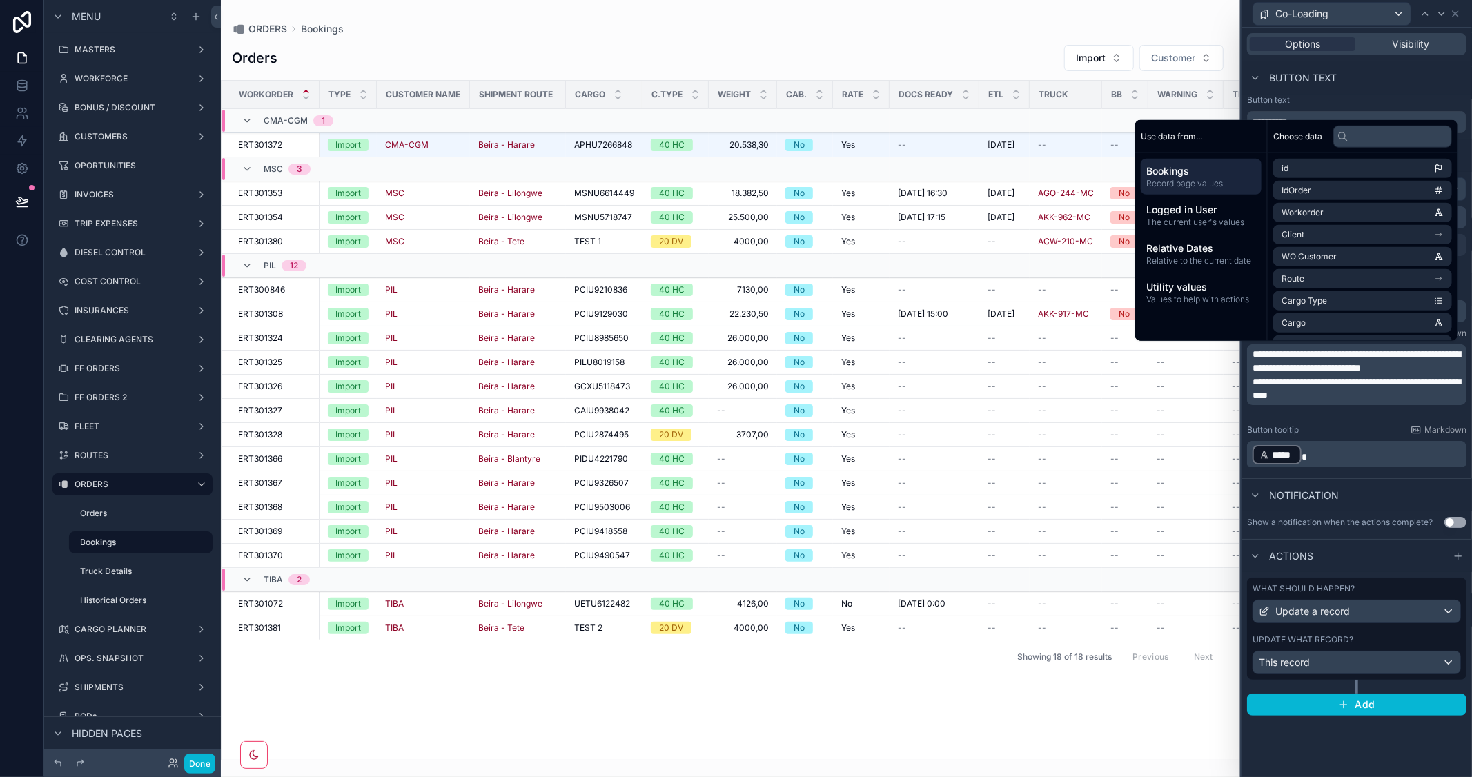
click at [1432, 375] on p "**********" at bounding box center [1357, 361] width 211 height 28
click at [1307, 400] on span "**********" at bounding box center [1356, 388] width 208 height 23
click at [1390, 484] on div "Notification" at bounding box center [1356, 494] width 230 height 33
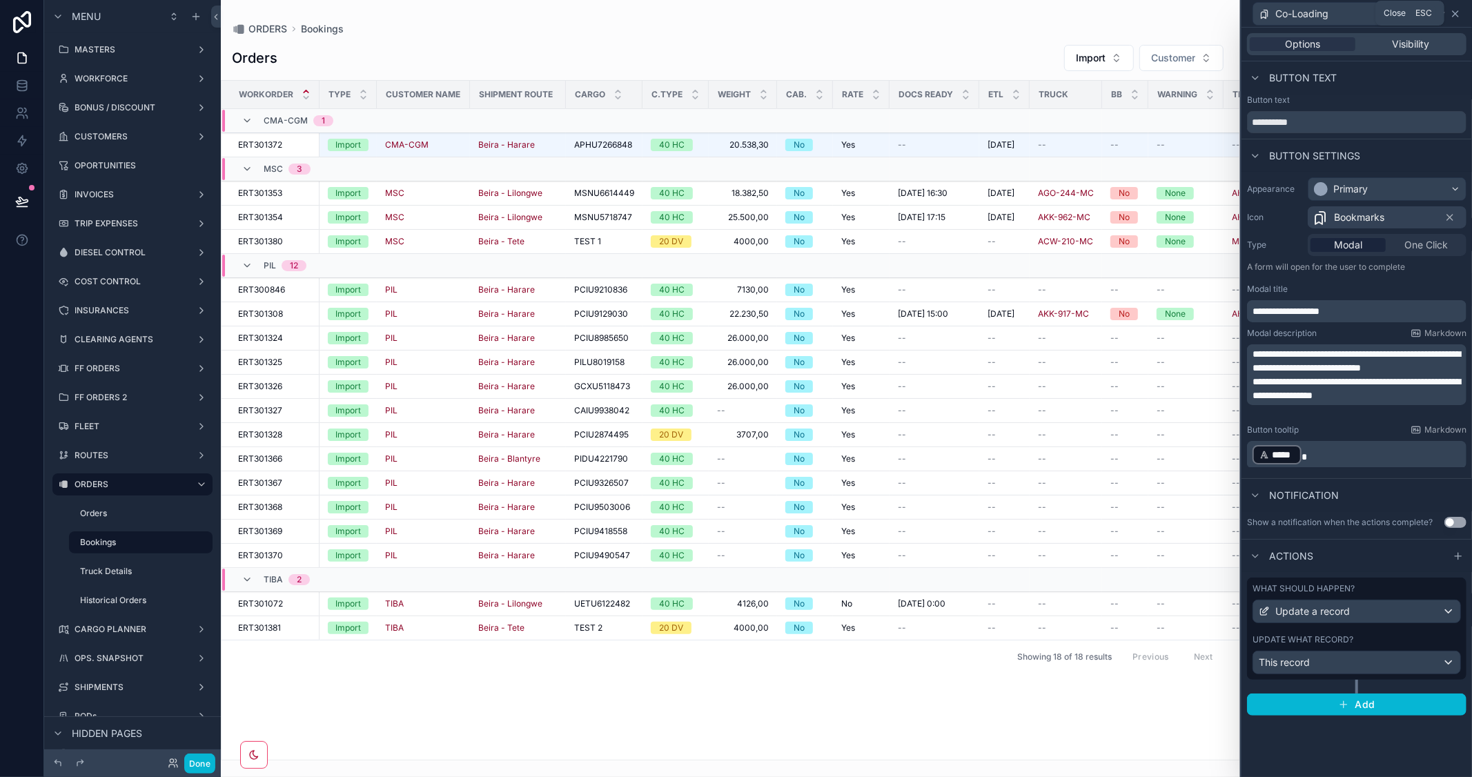
click at [1456, 15] on icon at bounding box center [1455, 13] width 11 height 11
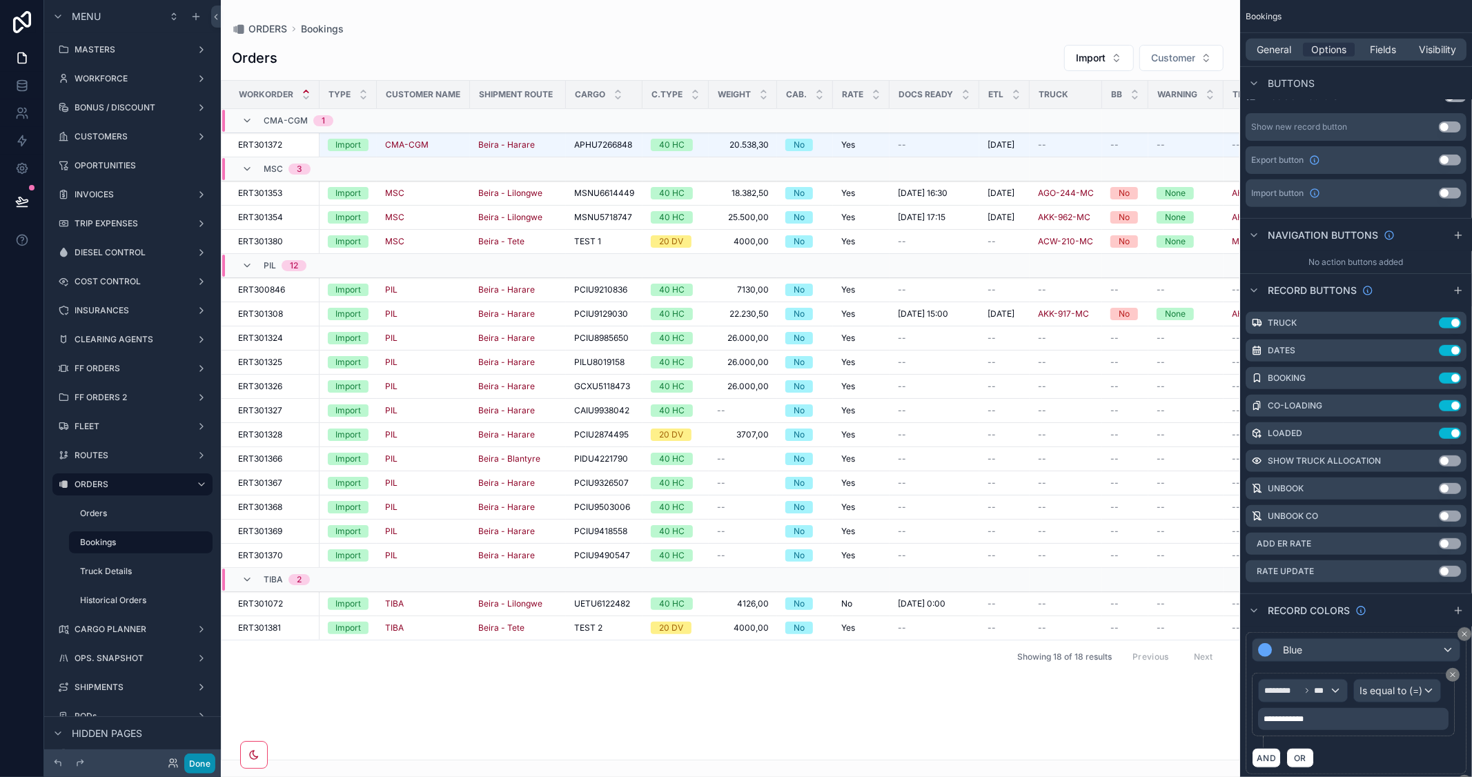
click at [208, 763] on button "Done" at bounding box center [199, 763] width 31 height 20
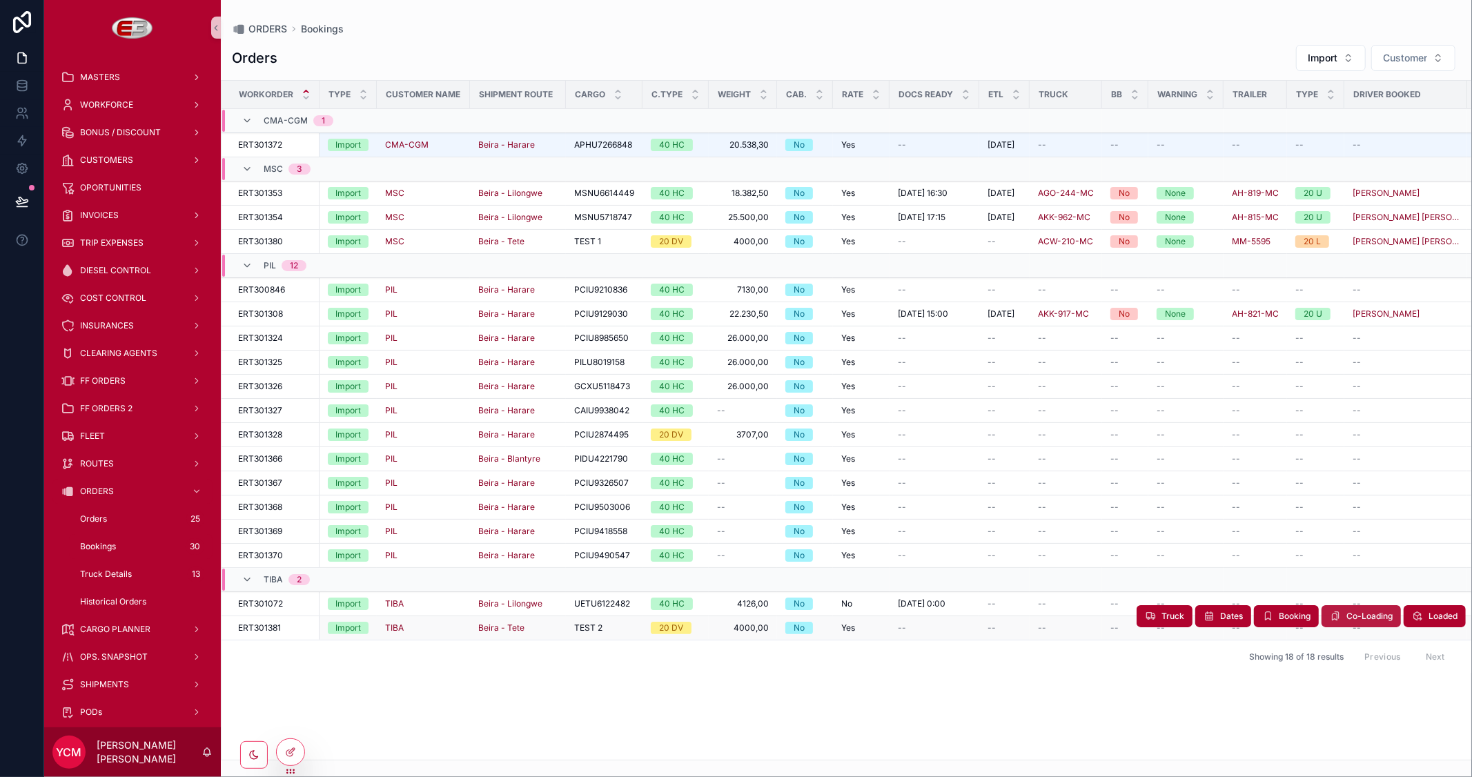
click at [1359, 620] on span "Co-Loading" at bounding box center [1369, 616] width 46 height 11
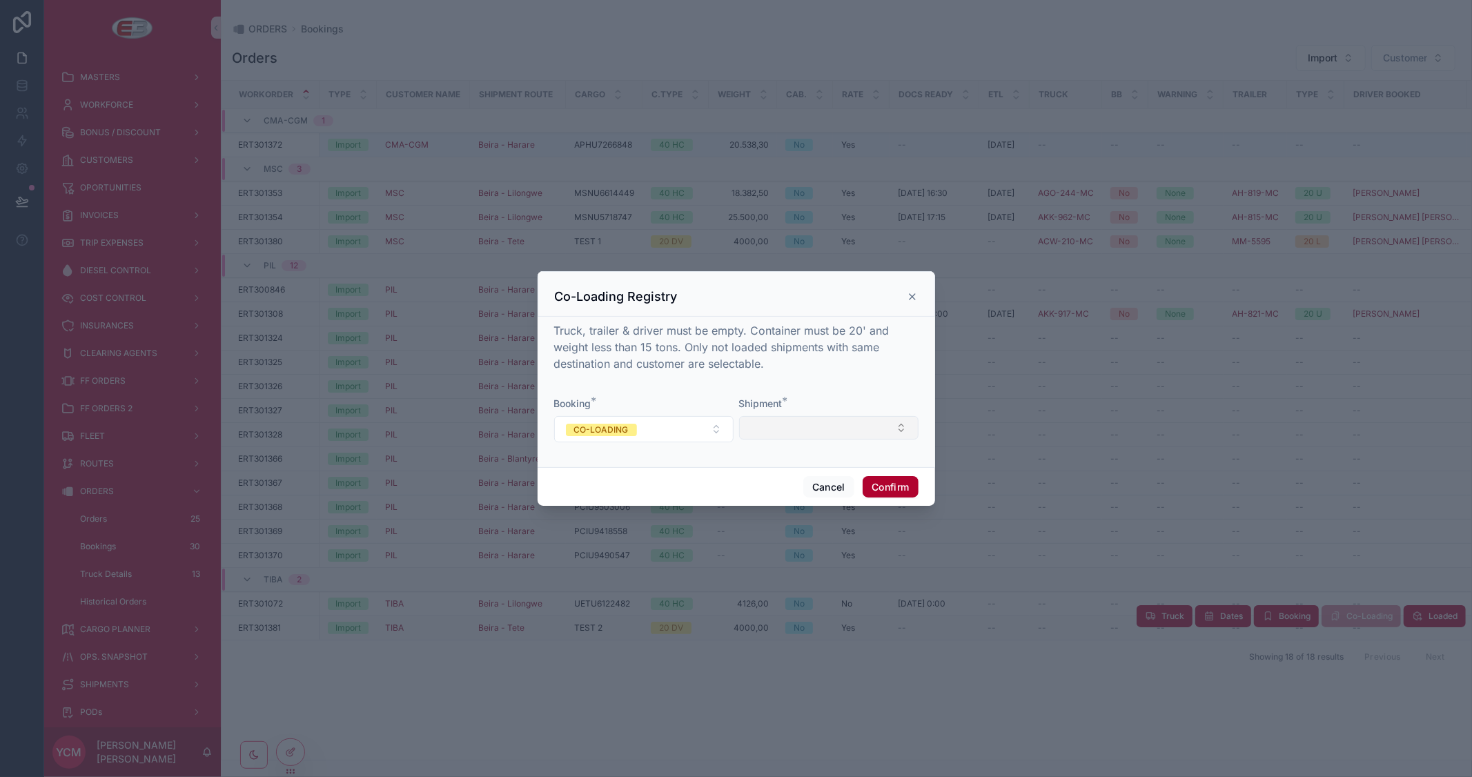
click at [851, 435] on button "Select Button" at bounding box center [828, 427] width 179 height 23
click at [911, 295] on icon at bounding box center [912, 297] width 6 height 6
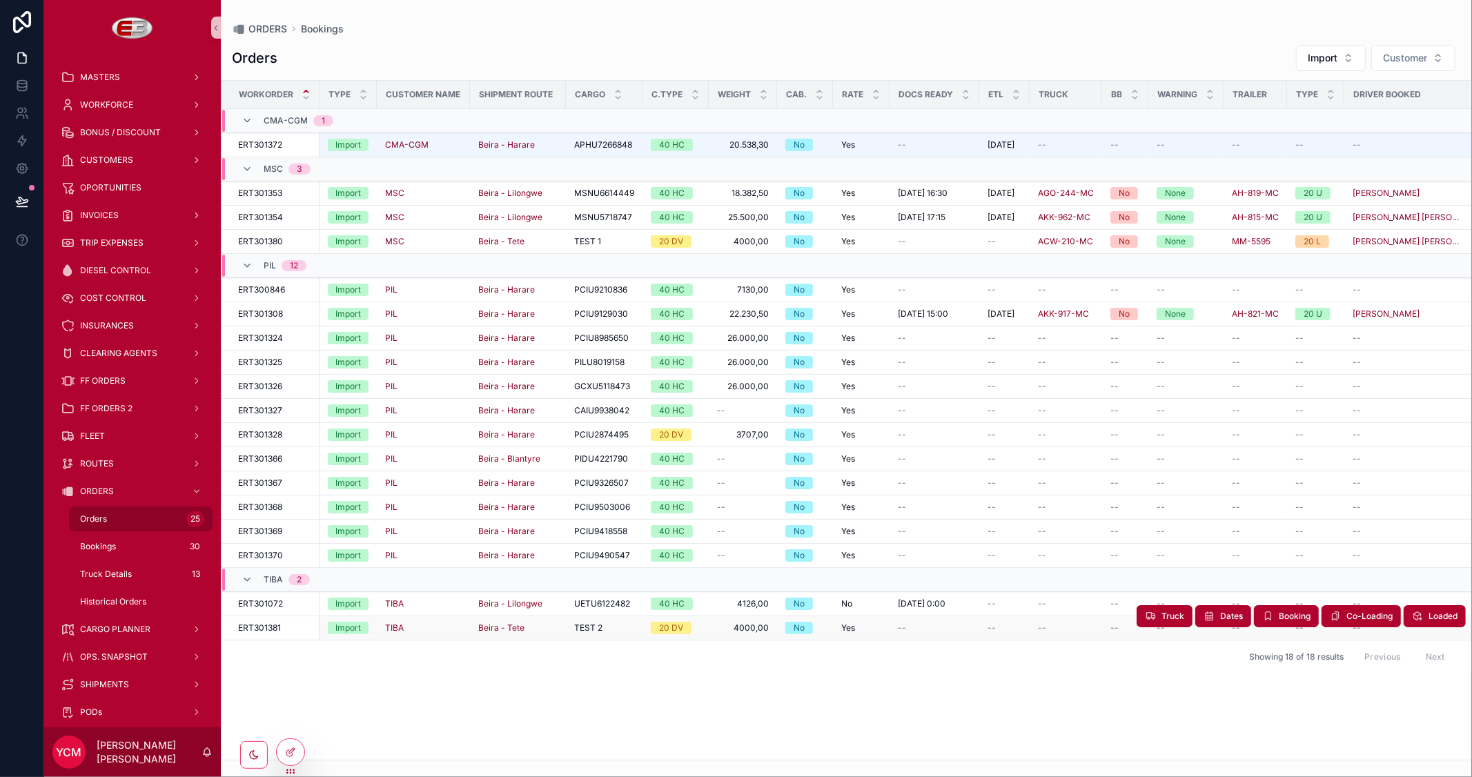
click at [109, 520] on div "Orders 25" at bounding box center [140, 519] width 127 height 22
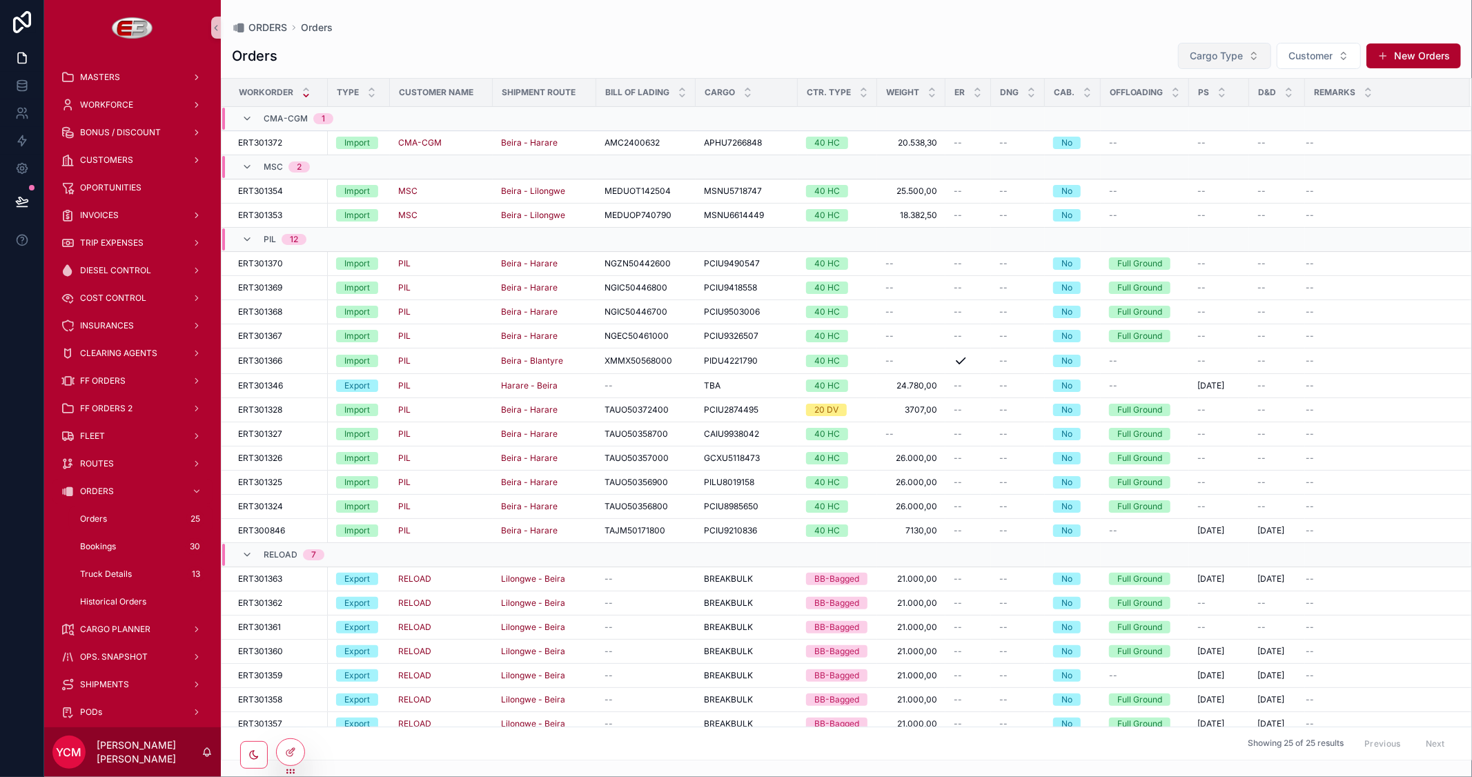
click at [1230, 45] on button "Cargo Type" at bounding box center [1224, 56] width 93 height 26
click at [1171, 116] on div "Import" at bounding box center [1224, 112] width 166 height 22
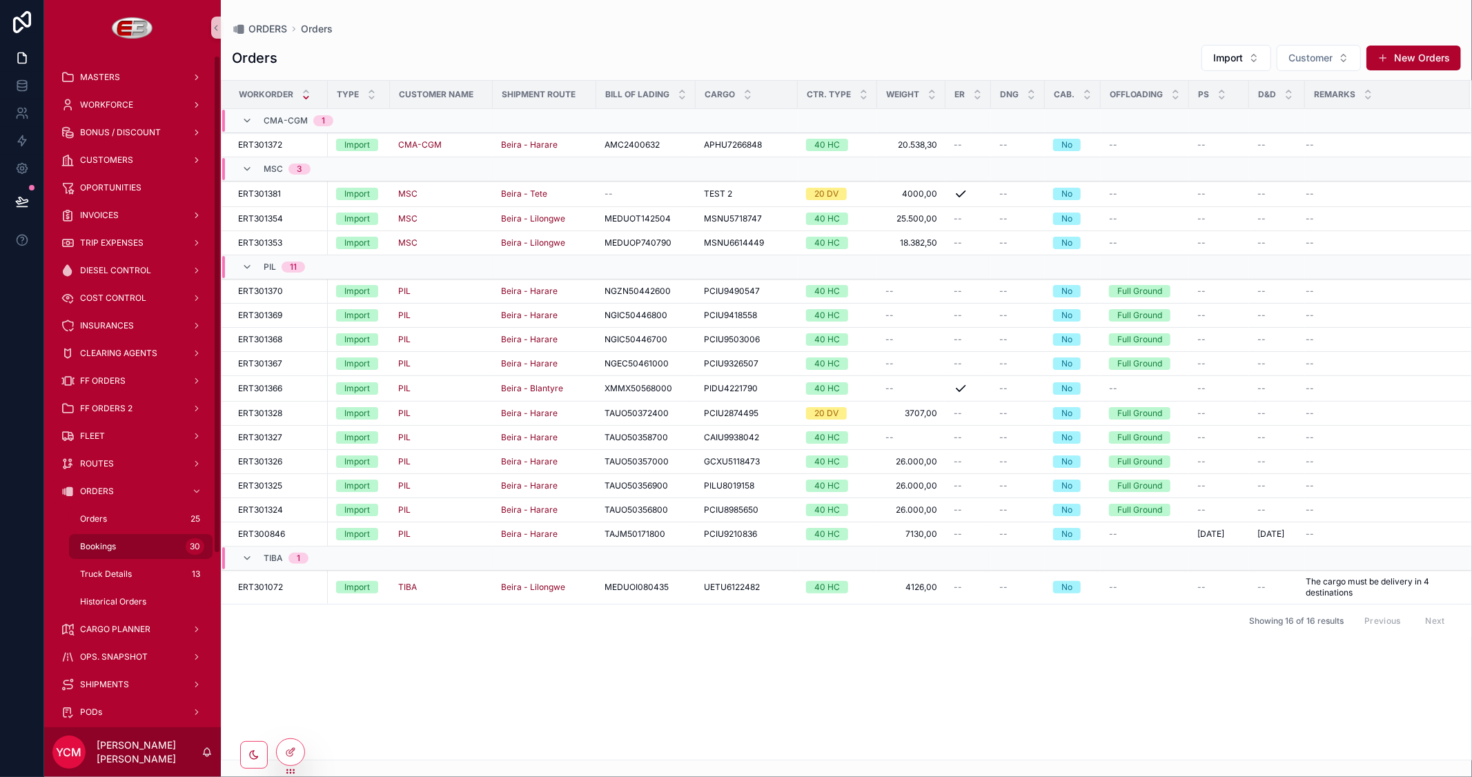
click at [94, 547] on span "Bookings" at bounding box center [98, 546] width 36 height 11
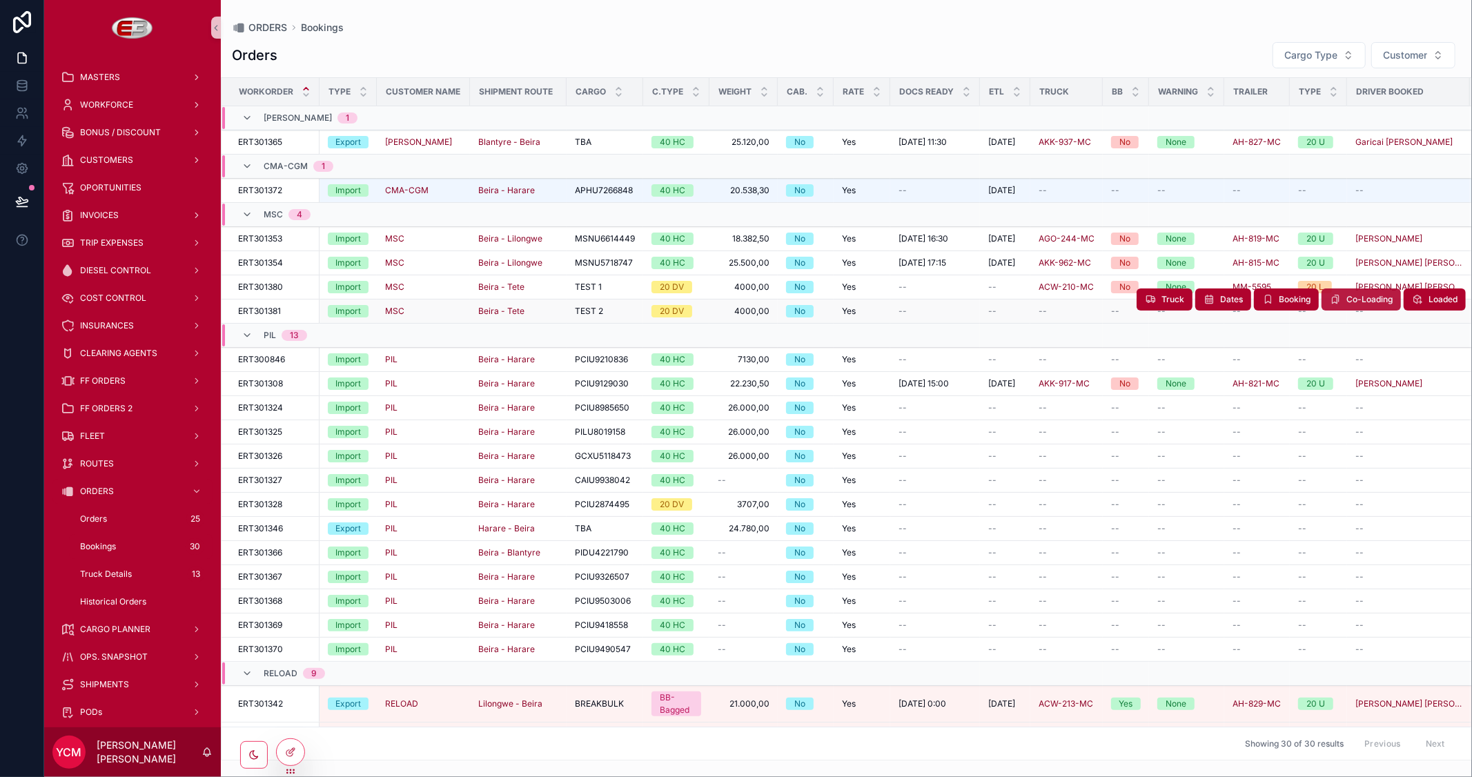
click at [1347, 299] on span "Co-Loading" at bounding box center [1369, 299] width 46 height 11
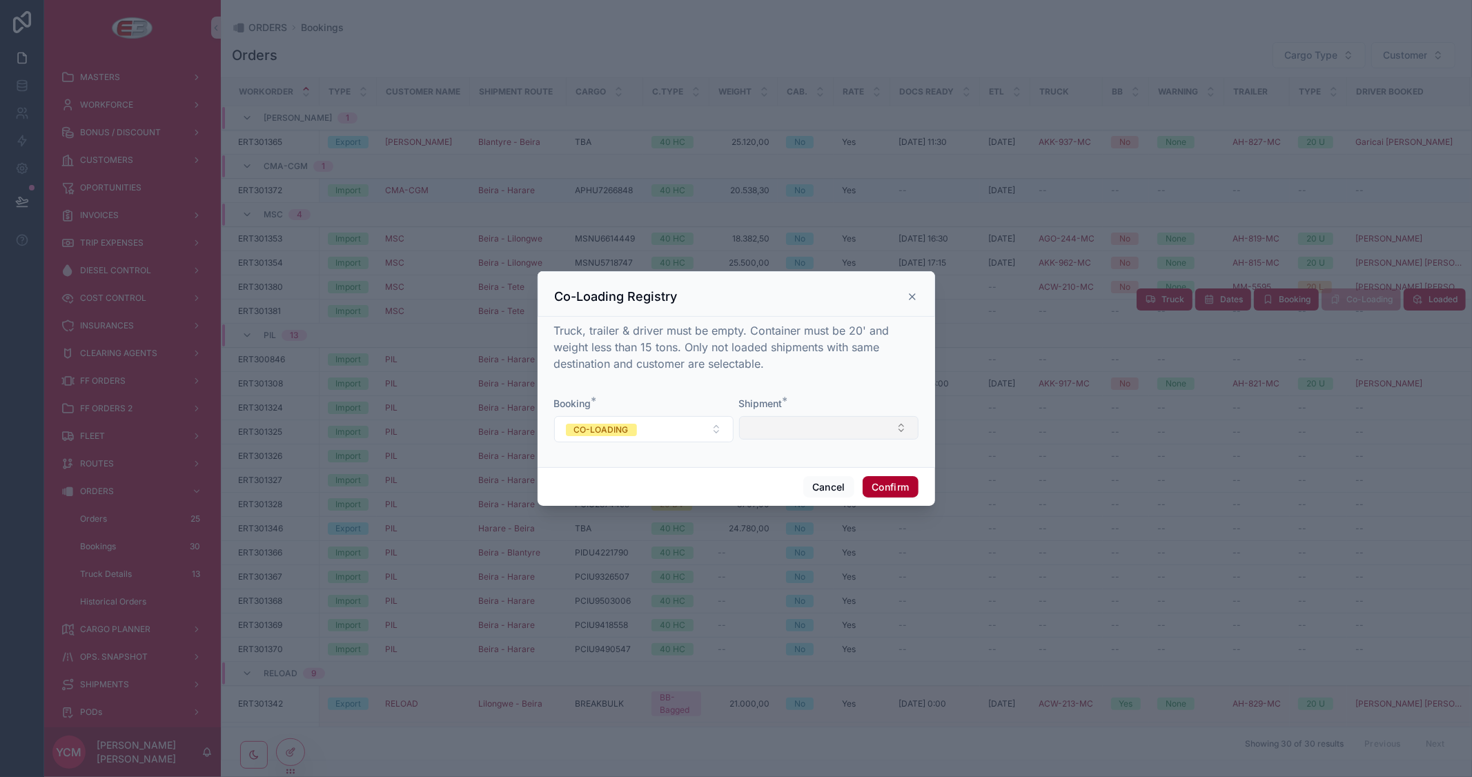
click at [824, 428] on button "Select Button" at bounding box center [828, 427] width 179 height 23
click at [909, 297] on icon at bounding box center [912, 296] width 11 height 11
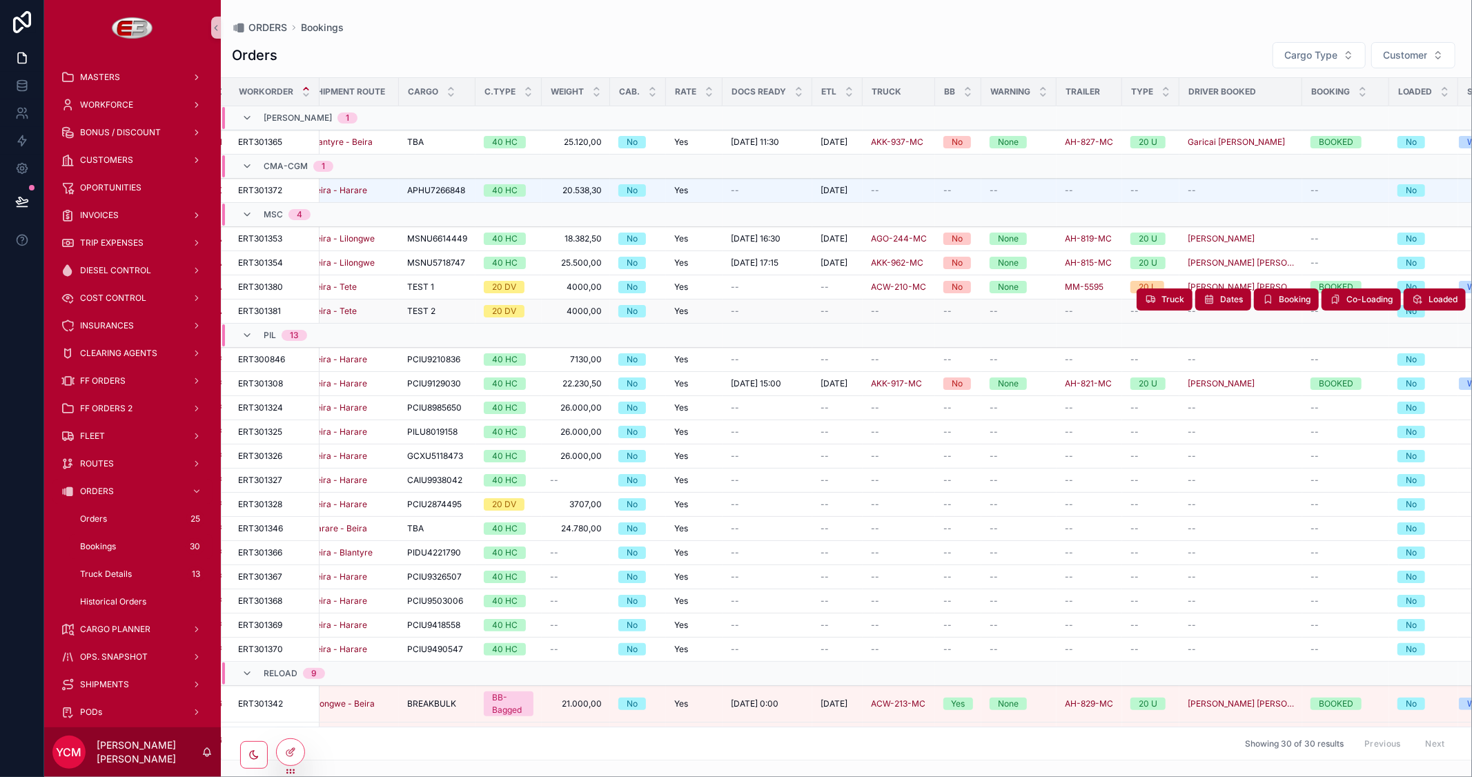
scroll to position [0, 246]
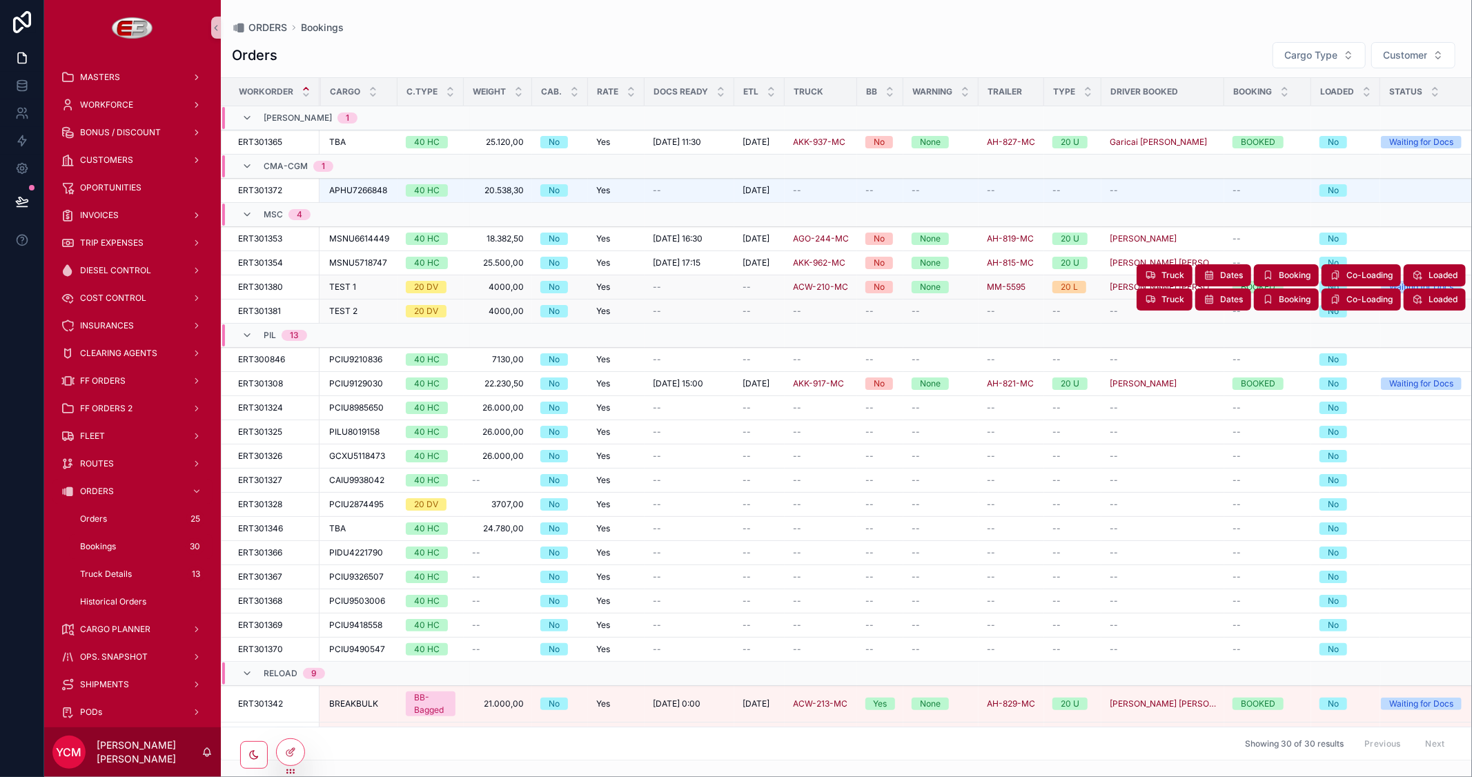
click at [756, 281] on div "--" at bounding box center [759, 286] width 34 height 11
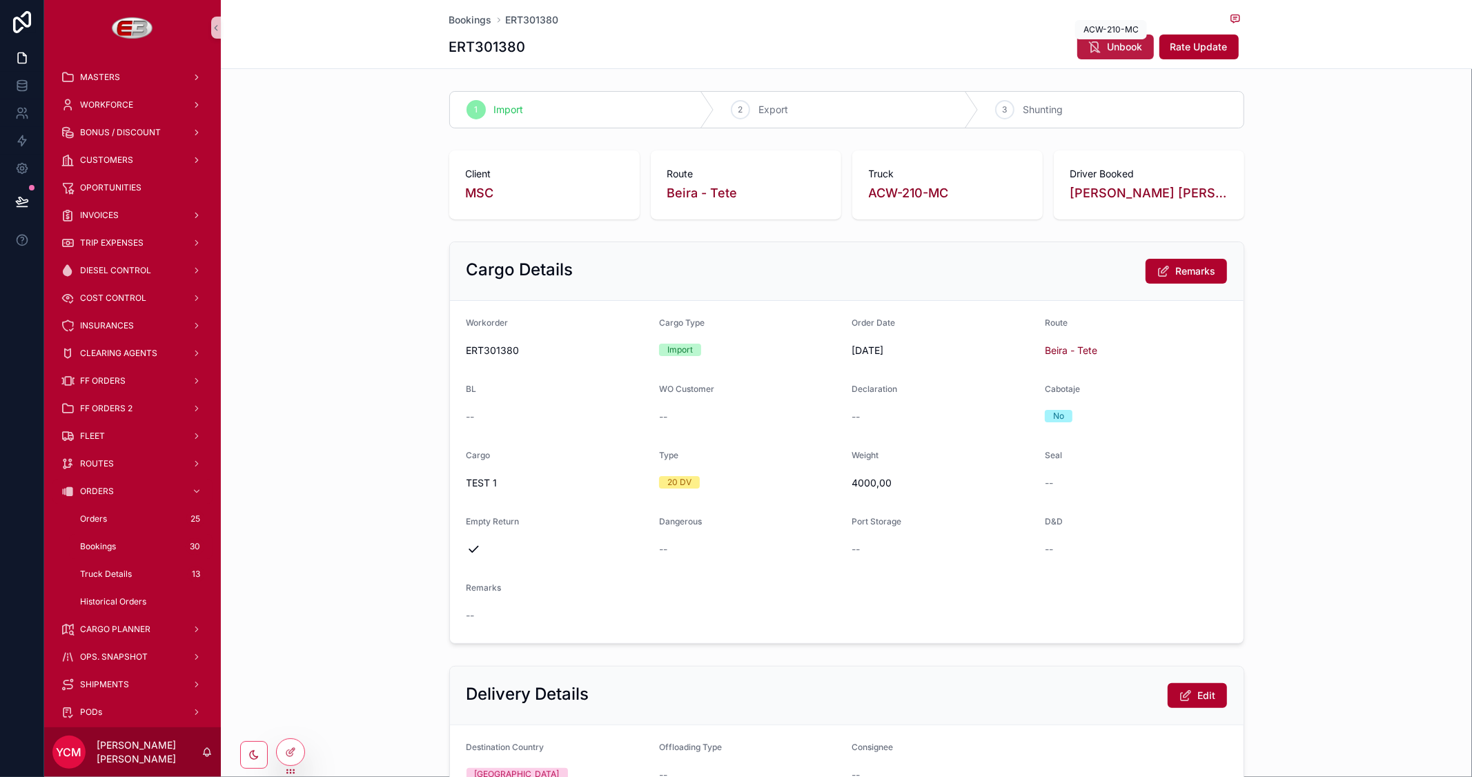
click at [1107, 43] on span "Unbook" at bounding box center [1124, 47] width 35 height 14
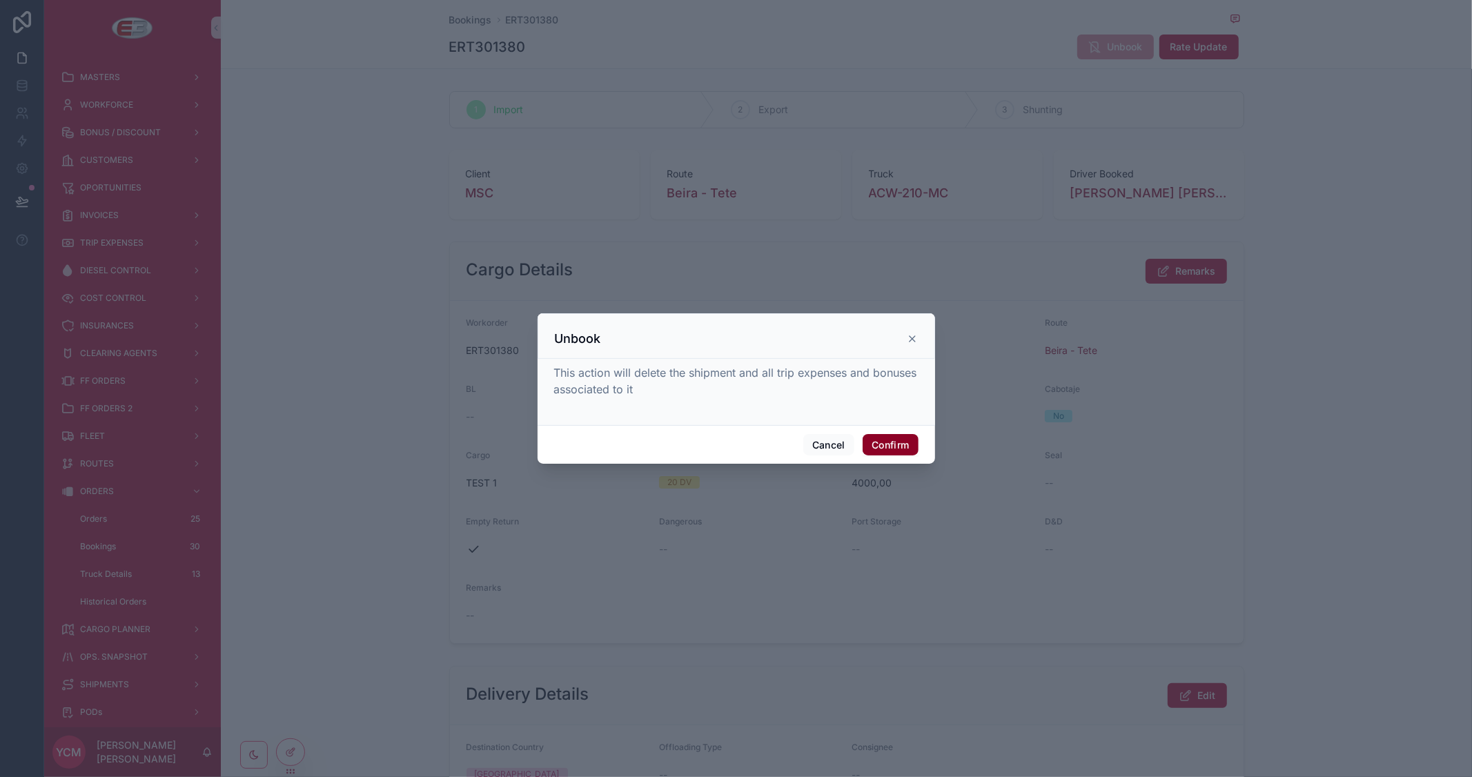
click at [880, 444] on button "Confirm" at bounding box center [889, 445] width 55 height 22
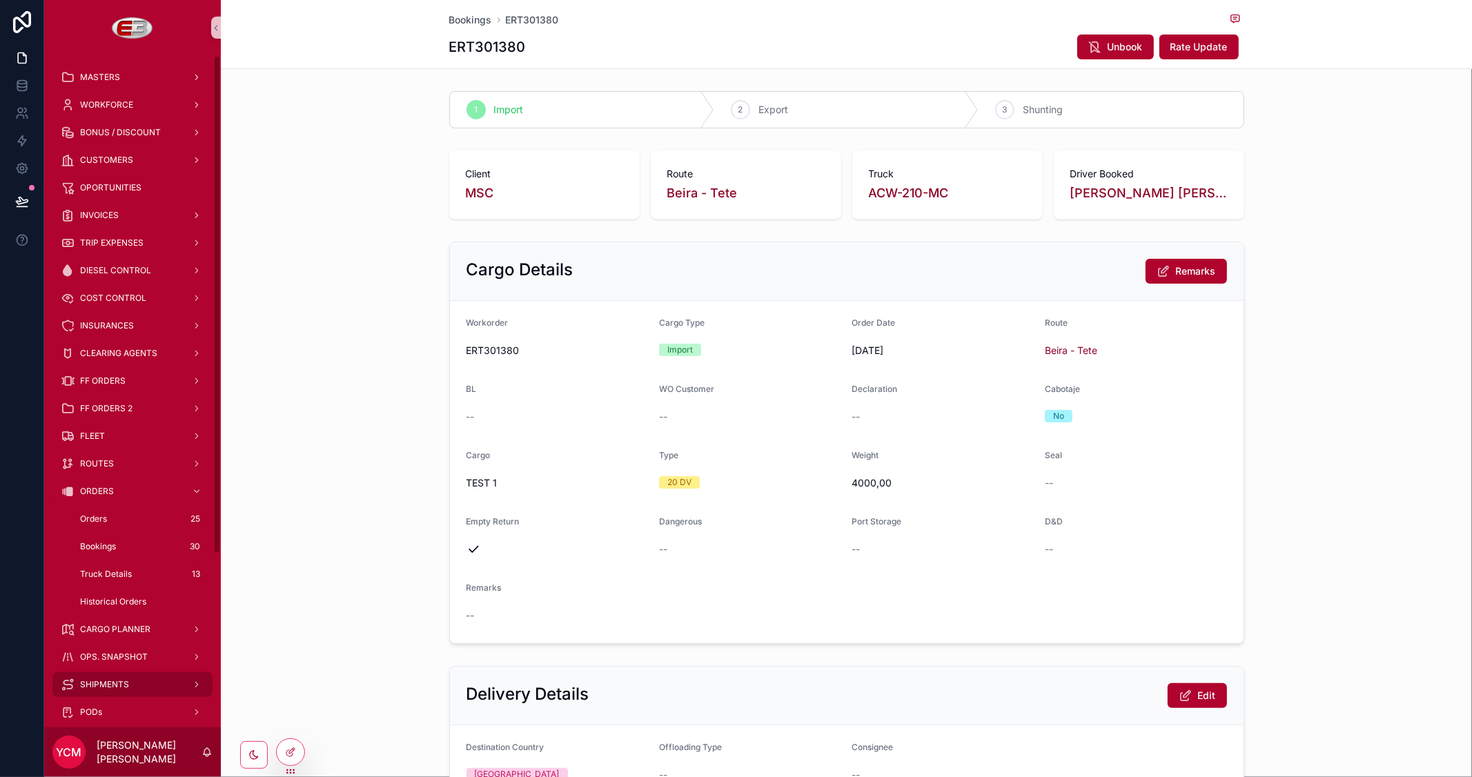
click at [102, 679] on span "SHIPMENTS" at bounding box center [104, 684] width 49 height 11
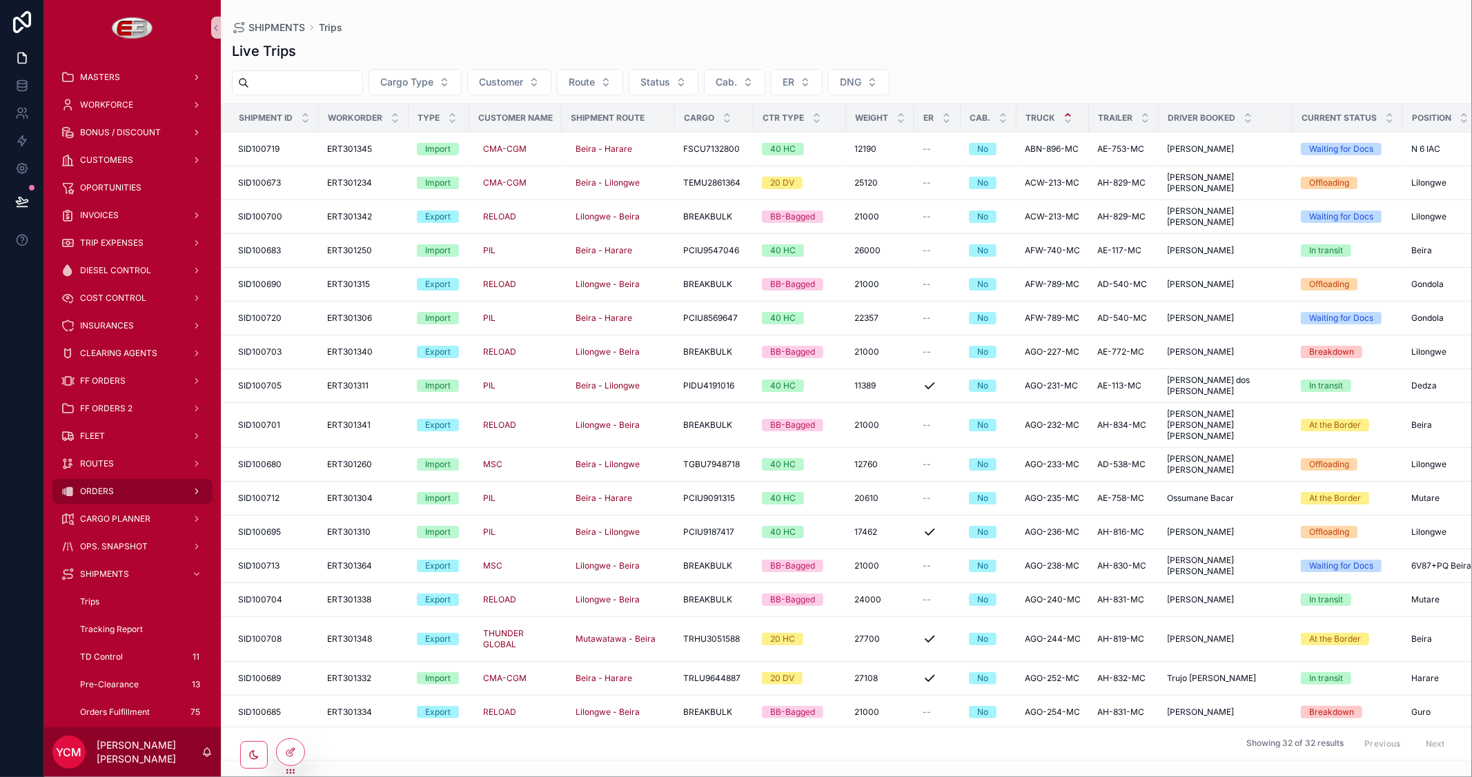
click at [91, 491] on span "ORDERS" at bounding box center [97, 491] width 34 height 11
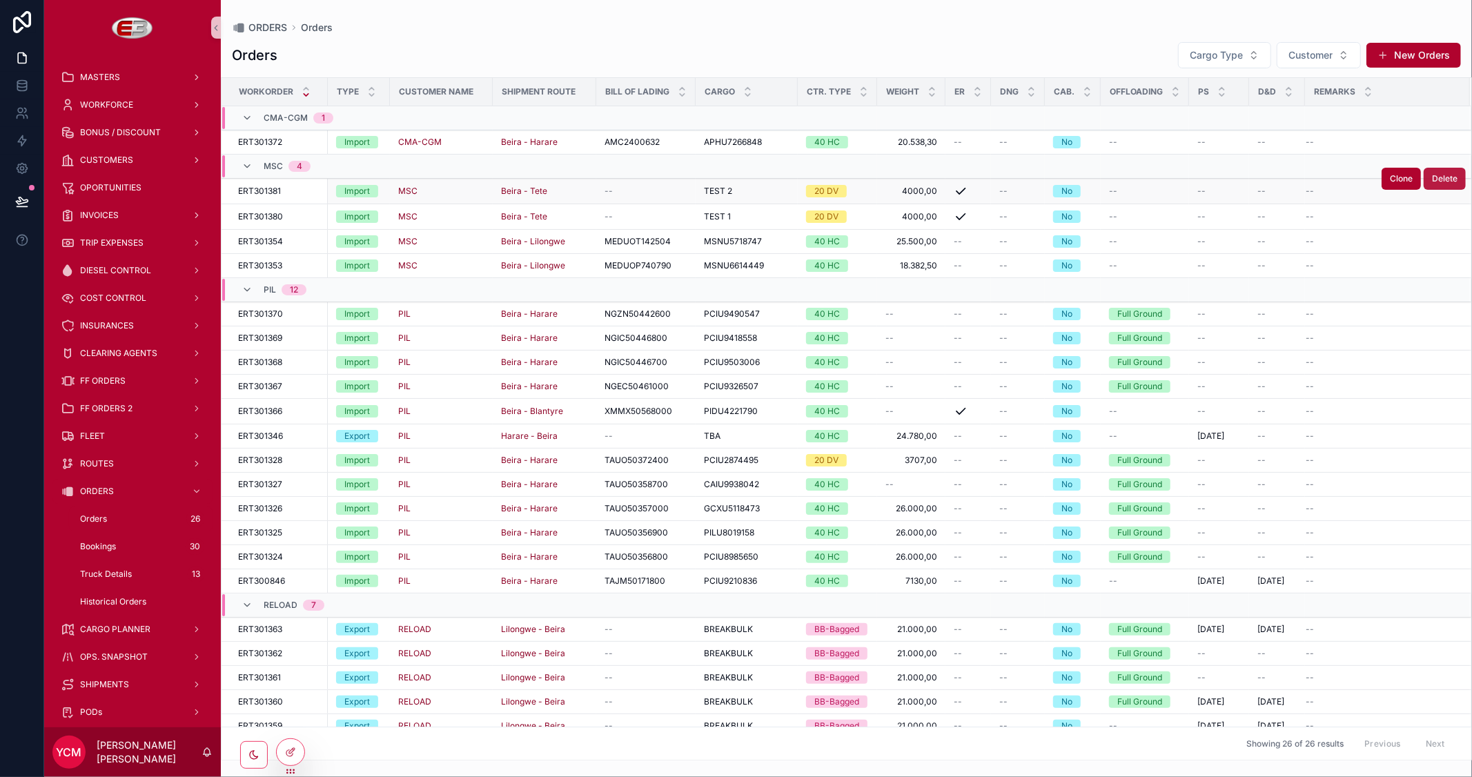
click at [1444, 178] on span "Delete" at bounding box center [1445, 178] width 26 height 11
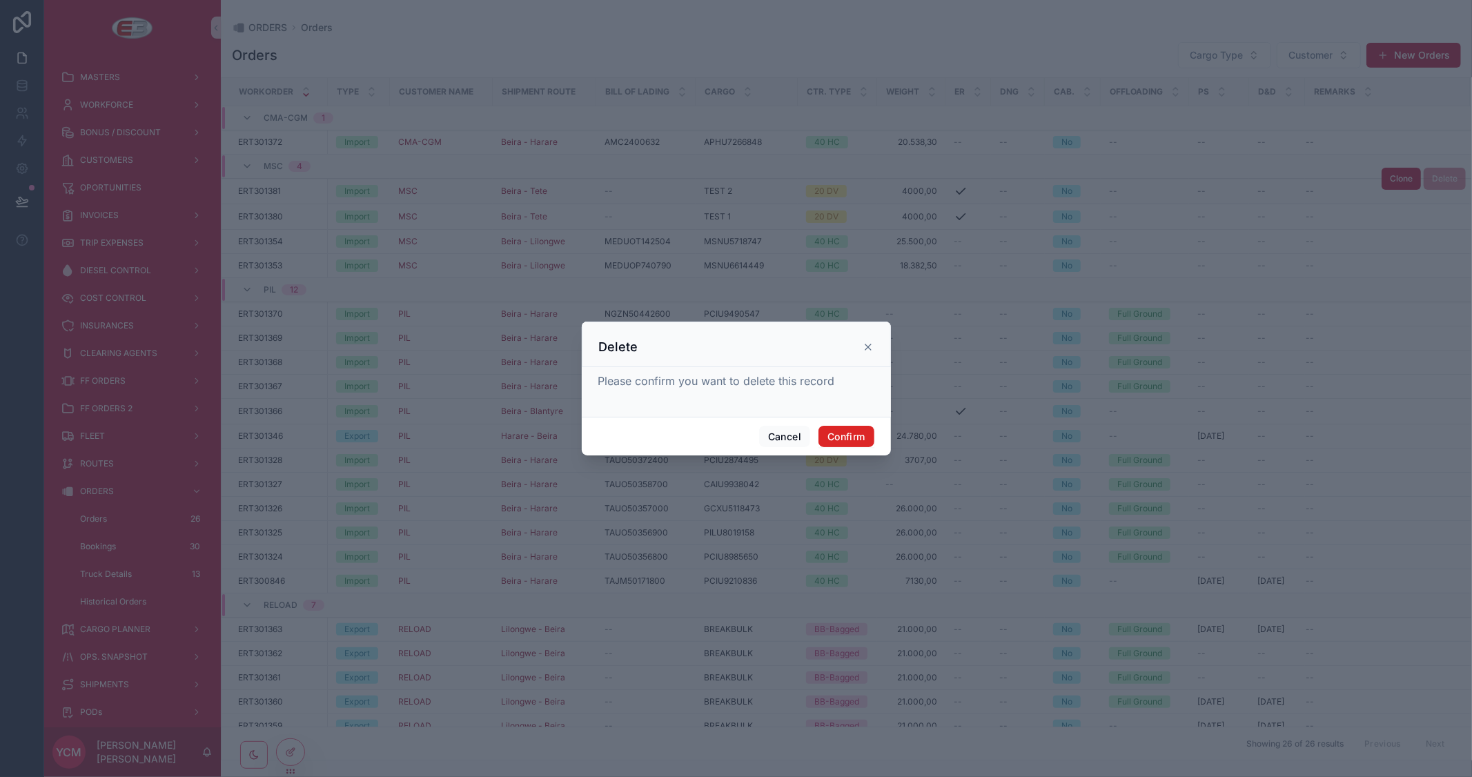
click at [865, 439] on button "Confirm" at bounding box center [845, 437] width 55 height 22
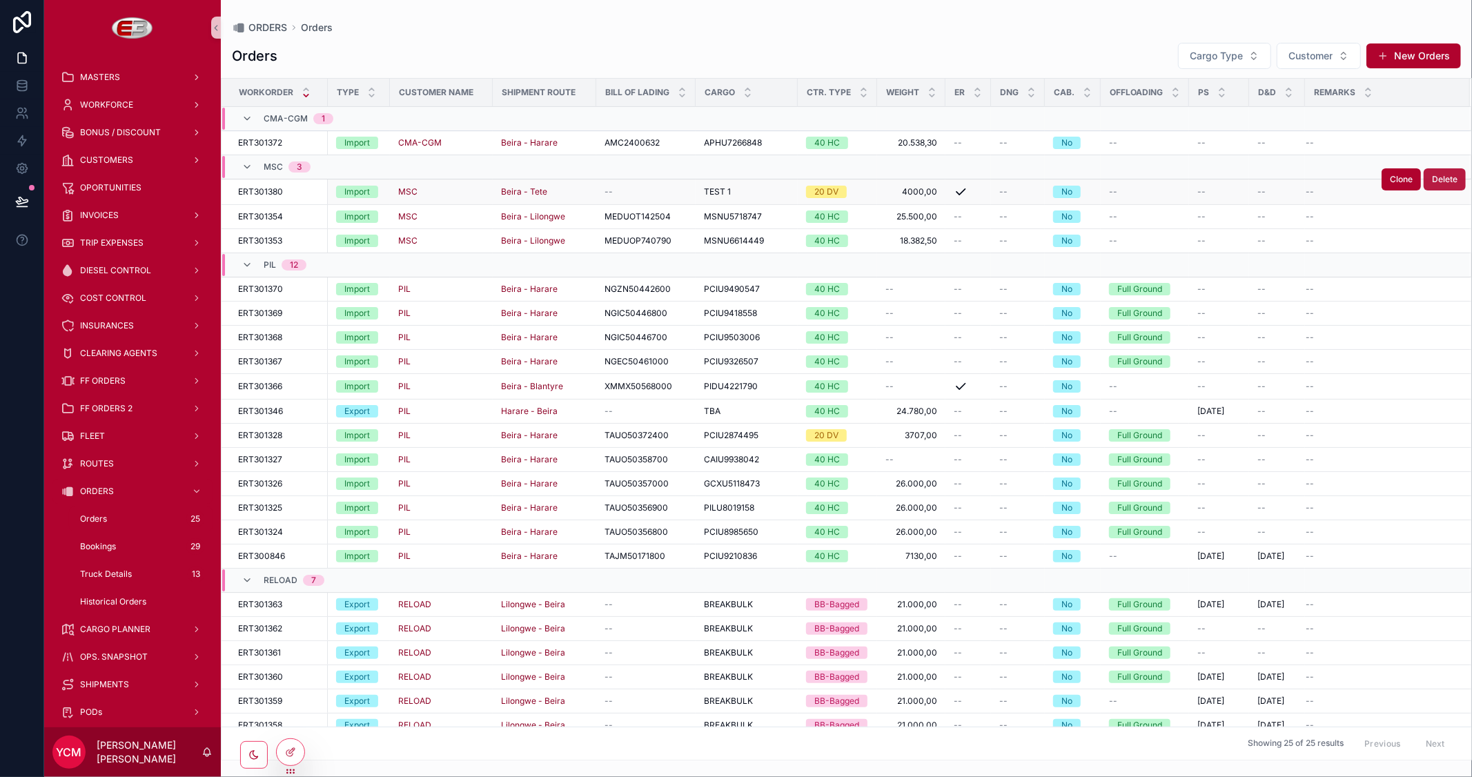
click at [1437, 177] on span "Delete" at bounding box center [1445, 179] width 26 height 11
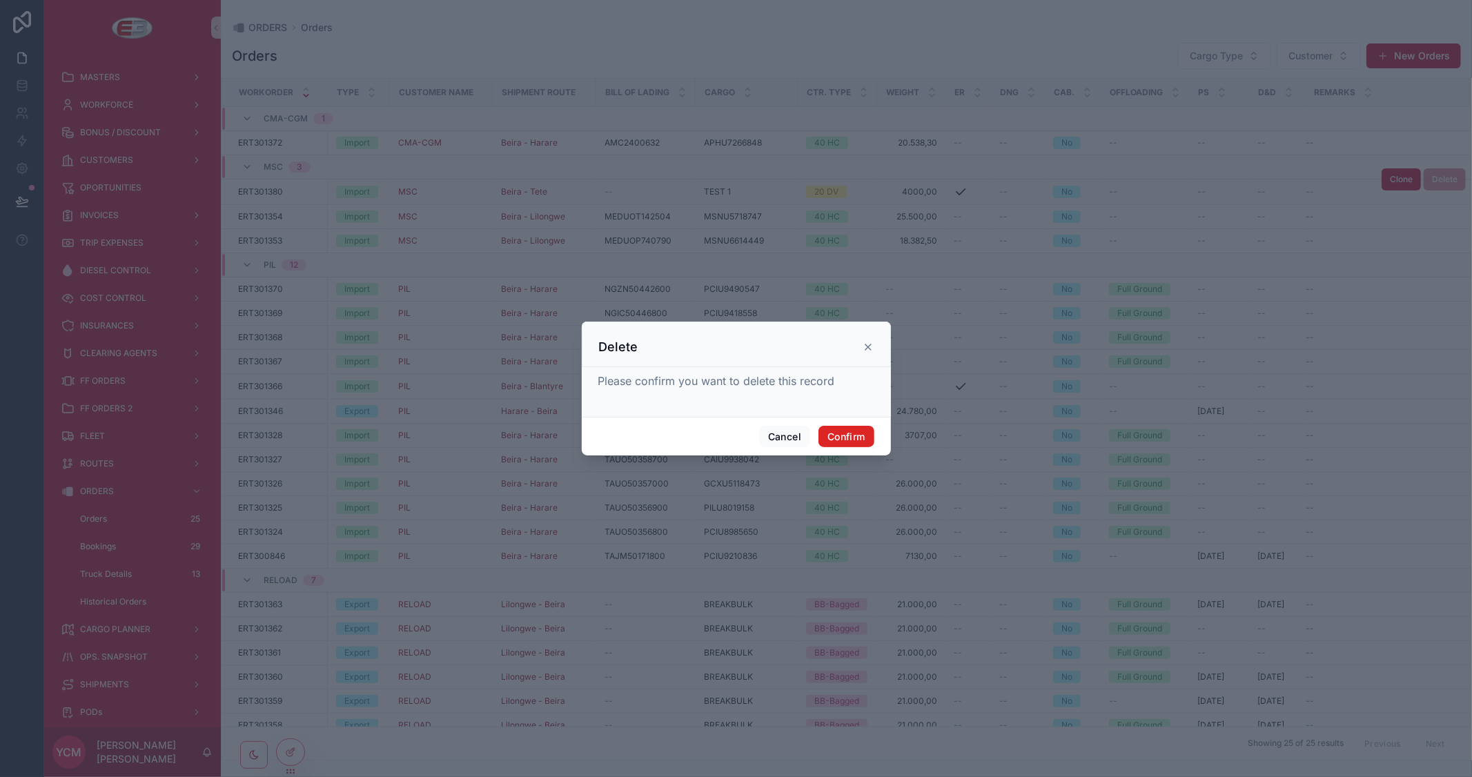
click at [837, 438] on button "Confirm" at bounding box center [845, 437] width 55 height 22
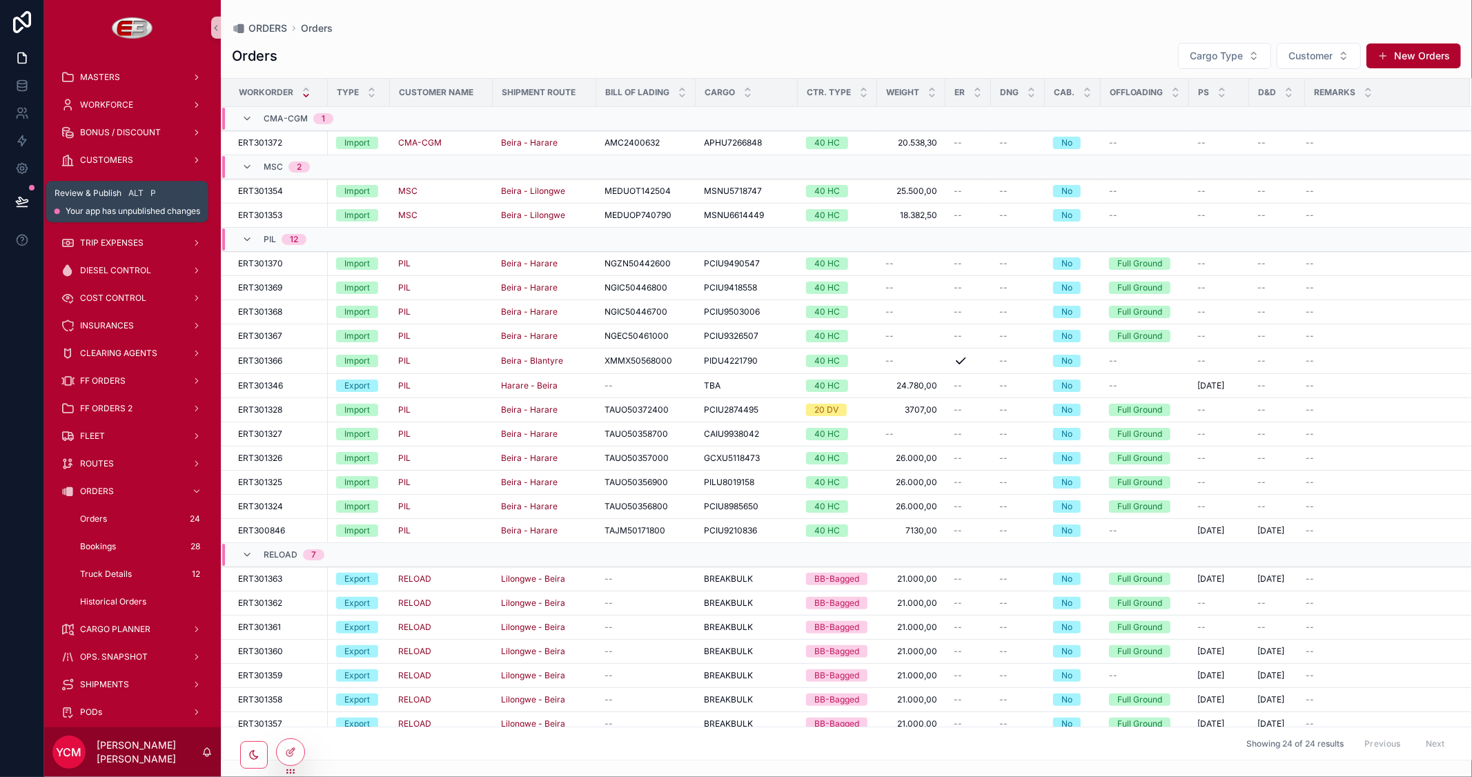
click at [24, 208] on icon at bounding box center [22, 202] width 14 height 14
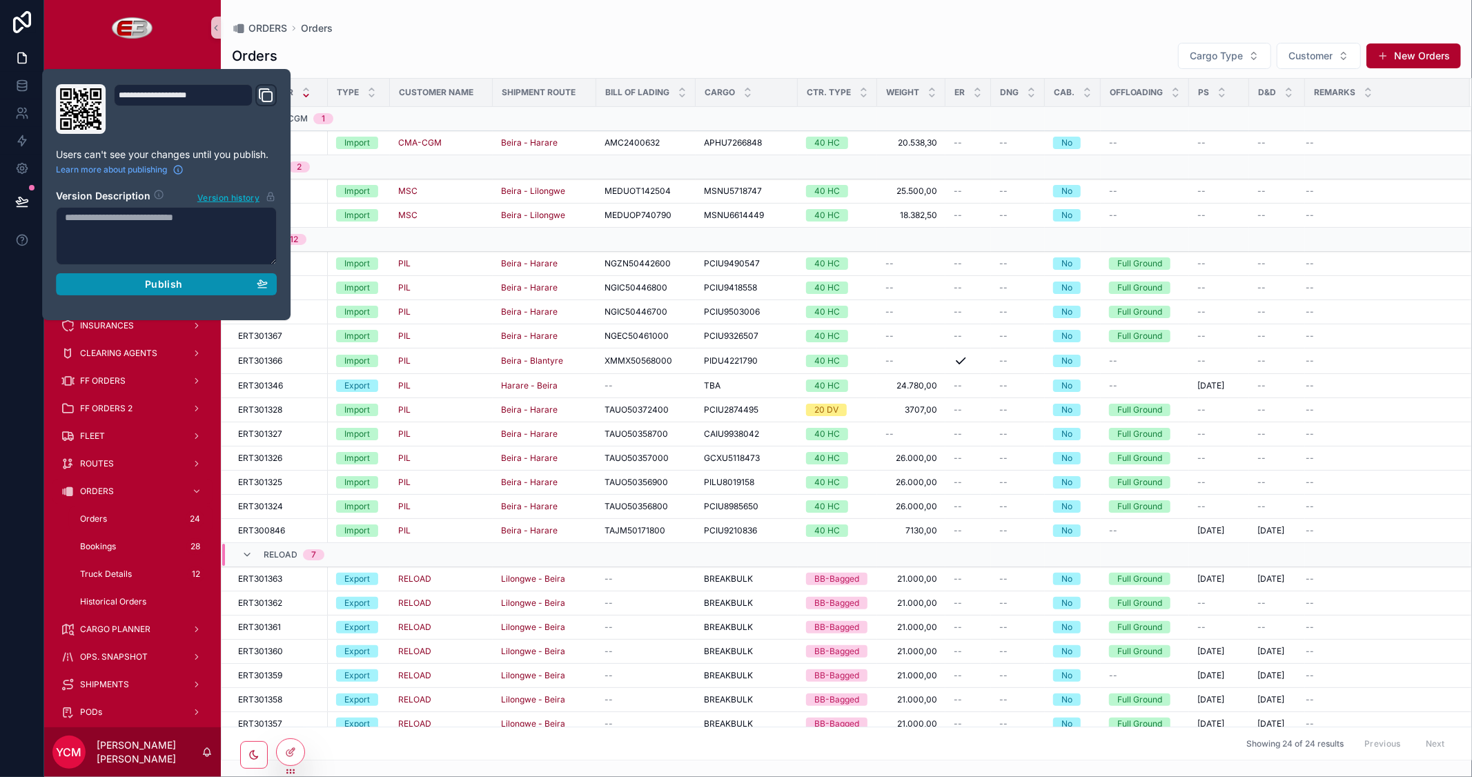
click at [133, 284] on div "Publish" at bounding box center [166, 284] width 203 height 12
